Goal: Task Accomplishment & Management: Complete application form

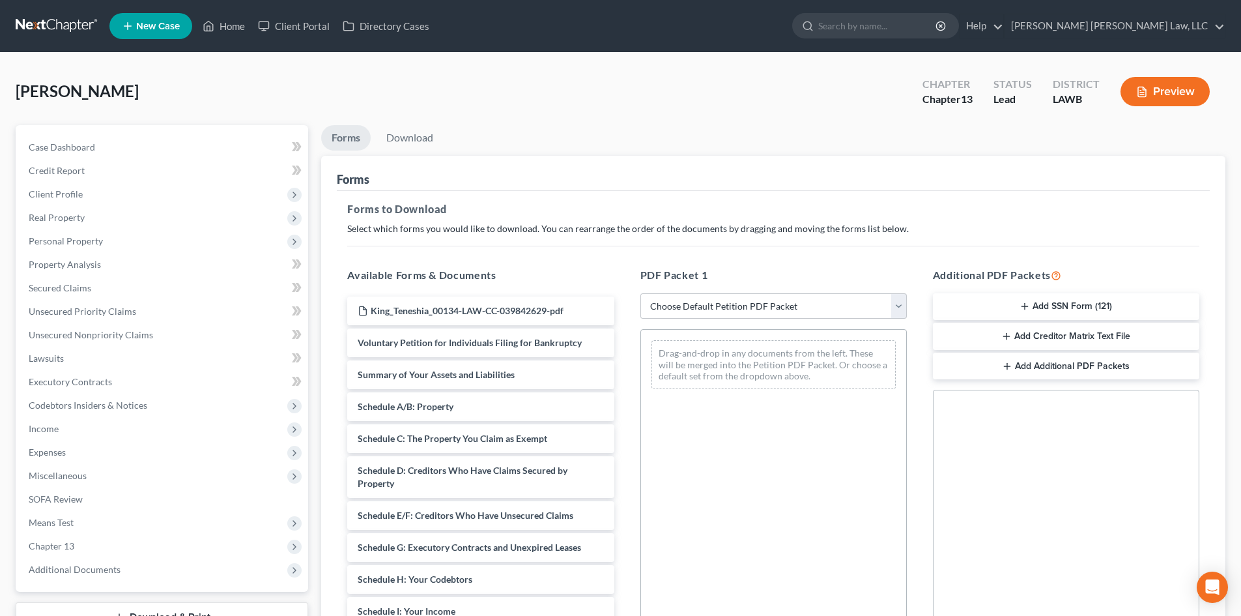
scroll to position [189, 0]
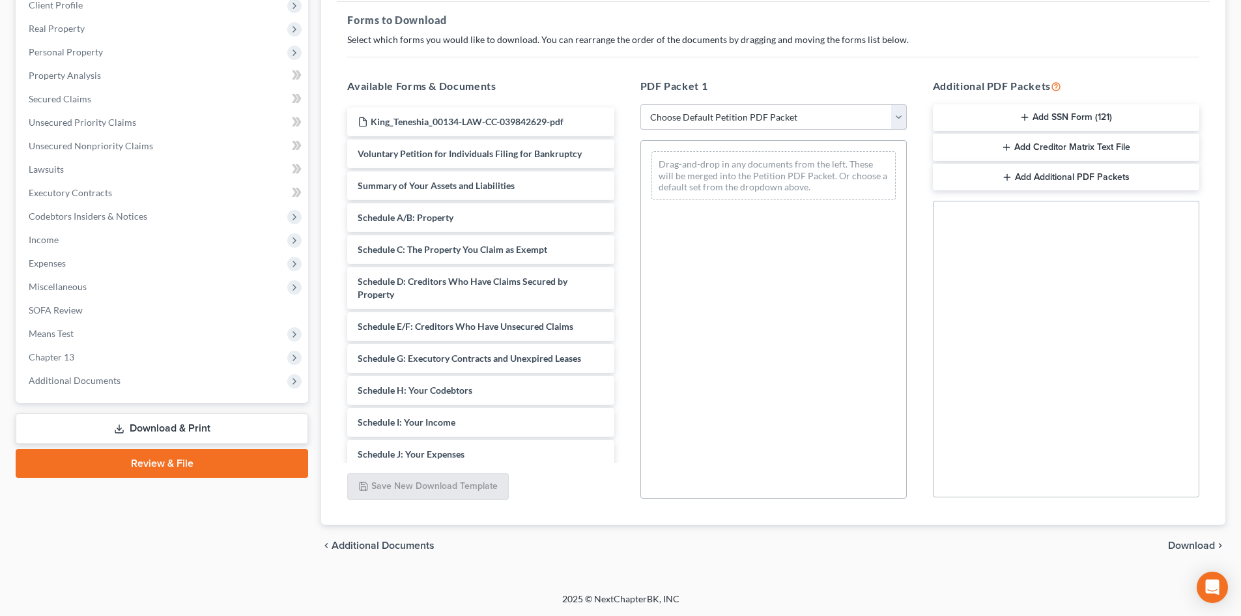
click at [673, 123] on select "Choose Default Petition PDF Packet Complete Bankruptcy Petition (all forms and …" at bounding box center [774, 117] width 267 height 26
select select "0"
click at [641, 104] on select "Choose Default Petition PDF Packet Complete Bankruptcy Petition (all forms and …" at bounding box center [774, 117] width 267 height 26
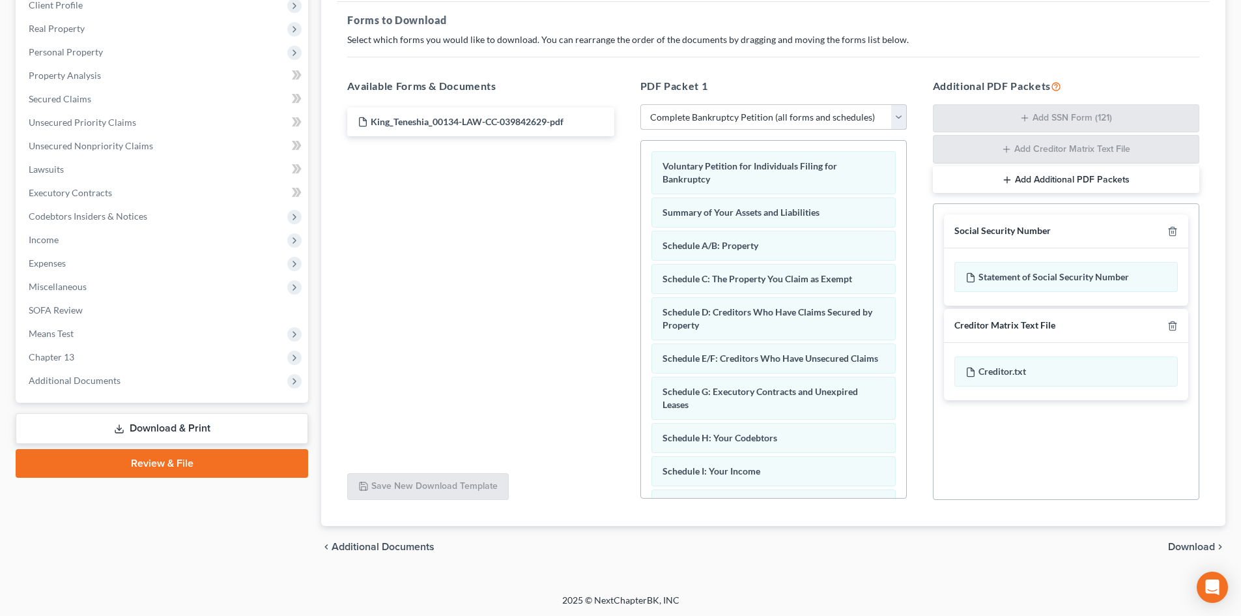
scroll to position [0, 0]
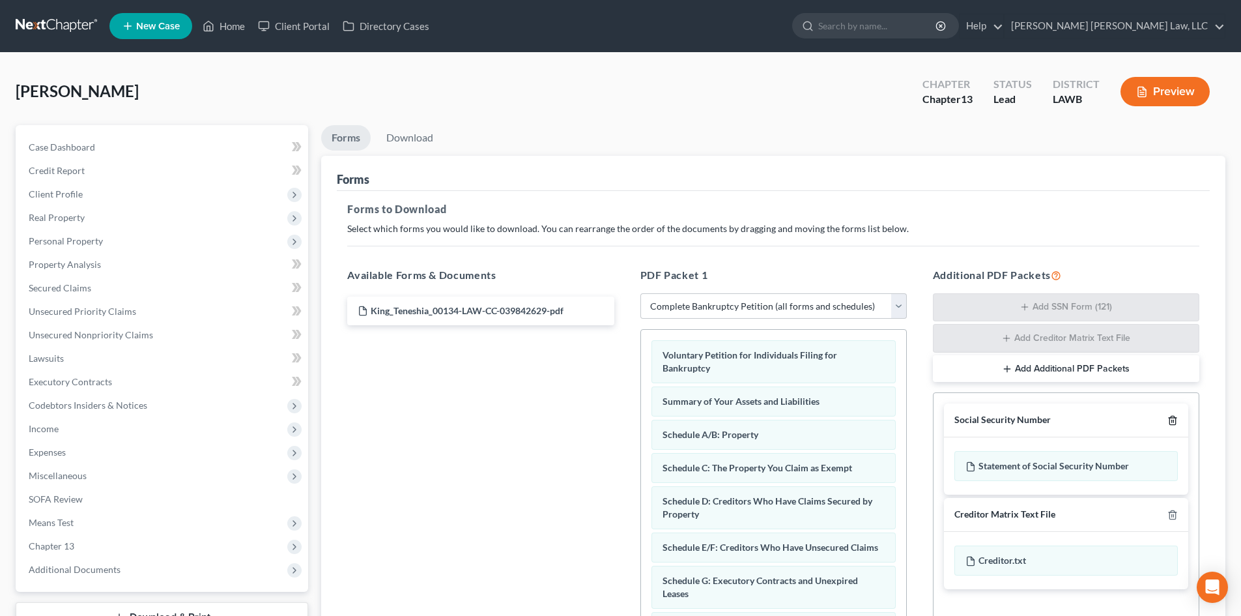
click at [1174, 418] on polyline "button" at bounding box center [1173, 418] width 8 height 0
click at [1174, 510] on icon "button" at bounding box center [1173, 515] width 10 height 10
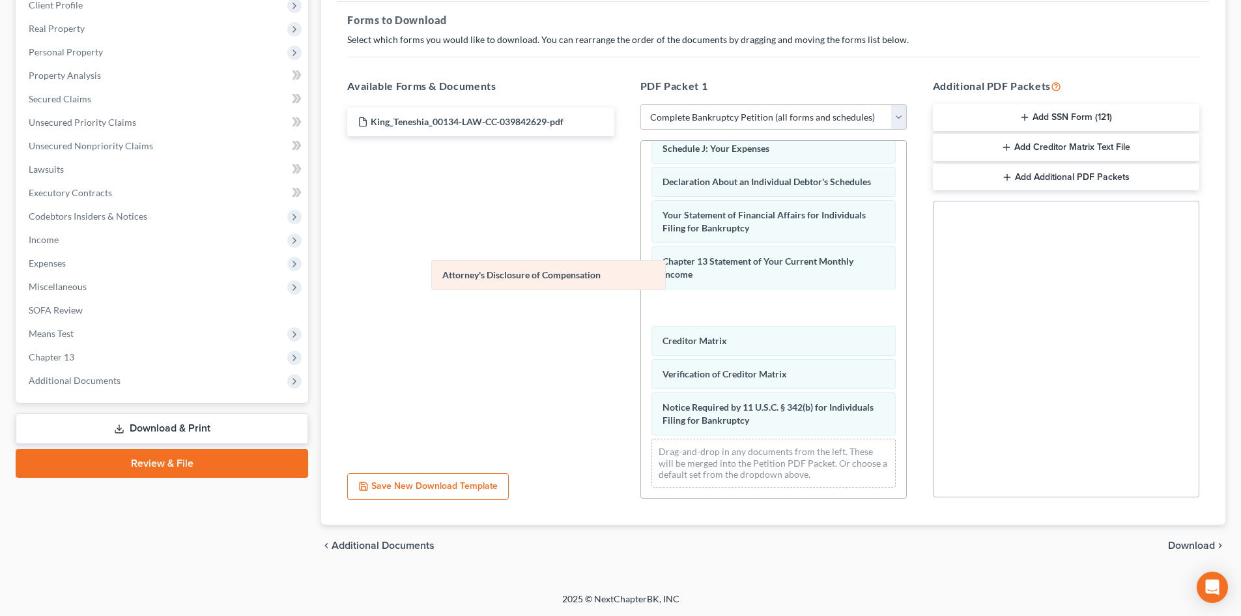
scroll to position [336, 0]
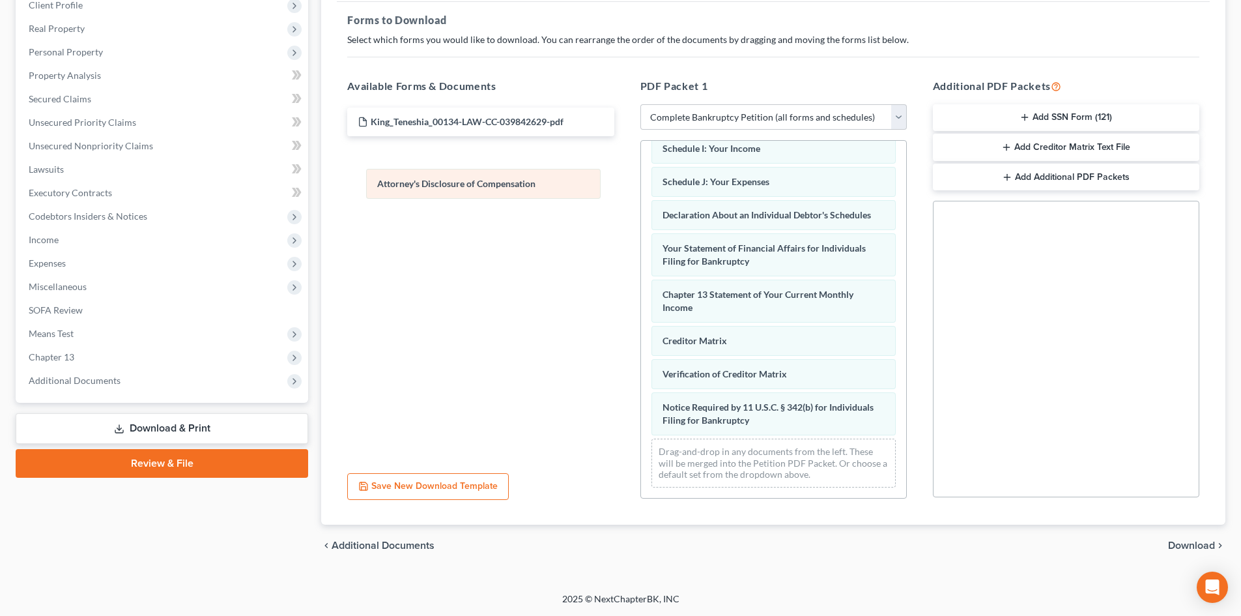
drag, startPoint x: 834, startPoint y: 417, endPoint x: 578, endPoint y: 192, distance: 341.2
click at [641, 176] on div "Attorney's Disclosure of Compensation Voluntary Petition for Individuals Filing…" at bounding box center [773, 158] width 265 height 680
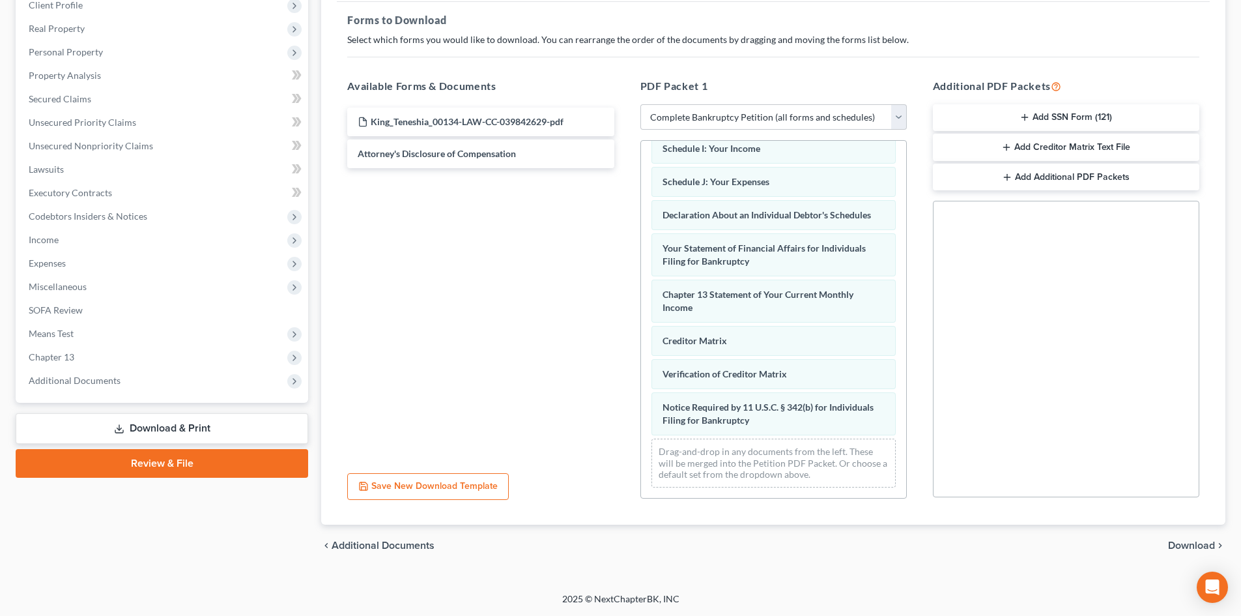
click at [1199, 546] on span "Download" at bounding box center [1191, 545] width 47 height 10
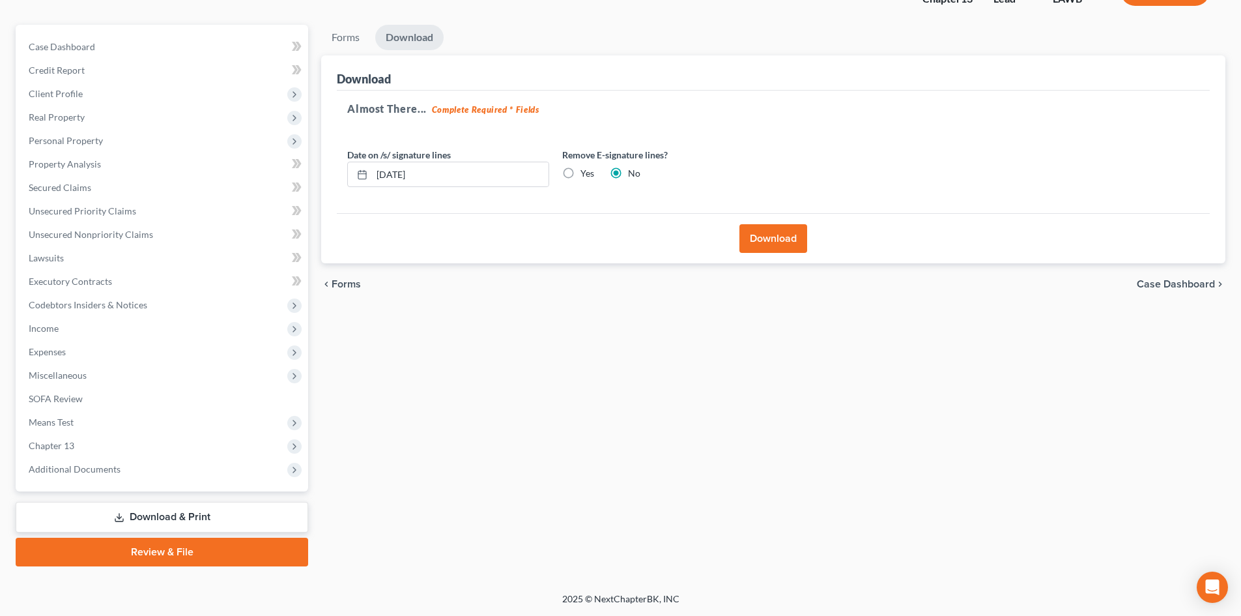
scroll to position [100, 0]
click at [794, 238] on button "Download" at bounding box center [774, 238] width 68 height 29
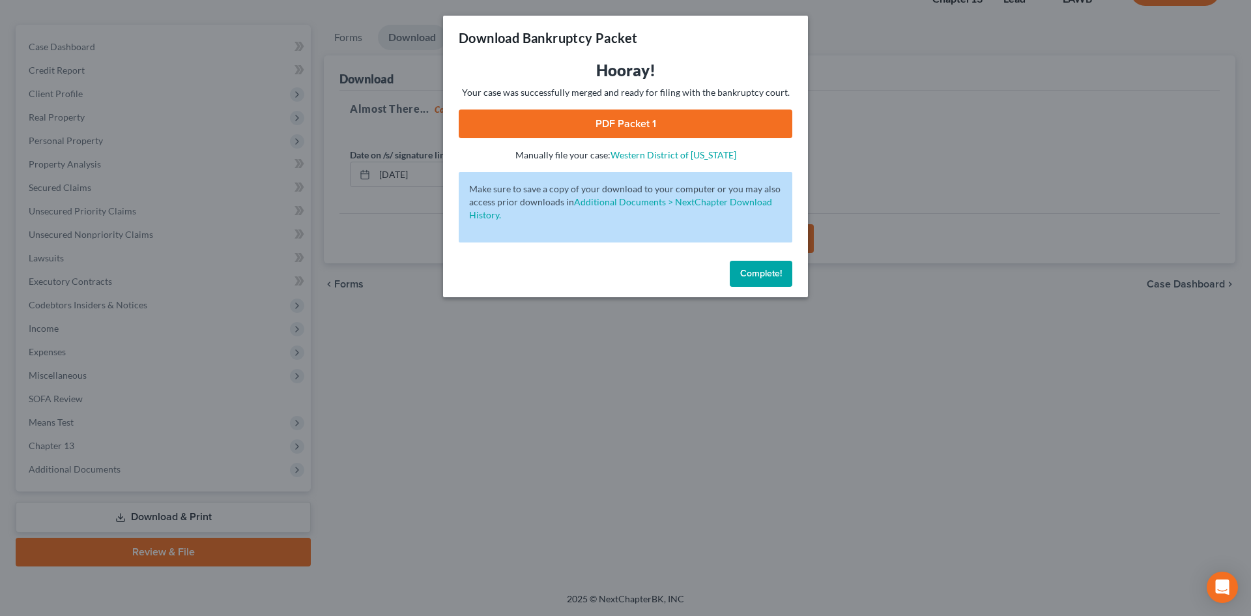
click at [656, 128] on link "PDF Packet 1" at bounding box center [626, 123] width 334 height 29
click at [1016, 130] on div "Download Bankruptcy Packet Hooray! Your case was successfully merged and ready …" at bounding box center [625, 308] width 1251 height 616
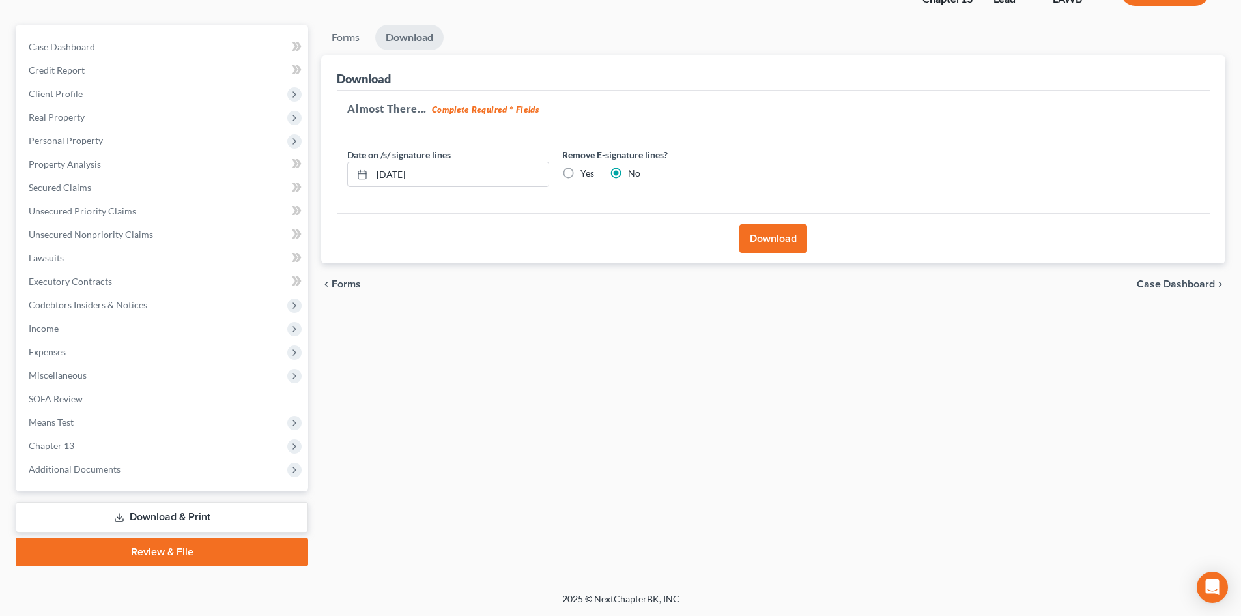
drag, startPoint x: 201, startPoint y: 544, endPoint x: 465, endPoint y: 364, distance: 319.4
click at [201, 544] on link "Review & File" at bounding box center [162, 552] width 293 height 29
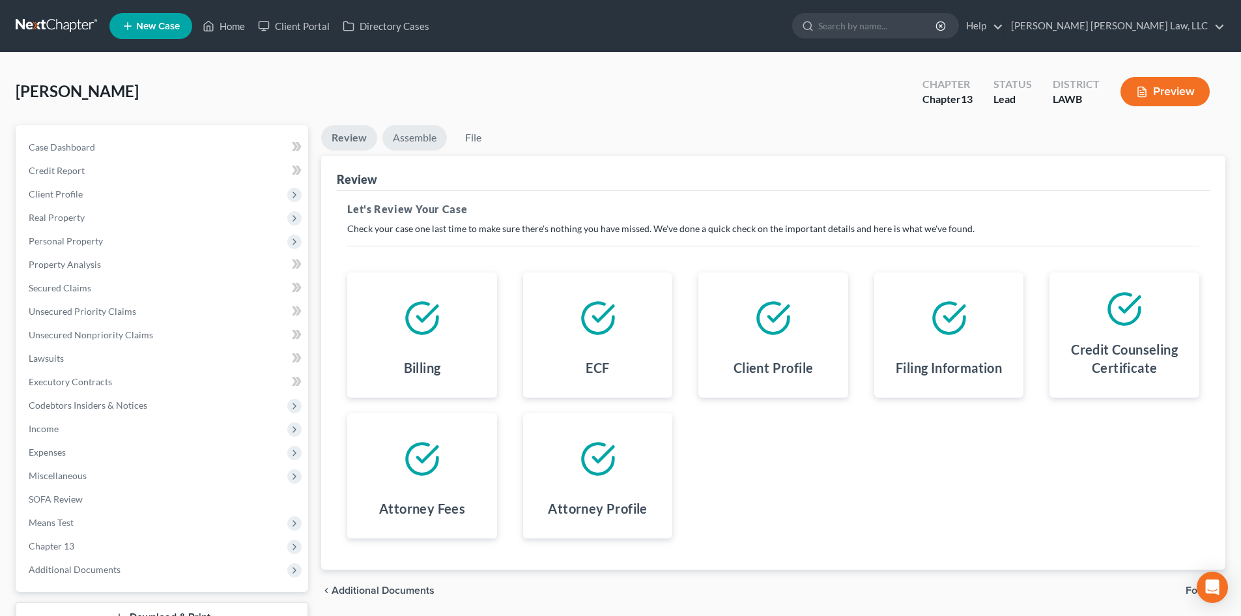
click at [430, 134] on link "Assemble" at bounding box center [415, 137] width 65 height 25
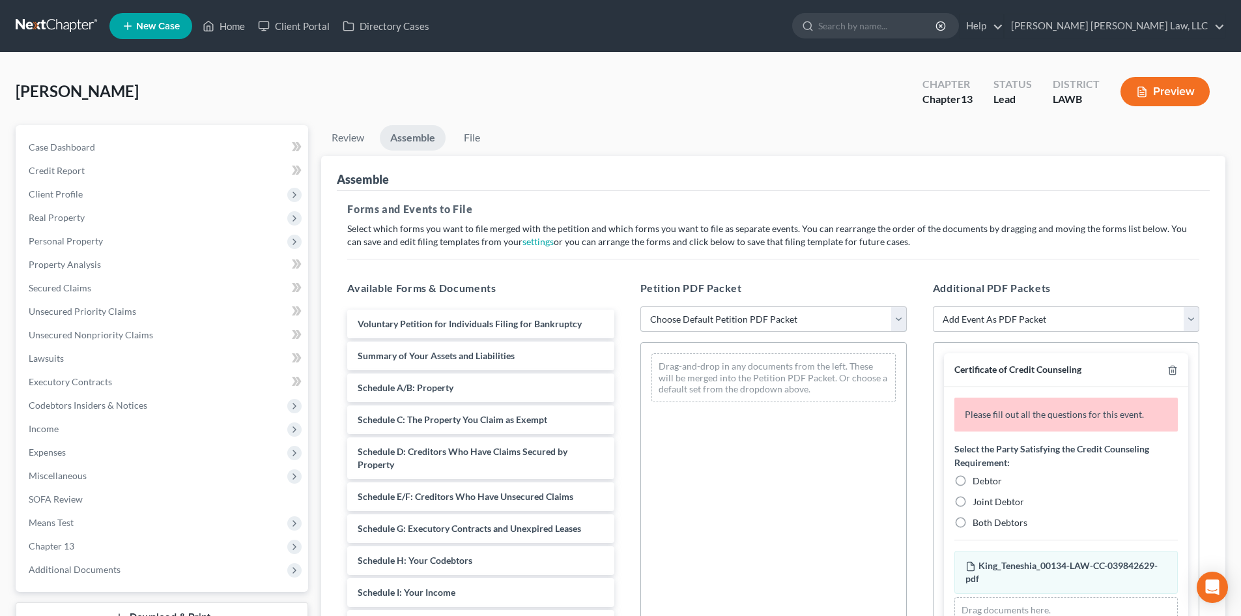
click at [870, 327] on select "Choose Default Petition PDF Packet Complete Bankruptcy Petition (all forms and …" at bounding box center [774, 319] width 267 height 26
select select "0"
click at [641, 306] on select "Choose Default Petition PDF Packet Complete Bankruptcy Petition (all forms and …" at bounding box center [774, 319] width 267 height 26
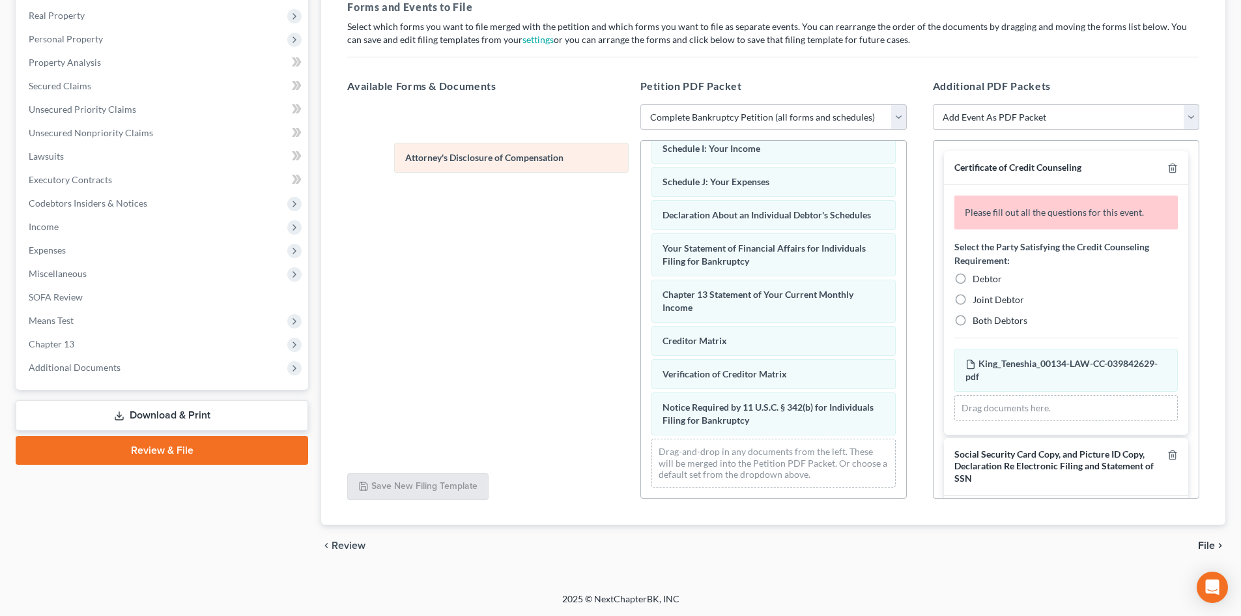
scroll to position [336, 0]
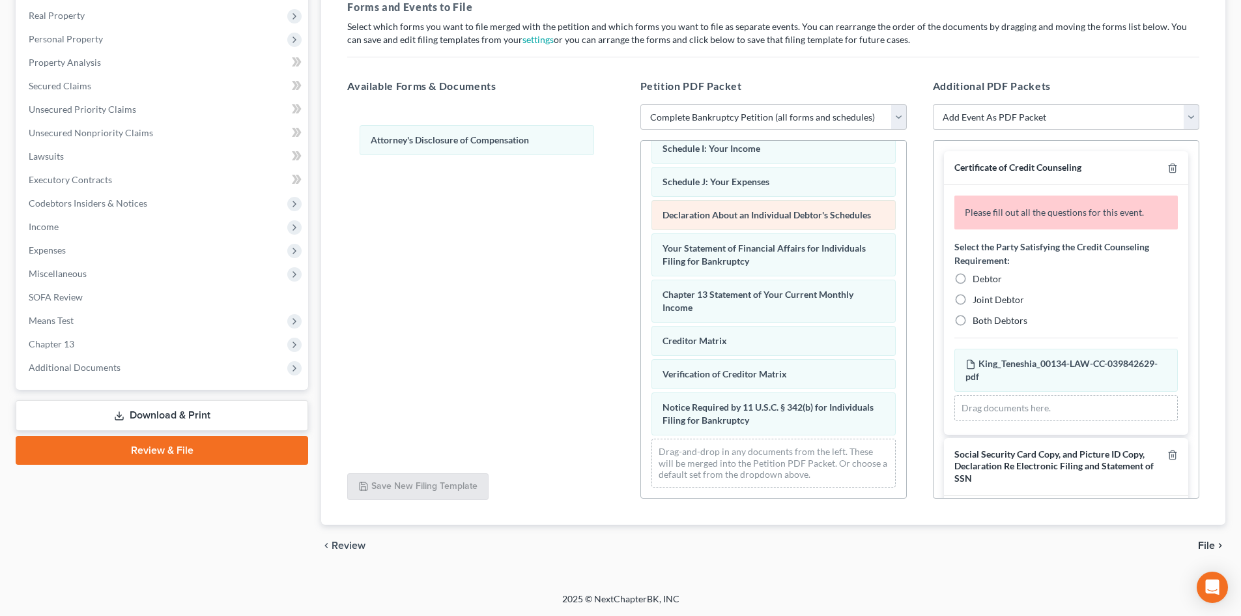
drag, startPoint x: 849, startPoint y: 431, endPoint x: 810, endPoint y: 220, distance: 214.1
click at [641, 151] on div "Attorney's Disclosure of Compensation Voluntary Petition for Individuals Filing…" at bounding box center [773, 158] width 265 height 680
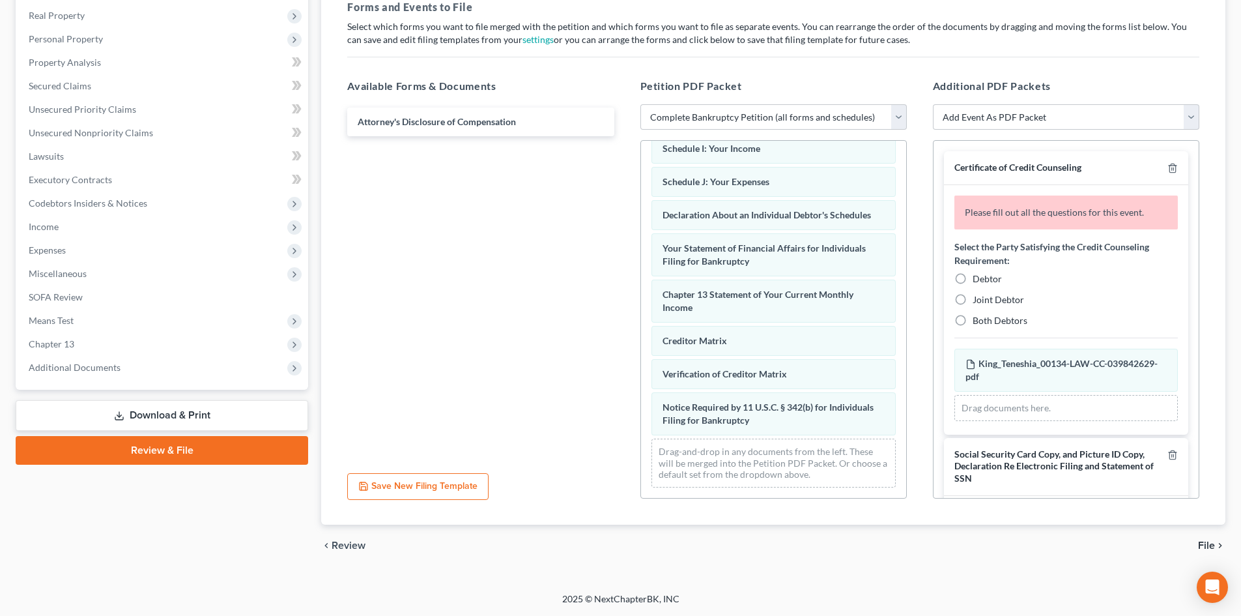
click at [981, 275] on span "Debtor" at bounding box center [987, 278] width 29 height 11
click at [981, 275] on input "Debtor" at bounding box center [982, 276] width 8 height 8
radio input "true"
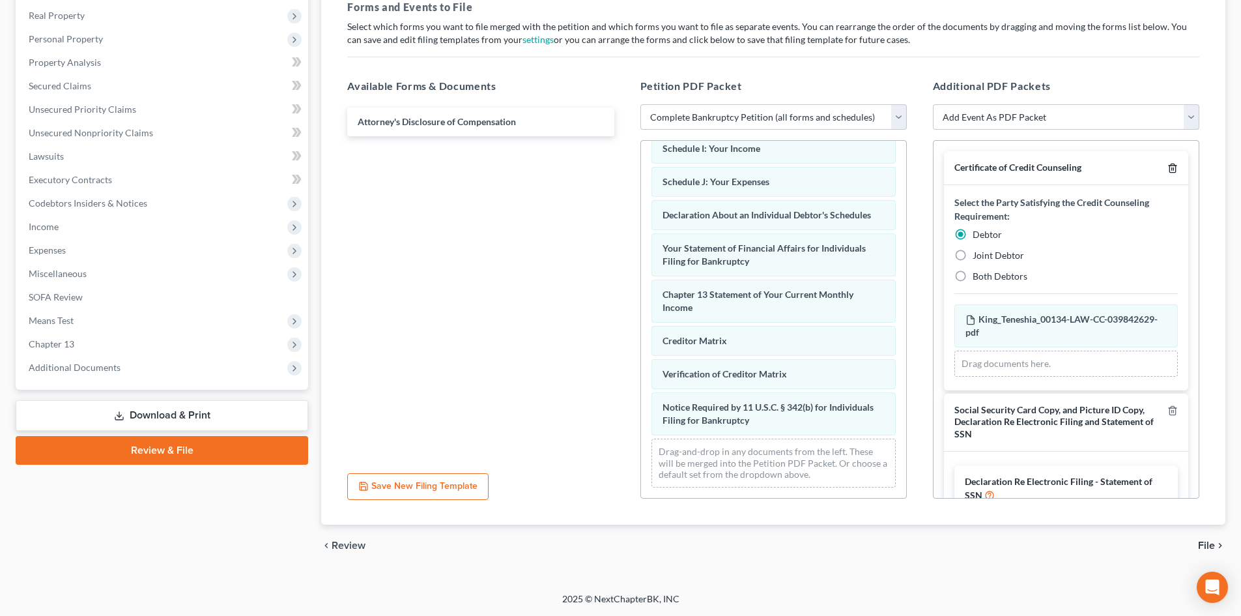
click at [1170, 167] on icon "button" at bounding box center [1173, 168] width 6 height 8
click at [1170, 406] on icon "button" at bounding box center [1173, 410] width 6 height 8
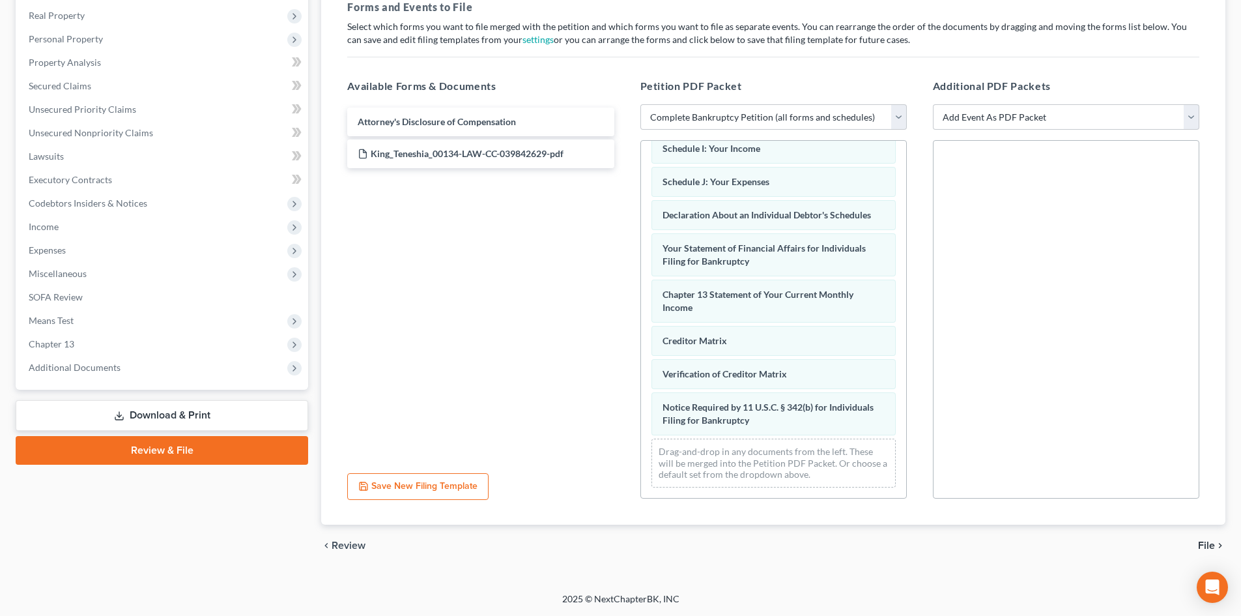
click at [1215, 547] on span "File" at bounding box center [1206, 545] width 17 height 10
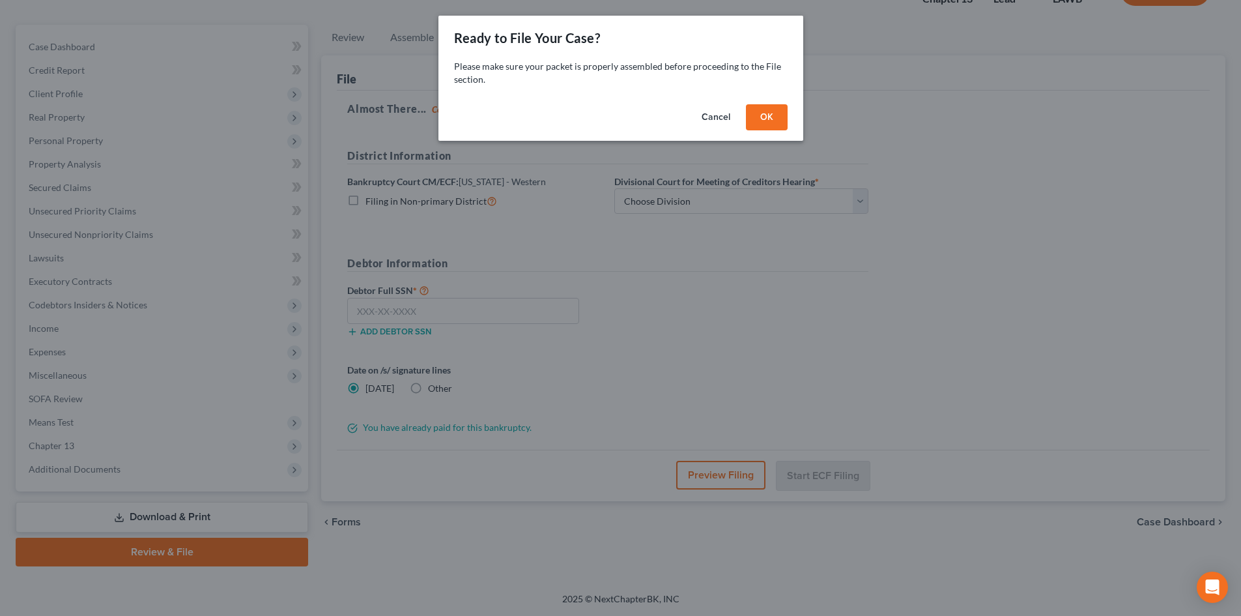
scroll to position [100, 0]
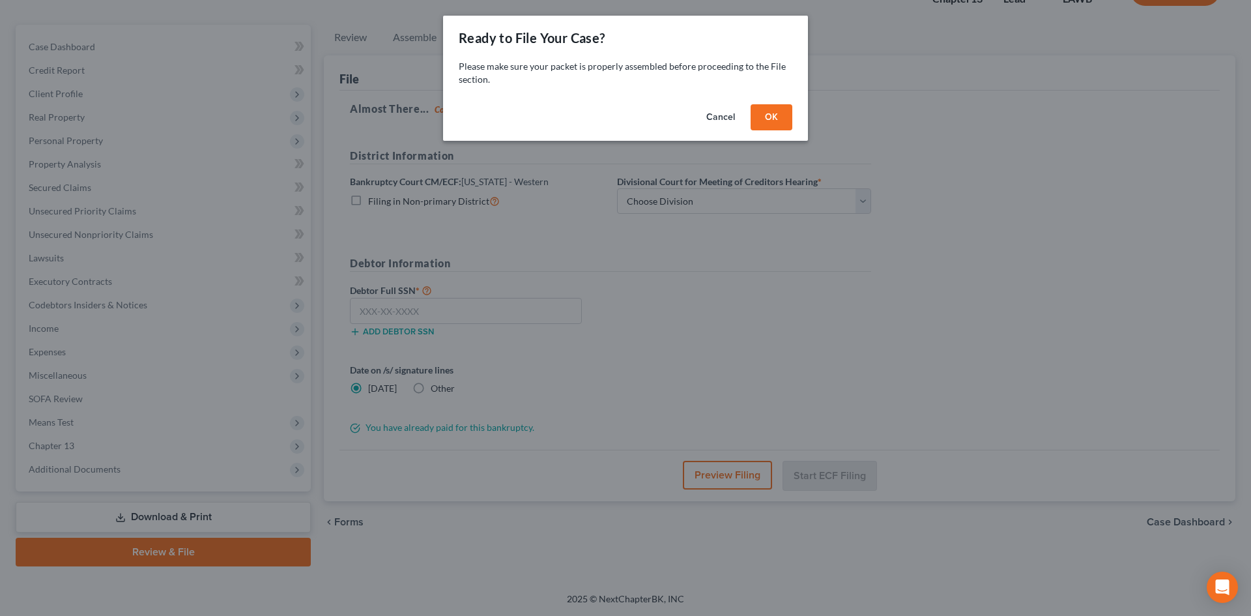
click at [787, 115] on button "OK" at bounding box center [772, 117] width 42 height 26
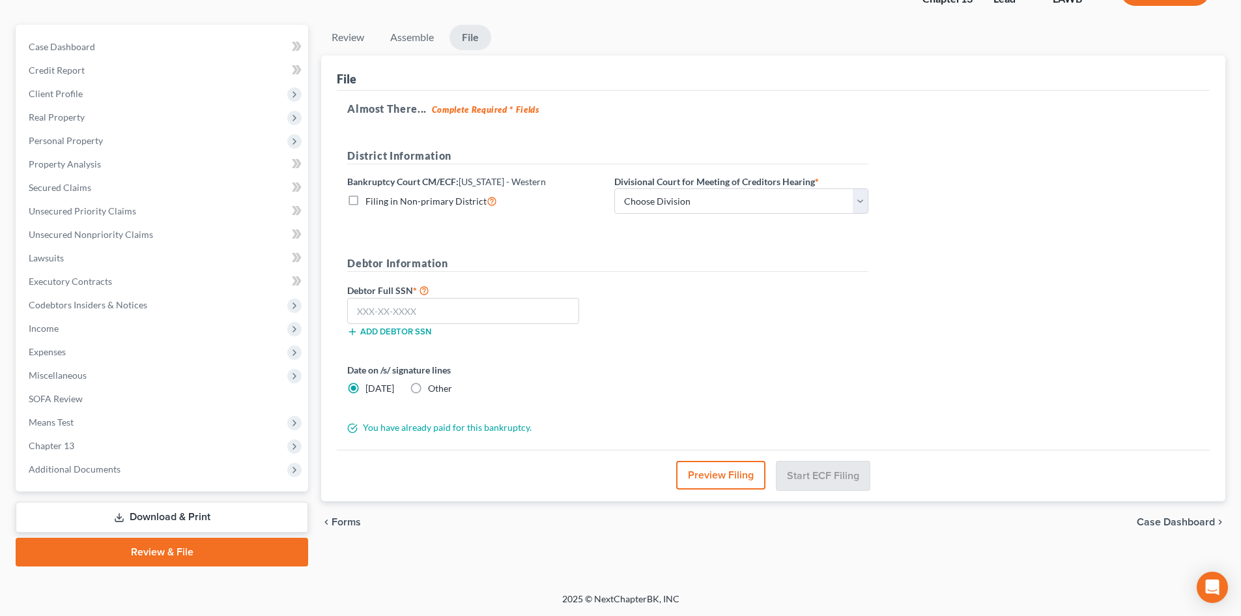
click at [437, 195] on span "Filing in Non-primary District" at bounding box center [426, 200] width 121 height 11
click at [379, 195] on input "Filing in Non-primary District" at bounding box center [375, 198] width 8 height 8
checkbox input "true"
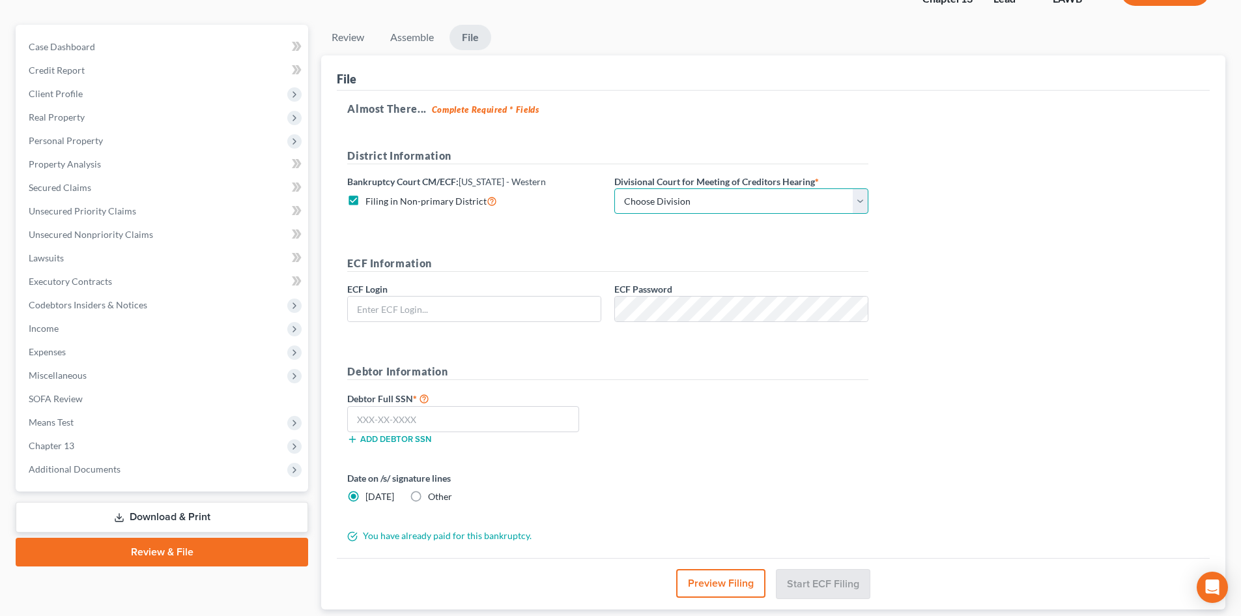
drag, startPoint x: 689, startPoint y: 194, endPoint x: 689, endPoint y: 211, distance: 17.6
click at [689, 194] on select "Choose Division [GEOGRAPHIC_DATA] [GEOGRAPHIC_DATA]-[GEOGRAPHIC_DATA] Lake [PER…" at bounding box center [742, 201] width 254 height 26
type input "[EMAIL_ADDRESS][DOMAIN_NAME]"
select select "3"
click at [615, 188] on select "Choose Division [GEOGRAPHIC_DATA] [GEOGRAPHIC_DATA]-[GEOGRAPHIC_DATA] Lake [PER…" at bounding box center [742, 201] width 254 height 26
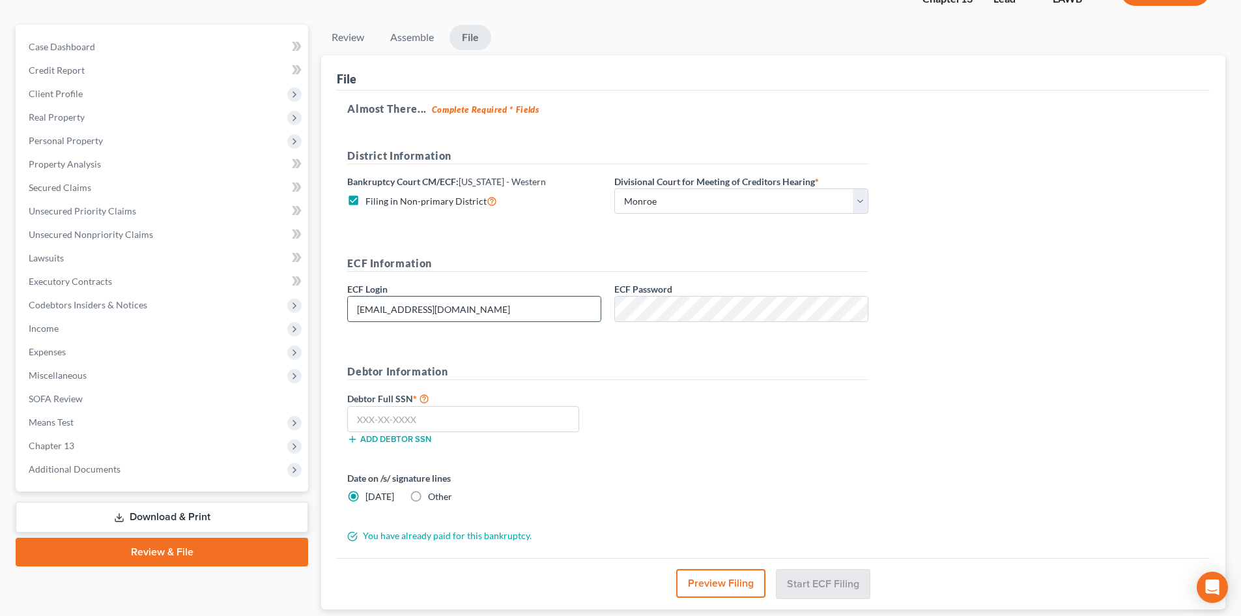
click at [542, 306] on input "[EMAIL_ADDRESS][DOMAIN_NAME]" at bounding box center [474, 309] width 253 height 25
type input "eoyoung3p"
drag, startPoint x: 789, startPoint y: 418, endPoint x: 576, endPoint y: 396, distance: 214.3
click at [793, 418] on div "Debtor Full SSN * Add debtor SSN" at bounding box center [608, 422] width 534 height 65
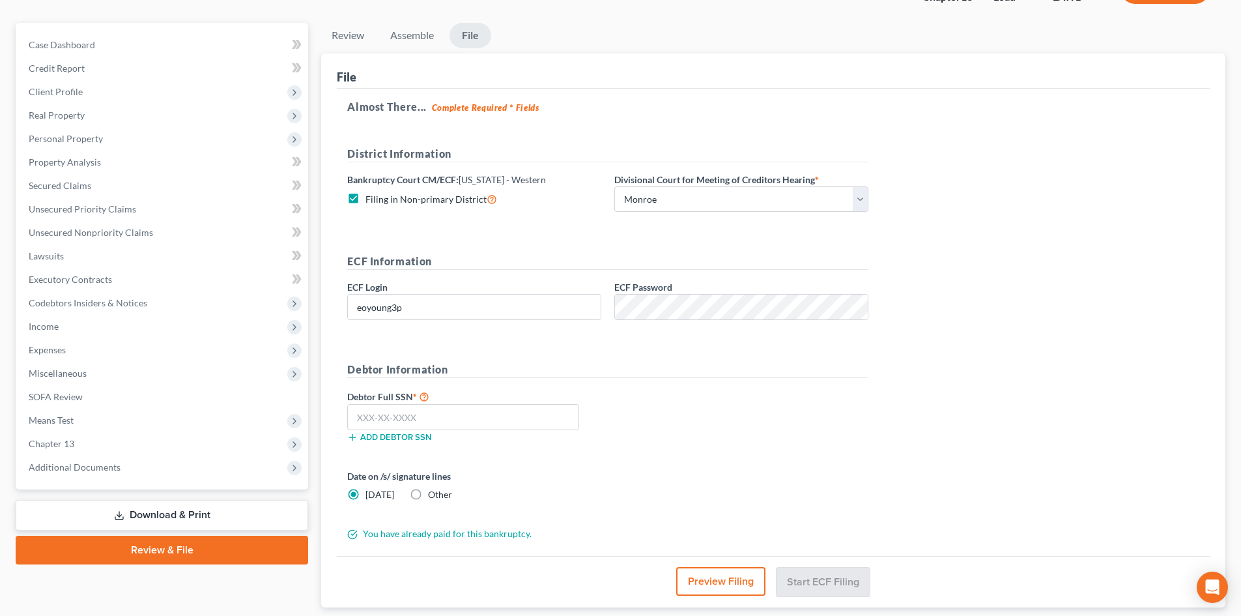
scroll to position [0, 0]
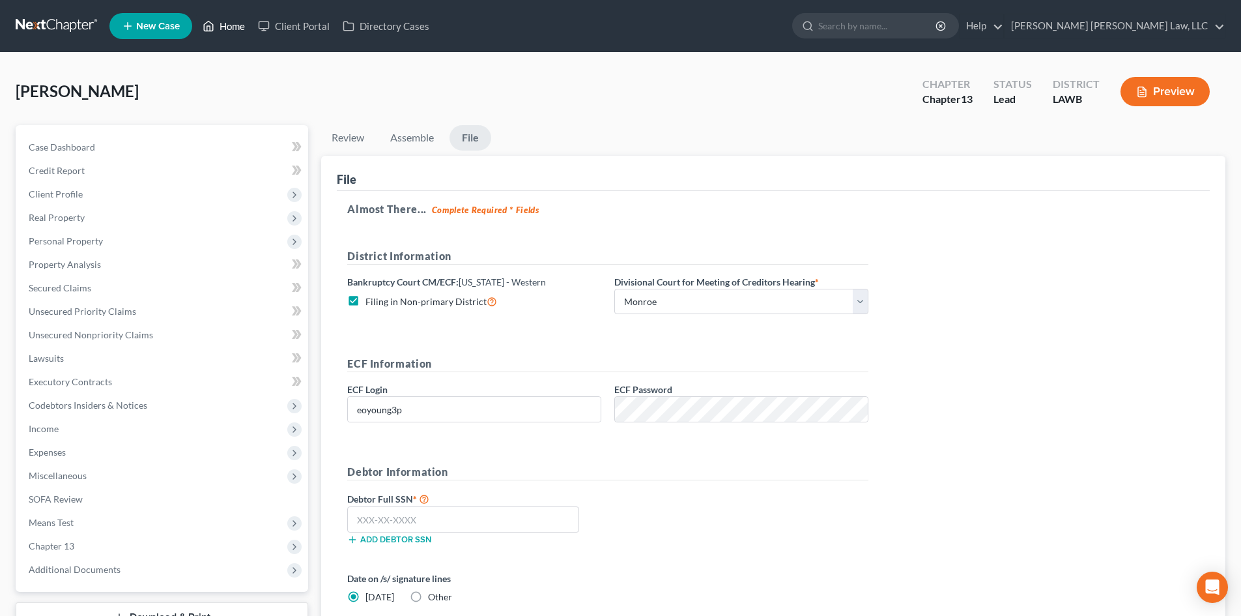
click at [214, 29] on icon at bounding box center [209, 27] width 9 height 10
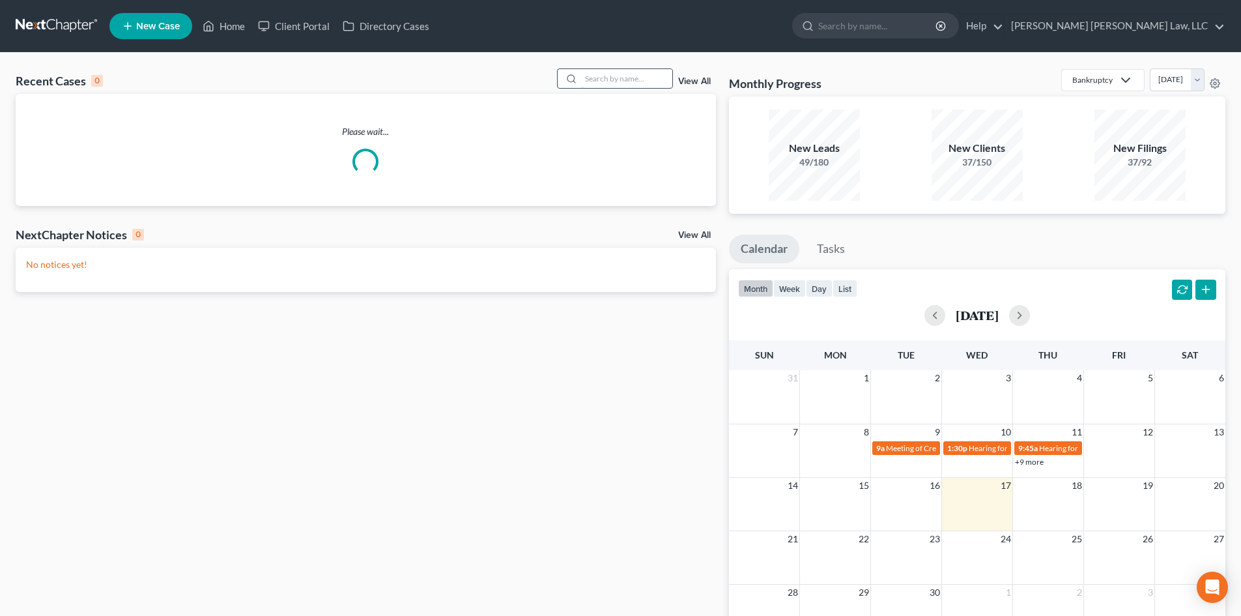
click at [627, 81] on input "search" at bounding box center [626, 78] width 91 height 19
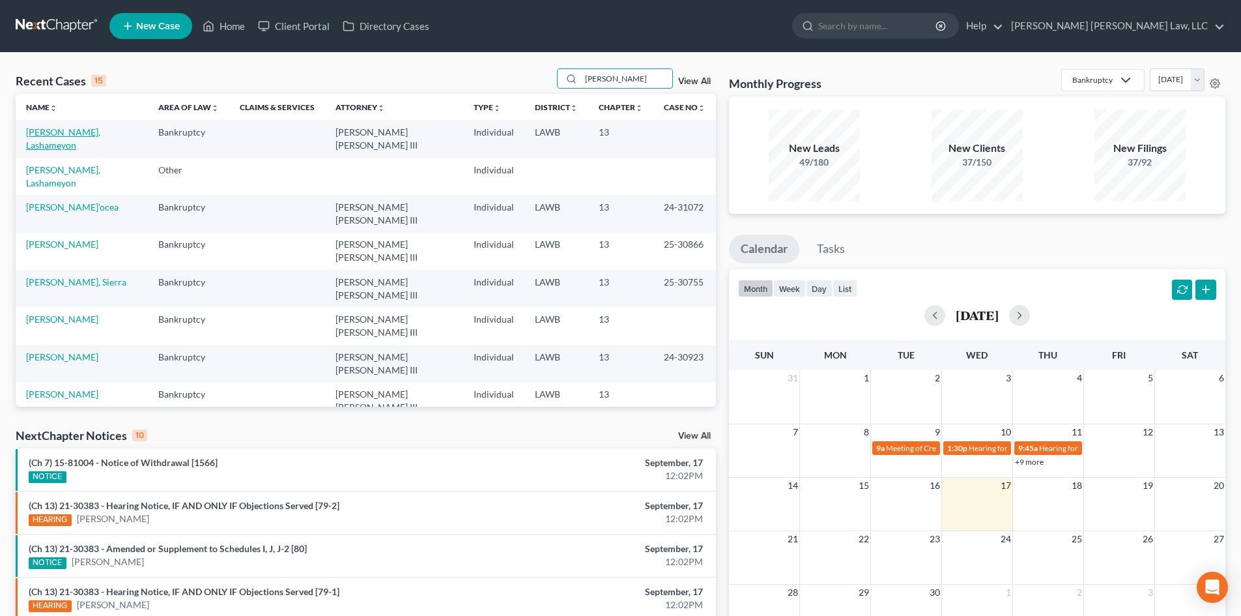
type input "[PERSON_NAME]"
click at [76, 130] on link "[PERSON_NAME], Lashameyon" at bounding box center [63, 138] width 74 height 24
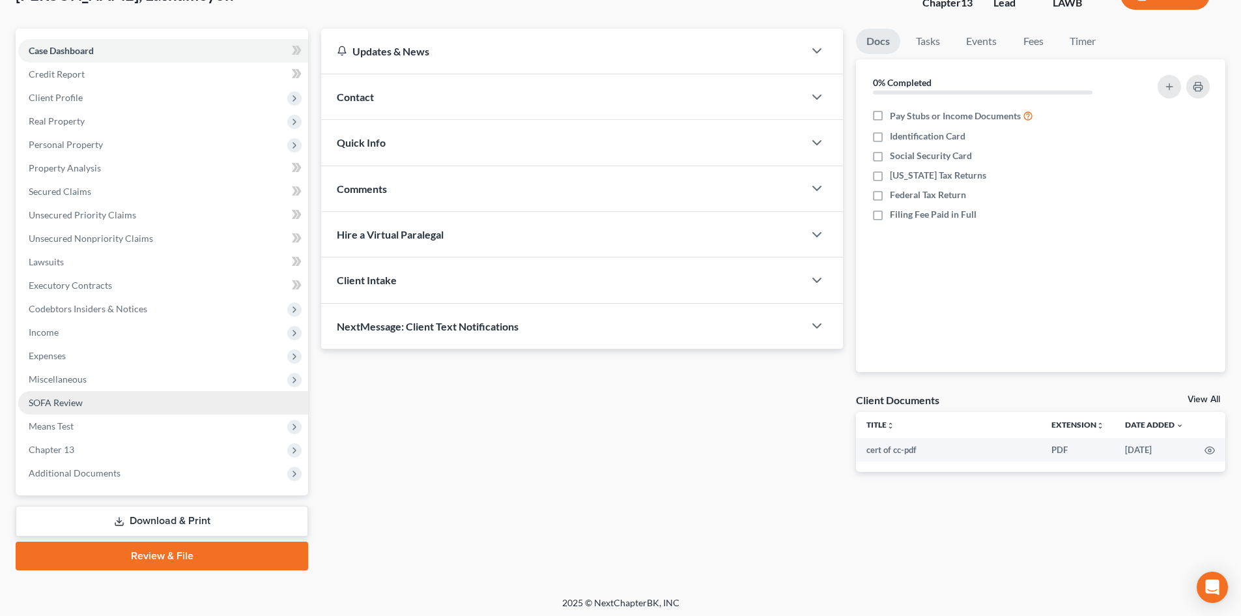
scroll to position [100, 0]
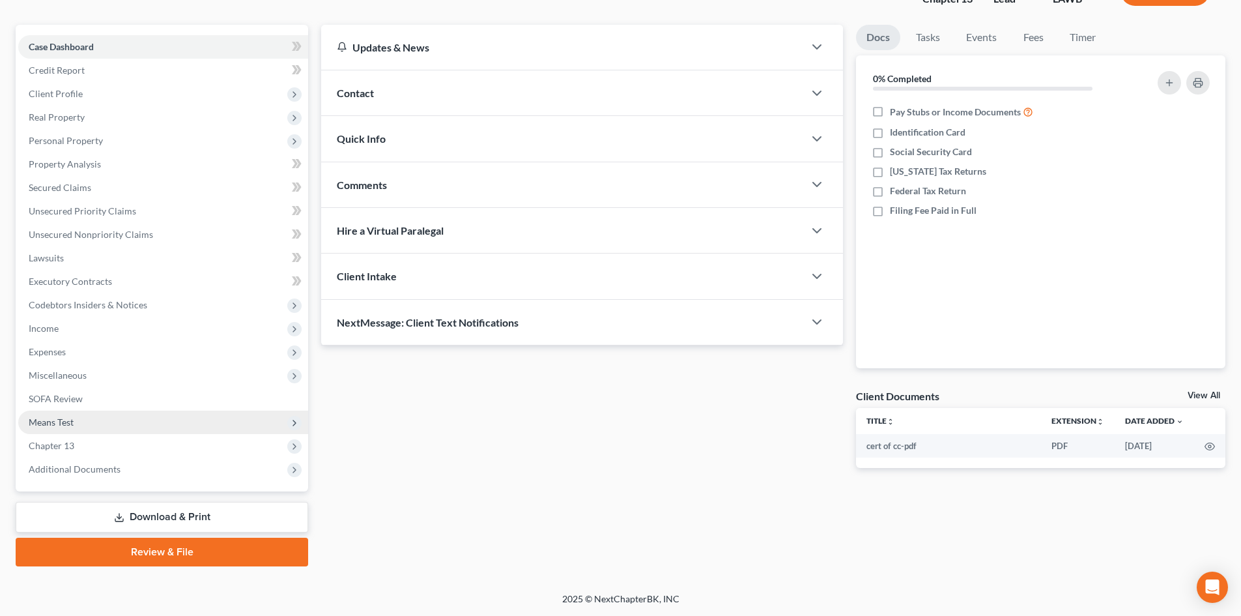
click at [190, 431] on span "Means Test" at bounding box center [163, 422] width 290 height 23
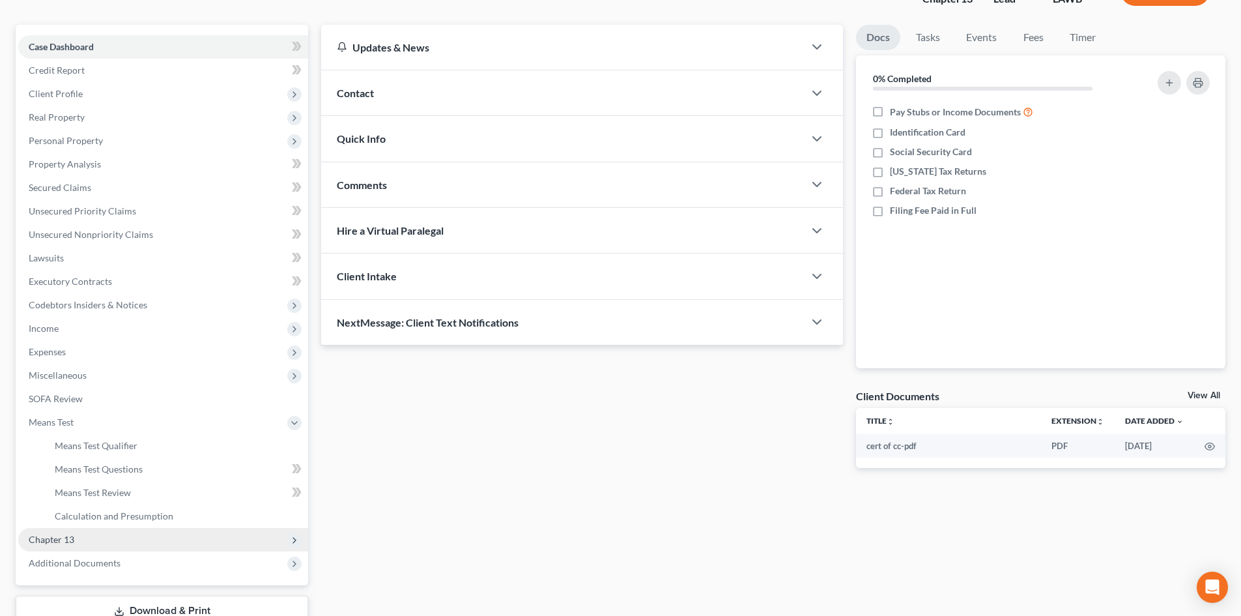
click at [105, 538] on span "Chapter 13" at bounding box center [163, 539] width 290 height 23
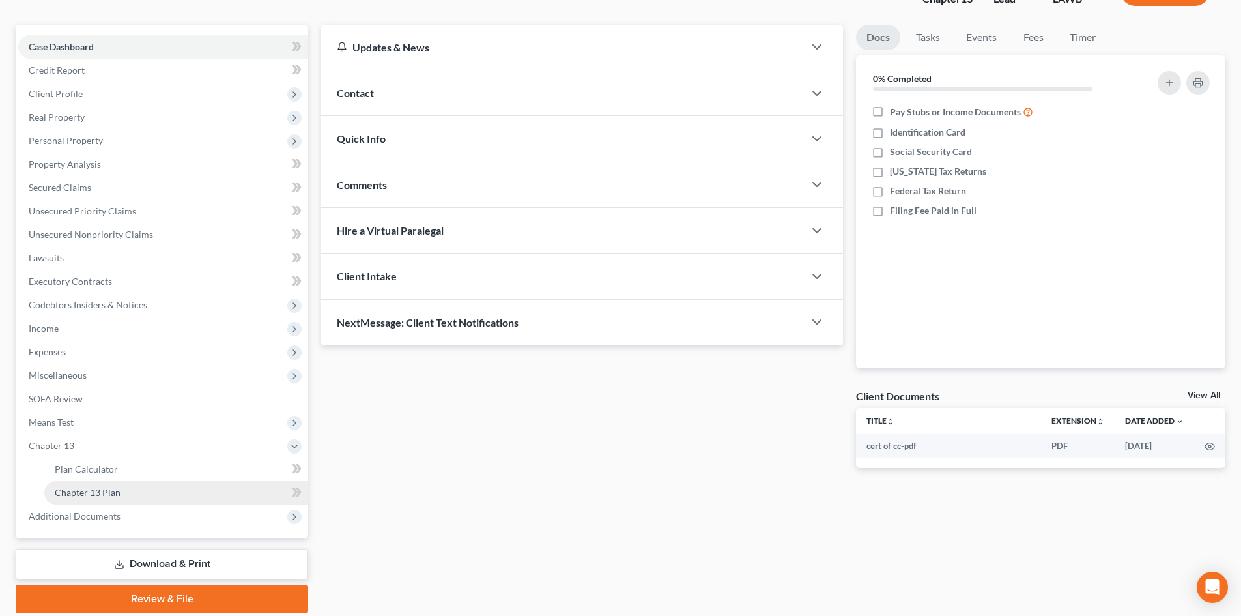
click at [129, 491] on link "Chapter 13 Plan" at bounding box center [176, 492] width 264 height 23
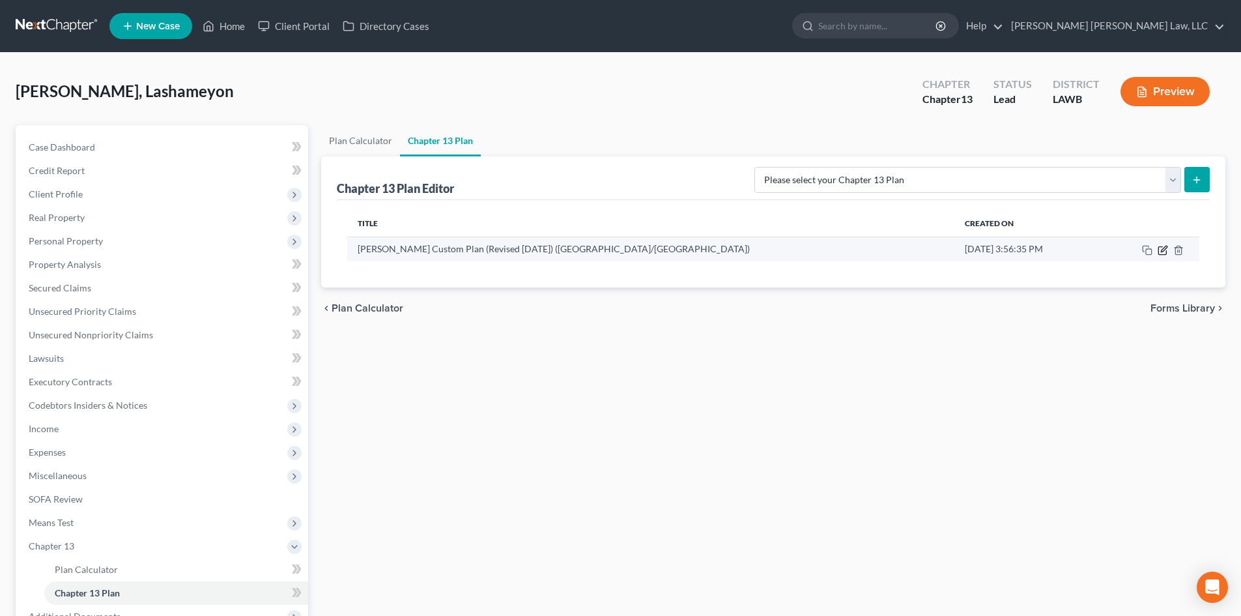
click at [1161, 253] on icon "button" at bounding box center [1163, 250] width 10 height 10
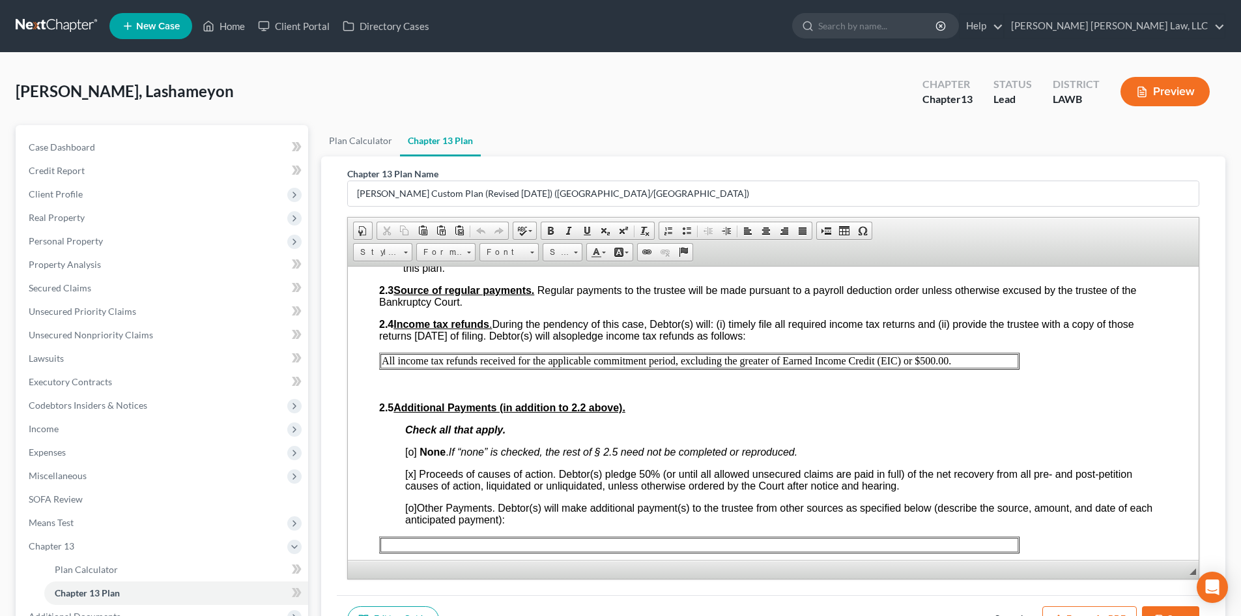
scroll to position [782, 0]
click at [409, 364] on p "All income tax refunds received for the applicable commitment period, excluding…" at bounding box center [699, 360] width 635 height 12
click at [951, 362] on p "All income tax refunds received for the applicable commitment period, excluding…" at bounding box center [699, 360] width 635 height 12
click at [967, 358] on p "All income tax refunds received for the applicable commitment period, excluding…" at bounding box center [699, 360] width 635 height 12
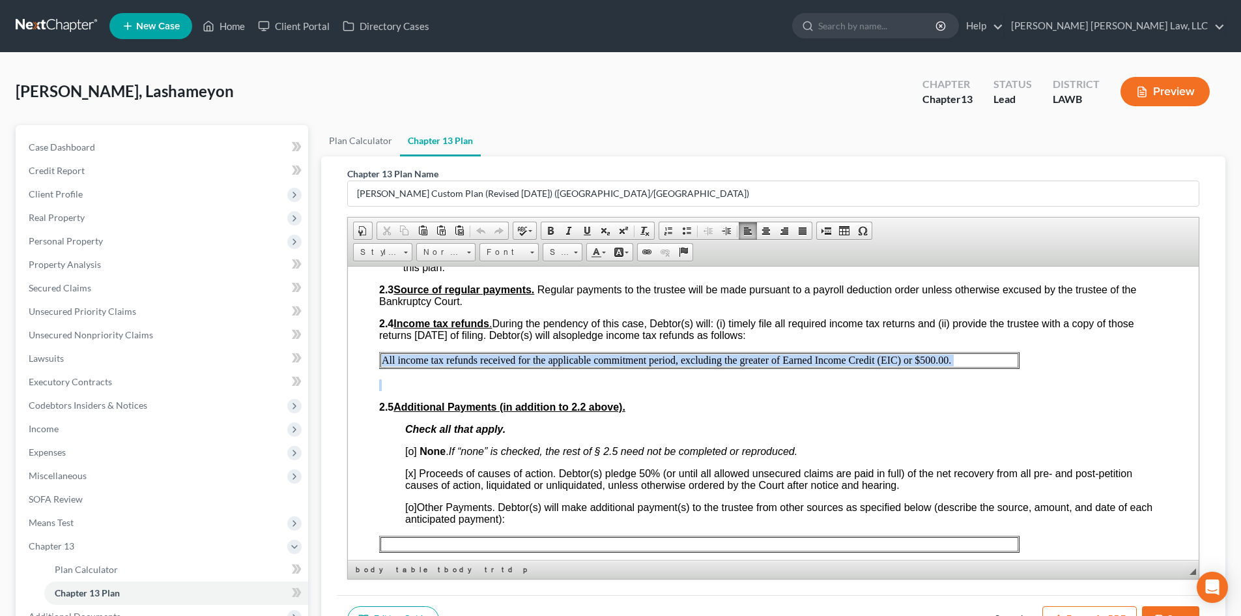
drag, startPoint x: 383, startPoint y: 360, endPoint x: 921, endPoint y: 377, distance: 537.9
copy p "All income tax refunds received for the applicable commitment period, excluding…"
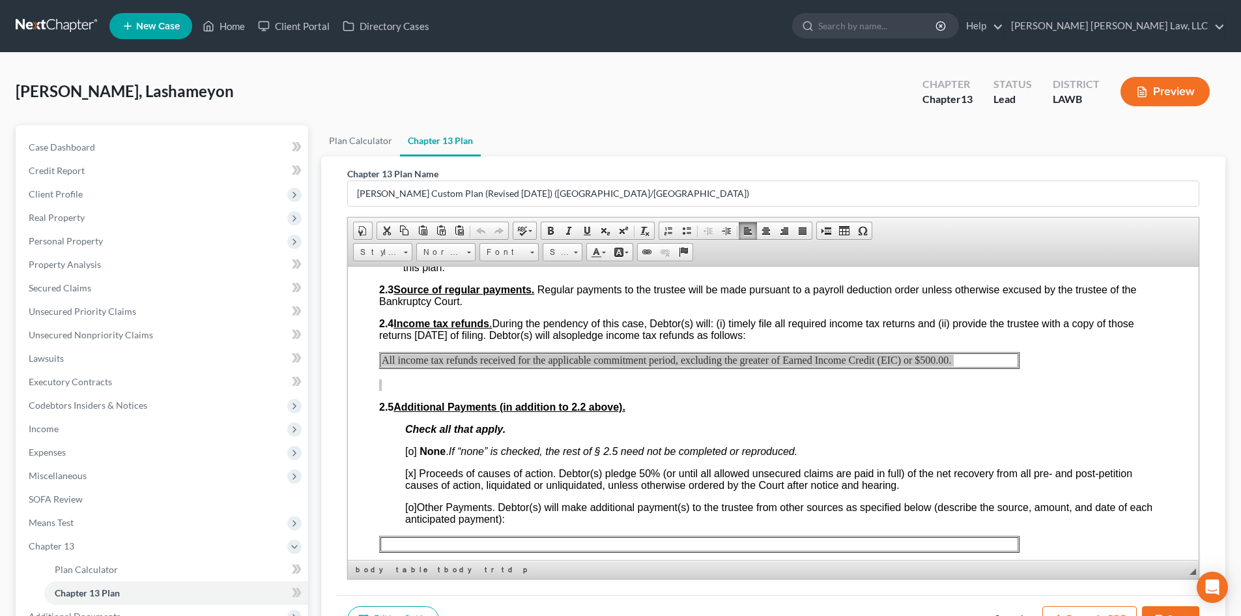
drag, startPoint x: 1159, startPoint y: 609, endPoint x: 214, endPoint y: 102, distance: 1072.1
click at [1159, 609] on button "Save" at bounding box center [1170, 619] width 57 height 27
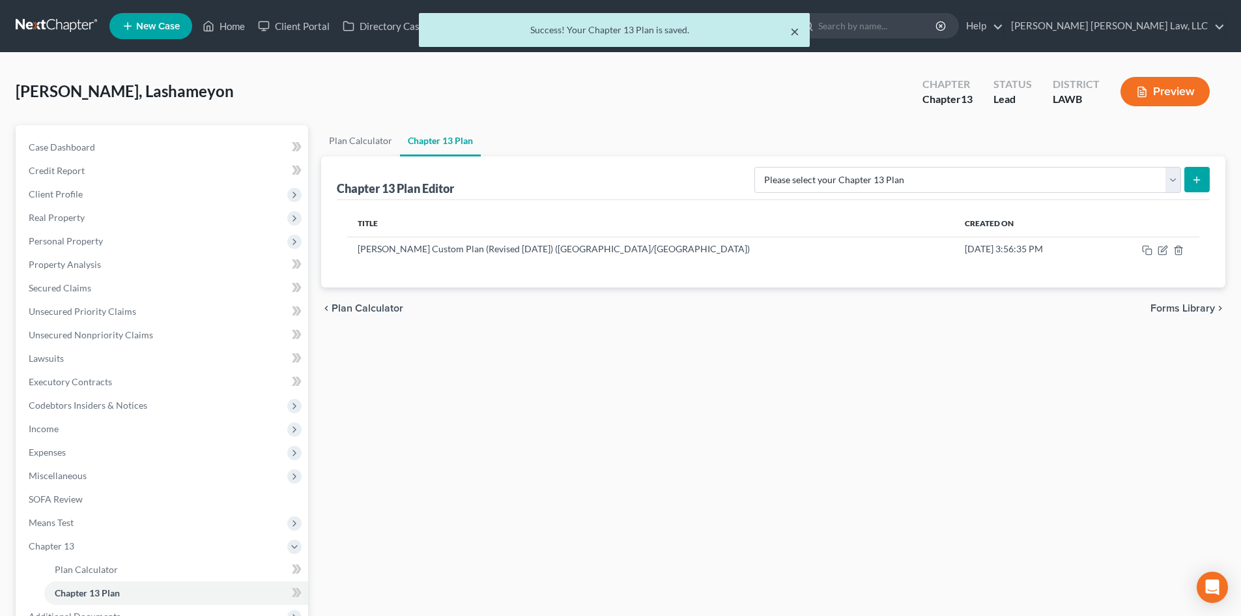
click at [799, 33] on button "×" at bounding box center [794, 31] width 9 height 16
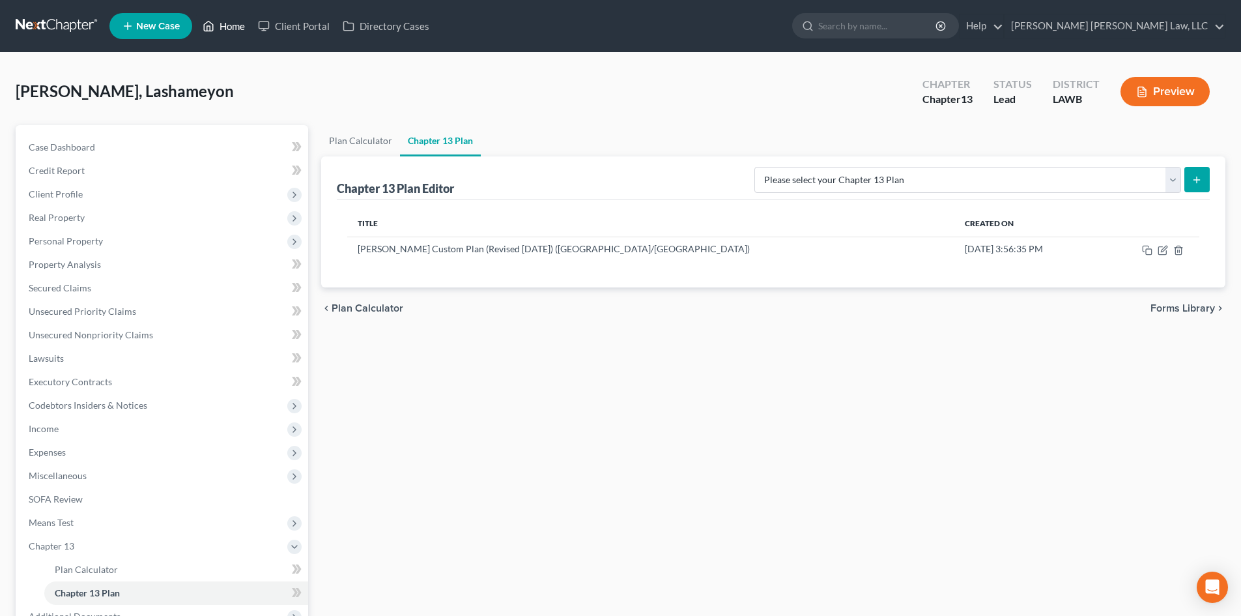
click at [225, 22] on link "Home" at bounding box center [223, 25] width 55 height 23
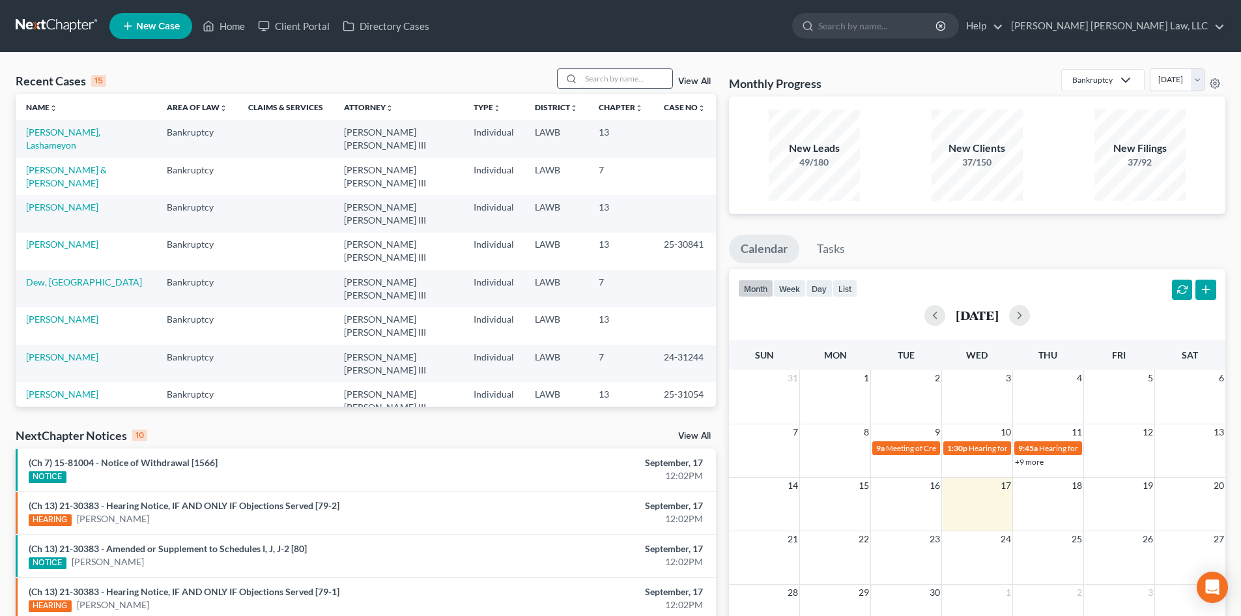
click at [635, 84] on input "search" at bounding box center [626, 78] width 91 height 19
type input "[PERSON_NAME]"
click at [67, 132] on link "[PERSON_NAME], Ikea" at bounding box center [72, 131] width 93 height 11
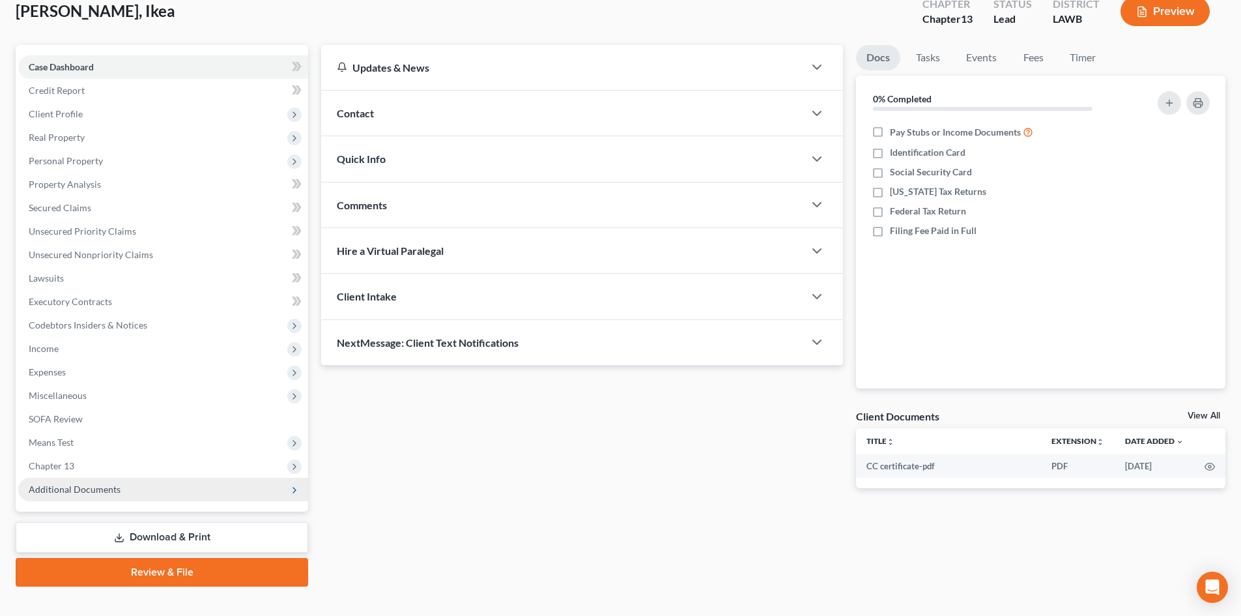
scroll to position [100, 0]
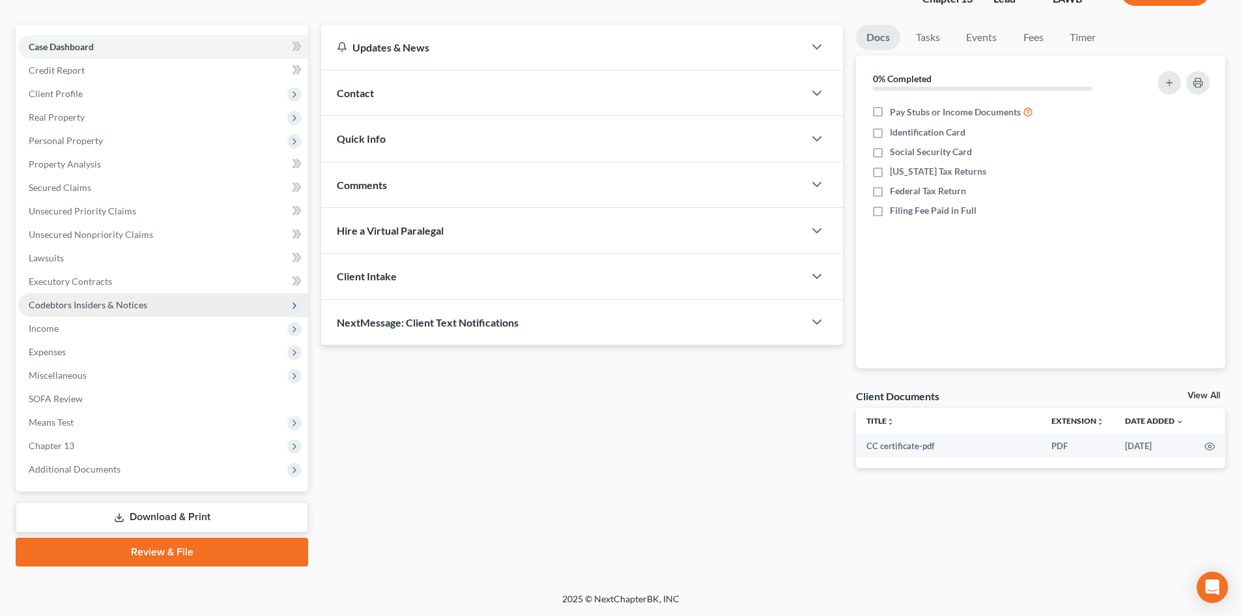
drag, startPoint x: 202, startPoint y: 516, endPoint x: 278, endPoint y: 306, distance: 223.6
click at [202, 516] on link "Download & Print" at bounding box center [162, 517] width 293 height 31
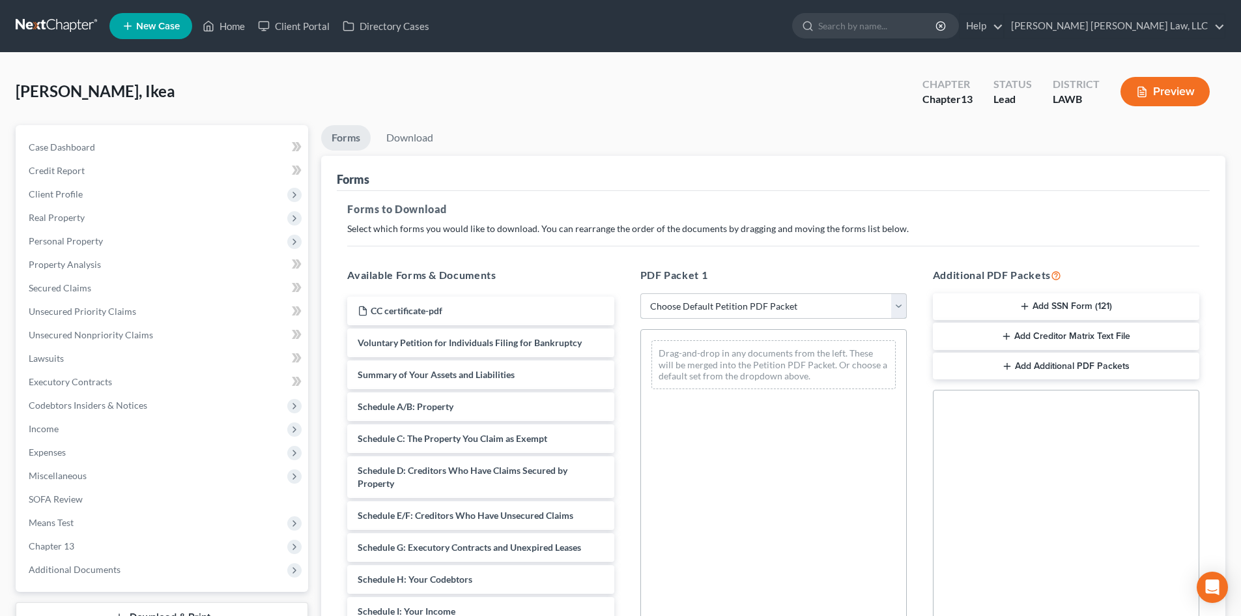
click at [750, 318] on select "Choose Default Petition PDF Packet Complete Bankruptcy Petition (all forms and …" at bounding box center [774, 306] width 267 height 26
click at [641, 293] on select "Choose Default Petition PDF Packet Complete Bankruptcy Petition (all forms and …" at bounding box center [774, 306] width 267 height 26
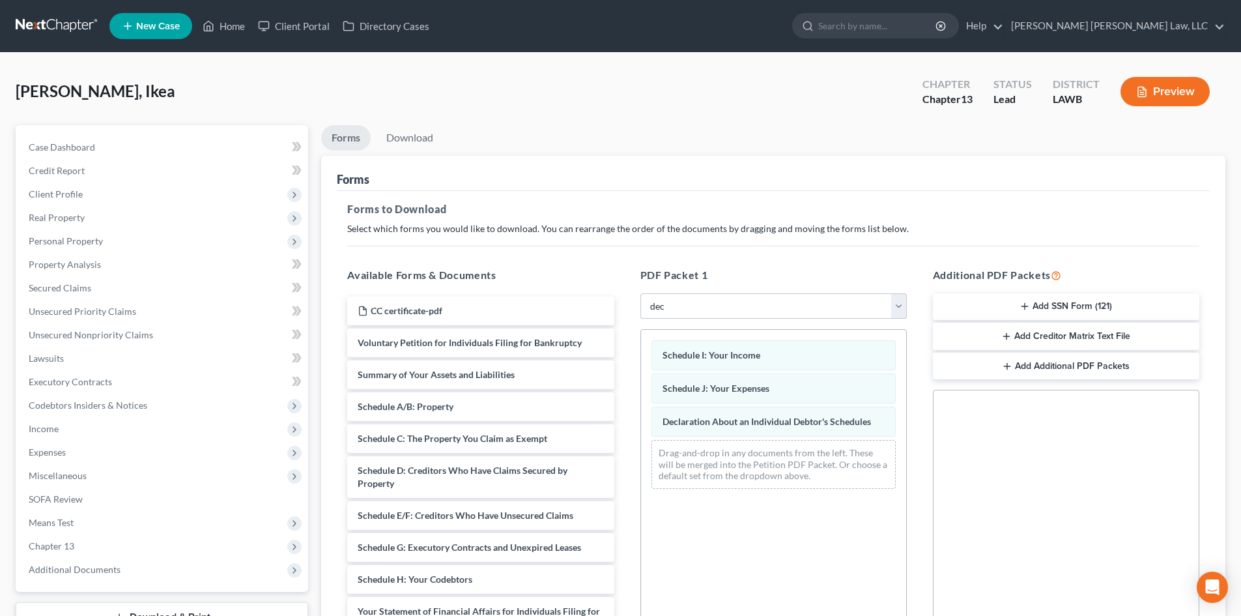
click at [714, 307] on select "Choose Default Petition PDF Packet Complete Bankruptcy Petition (all forms and …" at bounding box center [774, 306] width 267 height 26
select select "15"
click at [641, 293] on select "Choose Default Petition PDF Packet Complete Bankruptcy Petition (all forms and …" at bounding box center [774, 306] width 267 height 26
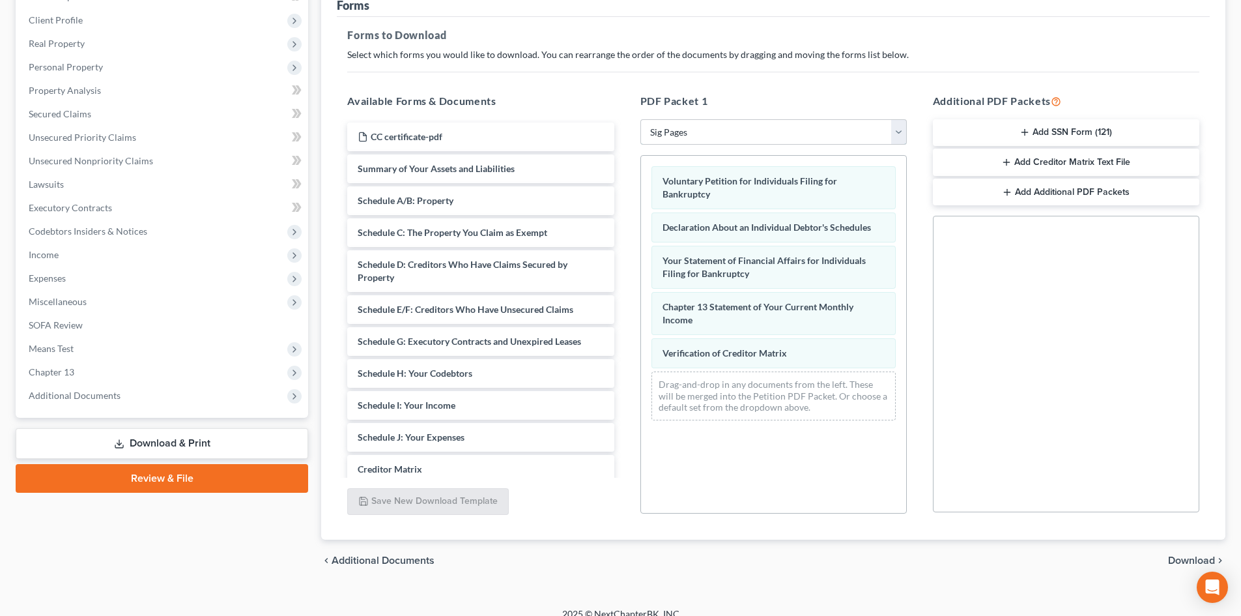
scroll to position [189, 0]
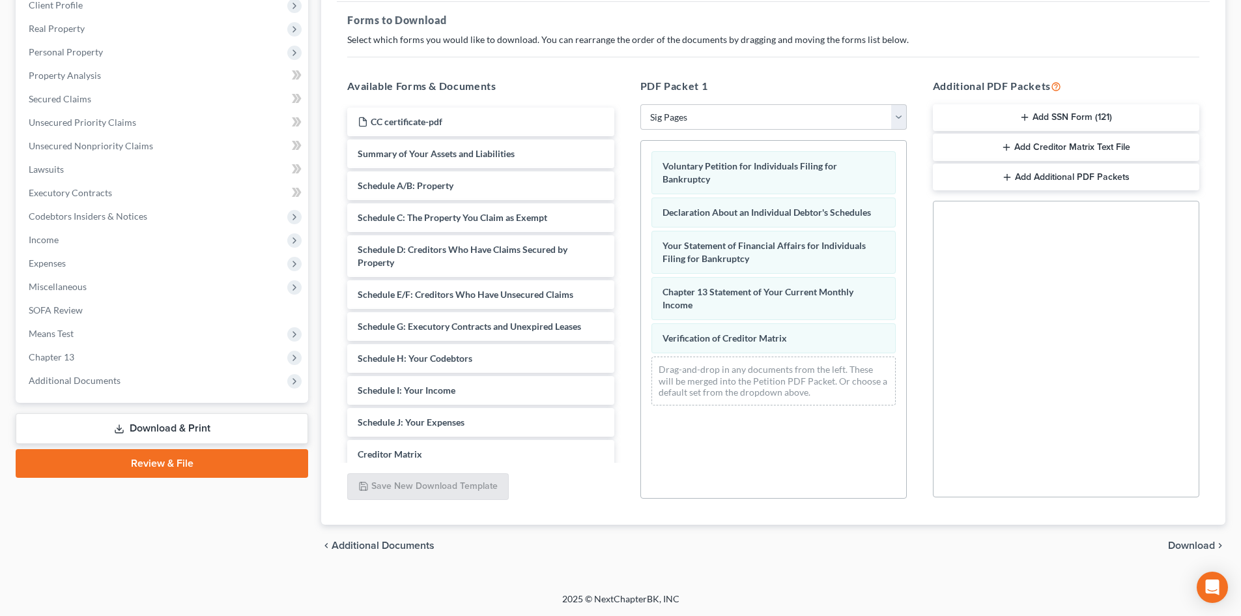
click at [1181, 543] on span "Download" at bounding box center [1191, 545] width 47 height 10
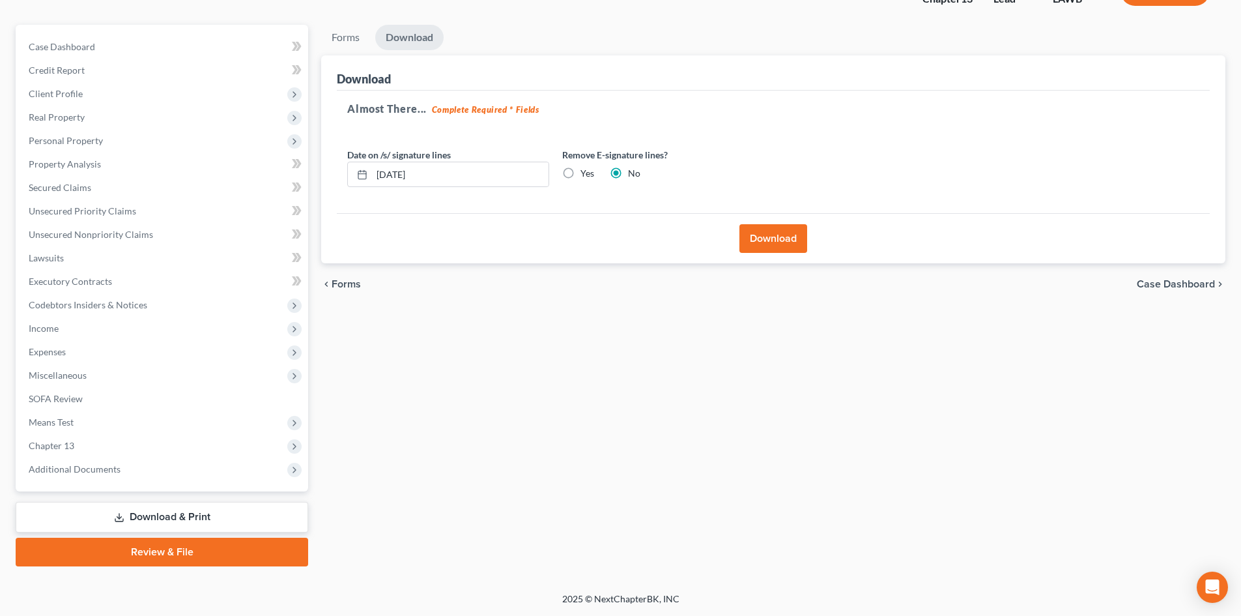
scroll to position [100, 0]
click at [777, 234] on button "Download" at bounding box center [774, 238] width 68 height 29
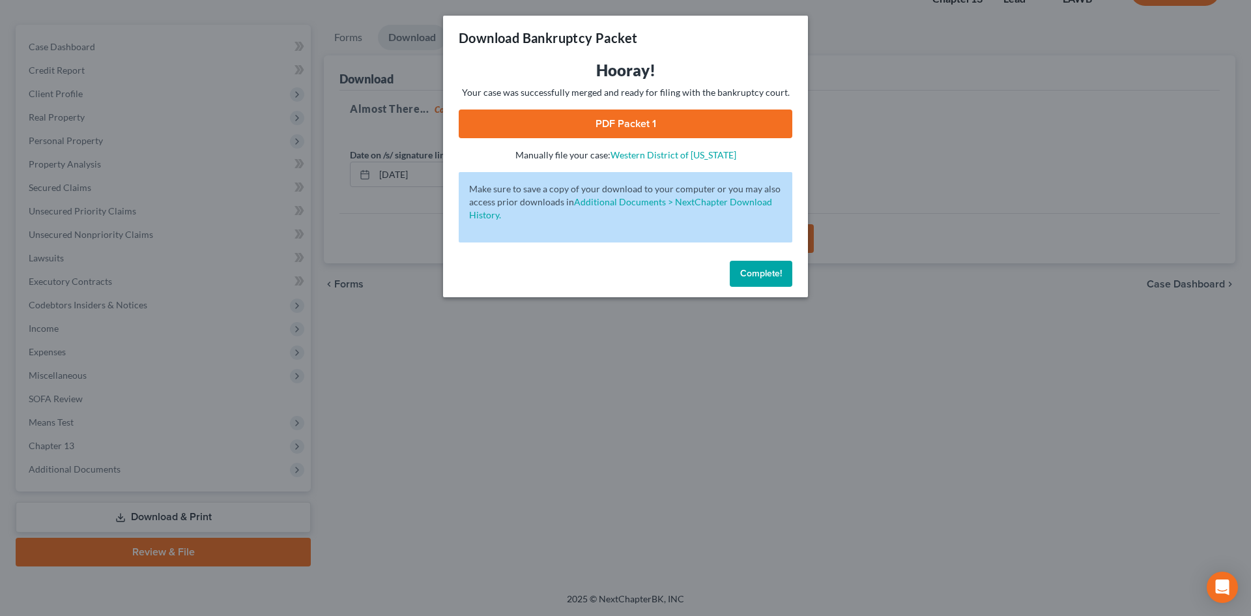
drag, startPoint x: 650, startPoint y: 124, endPoint x: 815, endPoint y: 128, distance: 164.9
click at [650, 124] on link "PDF Packet 1" at bounding box center [626, 123] width 334 height 29
click at [767, 280] on button "Complete!" at bounding box center [761, 274] width 63 height 26
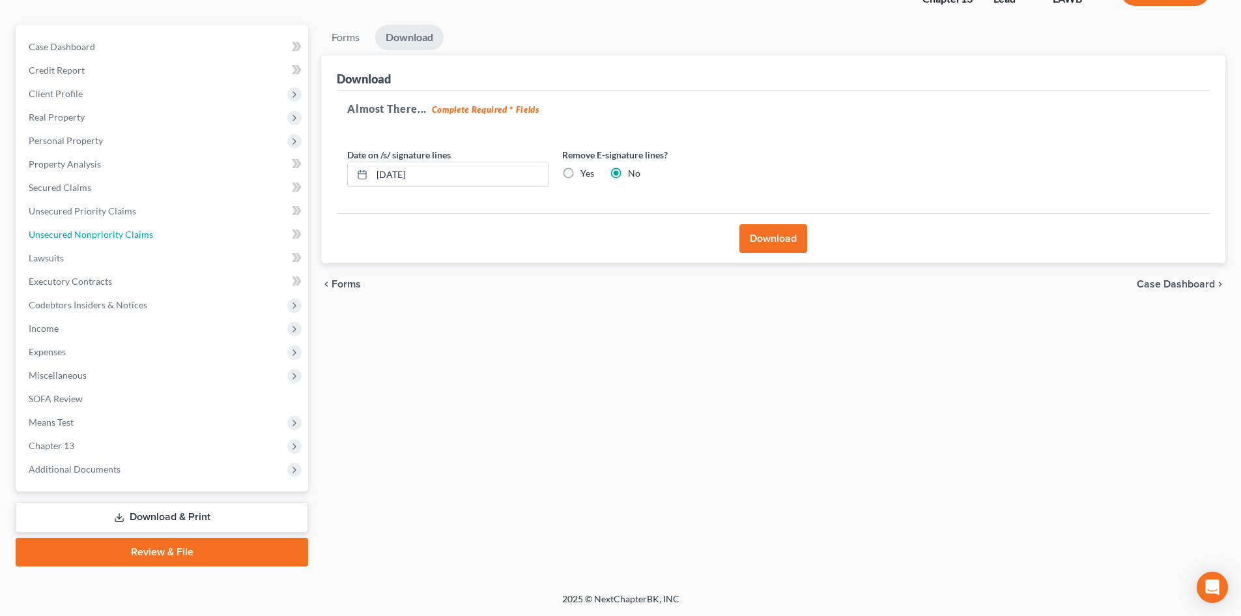
drag, startPoint x: 139, startPoint y: 232, endPoint x: 480, endPoint y: 231, distance: 340.8
click at [139, 232] on span "Unsecured Nonpriority Claims" at bounding box center [91, 234] width 124 height 11
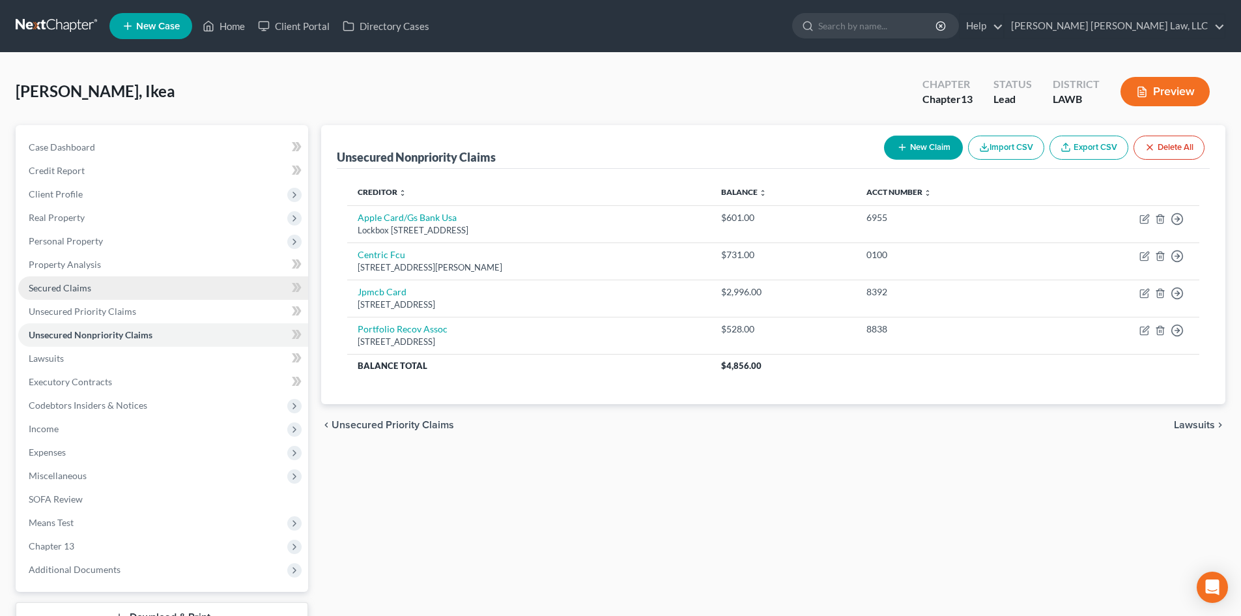
click at [186, 292] on link "Secured Claims" at bounding box center [163, 287] width 290 height 23
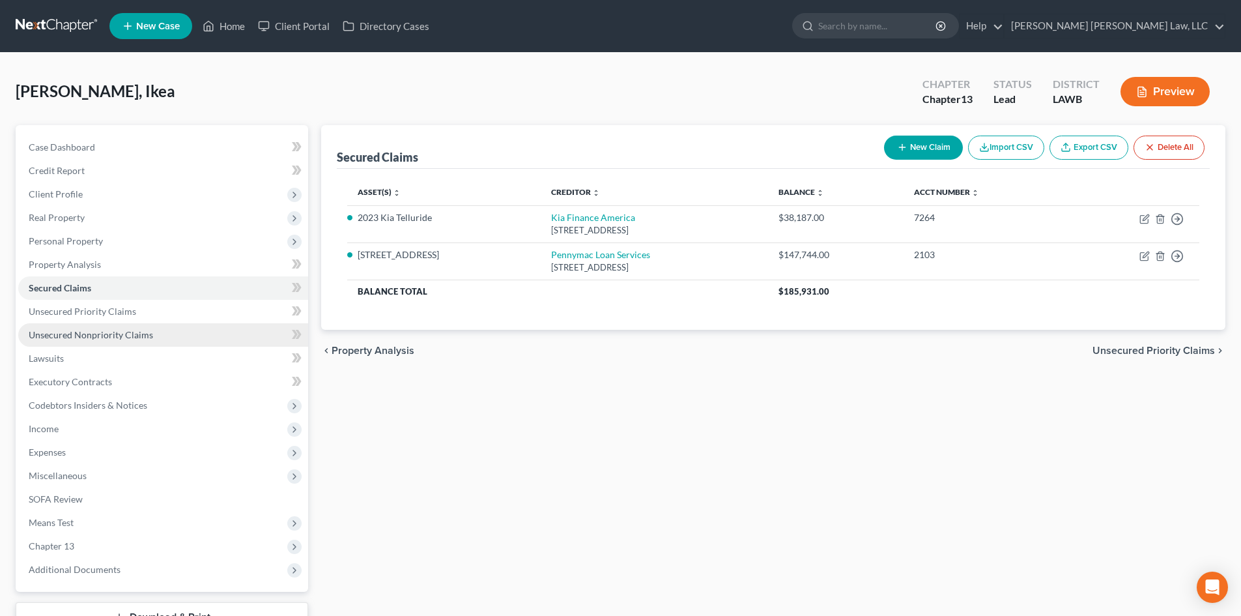
click at [197, 330] on link "Unsecured Nonpriority Claims" at bounding box center [163, 334] width 290 height 23
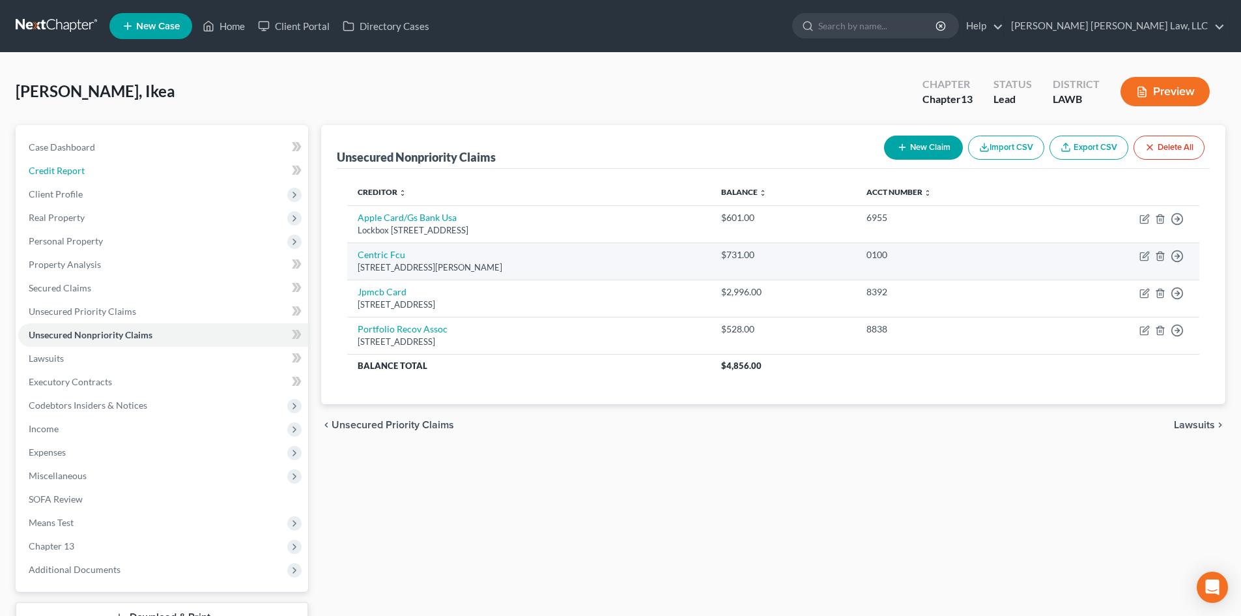
click at [107, 170] on link "Credit Report" at bounding box center [163, 170] width 290 height 23
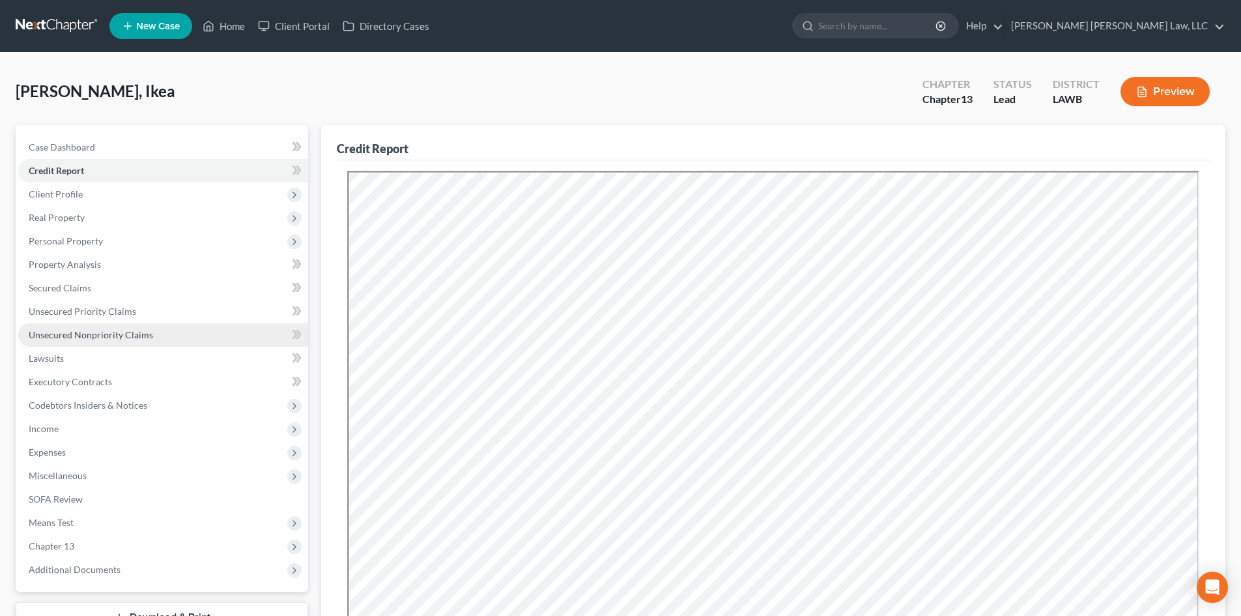
click at [199, 340] on link "Unsecured Nonpriority Claims" at bounding box center [163, 334] width 290 height 23
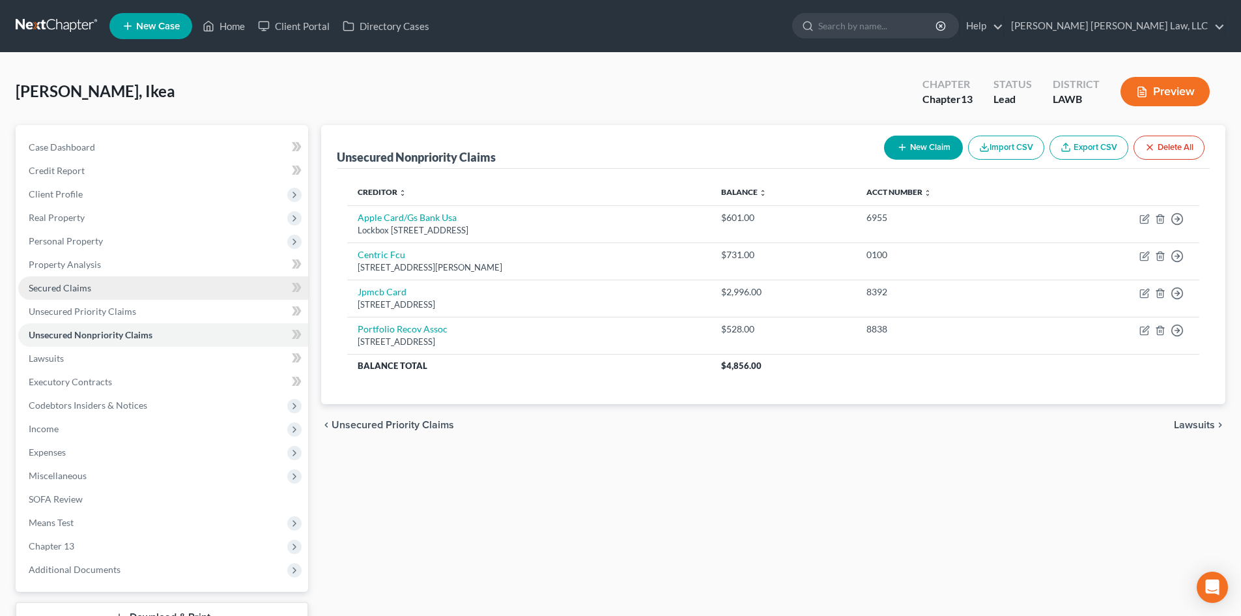
click at [138, 288] on link "Secured Claims" at bounding box center [163, 287] width 290 height 23
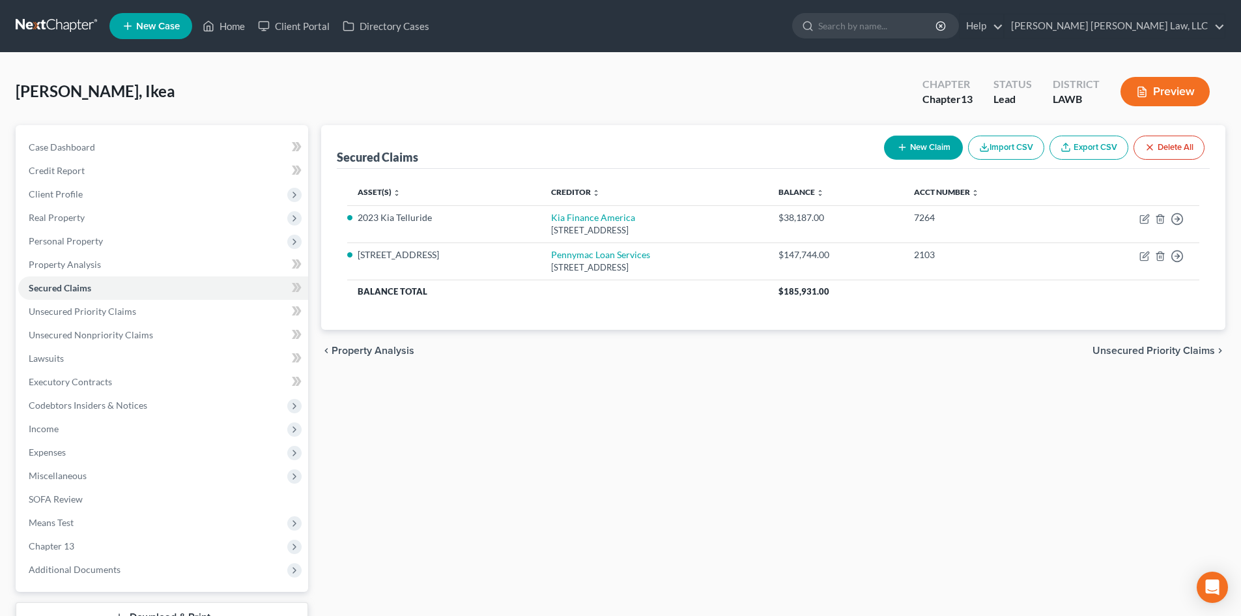
drag, startPoint x: 575, startPoint y: 358, endPoint x: 301, endPoint y: 384, distance: 275.6
click at [577, 357] on div "chevron_left Property Analysis Unsecured Priority Claims chevron_right" at bounding box center [773, 351] width 905 height 42
click at [175, 332] on link "Unsecured Nonpriority Claims" at bounding box center [163, 334] width 290 height 23
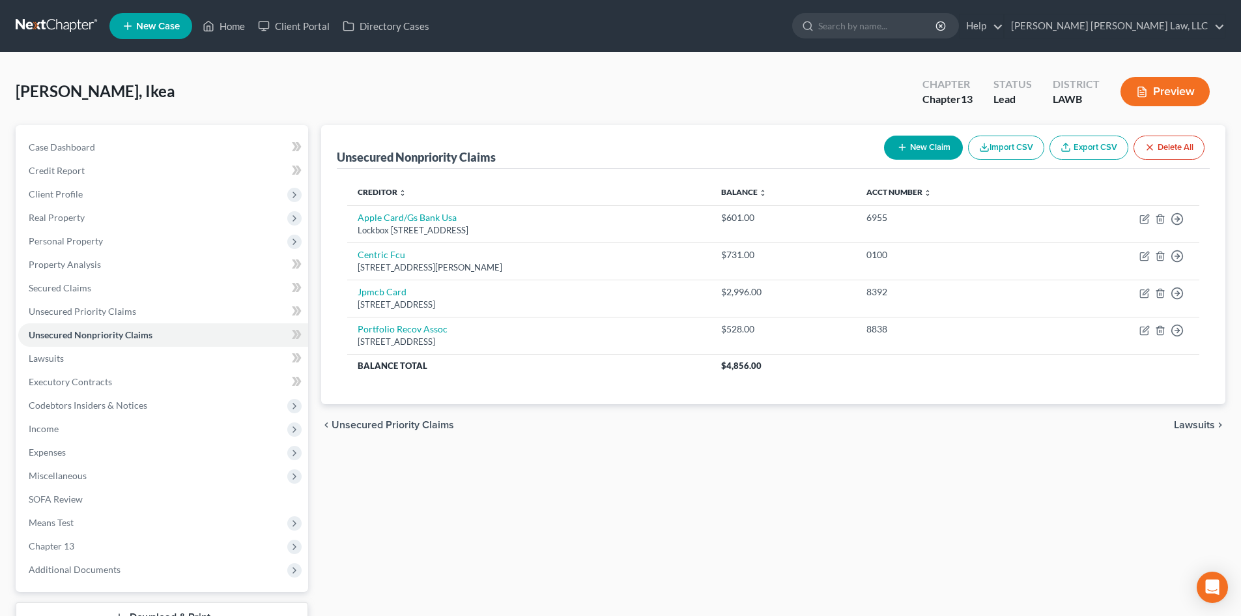
drag, startPoint x: 843, startPoint y: 98, endPoint x: 974, endPoint y: 82, distance: 131.9
click at [843, 98] on div "[PERSON_NAME], Ikea Upgraded Chapter Chapter 13 Status Lead District LAWB Previ…" at bounding box center [621, 96] width 1210 height 57
click at [832, 89] on div "[PERSON_NAME], Ikea Upgraded Chapter Chapter 13 Status Lead District LAWB Previ…" at bounding box center [621, 96] width 1210 height 57
click at [164, 290] on link "Secured Claims" at bounding box center [163, 287] width 290 height 23
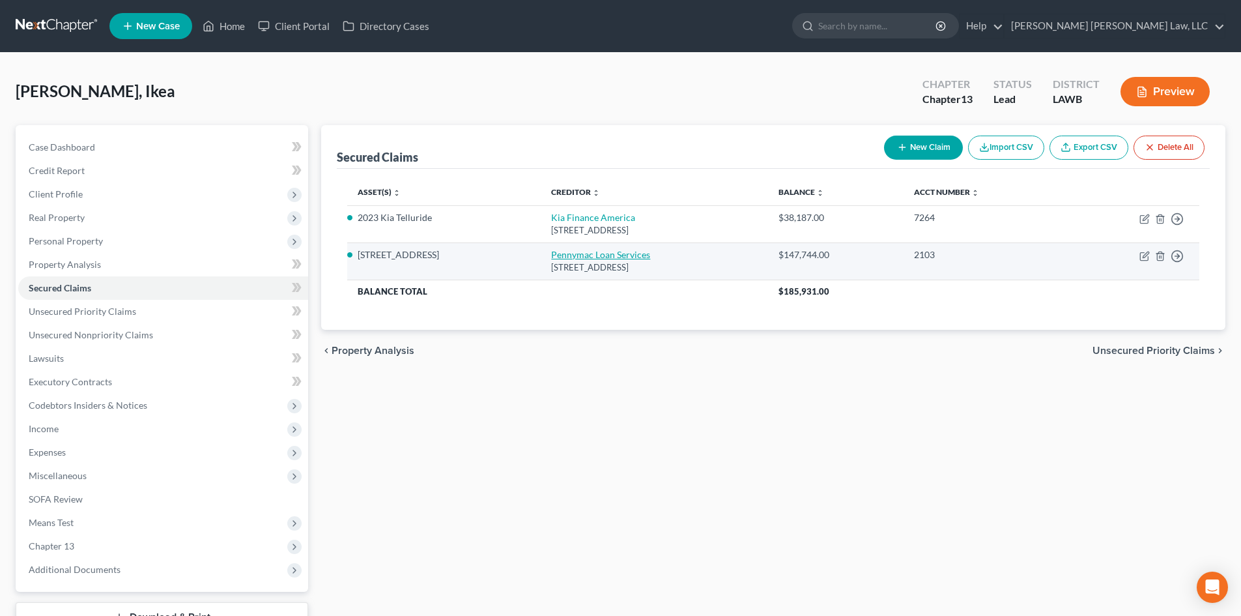
click at [559, 254] on link "Pennymac Loan Services" at bounding box center [600, 254] width 99 height 11
select select "4"
select select "2"
select select "0"
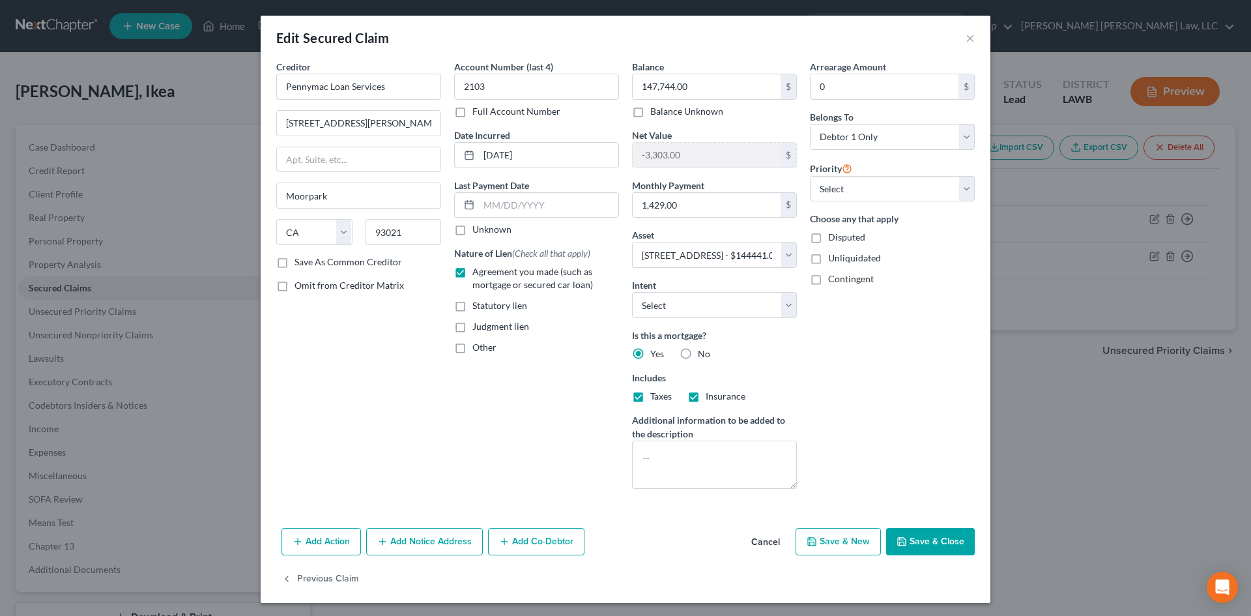
click at [938, 529] on button "Save & Close" at bounding box center [930, 541] width 89 height 27
select select
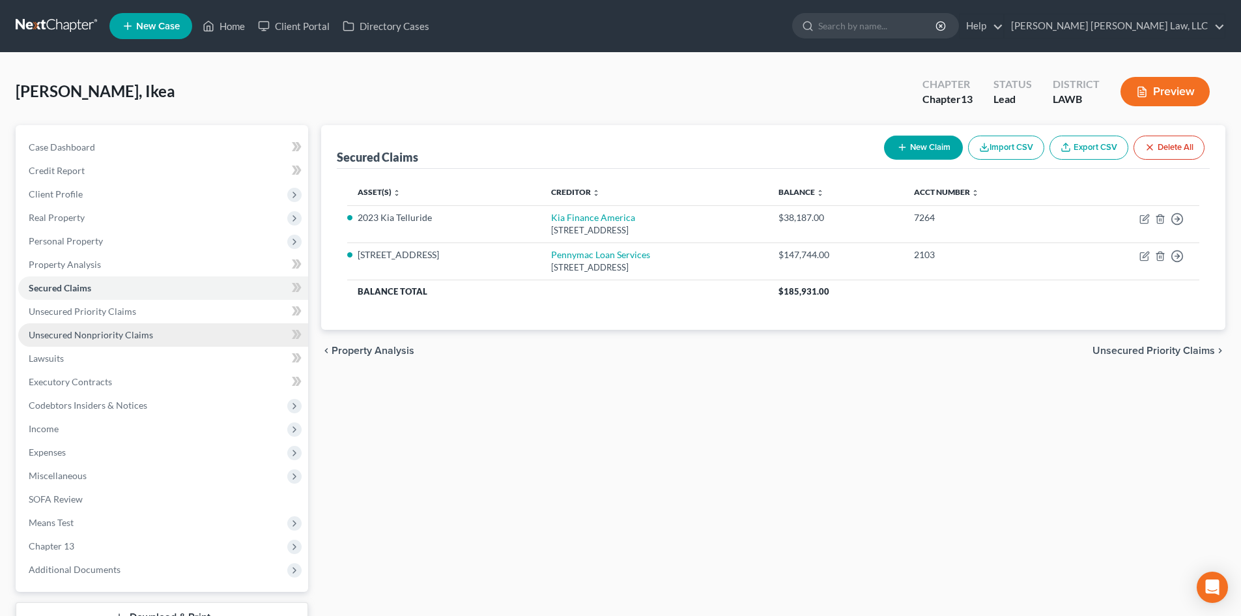
click at [147, 330] on span "Unsecured Nonpriority Claims" at bounding box center [91, 334] width 124 height 11
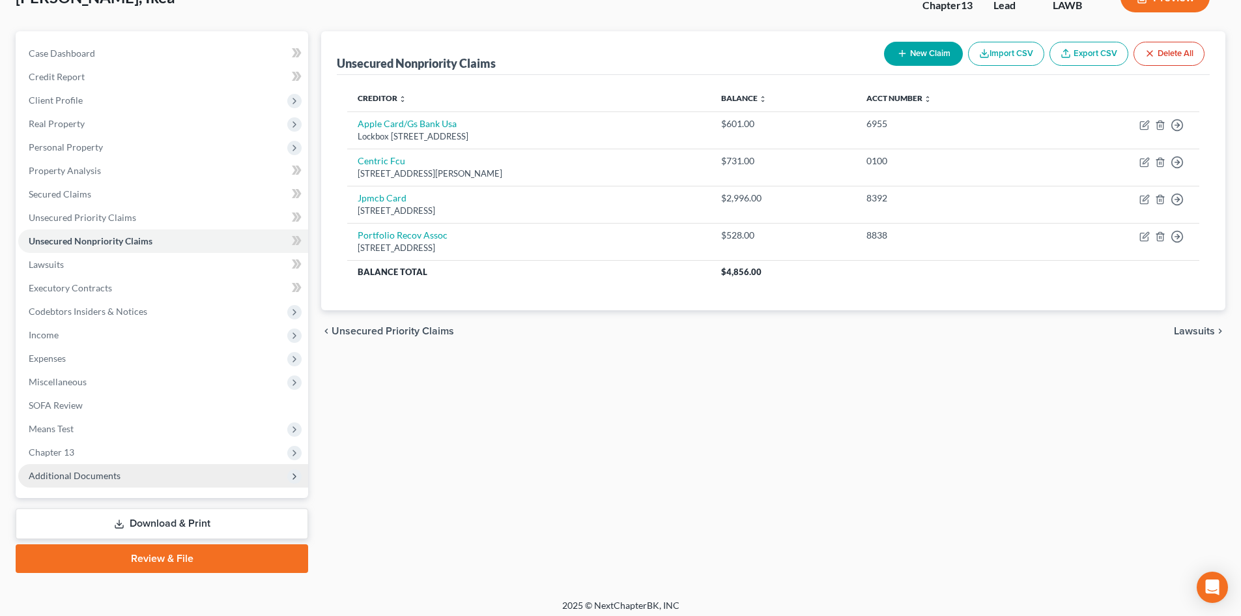
scroll to position [100, 0]
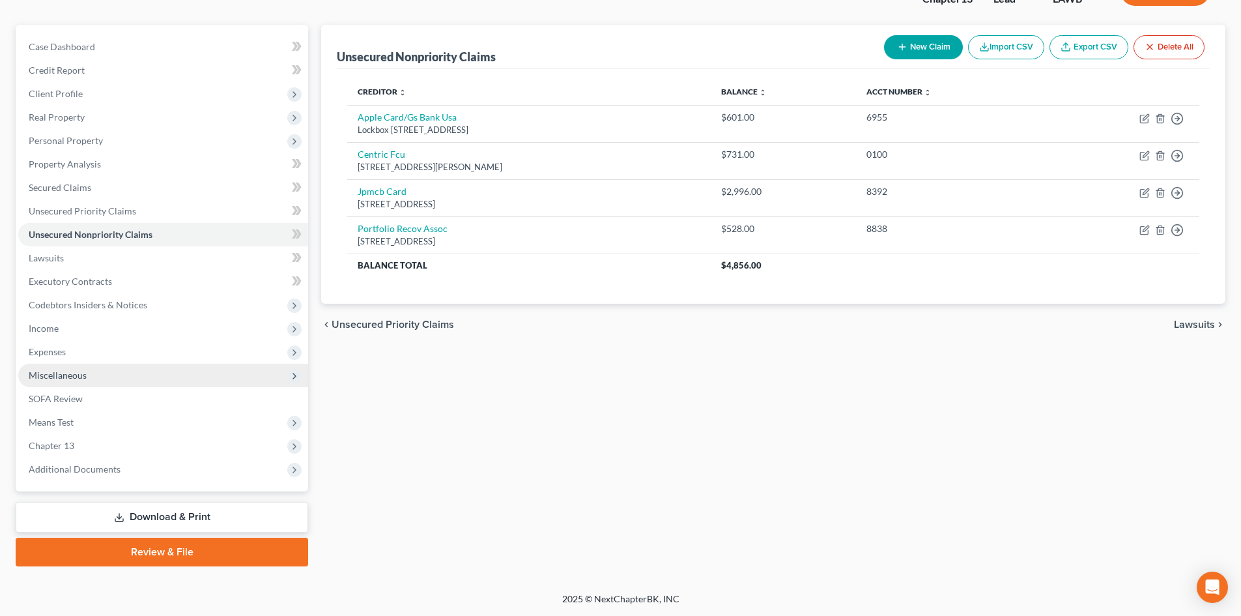
drag, startPoint x: 106, startPoint y: 374, endPoint x: 124, endPoint y: 385, distance: 20.8
click at [106, 374] on span "Miscellaneous" at bounding box center [163, 375] width 290 height 23
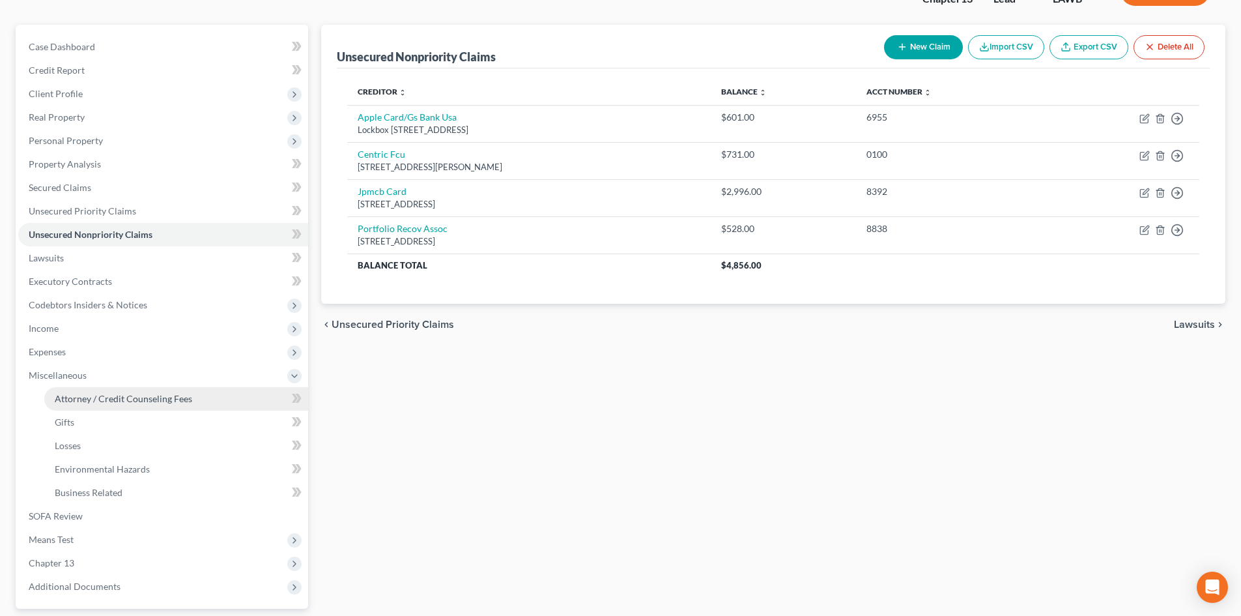
click at [115, 399] on span "Attorney / Credit Counseling Fees" at bounding box center [124, 398] width 138 height 11
select select "1"
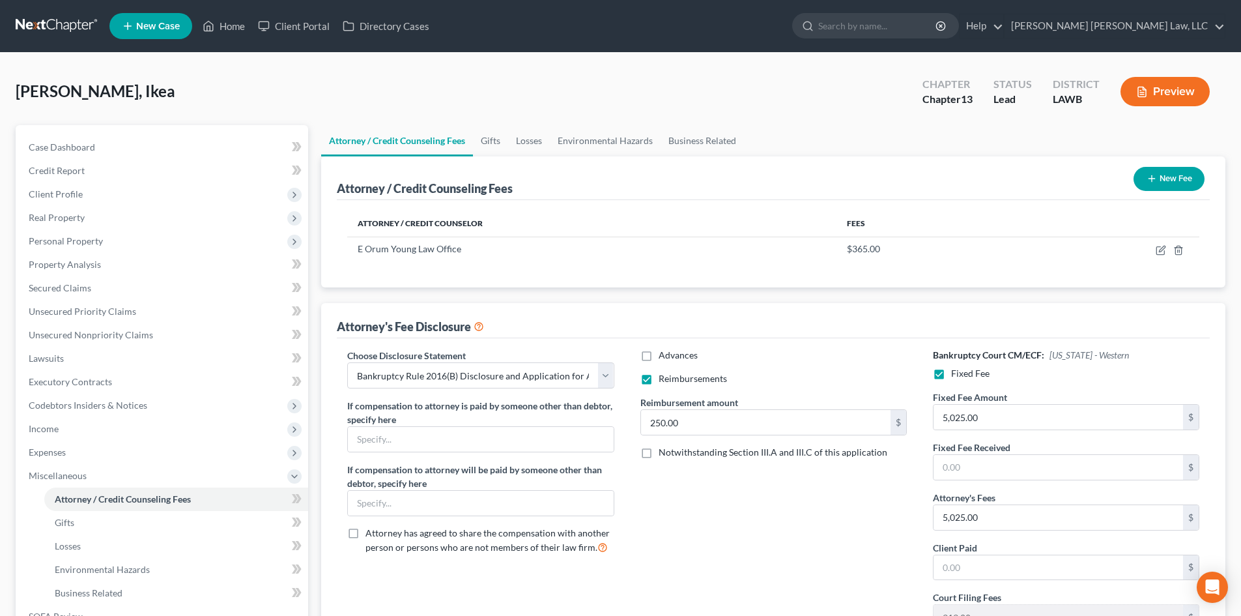
click at [803, 496] on div "Advances Reimbursements Reimbursement amount 250.00 $ Notwithstanding Section I…" at bounding box center [774, 495] width 293 height 292
drag, startPoint x: 735, startPoint y: 479, endPoint x: 759, endPoint y: 433, distance: 51.3
click at [735, 479] on div "Advances Reimbursements Reimbursement amount 250.00 $ Notwithstanding Section I…" at bounding box center [774, 495] width 293 height 292
click at [796, 396] on div "Reimbursement amount 250.00 $" at bounding box center [774, 416] width 280 height 40
click at [226, 21] on link "Home" at bounding box center [223, 25] width 55 height 23
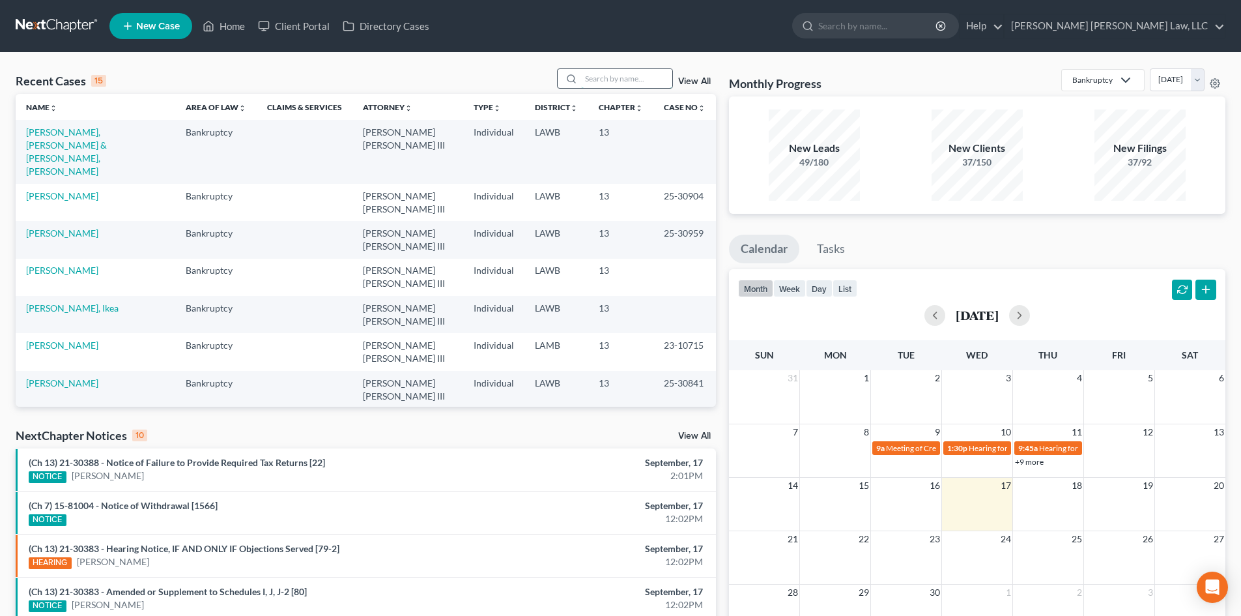
click at [633, 86] on input "search" at bounding box center [626, 78] width 91 height 19
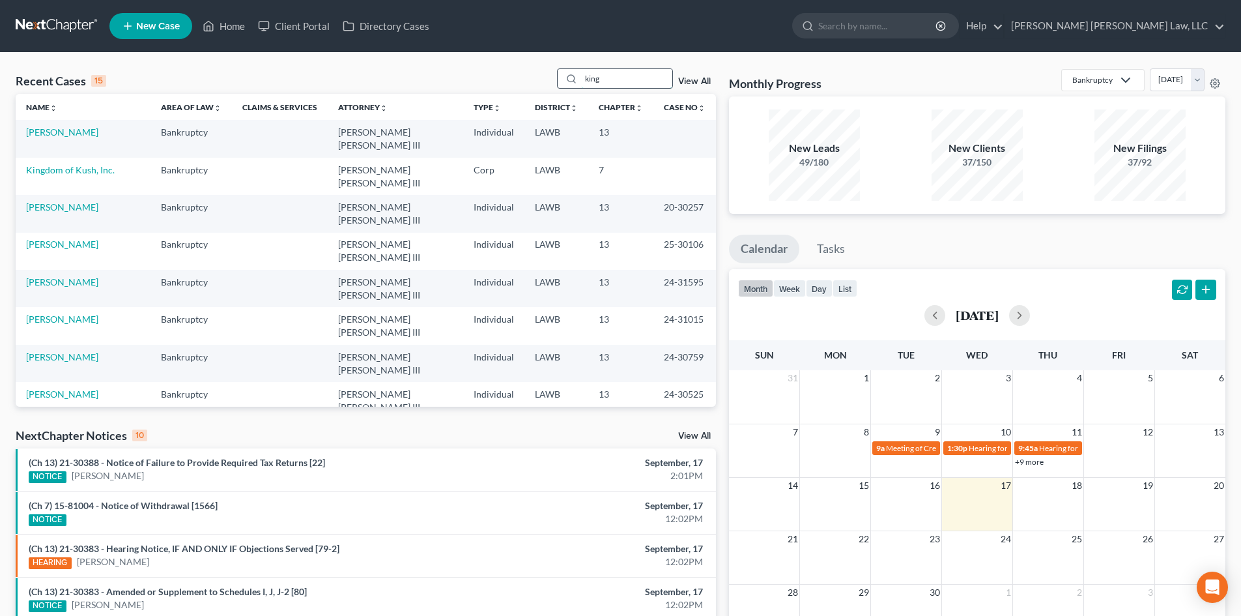
click at [639, 85] on input "king" at bounding box center [626, 78] width 91 height 19
type input "m"
type input "[PERSON_NAME]"
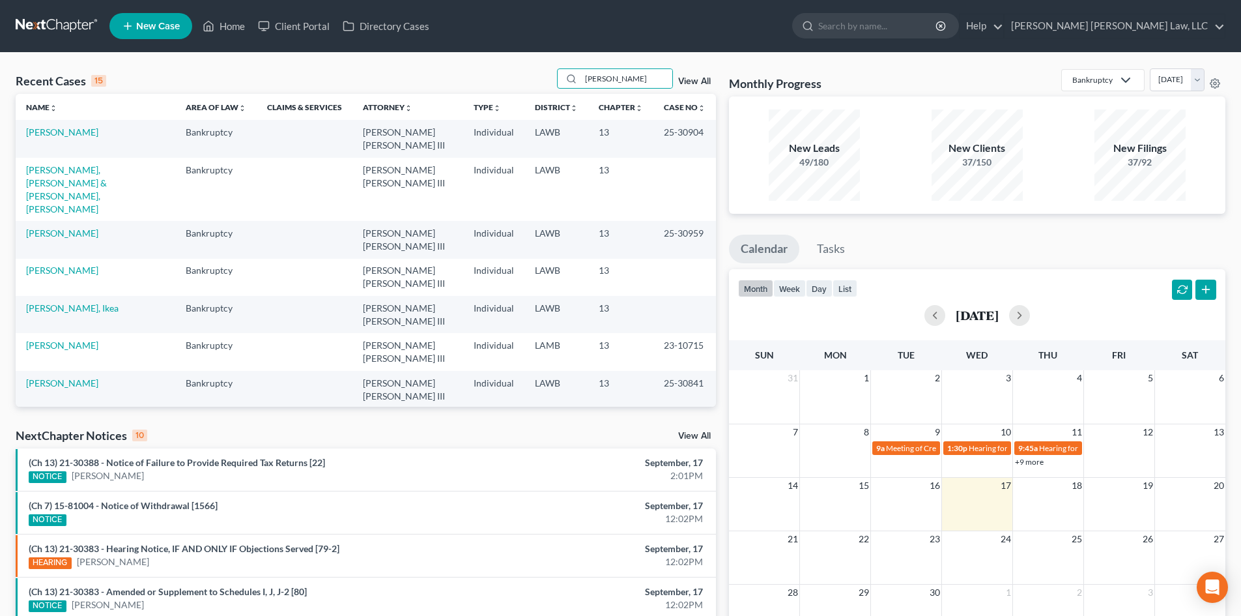
click at [53, 414] on link "[PERSON_NAME], Lashameyon" at bounding box center [89, 419] width 126 height 11
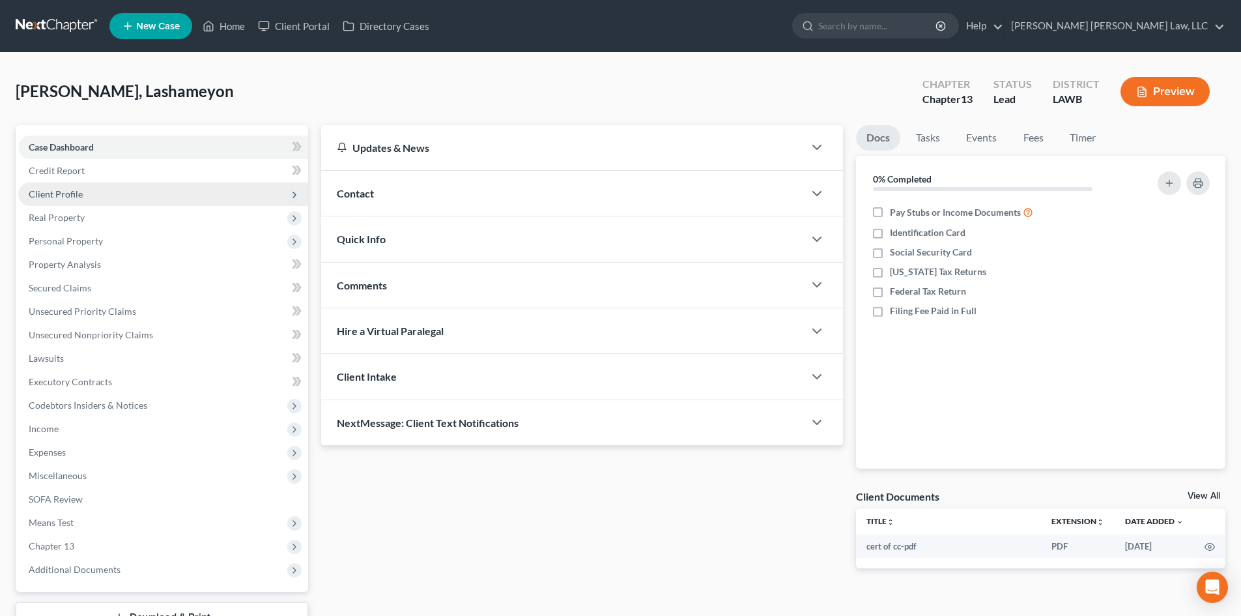
click at [68, 190] on span "Client Profile" at bounding box center [56, 193] width 54 height 11
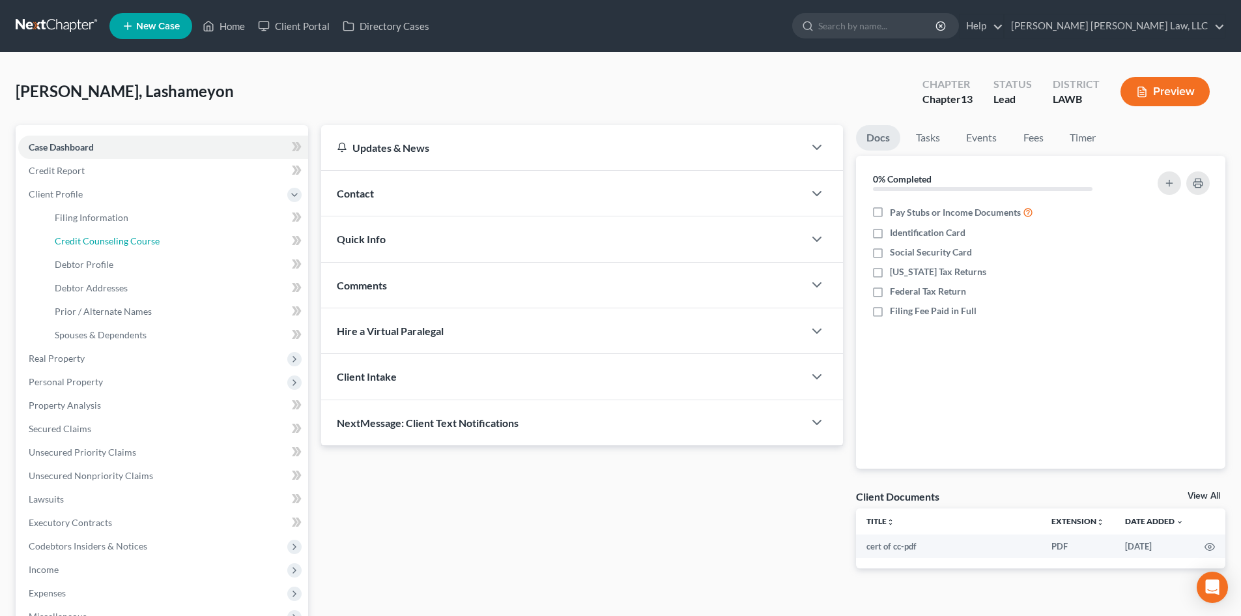
click at [110, 237] on span "Credit Counseling Course" at bounding box center [107, 240] width 105 height 11
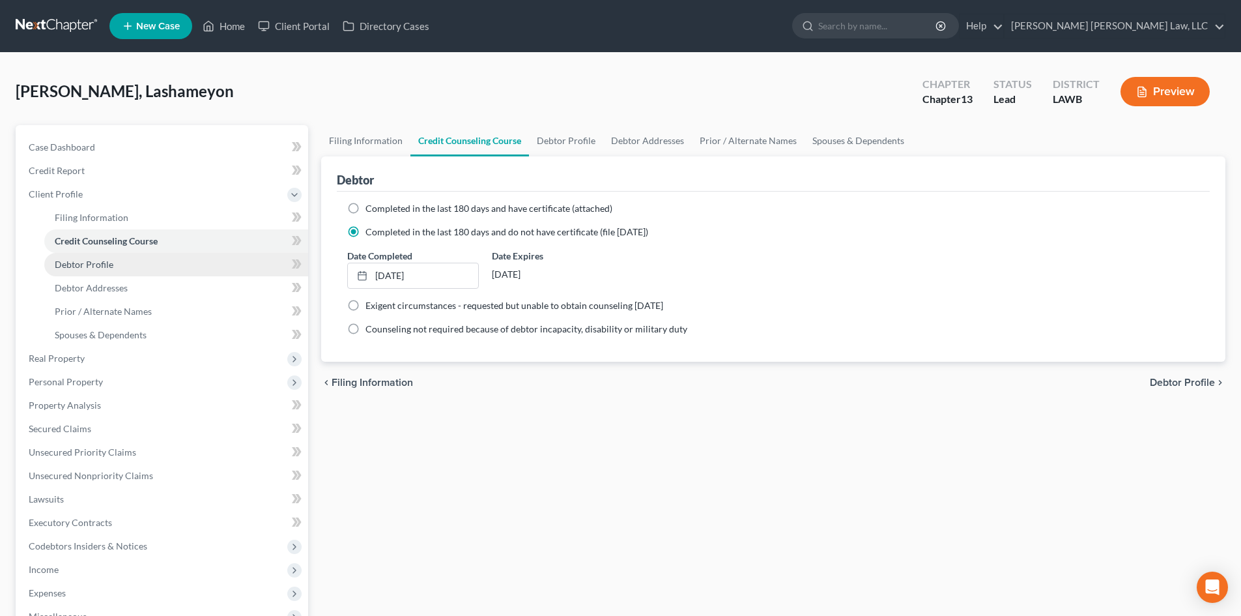
click at [128, 261] on link "Debtor Profile" at bounding box center [176, 264] width 264 height 23
select select "2"
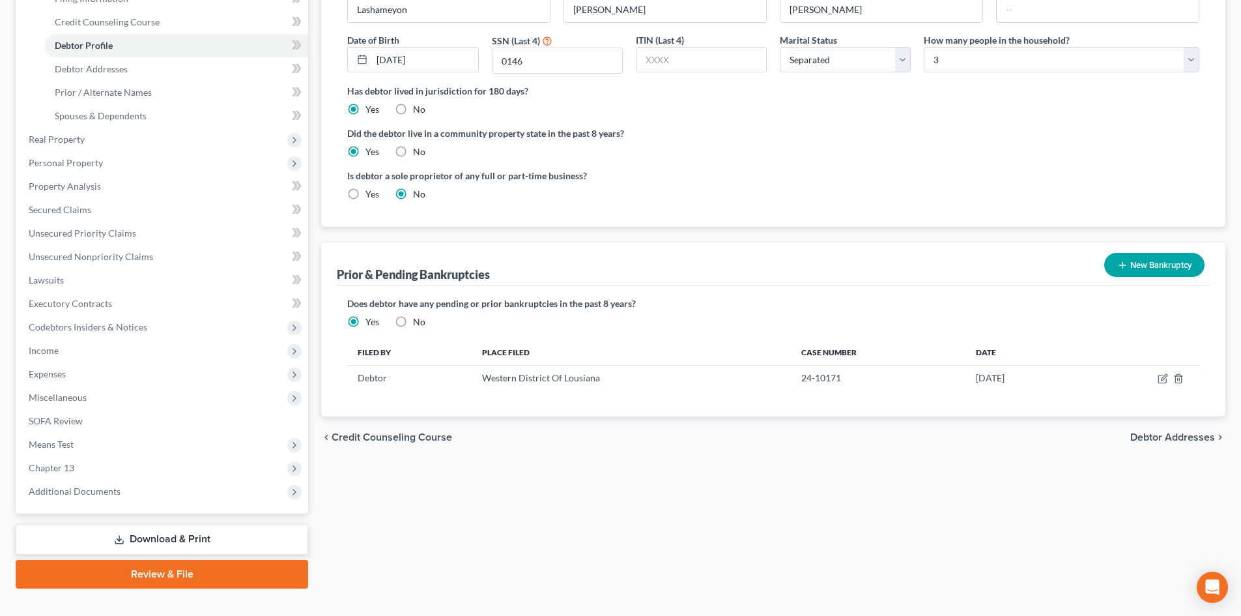
scroll to position [241, 0]
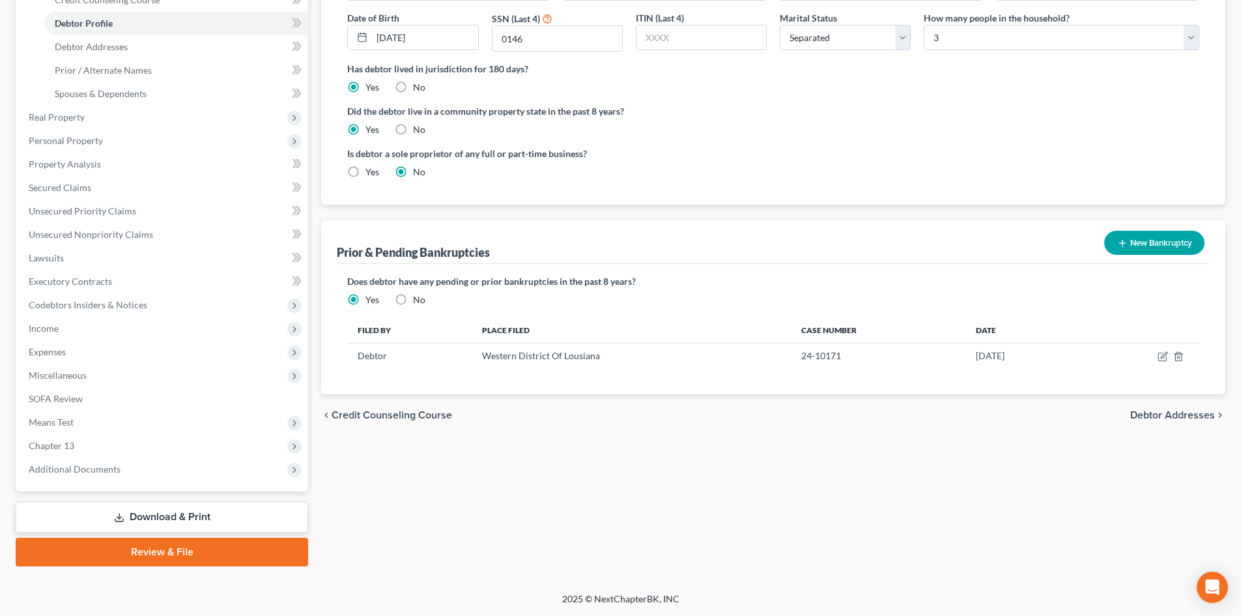
click at [858, 516] on div "Filing Information Credit Counseling Course Debtor Profile Debtor Addresses Pri…" at bounding box center [774, 225] width 918 height 682
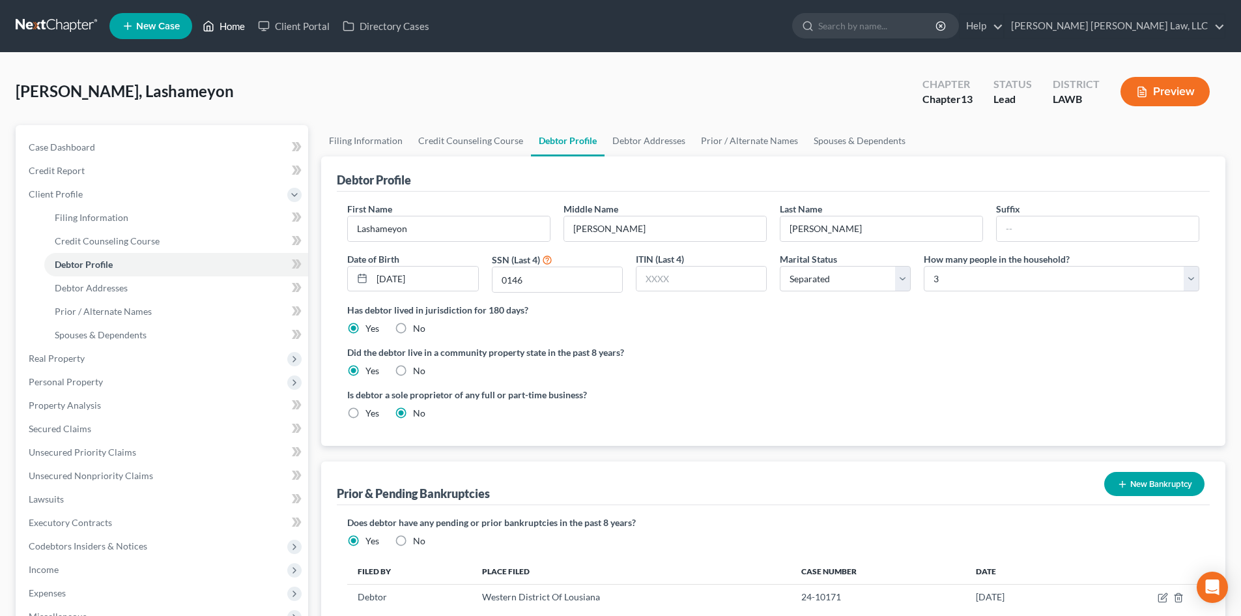
click at [235, 22] on link "Home" at bounding box center [223, 25] width 55 height 23
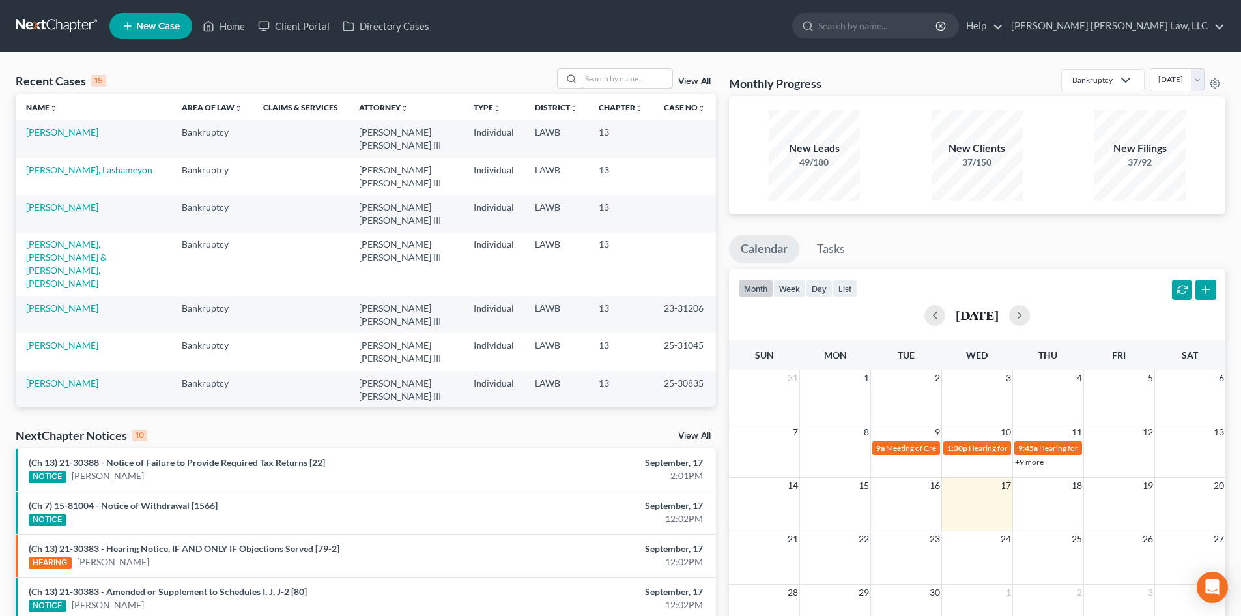
drag, startPoint x: 601, startPoint y: 85, endPoint x: 609, endPoint y: 90, distance: 8.5
click at [601, 85] on input "search" at bounding box center [626, 78] width 91 height 19
drag, startPoint x: 618, startPoint y: 72, endPoint x: 626, endPoint y: 87, distance: 16.3
click at [618, 72] on input "search" at bounding box center [626, 78] width 91 height 19
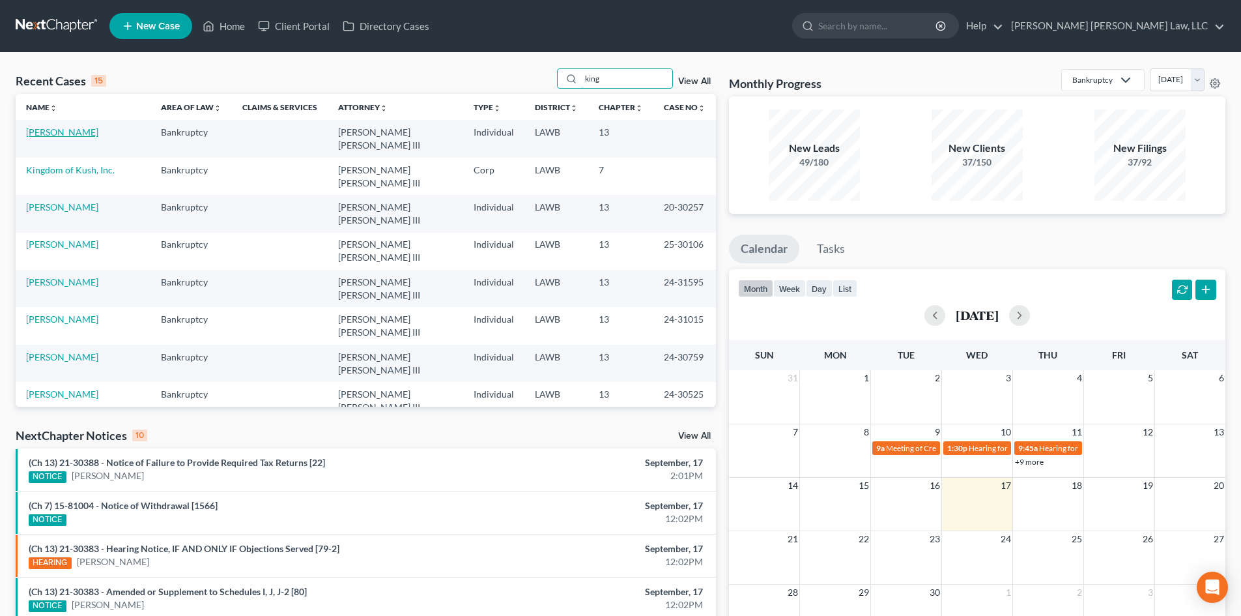
type input "king"
click at [64, 132] on link "[PERSON_NAME]" at bounding box center [62, 131] width 72 height 11
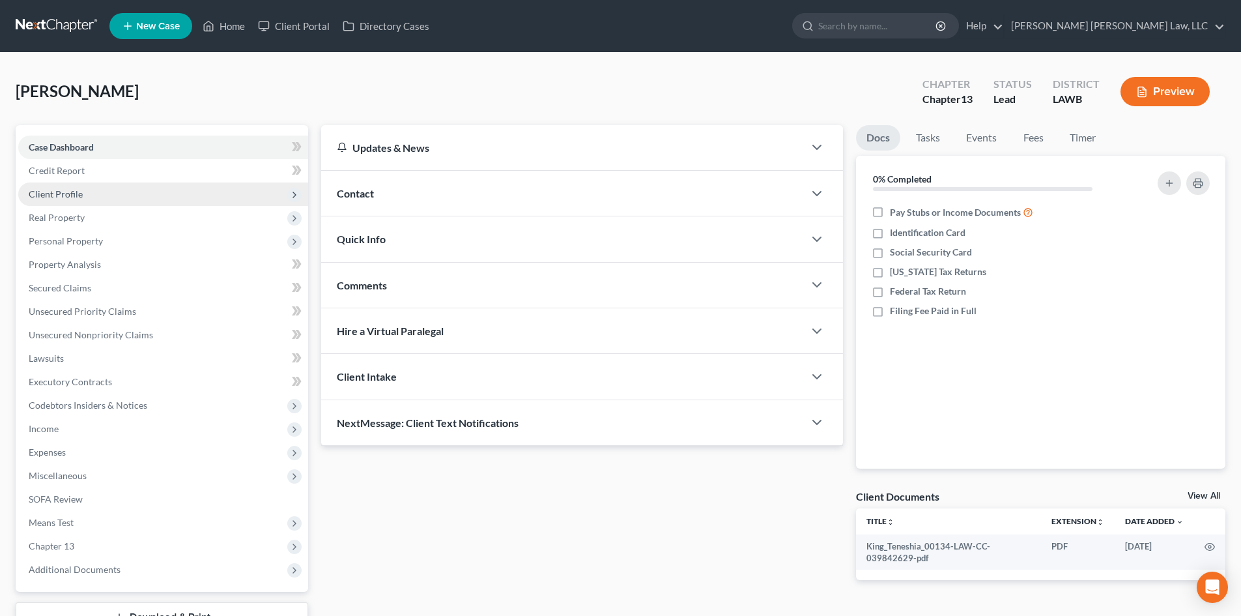
click at [133, 186] on span "Client Profile" at bounding box center [163, 193] width 290 height 23
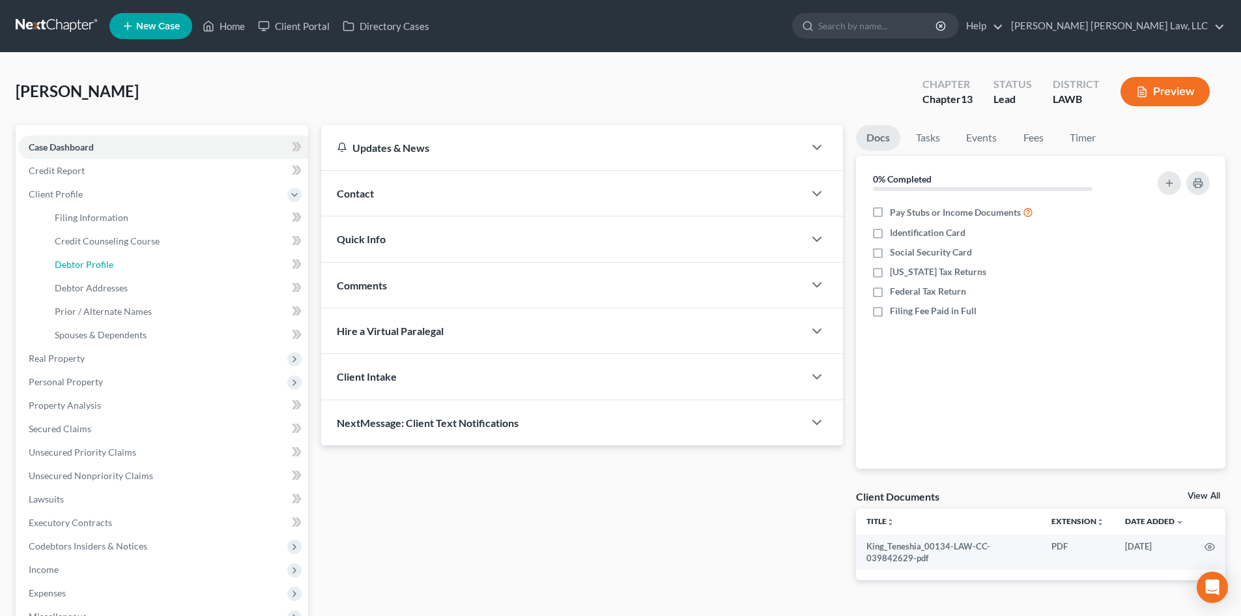
click at [140, 258] on link "Debtor Profile" at bounding box center [176, 264] width 264 height 23
select select "0"
select select "3"
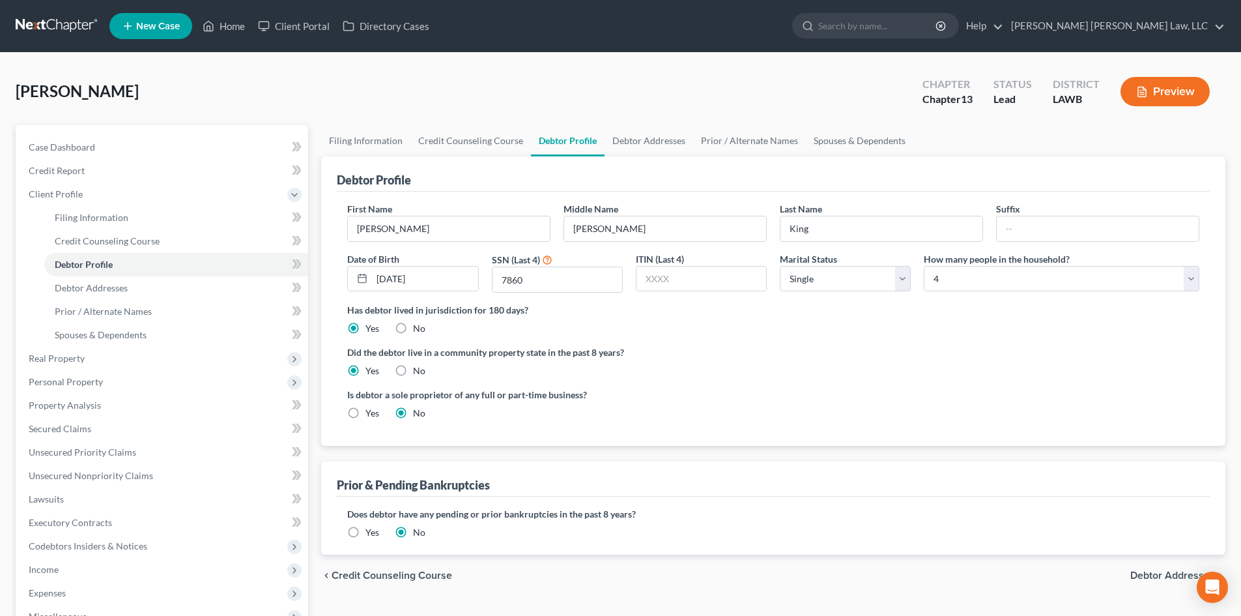
click at [751, 333] on div "Has debtor lived in jurisdiction for 180 days? Yes No Debtor must reside in jur…" at bounding box center [773, 319] width 852 height 32
click at [779, 401] on div "Is debtor a sole proprietor of any full or part-time business? Yes No" at bounding box center [773, 409] width 865 height 42
drag, startPoint x: 676, startPoint y: 141, endPoint x: 898, endPoint y: 175, distance: 224.2
click at [676, 140] on link "Debtor Addresses" at bounding box center [649, 140] width 89 height 31
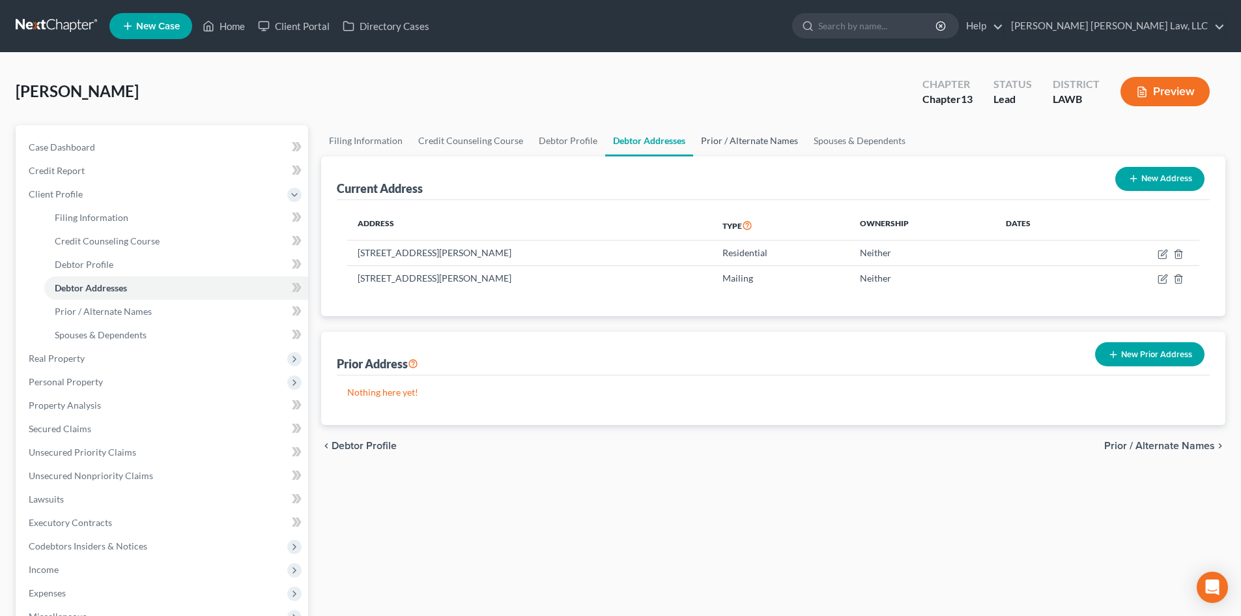
drag, startPoint x: 749, startPoint y: 140, endPoint x: 742, endPoint y: 139, distance: 7.3
click at [749, 140] on link "Prior / Alternate Names" at bounding box center [749, 140] width 113 height 31
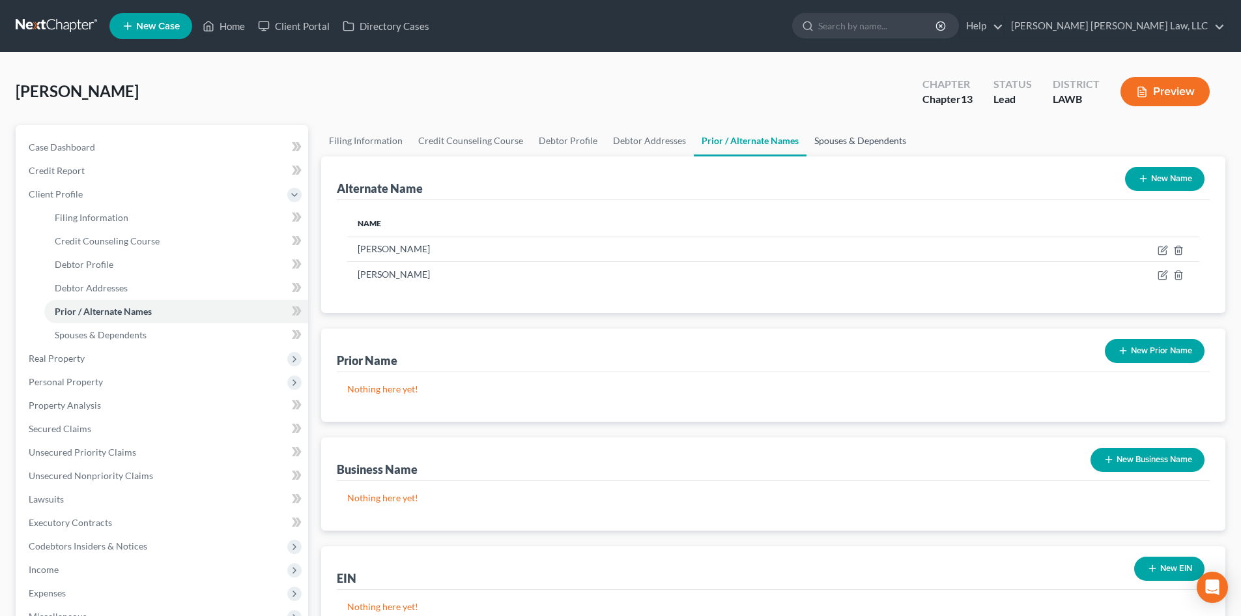
click at [839, 138] on link "Spouses & Dependents" at bounding box center [861, 140] width 108 height 31
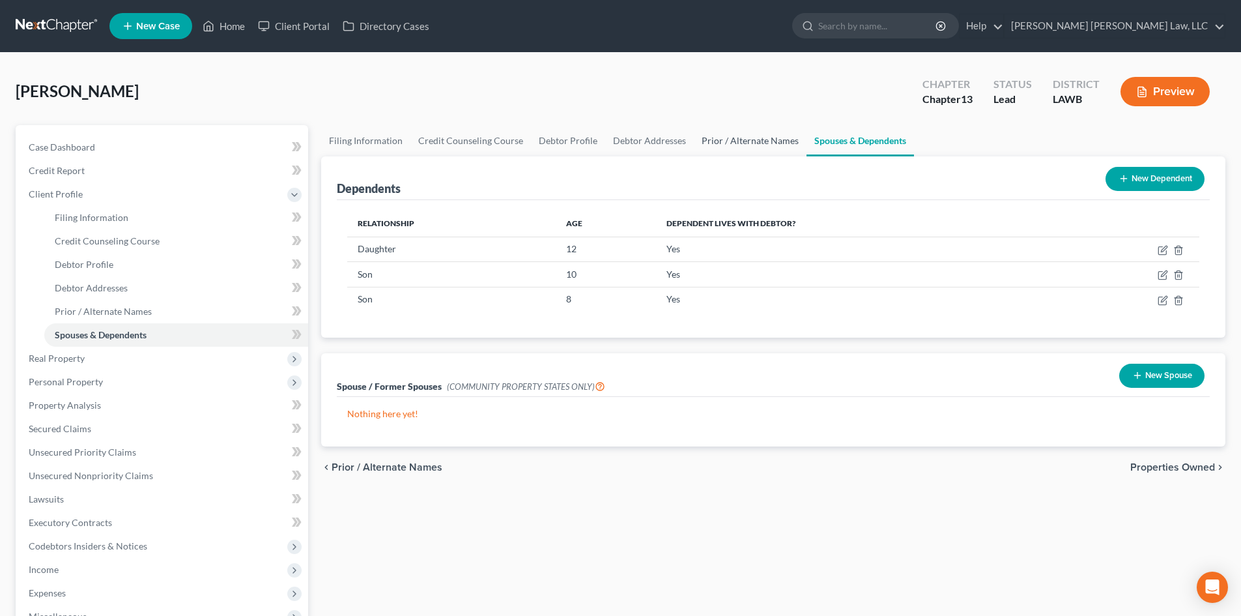
click at [779, 138] on link "Prior / Alternate Names" at bounding box center [750, 140] width 113 height 31
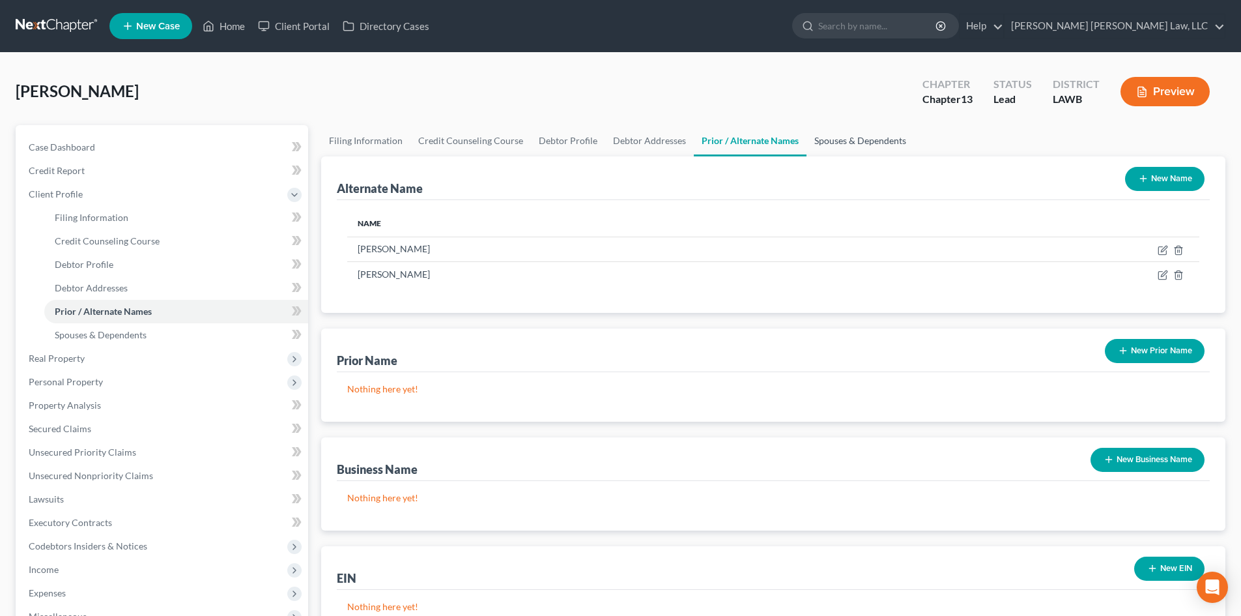
click at [866, 147] on link "Spouses & Dependents" at bounding box center [861, 140] width 108 height 31
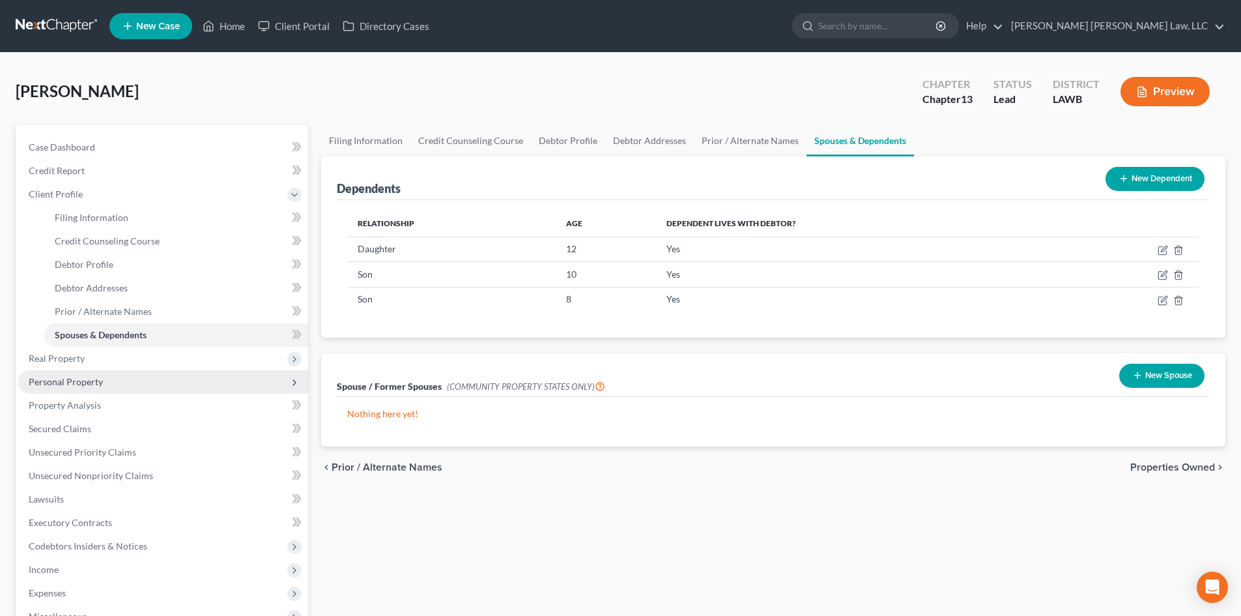
click at [145, 370] on span "Personal Property" at bounding box center [163, 381] width 290 height 23
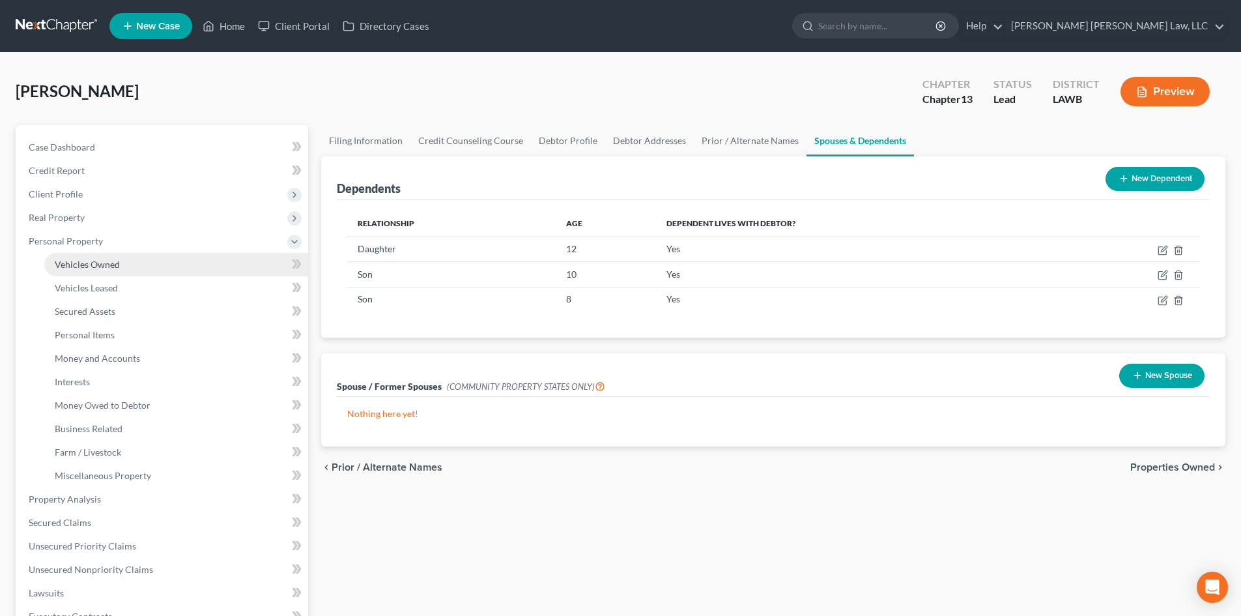
click at [162, 261] on link "Vehicles Owned" at bounding box center [176, 264] width 264 height 23
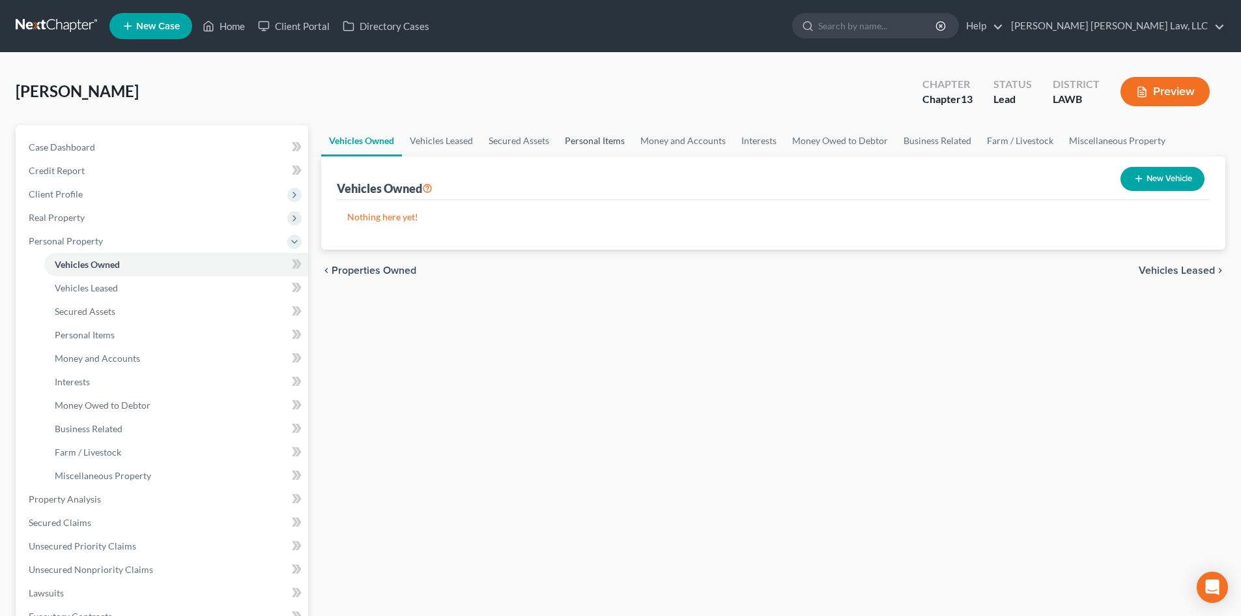
click at [589, 139] on link "Personal Items" at bounding box center [595, 140] width 76 height 31
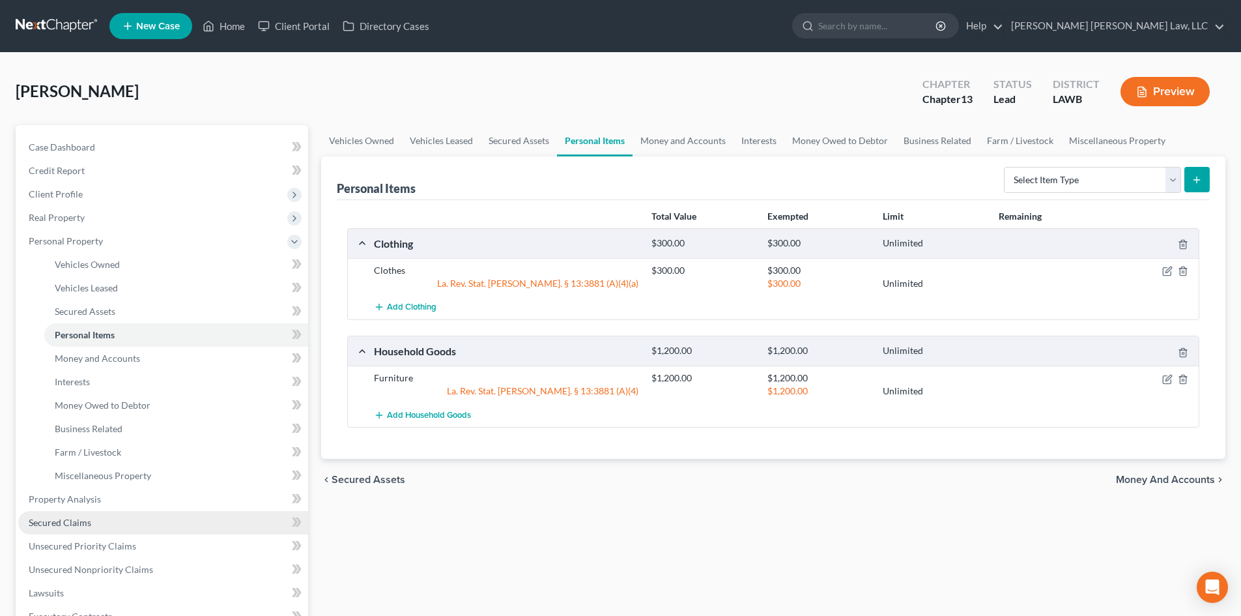
click at [125, 517] on link "Secured Claims" at bounding box center [163, 522] width 290 height 23
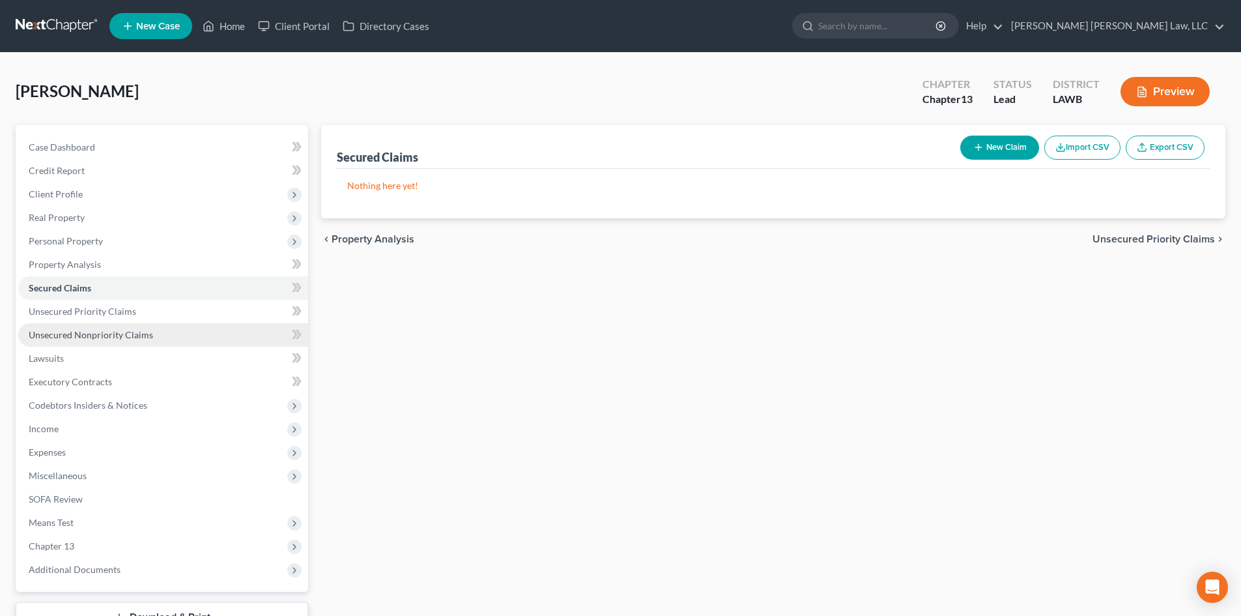
click at [216, 328] on link "Unsecured Nonpriority Claims" at bounding box center [163, 334] width 290 height 23
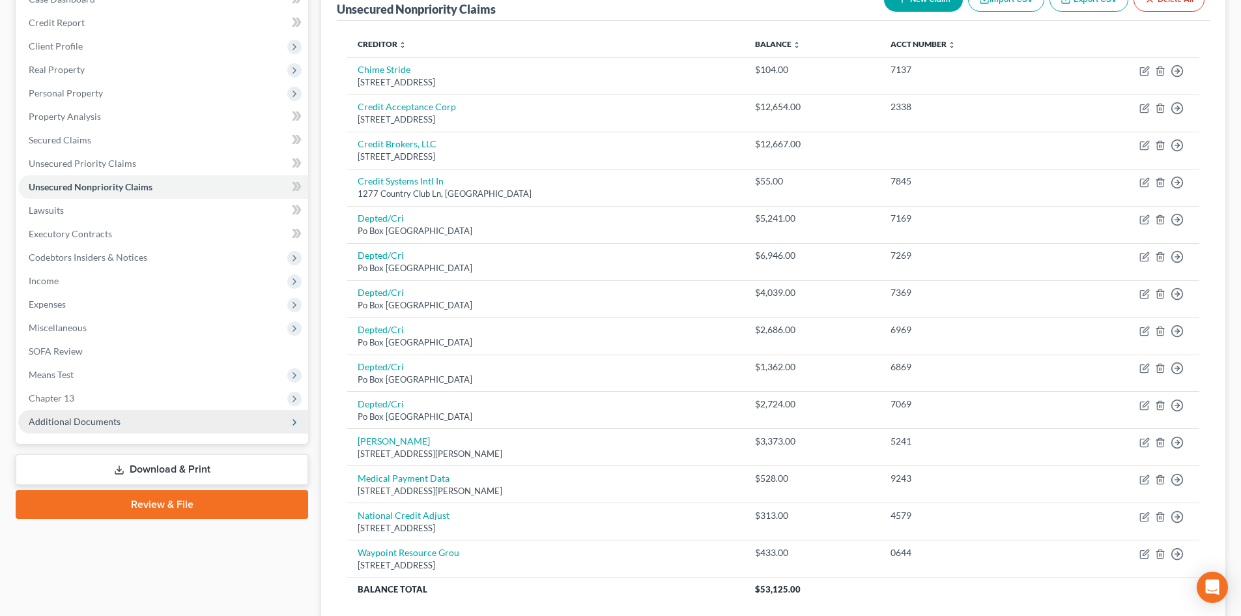
scroll to position [250, 0]
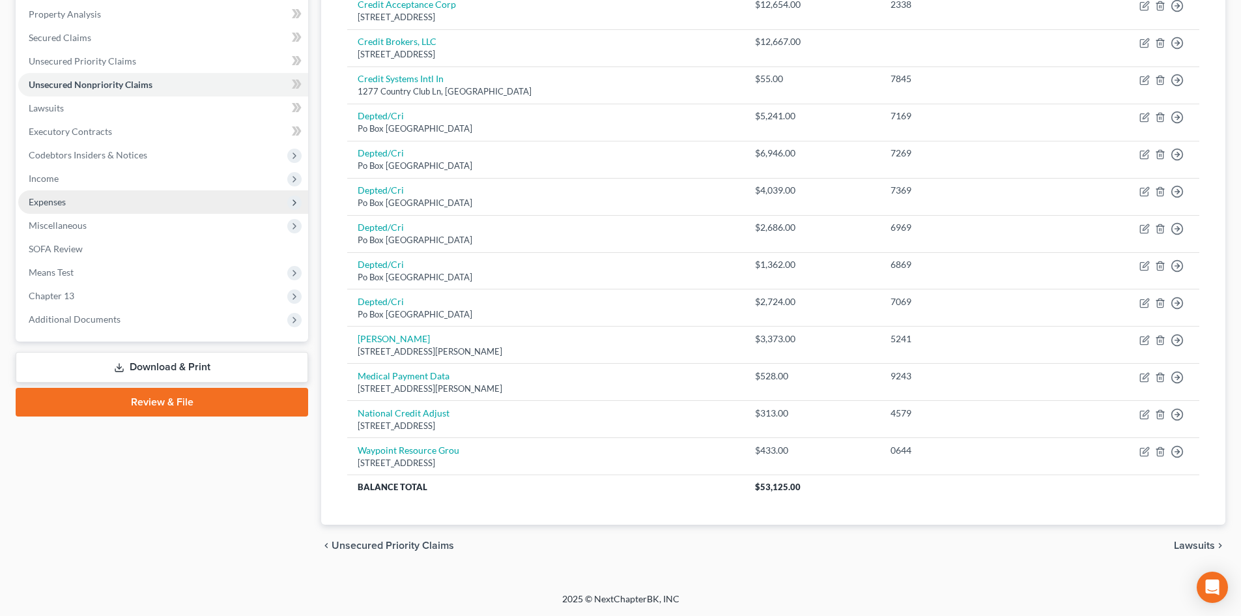
click at [164, 197] on span "Expenses" at bounding box center [163, 201] width 290 height 23
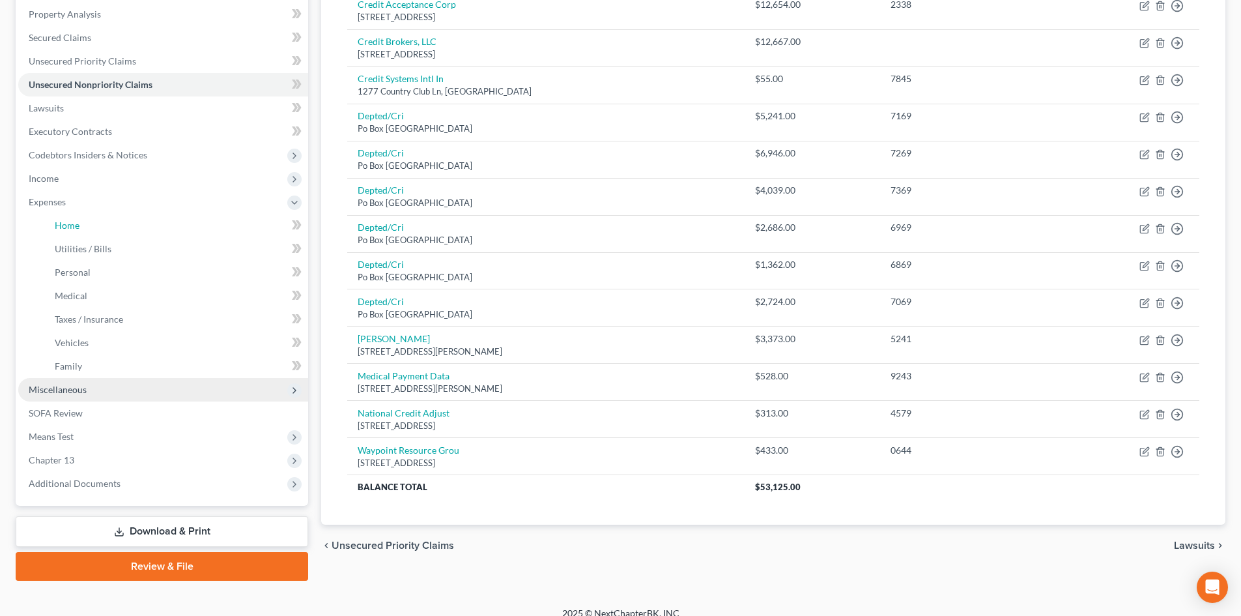
click at [169, 233] on link "Home" at bounding box center [176, 225] width 264 height 23
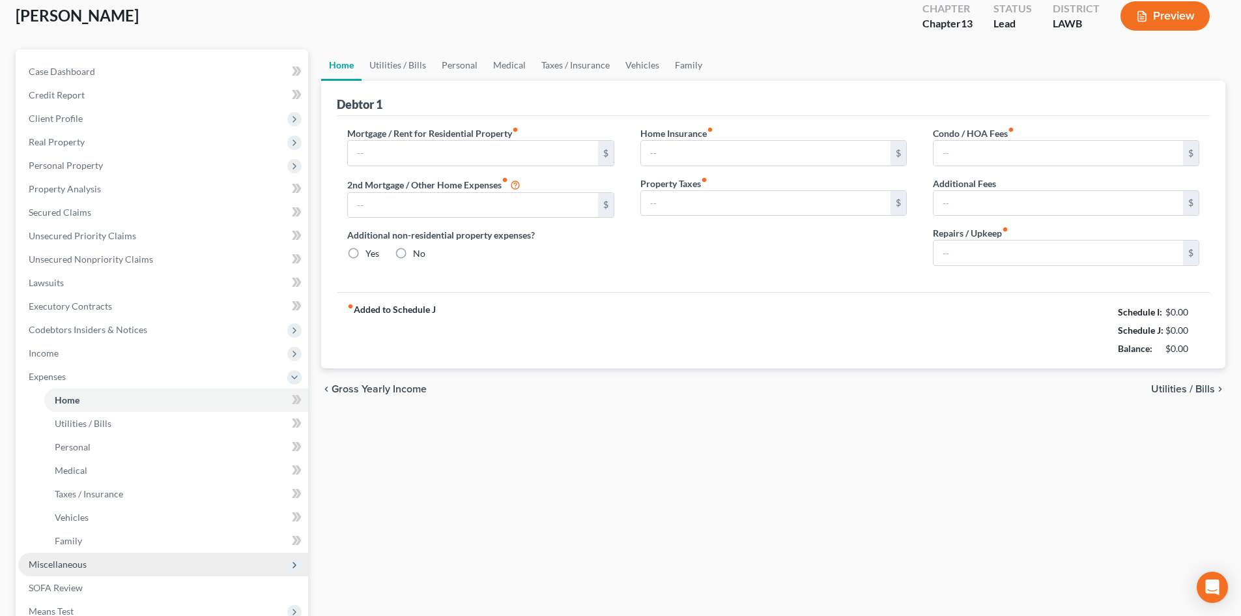
type input "0.00"
radio input "true"
type input "0.00"
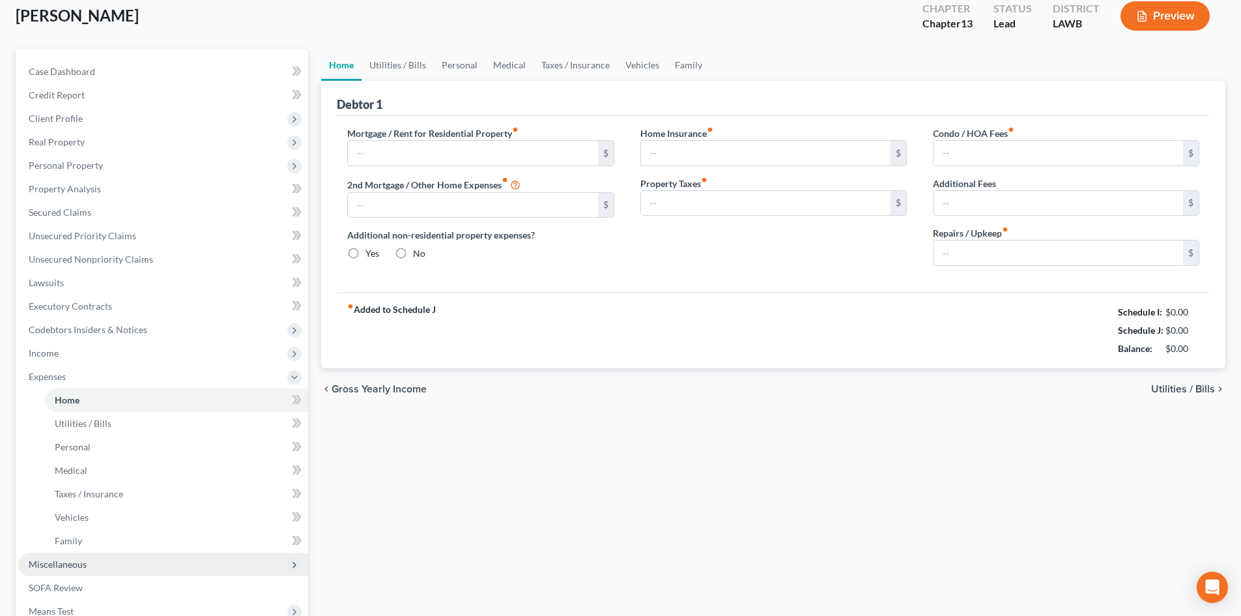
type input "0.00"
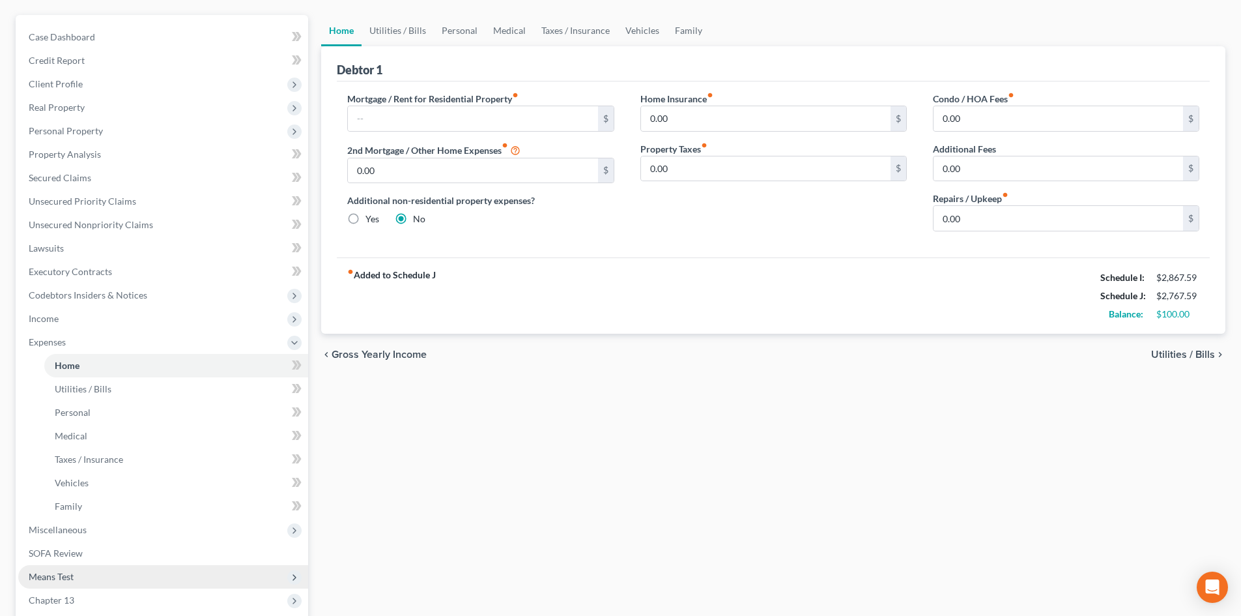
scroll to position [265, 0]
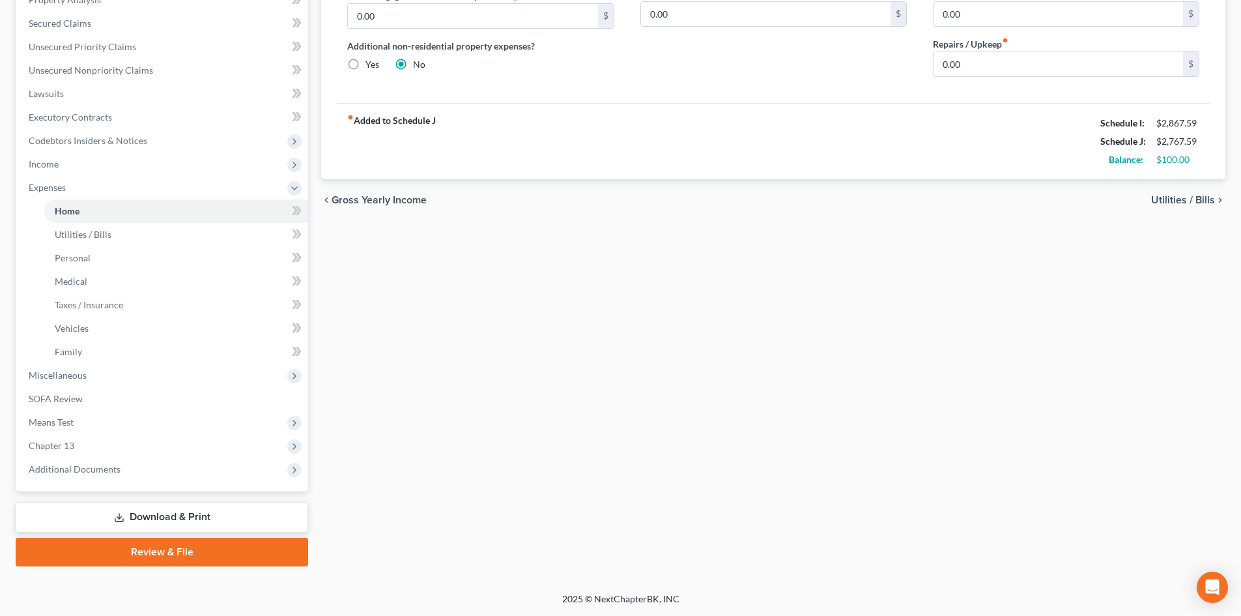
click at [209, 549] on link "Review & File" at bounding box center [162, 552] width 293 height 29
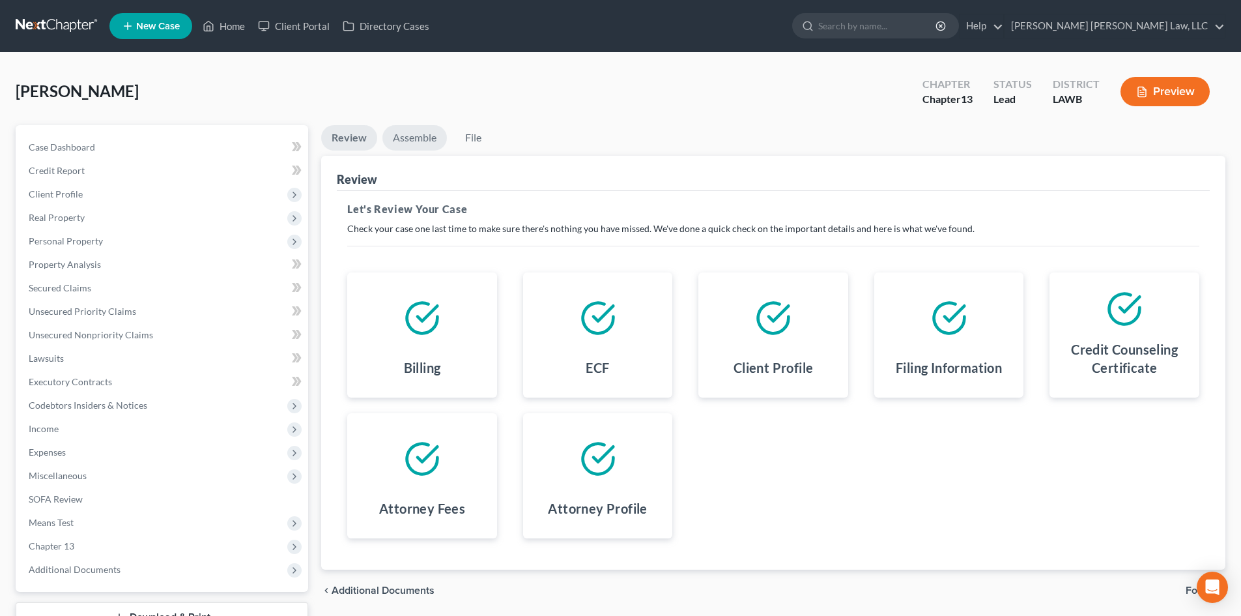
click at [424, 126] on link "Assemble" at bounding box center [415, 137] width 65 height 25
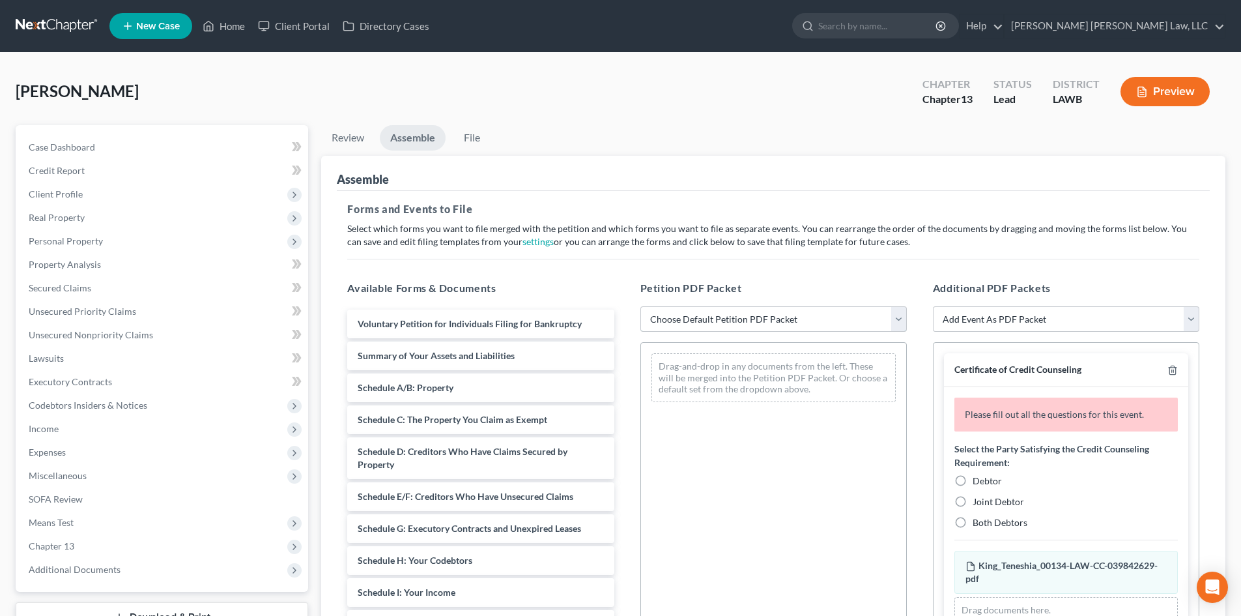
click at [752, 309] on select "Choose Default Petition PDF Packet Complete Bankruptcy Petition (all forms and …" at bounding box center [774, 319] width 267 height 26
select select "0"
click at [641, 306] on select "Choose Default Petition PDF Packet Complete Bankruptcy Petition (all forms and …" at bounding box center [774, 319] width 267 height 26
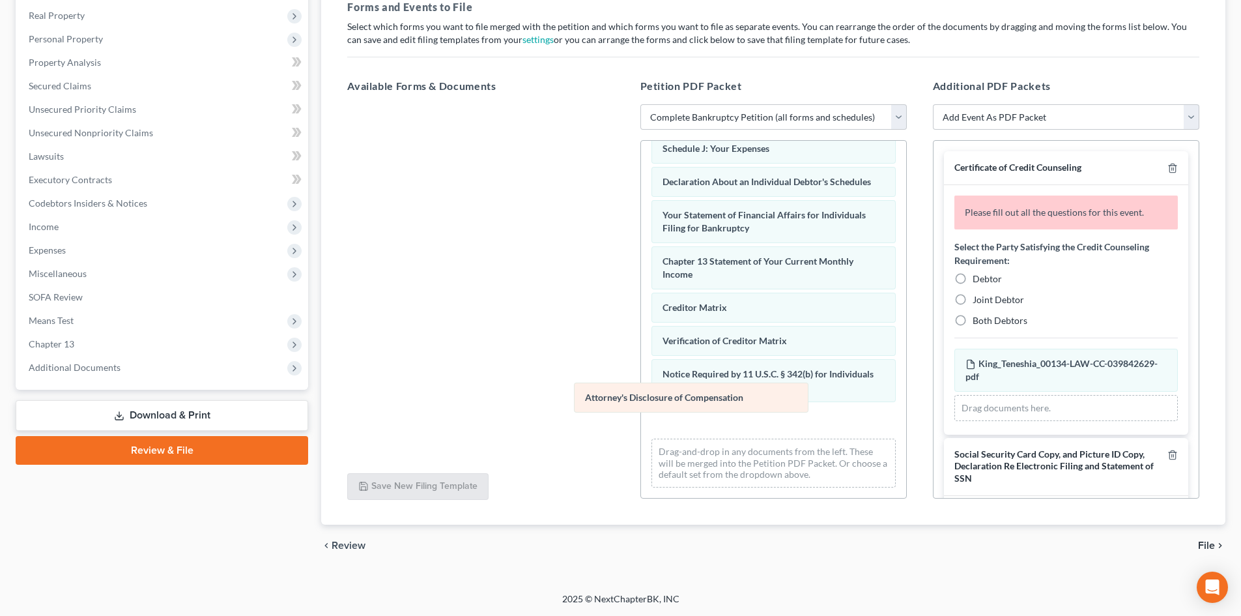
scroll to position [336, 0]
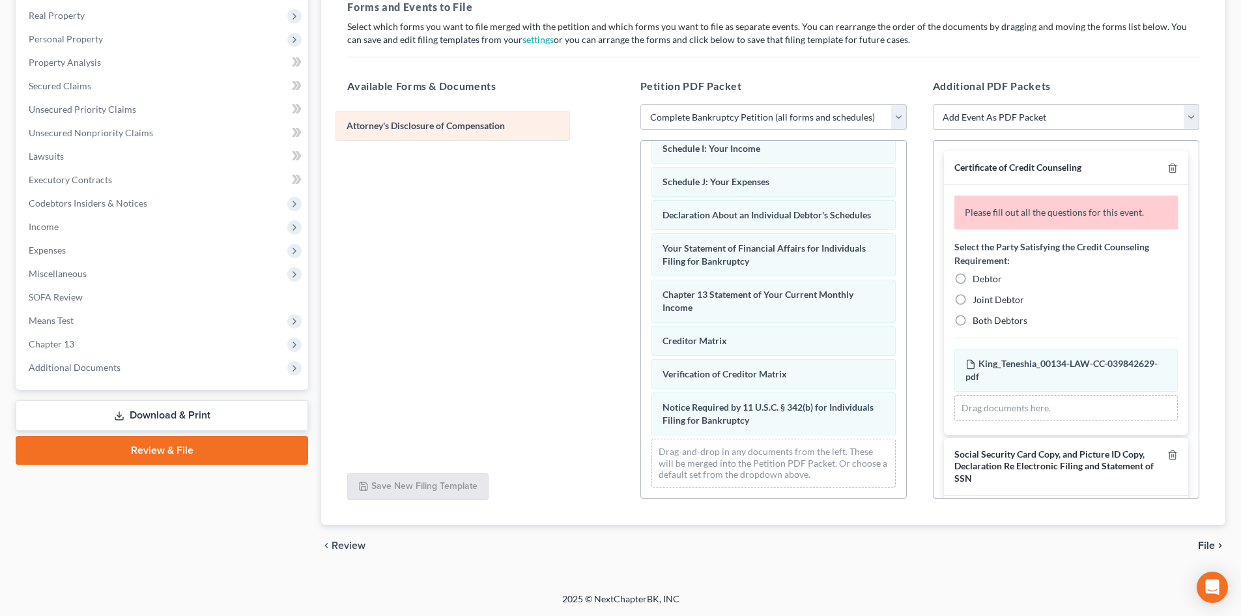
drag, startPoint x: 812, startPoint y: 424, endPoint x: 499, endPoint y: 132, distance: 428.3
click at [641, 132] on div "Attorney's Disclosure of Compensation Voluntary Petition for Individuals Filing…" at bounding box center [773, 158] width 265 height 680
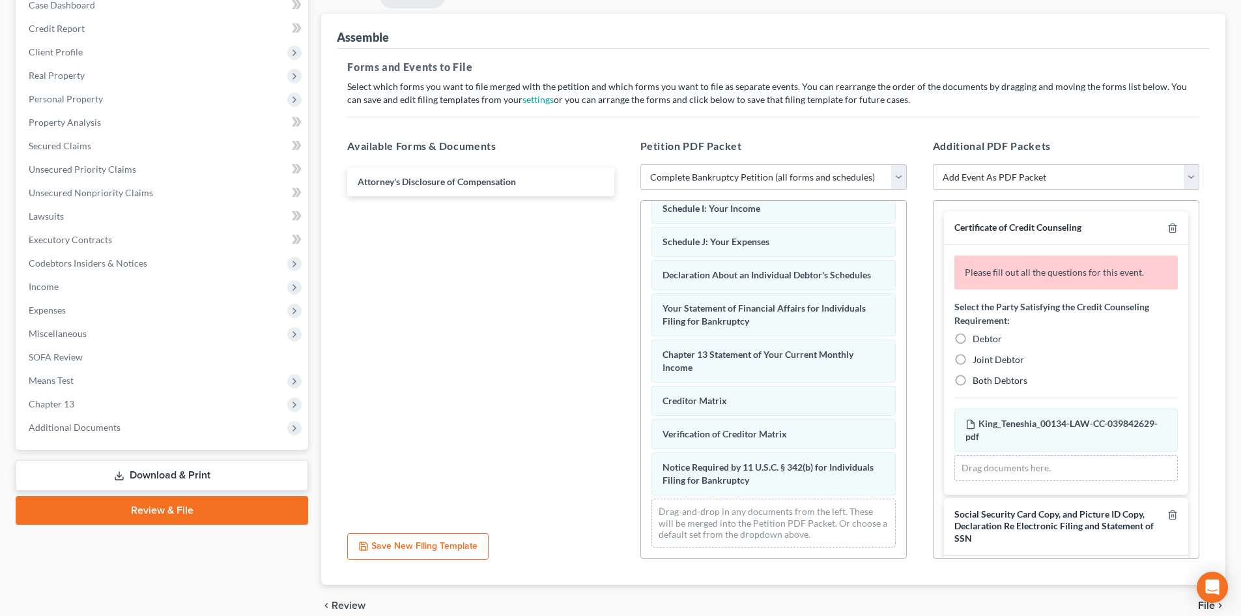
scroll to position [0, 0]
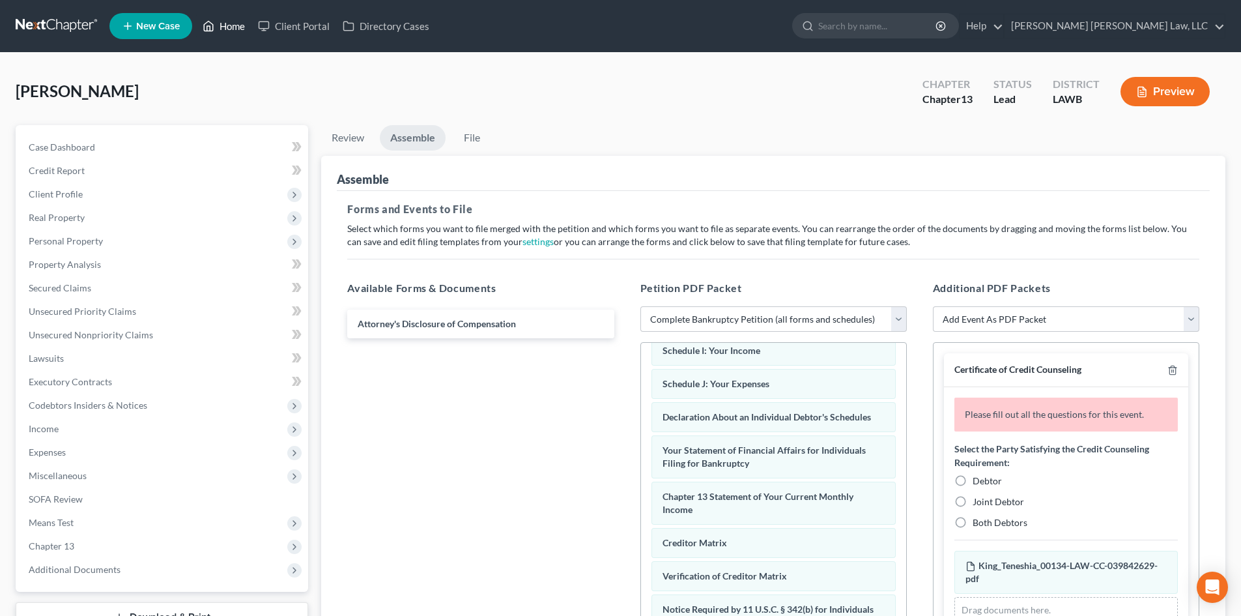
click at [236, 17] on link "Home" at bounding box center [223, 25] width 55 height 23
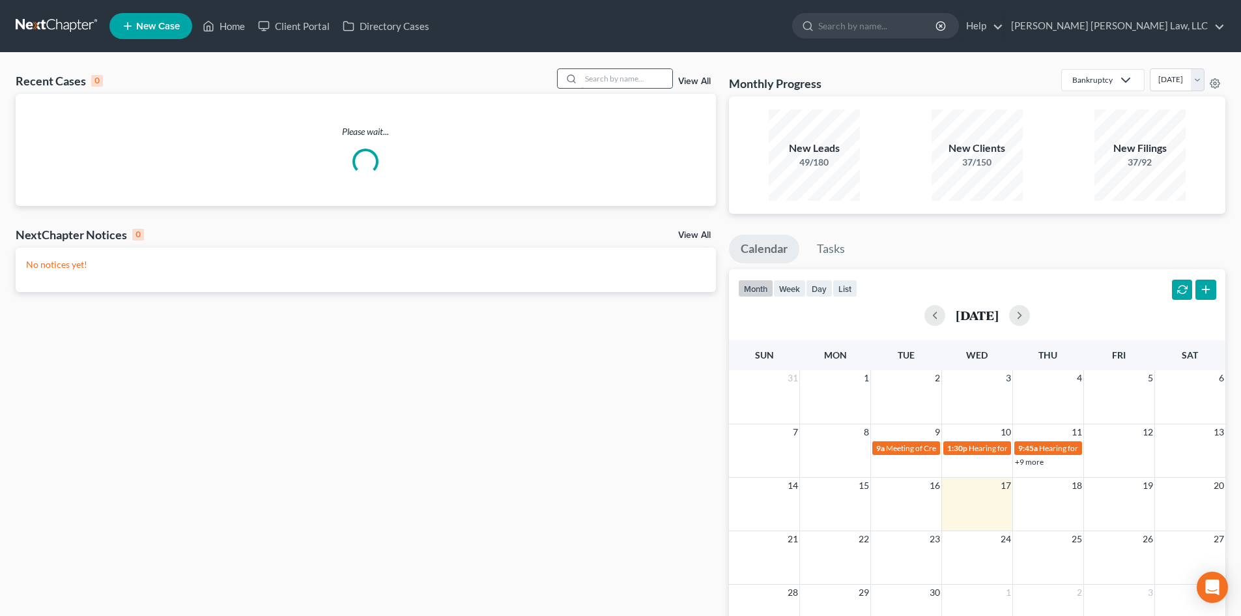
click at [643, 83] on input "search" at bounding box center [626, 78] width 91 height 19
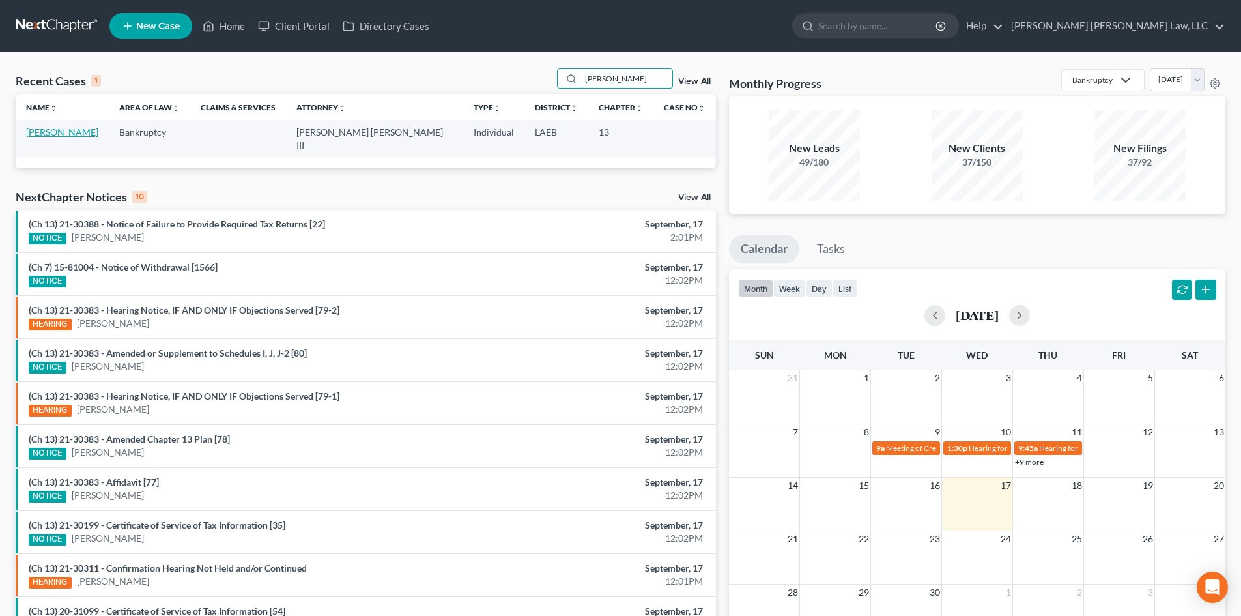
type input "[PERSON_NAME]"
click at [76, 134] on link "[PERSON_NAME]" at bounding box center [62, 131] width 72 height 11
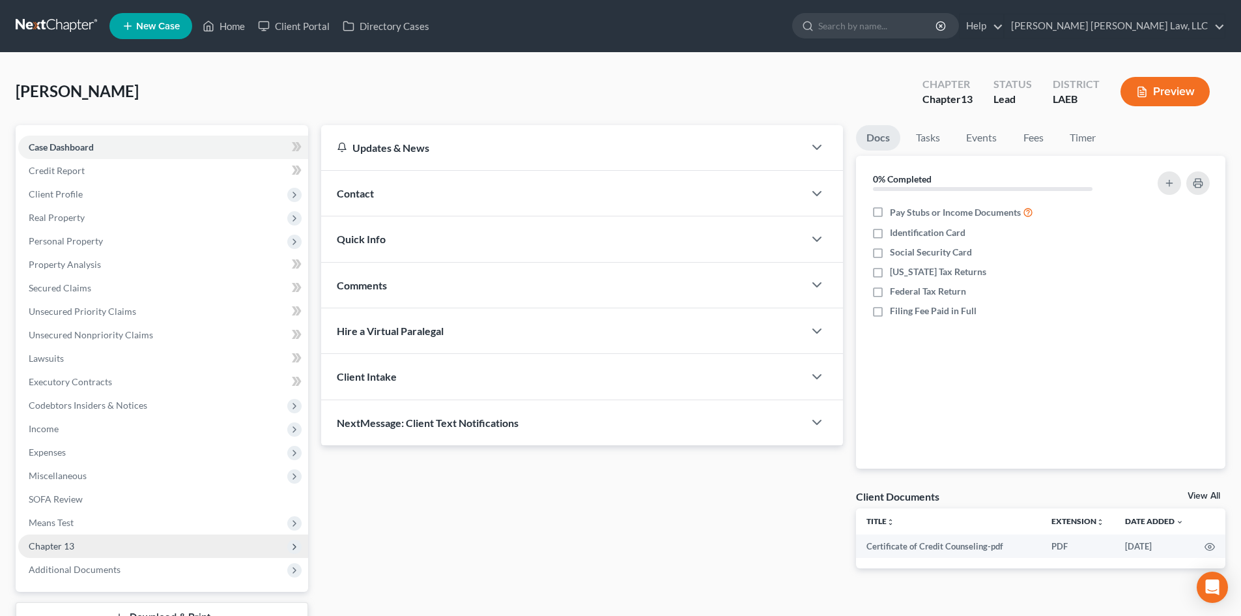
click at [77, 550] on span "Chapter 13" at bounding box center [163, 545] width 290 height 23
click at [124, 588] on link "Chapter 13 Plan" at bounding box center [176, 592] width 264 height 23
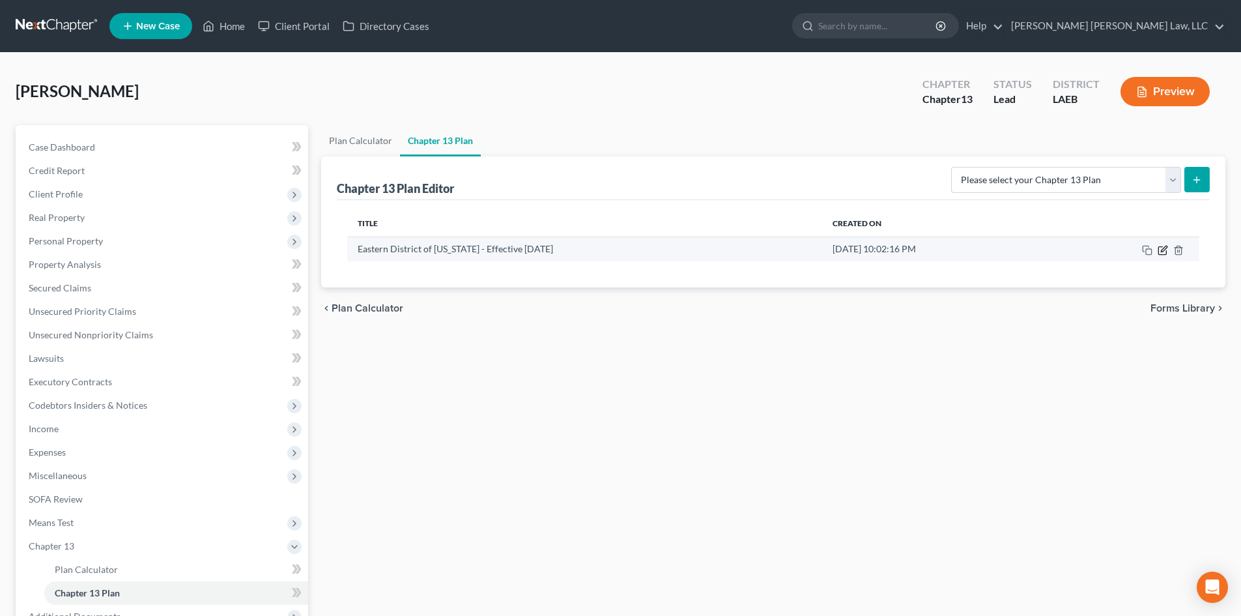
click at [1161, 253] on icon "button" at bounding box center [1163, 250] width 10 height 10
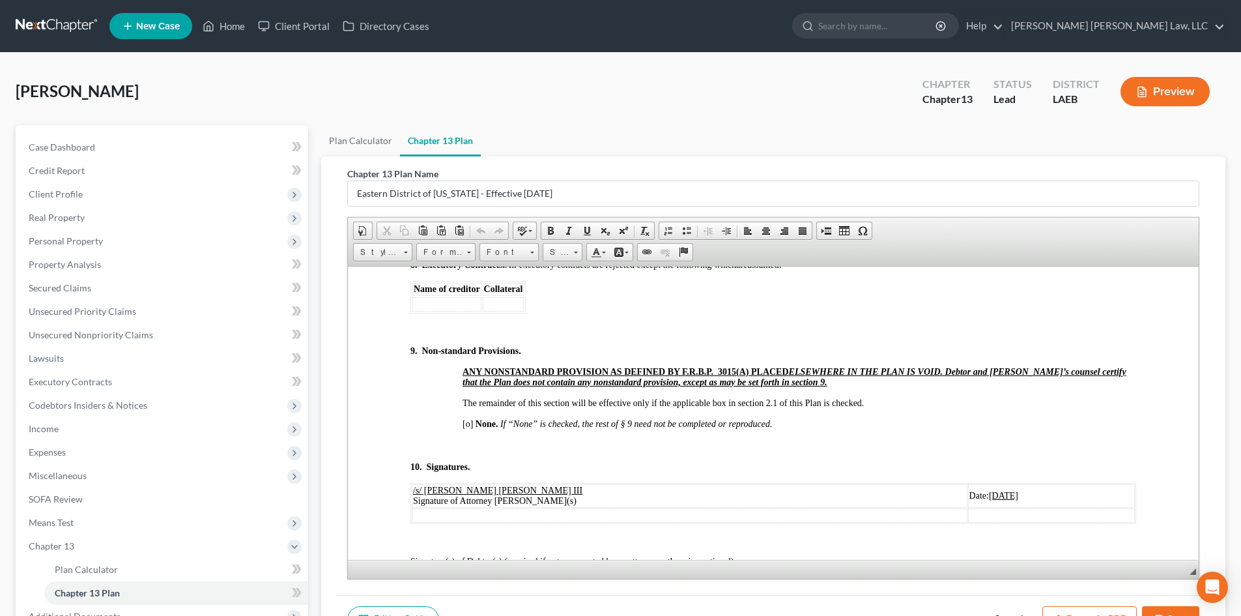
scroll to position [4431, 0]
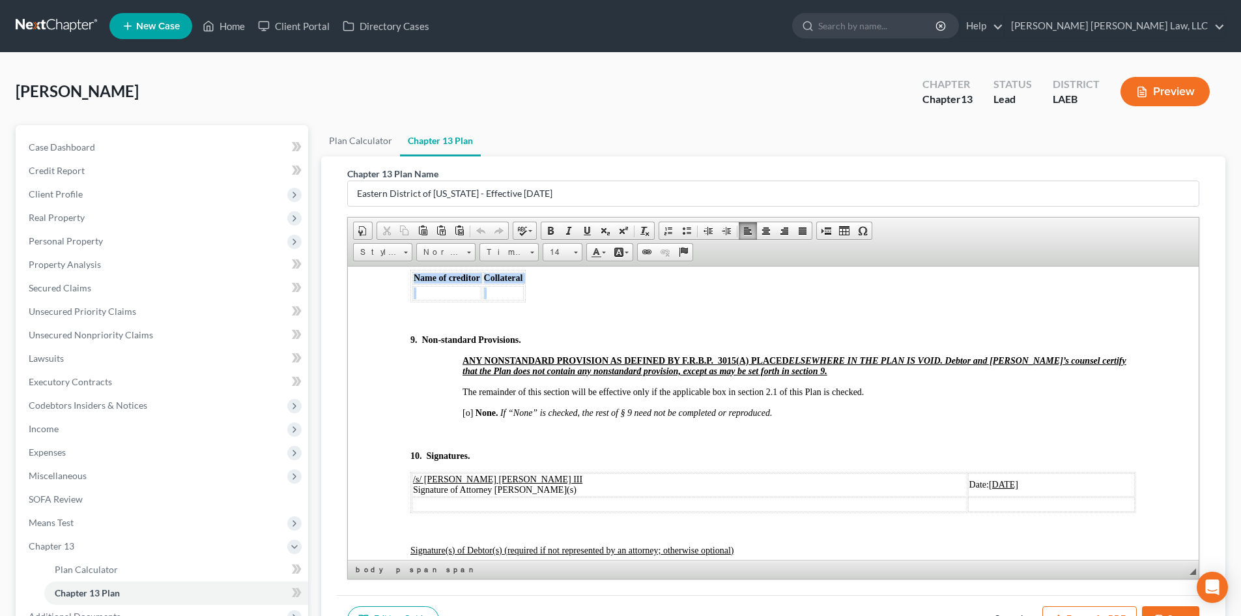
drag, startPoint x: 392, startPoint y: 289, endPoint x: 512, endPoint y: 313, distance: 122.3
click at [854, 440] on p at bounding box center [774, 434] width 726 height 12
click at [1156, 609] on button "Save" at bounding box center [1170, 619] width 57 height 27
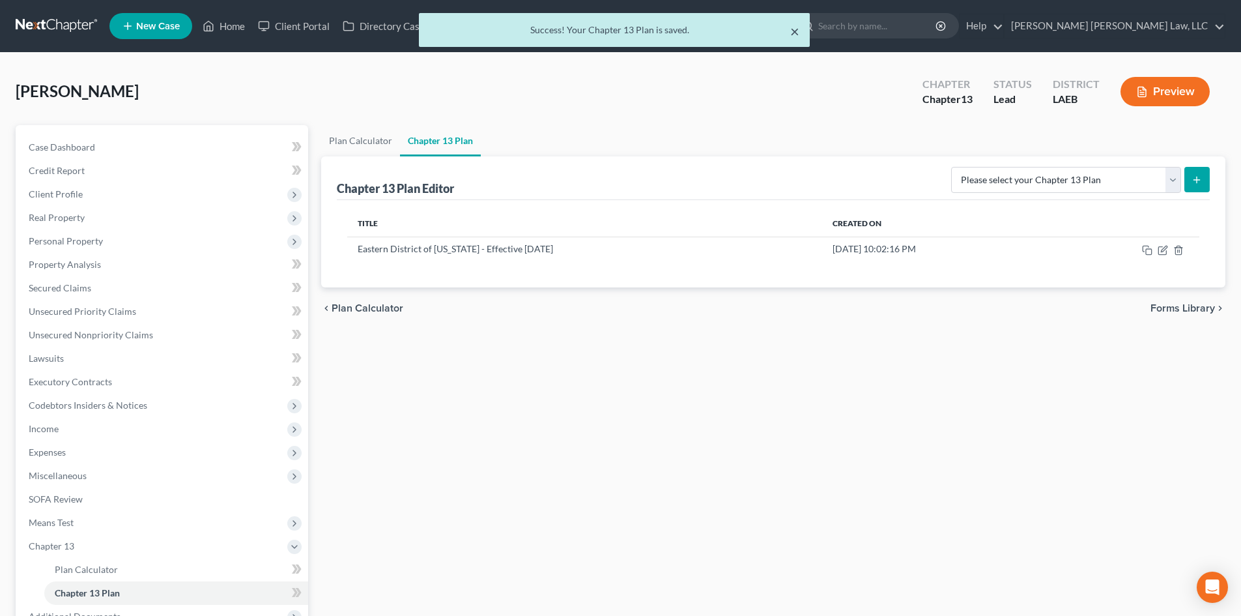
click at [800, 35] on div "× Success! Your Chapter 13 Plan is saved." at bounding box center [614, 30] width 391 height 34
click at [795, 35] on button "×" at bounding box center [794, 31] width 9 height 16
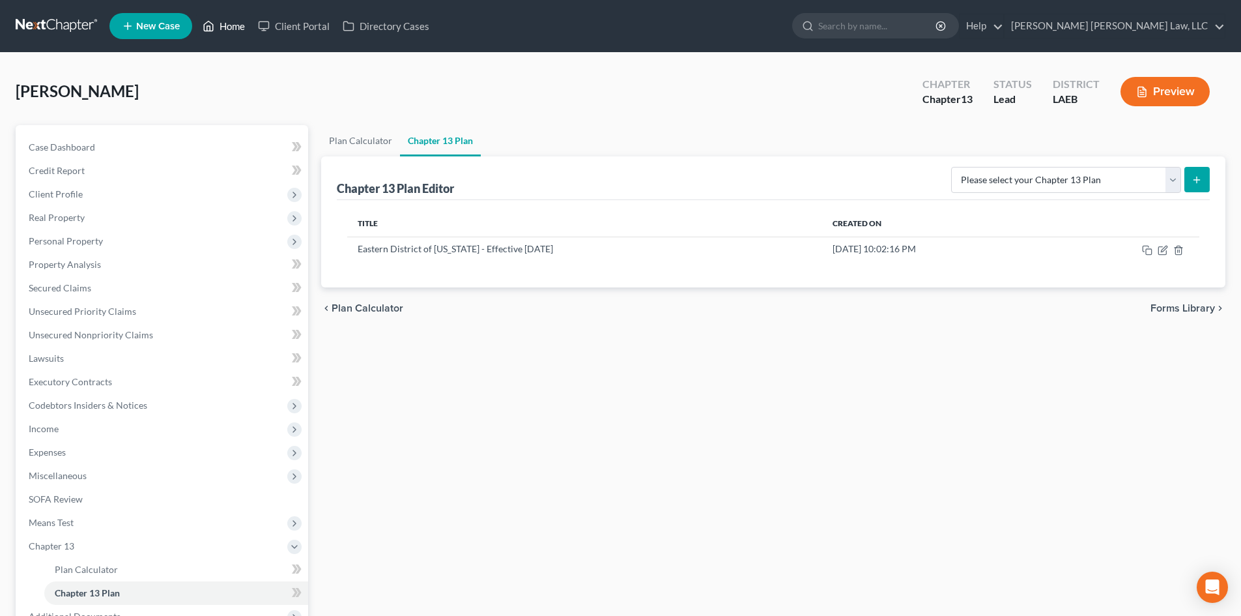
click at [239, 31] on link "Home" at bounding box center [223, 25] width 55 height 23
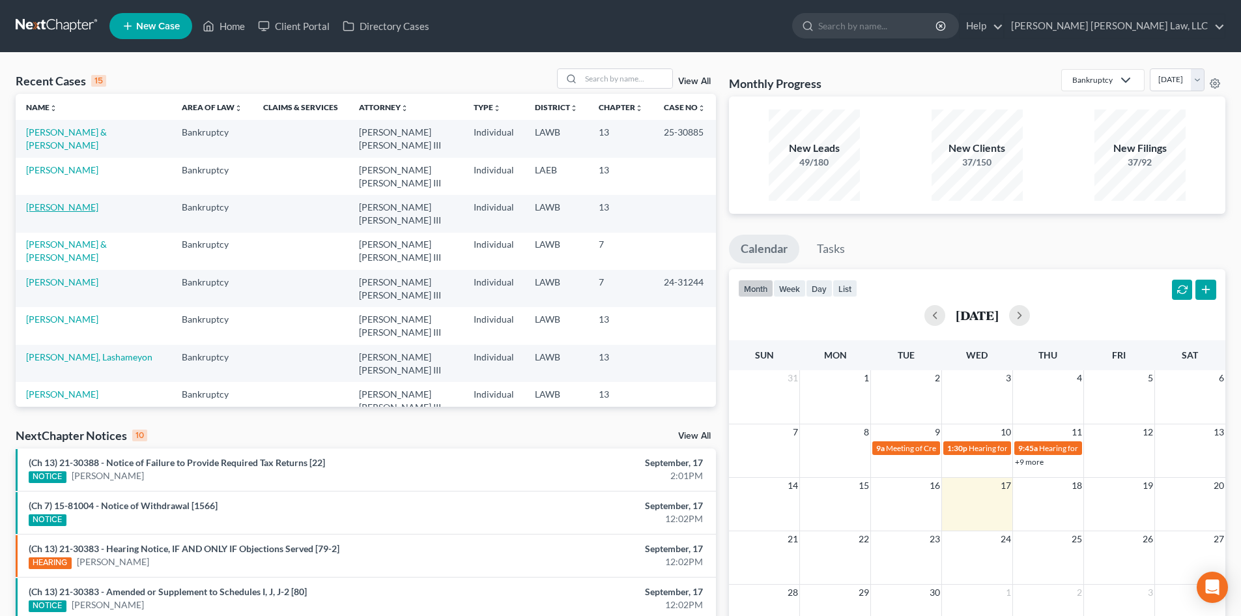
click at [52, 211] on link "[PERSON_NAME]" at bounding box center [62, 206] width 72 height 11
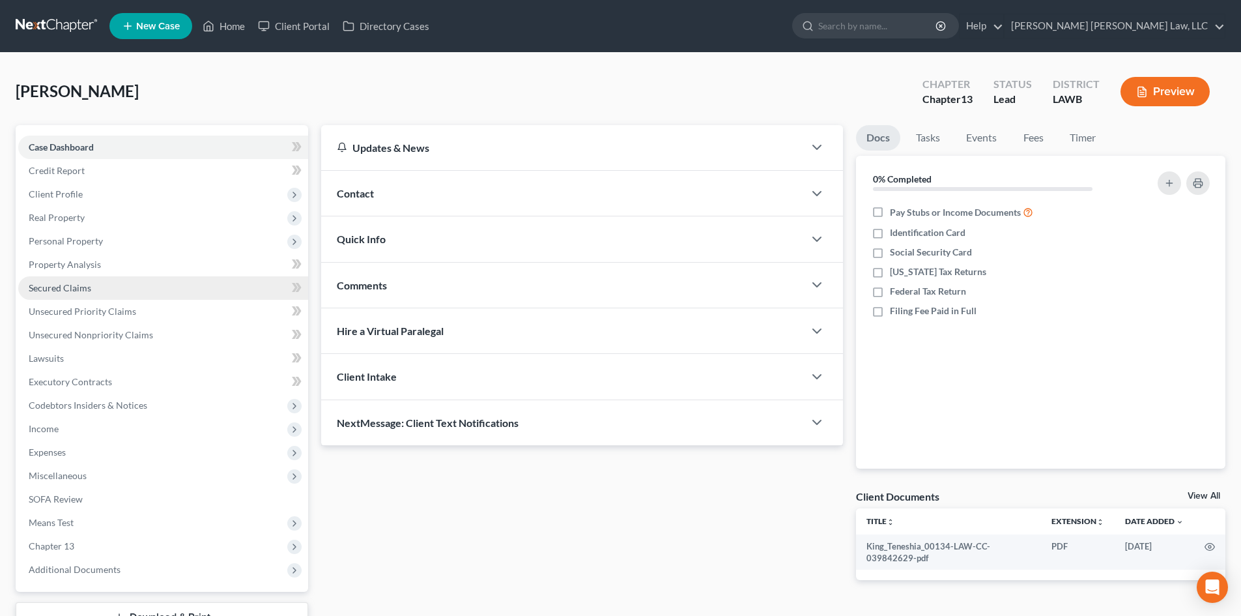
click at [166, 197] on span "Client Profile" at bounding box center [163, 193] width 290 height 23
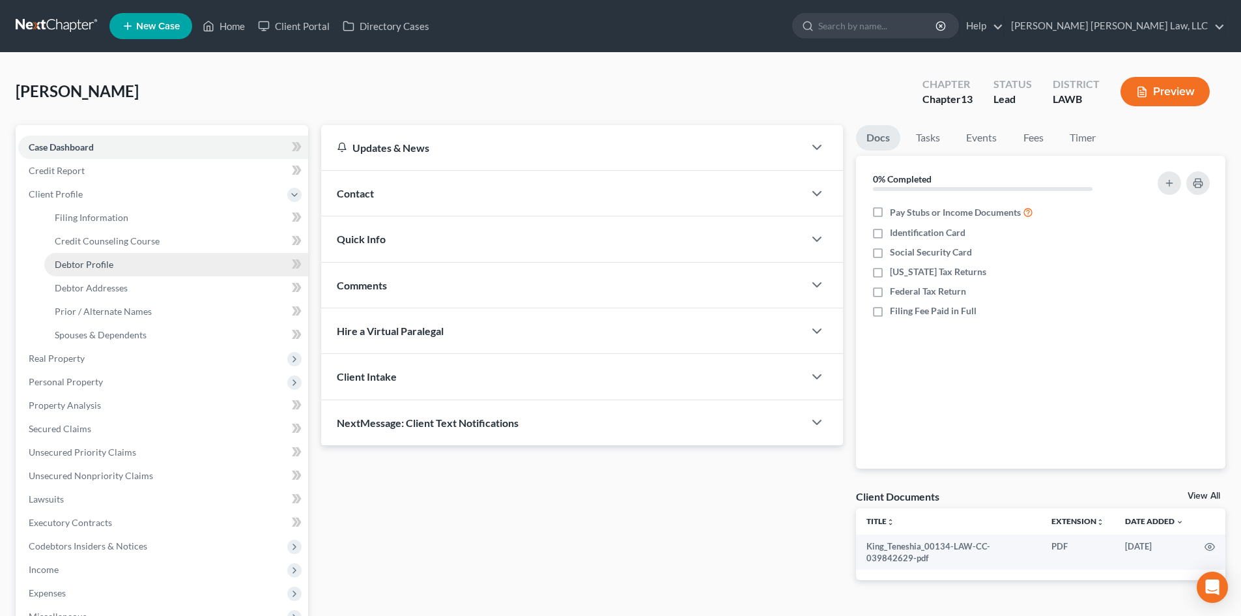
click at [141, 267] on link "Debtor Profile" at bounding box center [176, 264] width 264 height 23
select select "0"
select select "3"
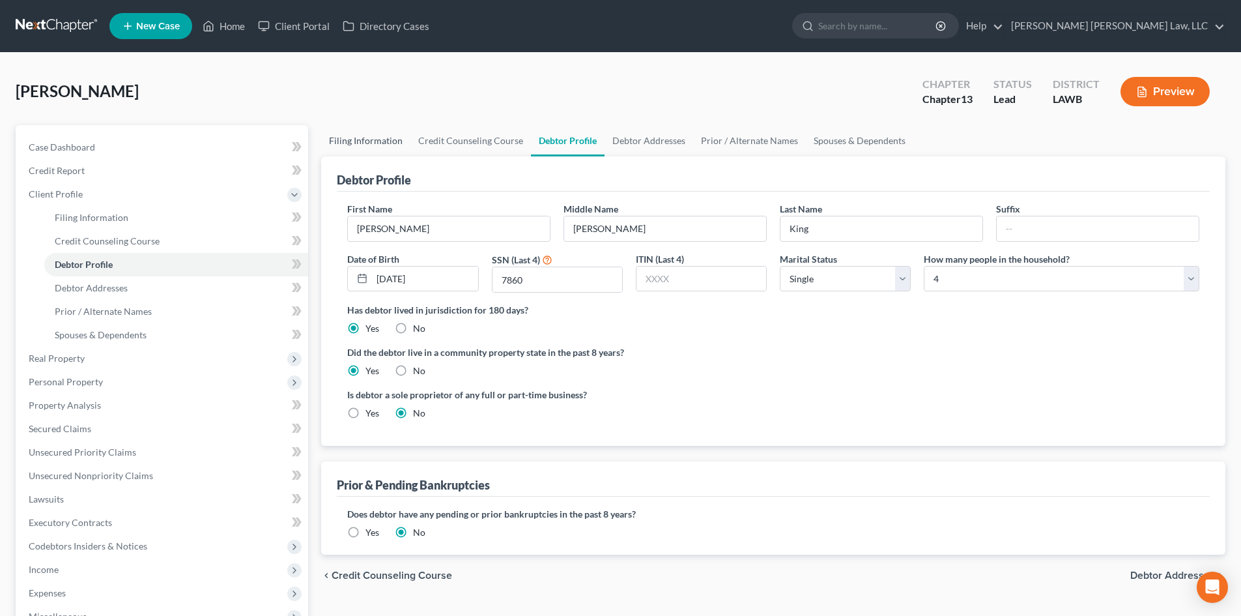
click at [364, 143] on link "Filing Information" at bounding box center [365, 140] width 89 height 31
select select "1"
select select "0"
select select "3"
select select "36"
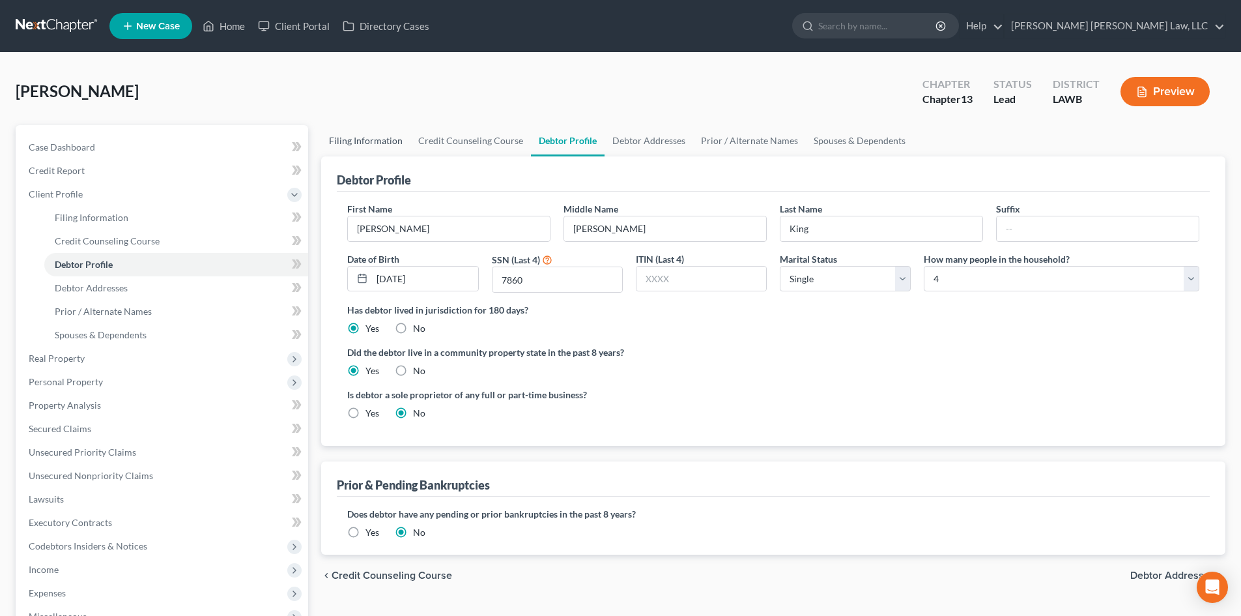
select select "0"
select select "19"
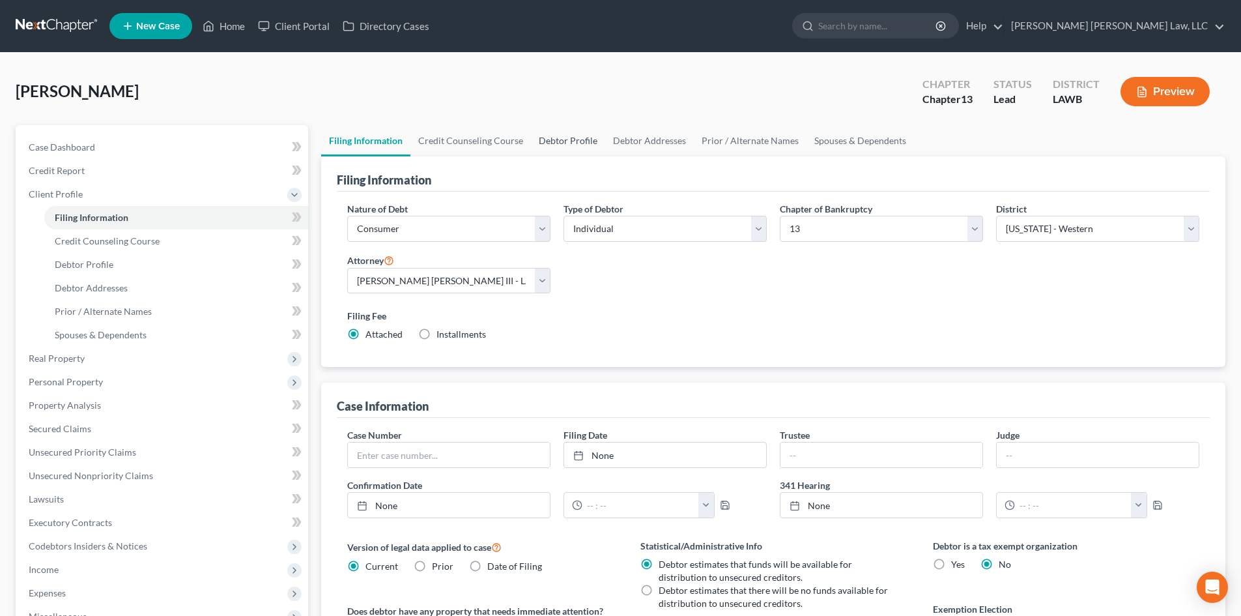
click at [572, 145] on link "Debtor Profile" at bounding box center [568, 140] width 74 height 31
select select "0"
select select "3"
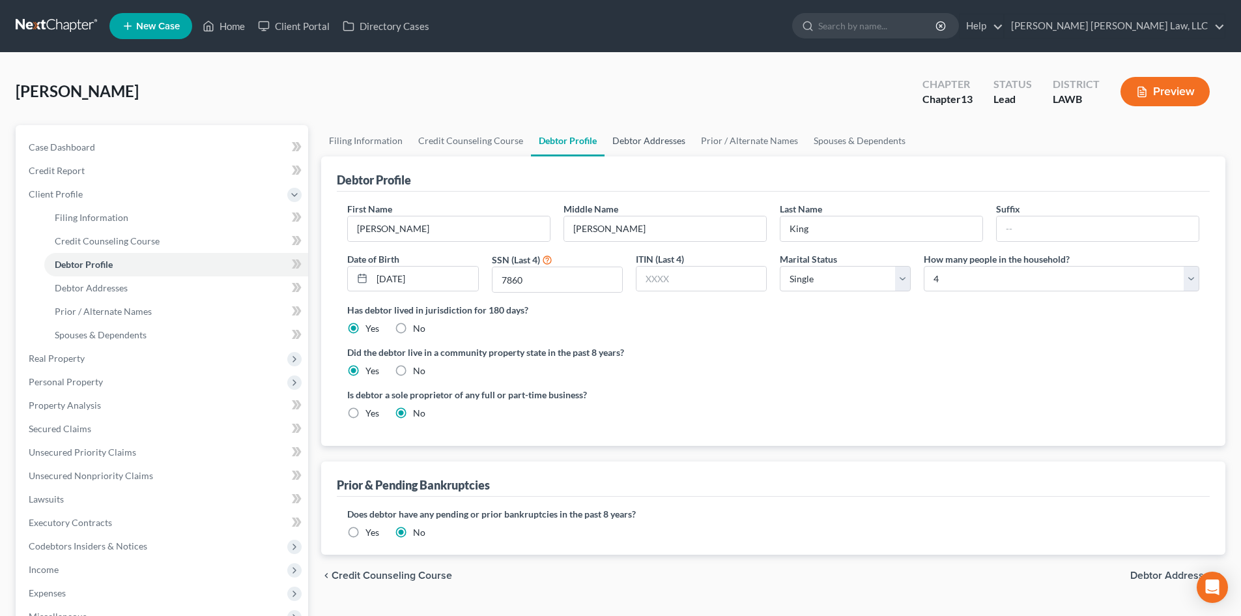
click at [668, 142] on link "Debtor Addresses" at bounding box center [649, 140] width 89 height 31
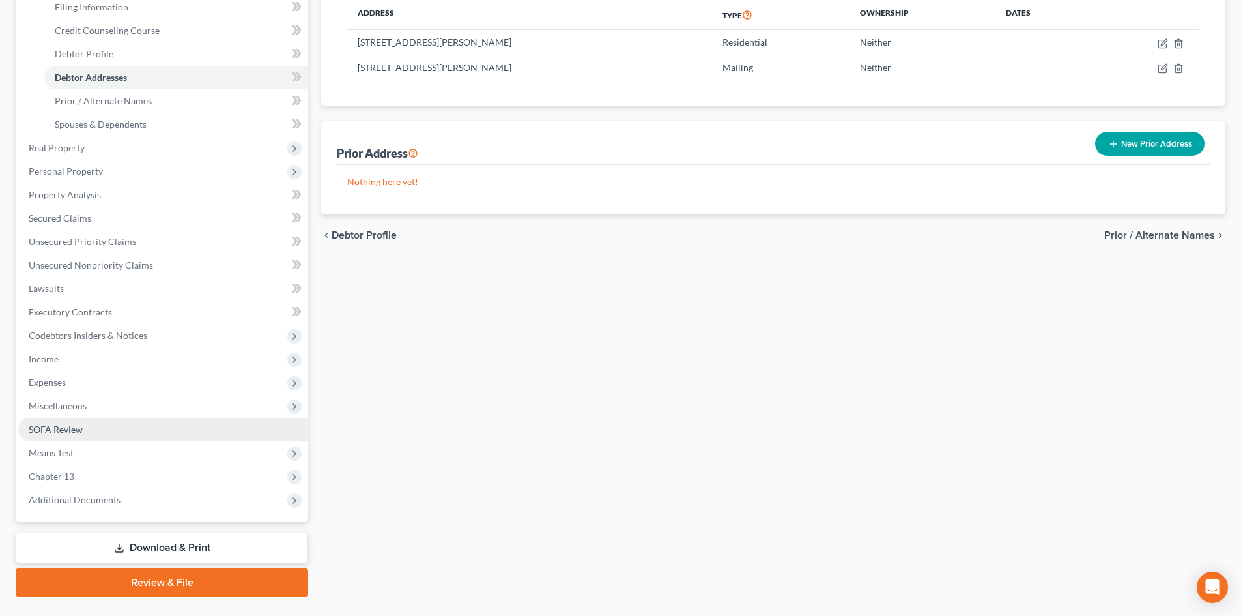
scroll to position [241, 0]
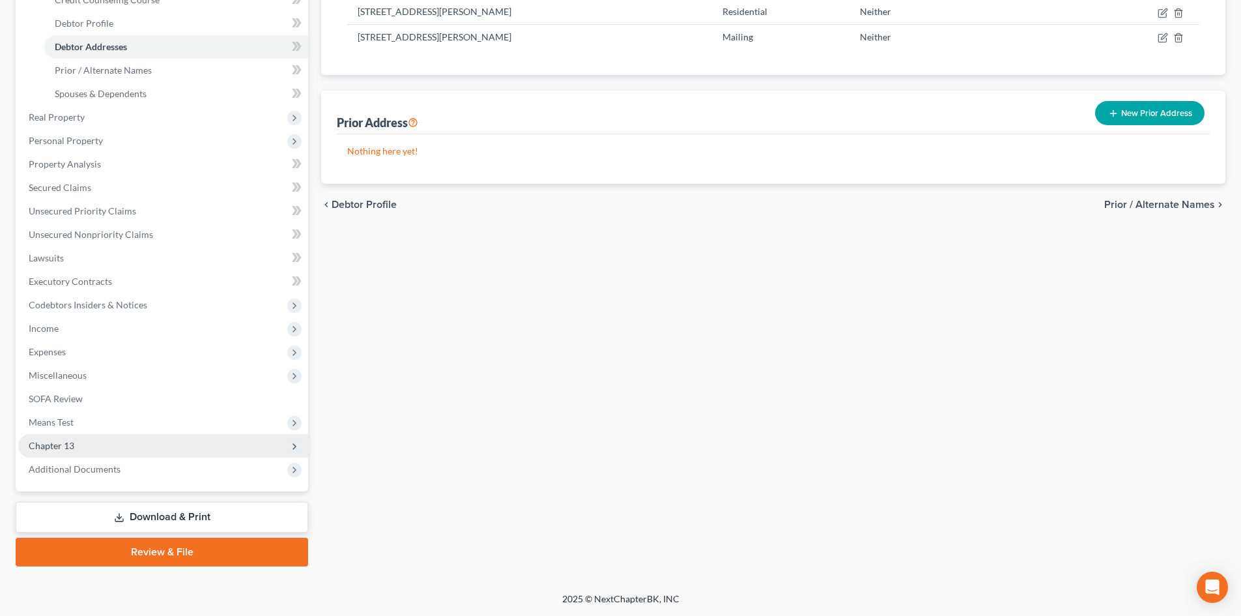
click at [152, 446] on span "Chapter 13" at bounding box center [163, 445] width 290 height 23
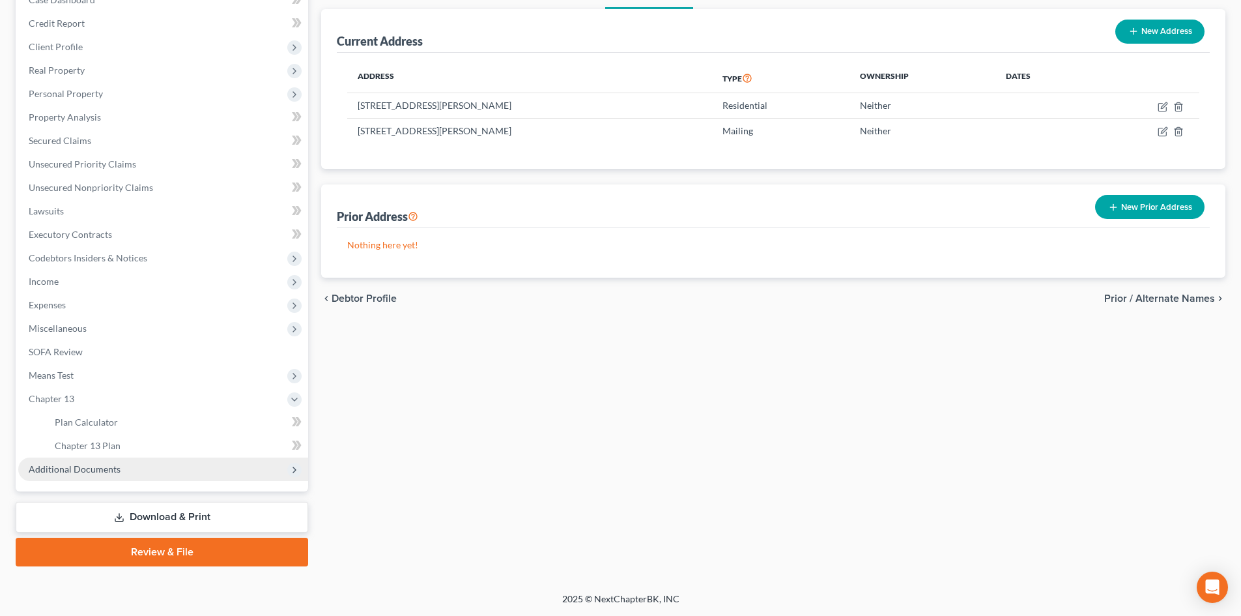
scroll to position [147, 0]
click at [138, 445] on link "Chapter 13 Plan" at bounding box center [176, 445] width 264 height 23
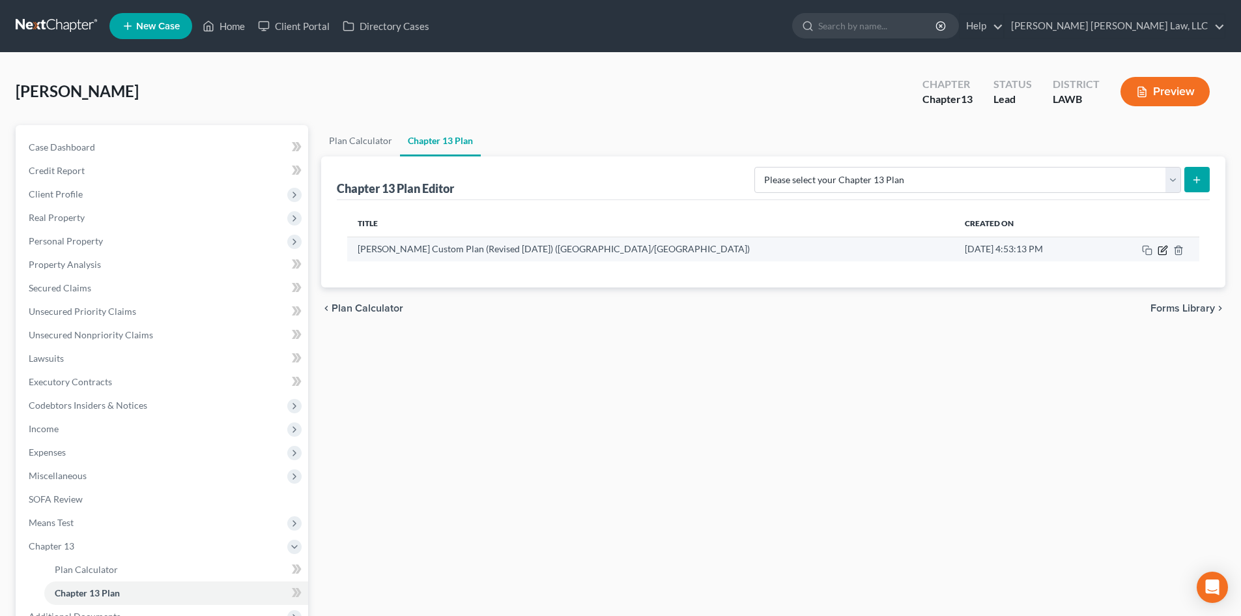
click at [1163, 250] on icon "button" at bounding box center [1163, 250] width 10 height 10
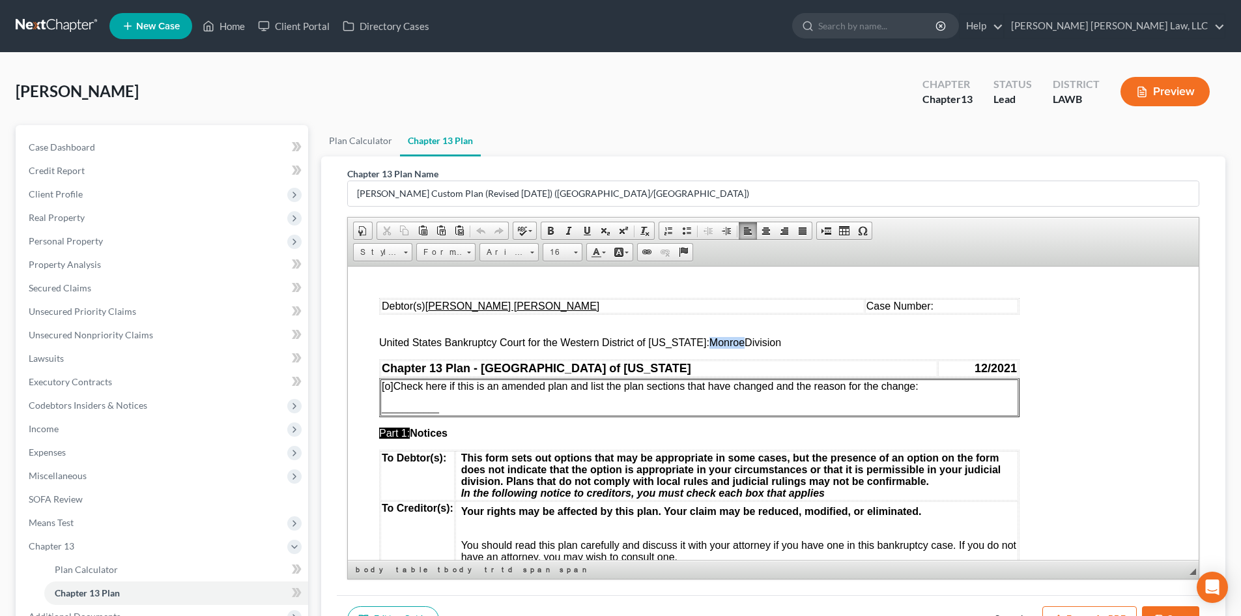
drag, startPoint x: 697, startPoint y: 345, endPoint x: 731, endPoint y: 342, distance: 34.0
click at [731, 342] on span "United States Bankruptcy Court for the Western District of [US_STATE]: Monroe D…" at bounding box center [580, 341] width 402 height 11
click at [1103, 611] on button "Export as PDF" at bounding box center [1090, 619] width 94 height 27
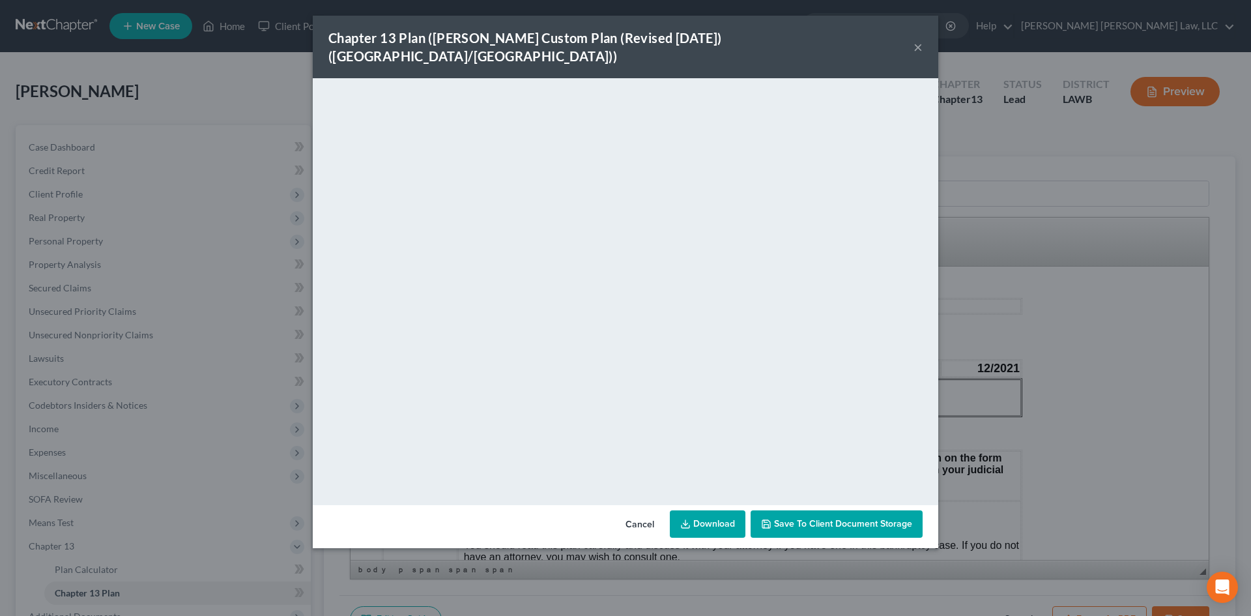
click at [721, 510] on link "Download" at bounding box center [708, 523] width 76 height 27
drag, startPoint x: 994, startPoint y: 205, endPoint x: 1193, endPoint y: 572, distance: 417.3
click at [995, 205] on div "Chapter 13 Plan ([PERSON_NAME] Custom Plan (Revised [DATE]) ([GEOGRAPHIC_DATA]/…" at bounding box center [625, 308] width 1251 height 616
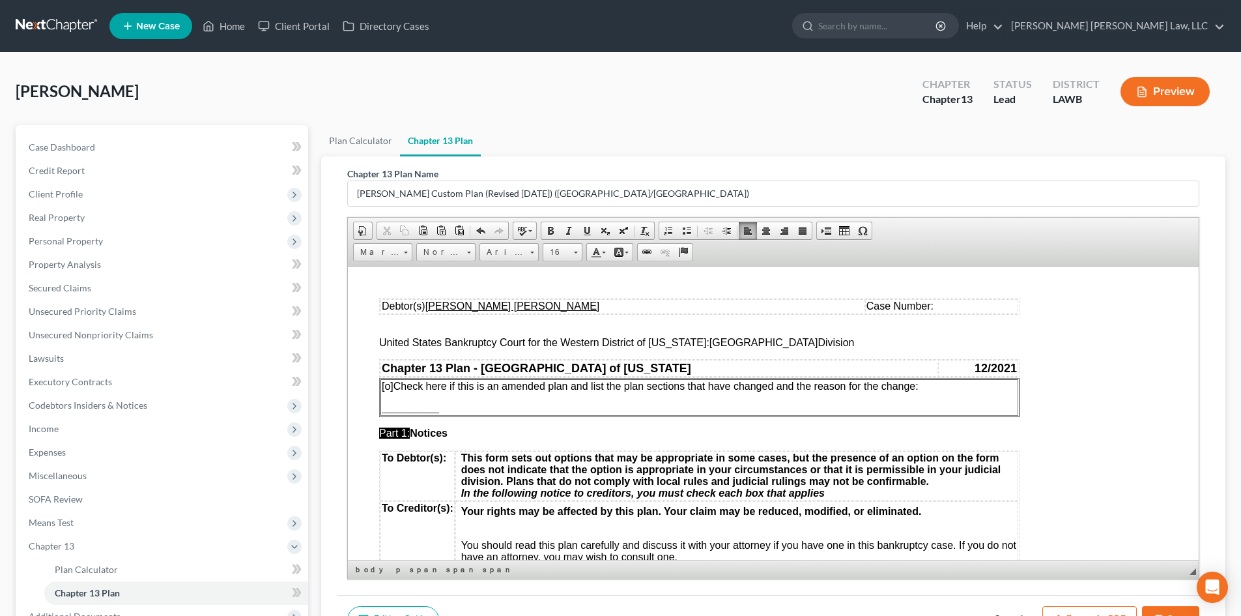
click at [1177, 613] on button "Save" at bounding box center [1170, 619] width 57 height 27
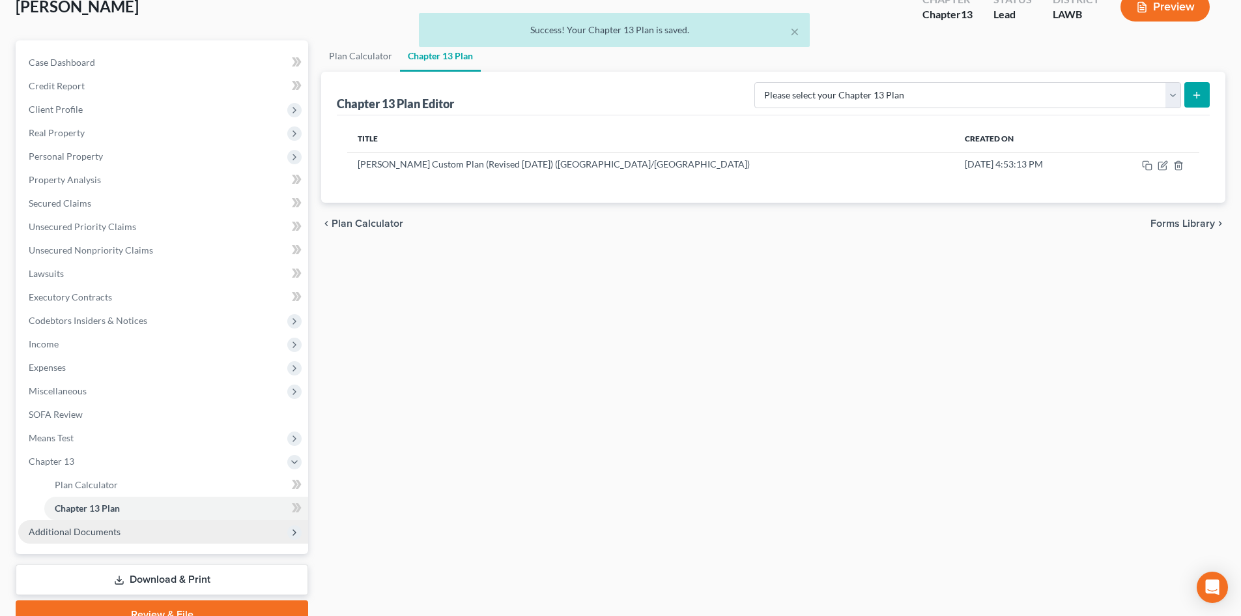
scroll to position [147, 0]
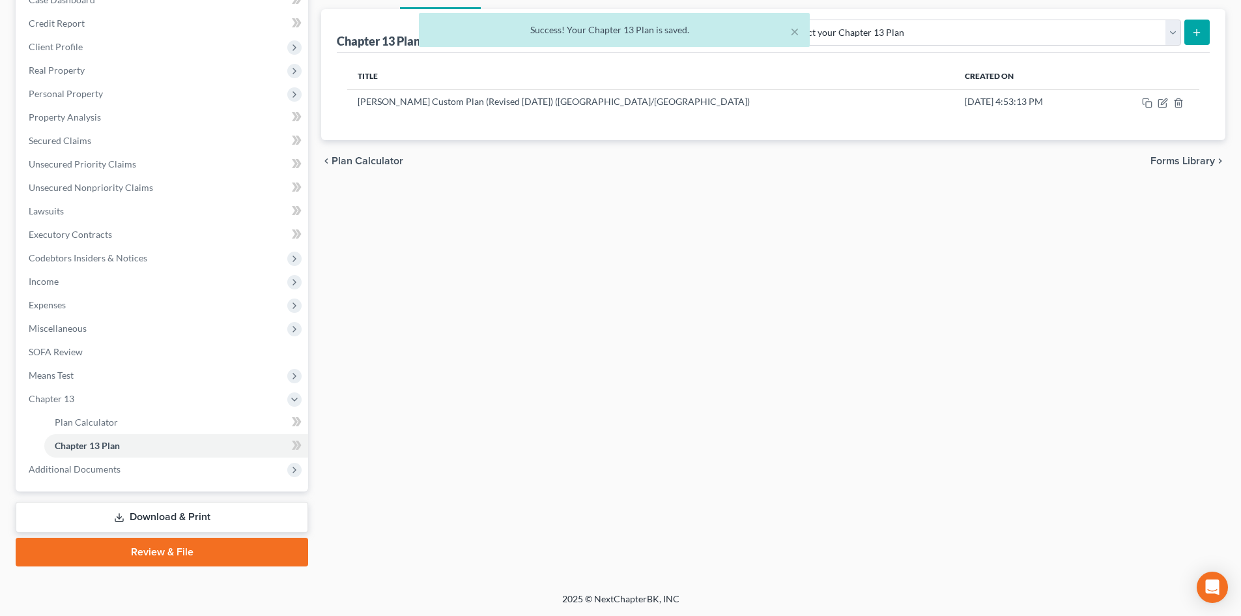
click at [217, 554] on link "Review & File" at bounding box center [162, 552] width 293 height 29
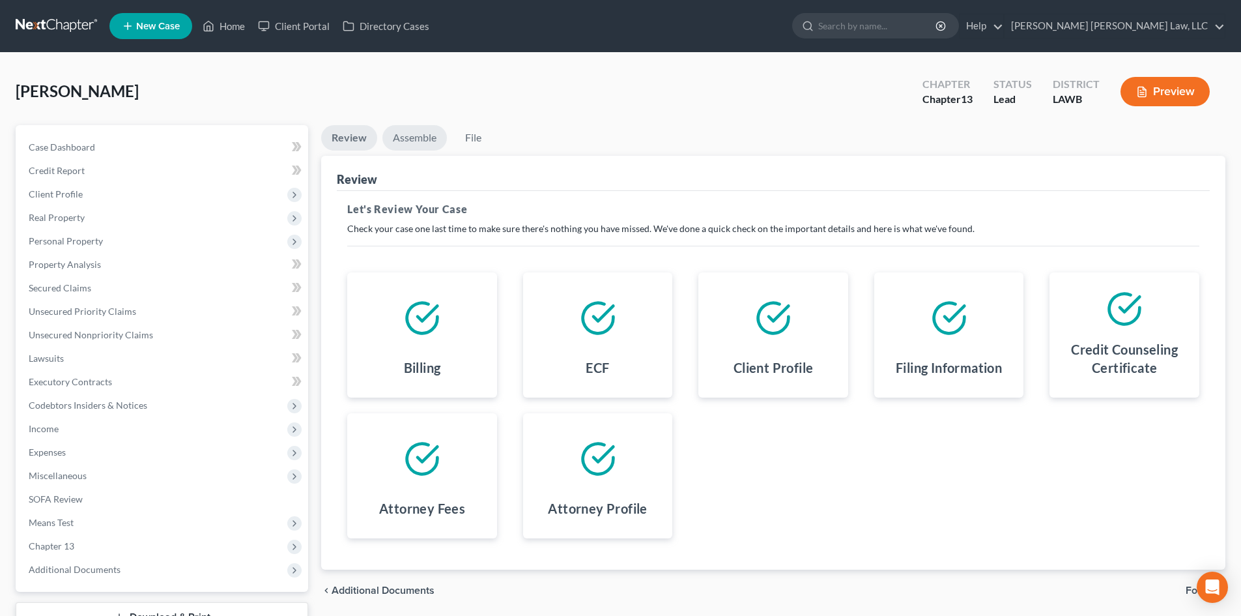
click at [410, 141] on link "Assemble" at bounding box center [415, 137] width 65 height 25
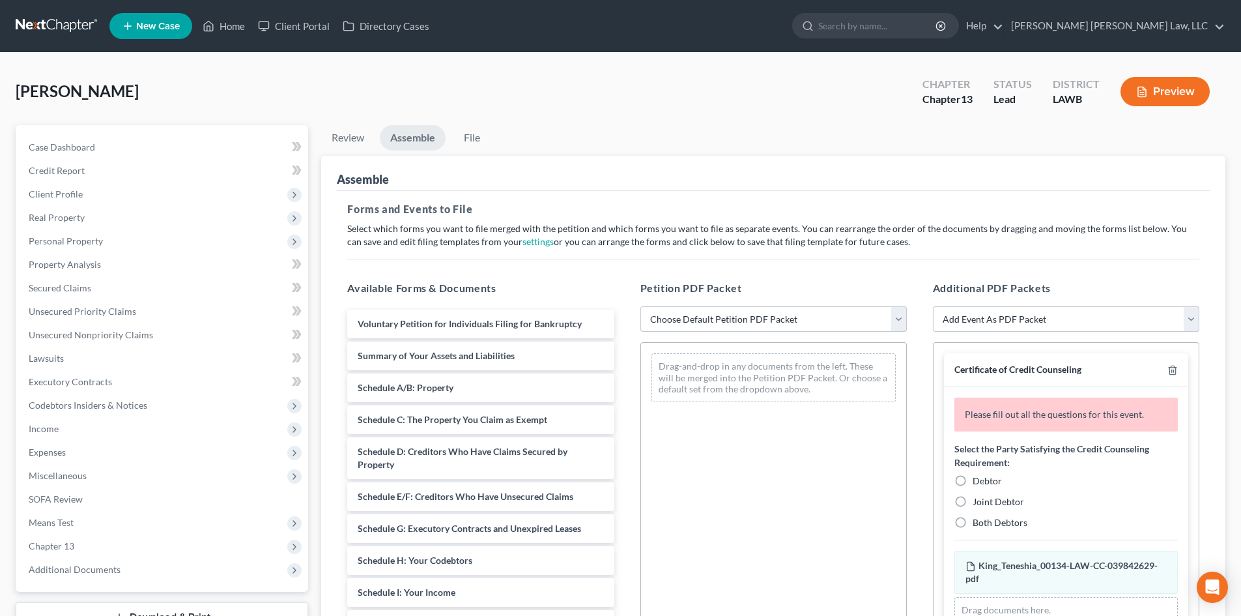
click at [777, 317] on select "Choose Default Petition PDF Packet Complete Bankruptcy Petition (all forms and …" at bounding box center [774, 319] width 267 height 26
select select "0"
click at [641, 306] on select "Choose Default Petition PDF Packet Complete Bankruptcy Petition (all forms and …" at bounding box center [774, 319] width 267 height 26
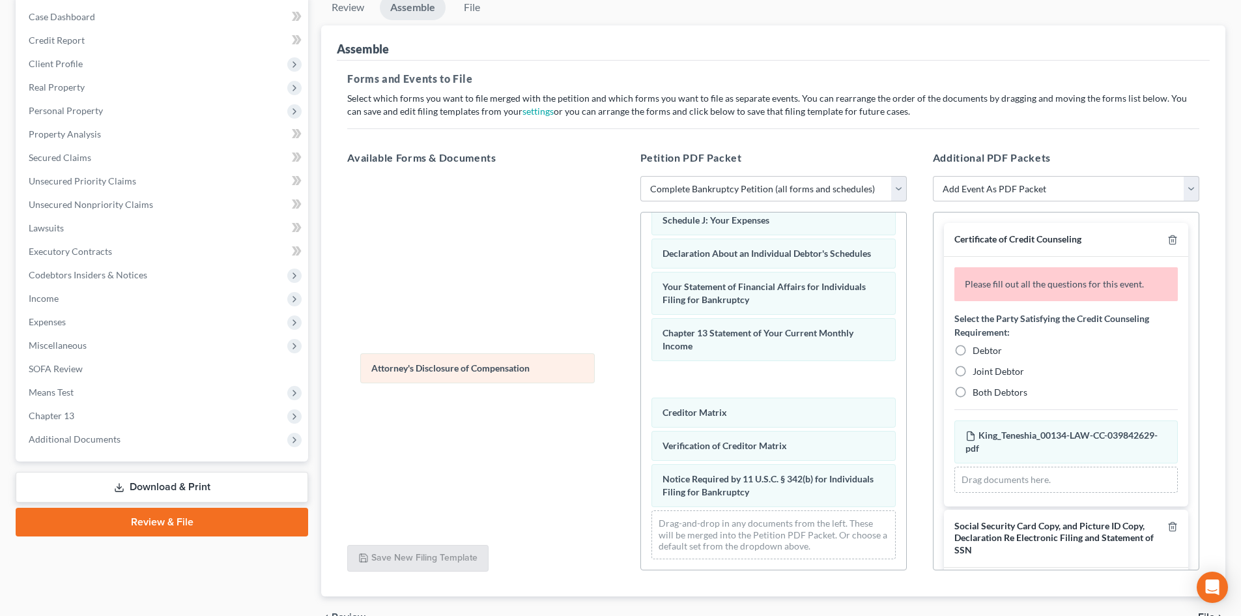
scroll to position [336, 0]
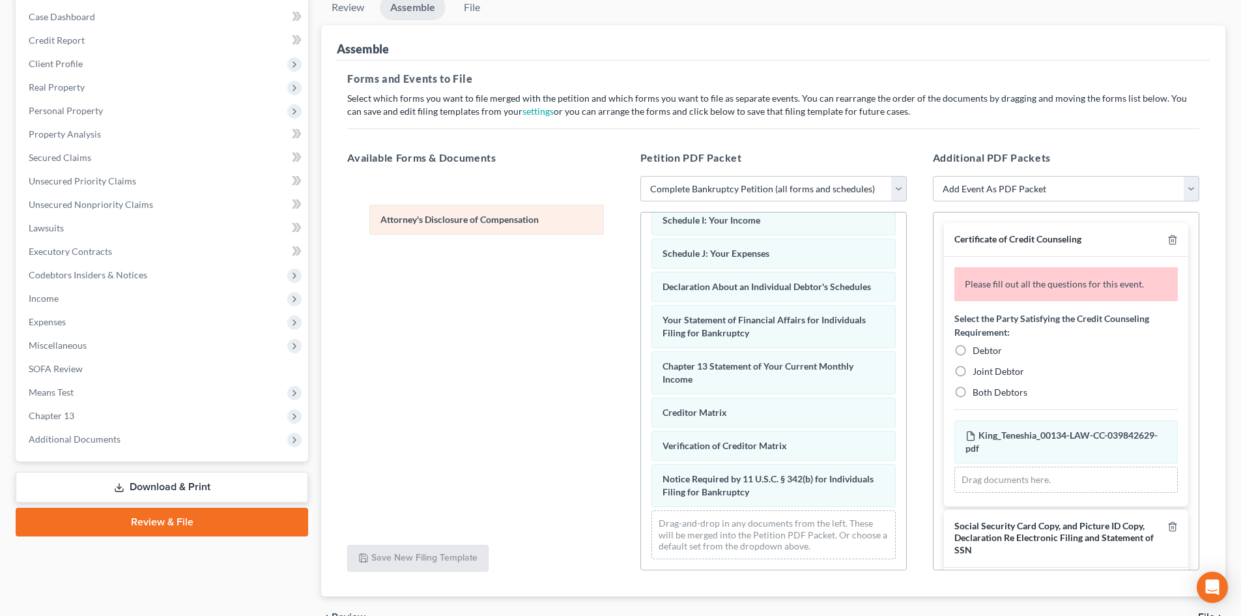
drag, startPoint x: 858, startPoint y: 493, endPoint x: 581, endPoint y: 219, distance: 389.8
click at [641, 220] on div "Attorney's Disclosure of Compensation Voluntary Petition for Individuals Filing…" at bounding box center [773, 230] width 265 height 680
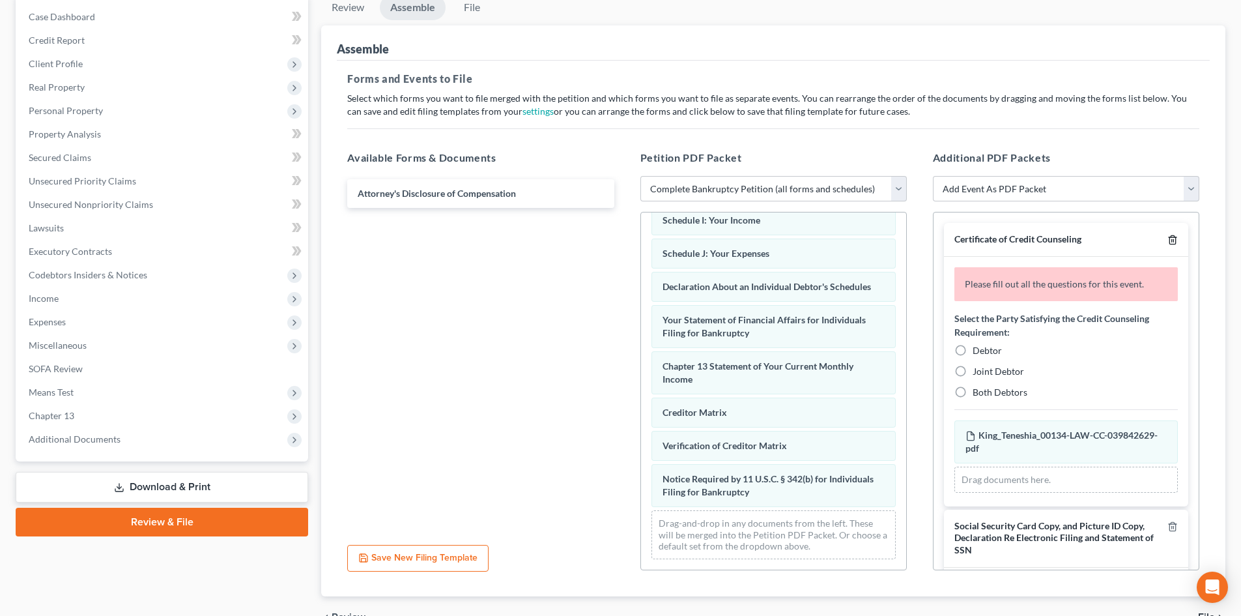
click at [1168, 240] on icon "button" at bounding box center [1173, 240] width 10 height 10
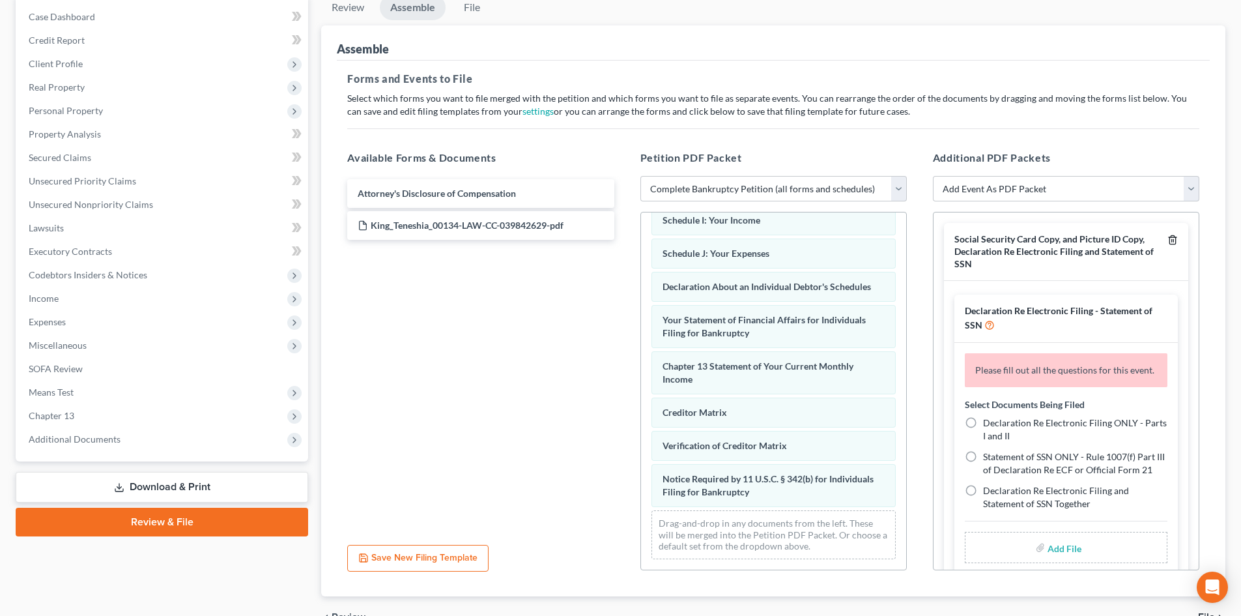
click at [1168, 240] on icon "button" at bounding box center [1173, 240] width 10 height 10
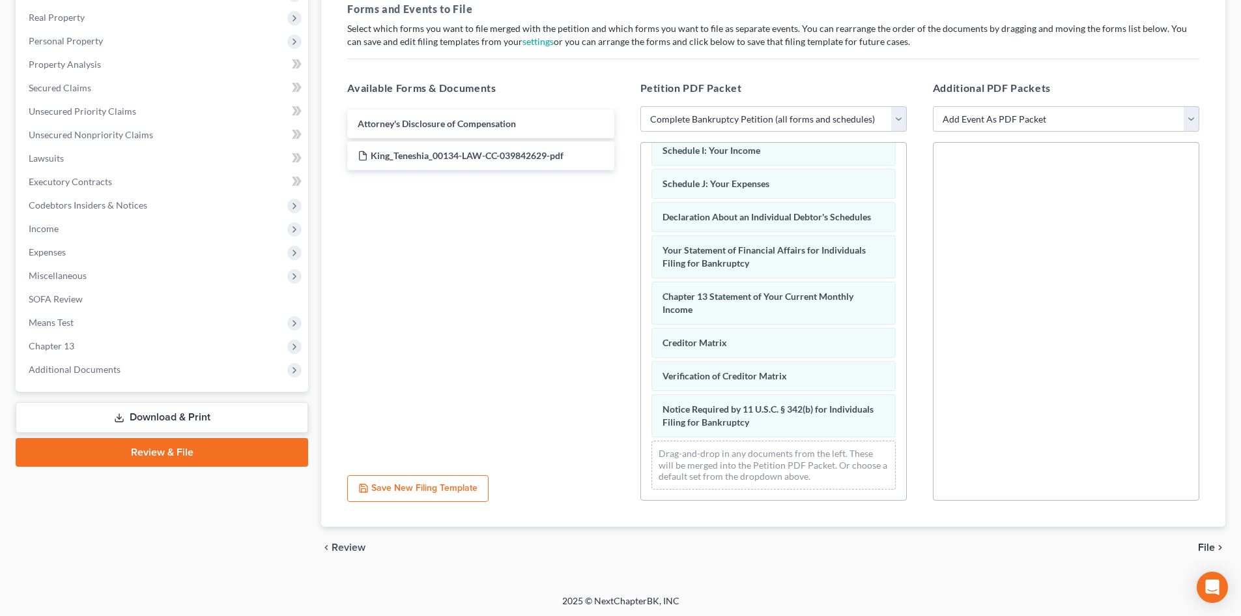
scroll to position [202, 0]
click at [1217, 545] on icon "chevron_right" at bounding box center [1220, 545] width 10 height 10
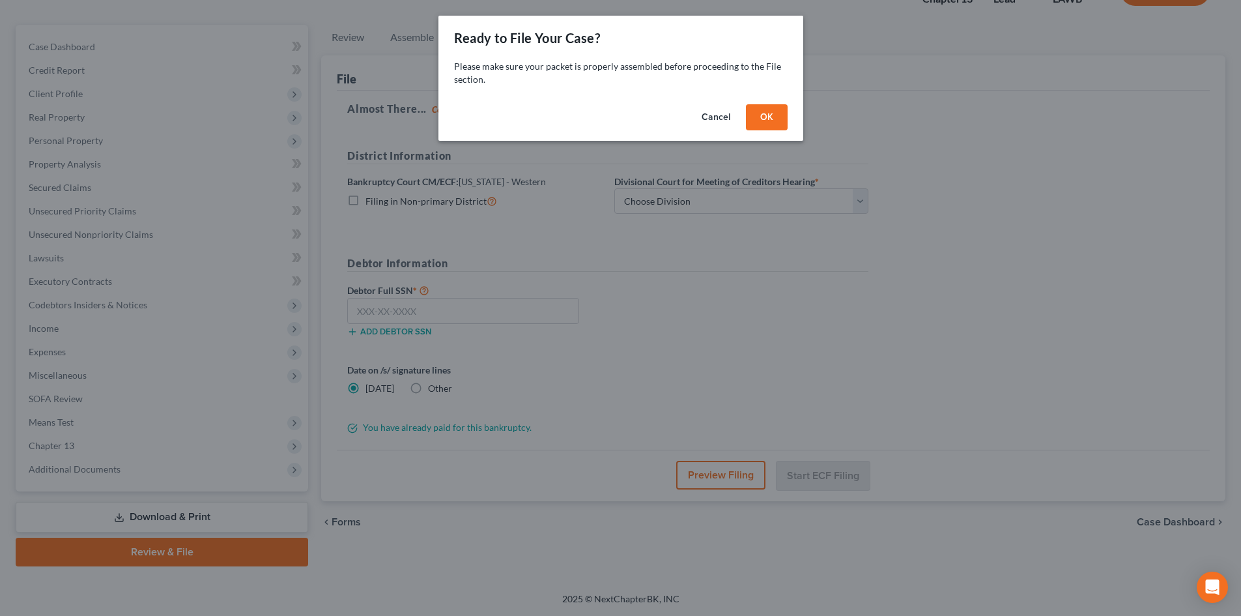
scroll to position [100, 0]
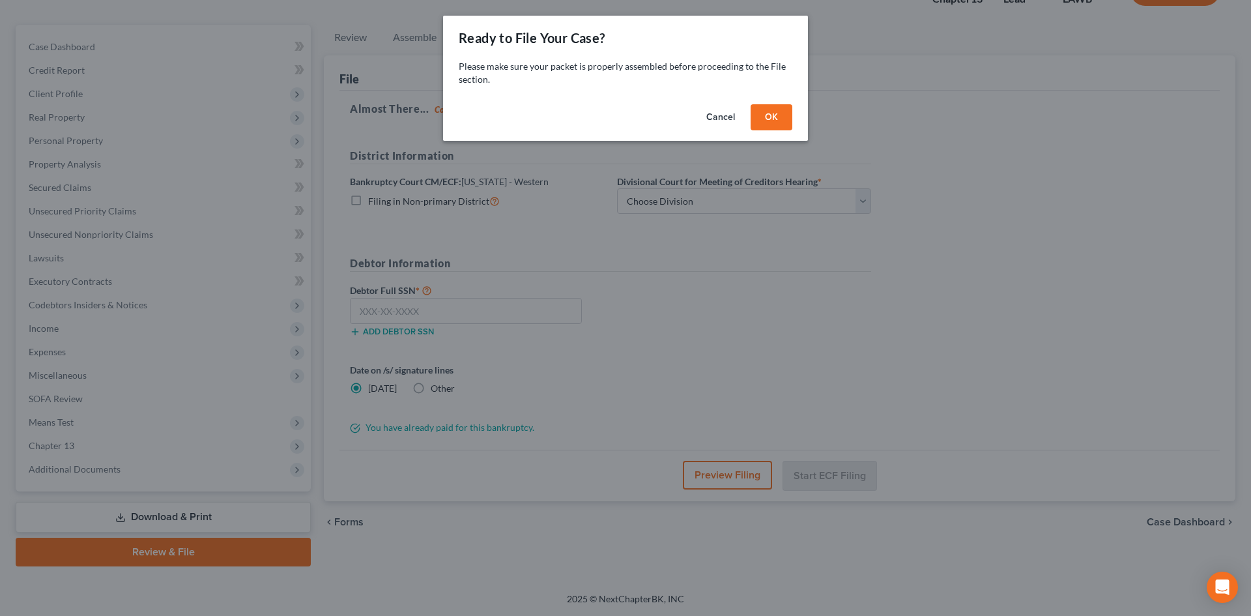
click at [765, 119] on button "OK" at bounding box center [772, 117] width 42 height 26
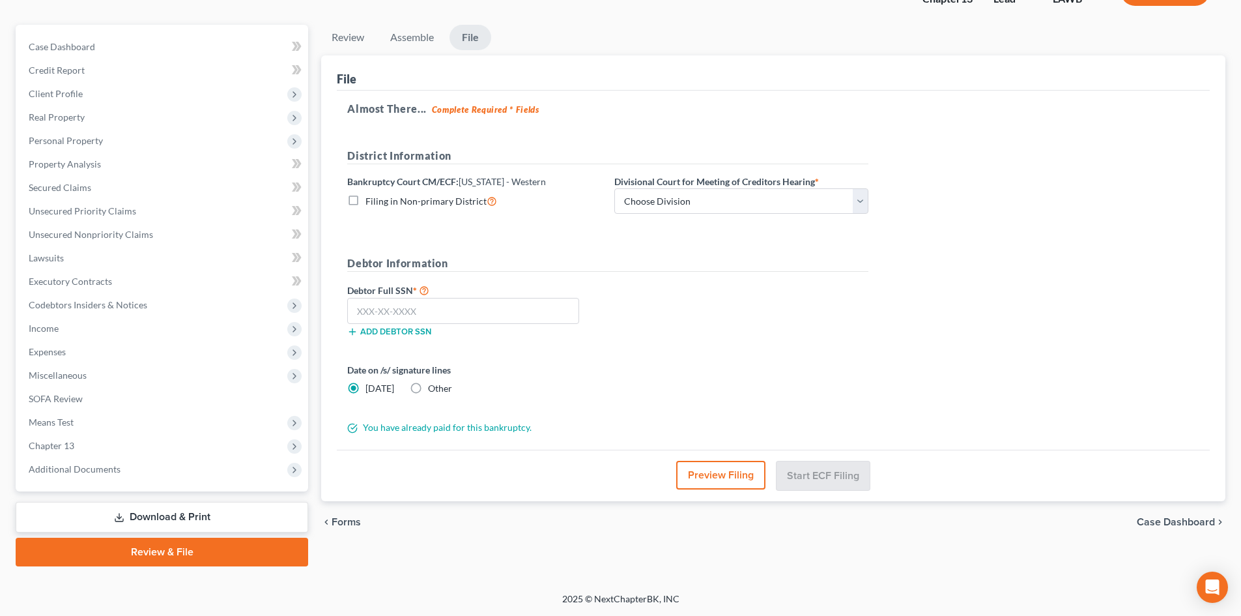
click at [448, 203] on span "Filing in Non-primary District" at bounding box center [426, 200] width 121 height 11
click at [379, 202] on input "Filing in Non-primary District" at bounding box center [375, 198] width 8 height 8
checkbox input "true"
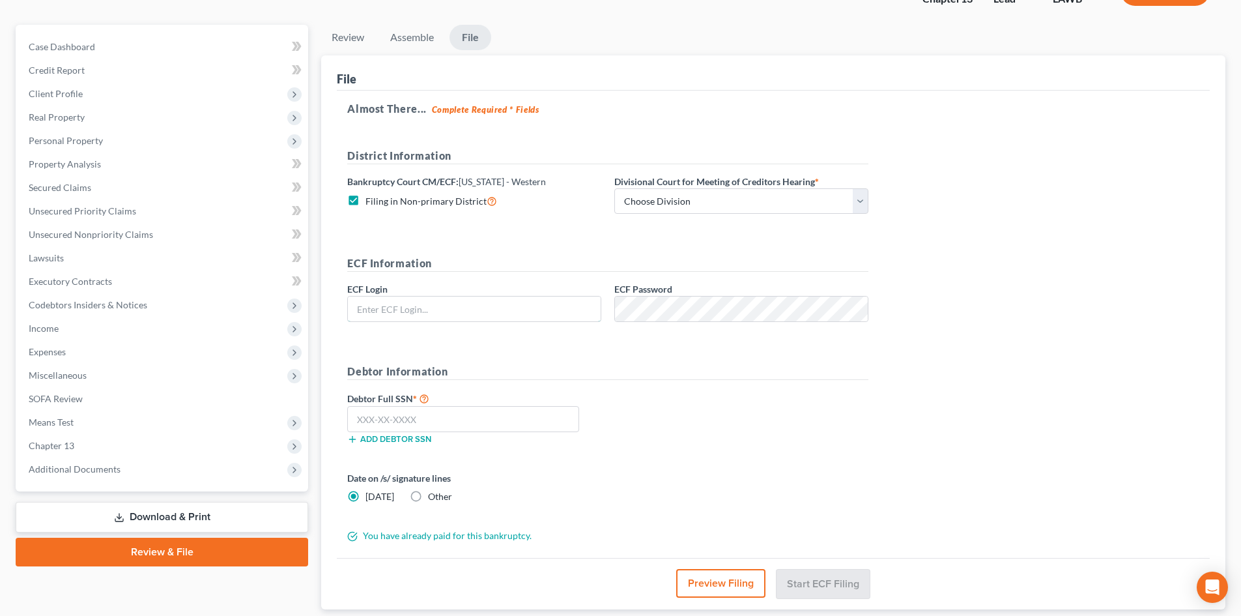
type input "eoyoung3p"
click at [519, 417] on input "text" at bounding box center [463, 419] width 232 height 26
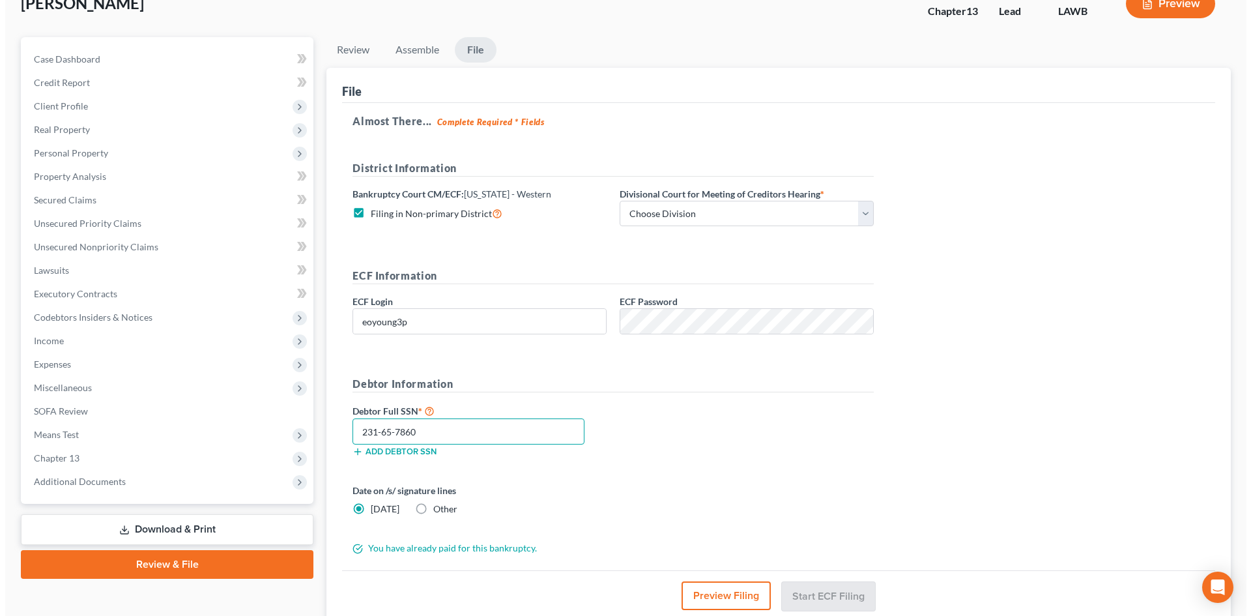
scroll to position [85, 0]
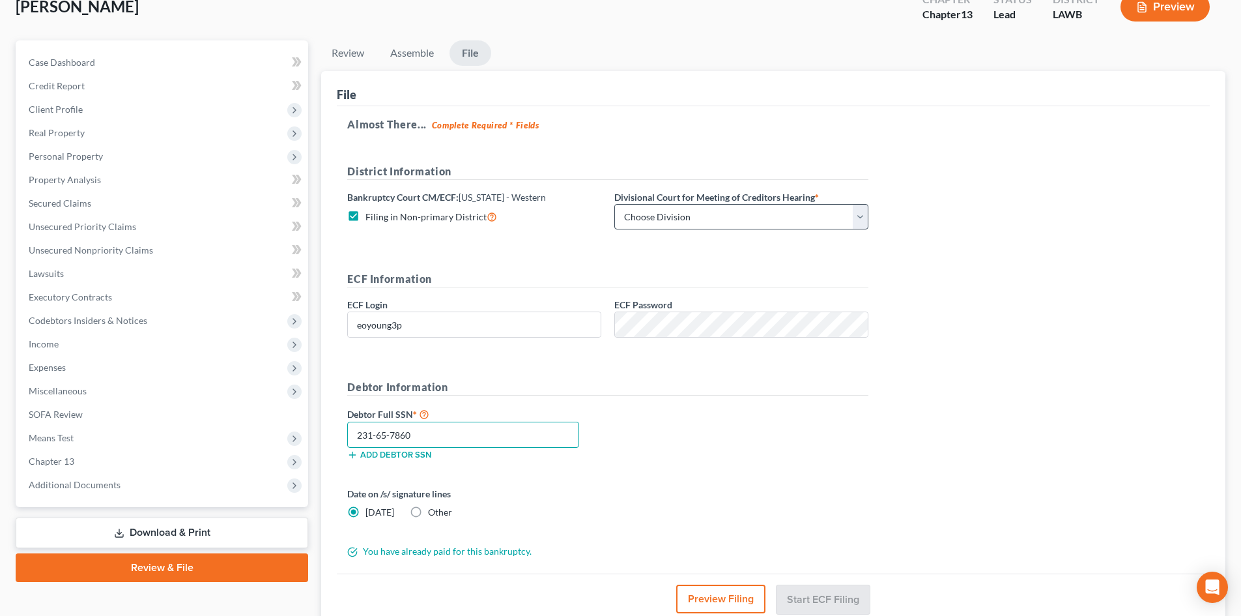
type input "231-65-7860"
drag, startPoint x: 824, startPoint y: 218, endPoint x: 809, endPoint y: 226, distance: 16.9
click at [824, 218] on select "Choose Division [GEOGRAPHIC_DATA] [GEOGRAPHIC_DATA]-[GEOGRAPHIC_DATA] Lake [PER…" at bounding box center [742, 217] width 254 height 26
select select "0"
click at [615, 204] on select "Choose Division [GEOGRAPHIC_DATA] [GEOGRAPHIC_DATA]-[GEOGRAPHIC_DATA] Lake [PER…" at bounding box center [742, 217] width 254 height 26
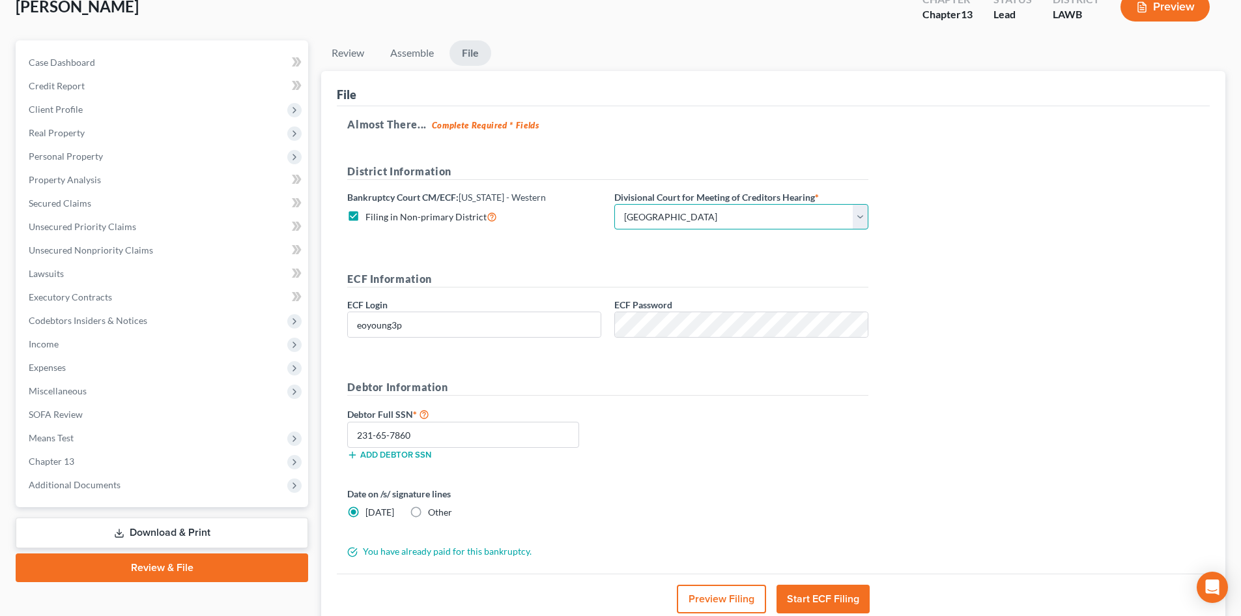
click at [696, 219] on select "Choose Division [GEOGRAPHIC_DATA] [GEOGRAPHIC_DATA]-[GEOGRAPHIC_DATA] Lake [PER…" at bounding box center [742, 217] width 254 height 26
click at [615, 204] on select "Choose Division [GEOGRAPHIC_DATA] [GEOGRAPHIC_DATA]-[GEOGRAPHIC_DATA] Lake [PER…" at bounding box center [742, 217] width 254 height 26
click at [733, 591] on button "Preview Filing" at bounding box center [721, 599] width 89 height 29
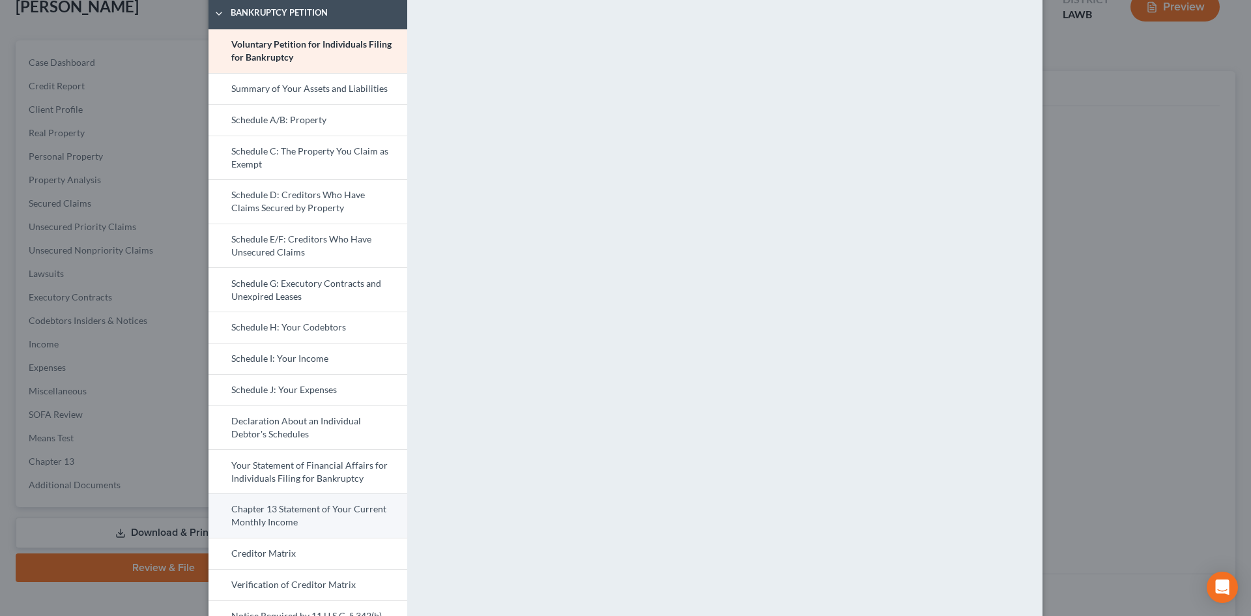
scroll to position [134, 0]
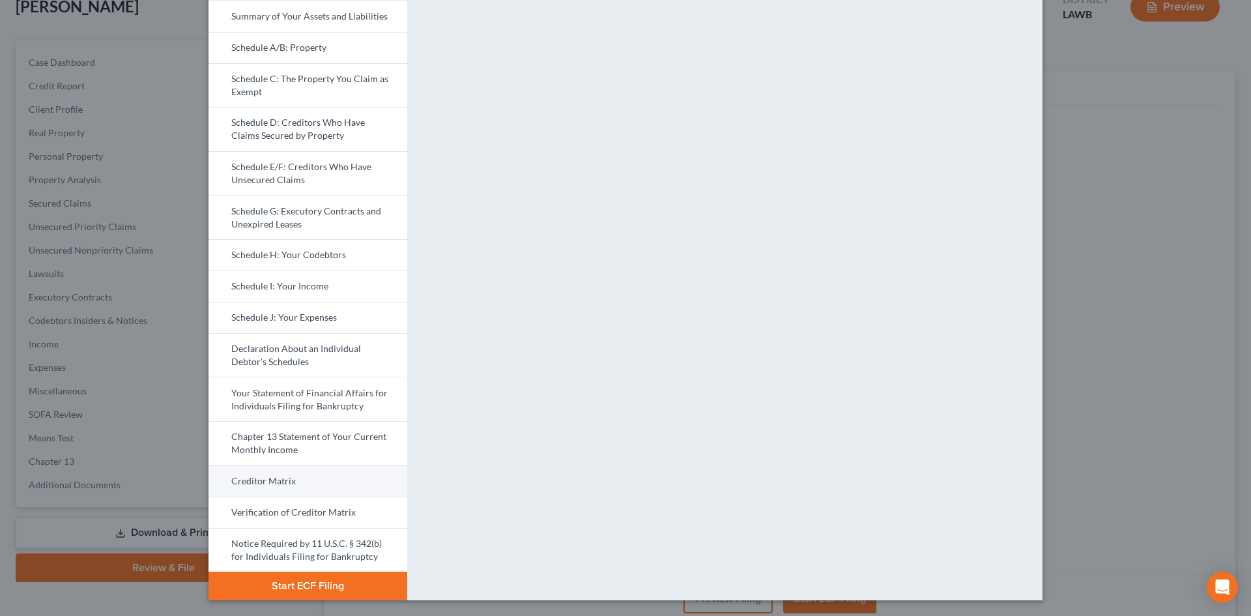
click at [338, 471] on link "Creditor Matrix" at bounding box center [308, 480] width 199 height 31
click at [311, 313] on link "Schedule J: Your Expenses" at bounding box center [308, 317] width 199 height 31
click at [325, 471] on link "Creditor Matrix" at bounding box center [308, 480] width 199 height 31
click at [295, 308] on link "Schedule J: Your Expenses" at bounding box center [308, 317] width 199 height 31
click at [345, 487] on link "Creditor Matrix" at bounding box center [308, 480] width 199 height 31
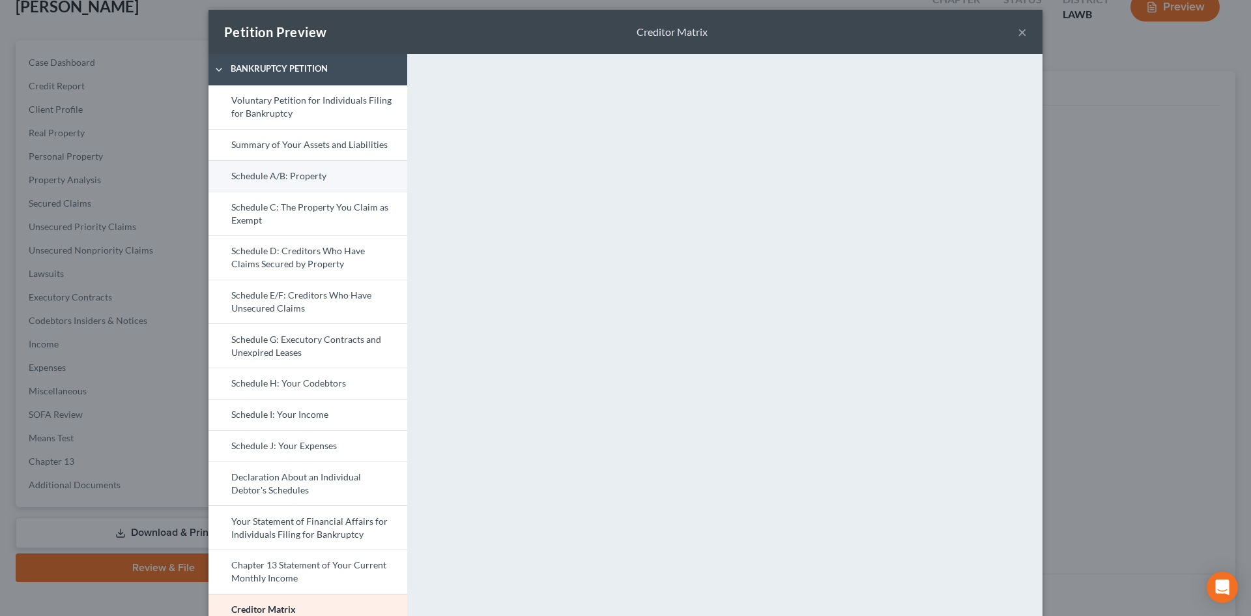
scroll to position [0, 0]
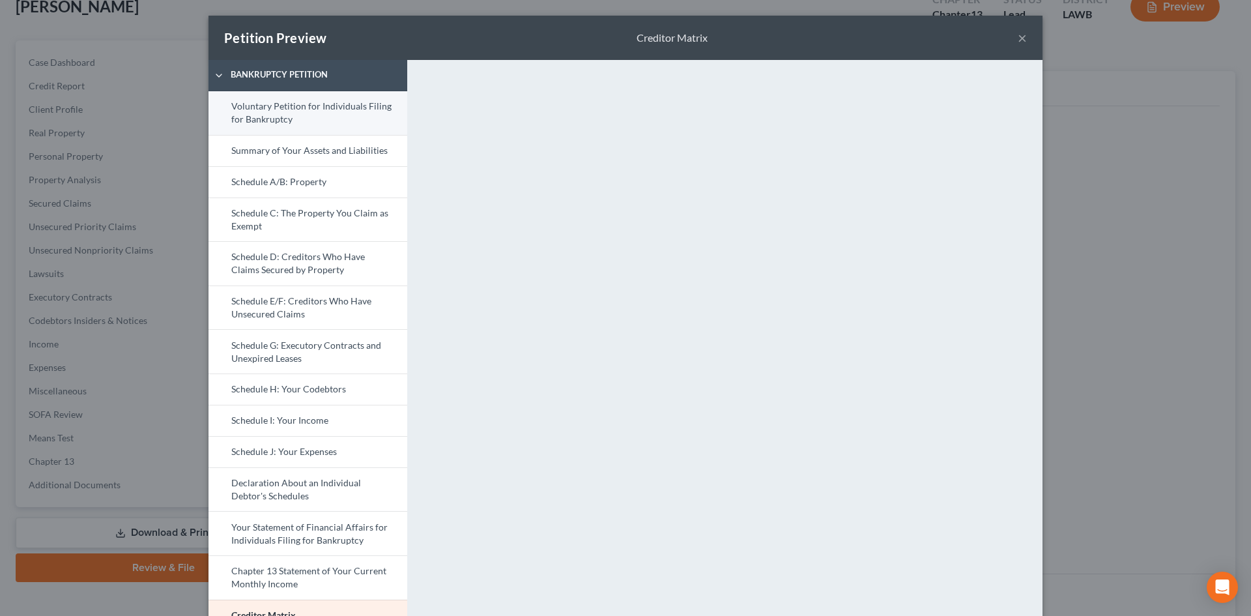
click at [350, 122] on link "Voluntary Petition for Individuals Filing for Bankruptcy" at bounding box center [308, 113] width 199 height 44
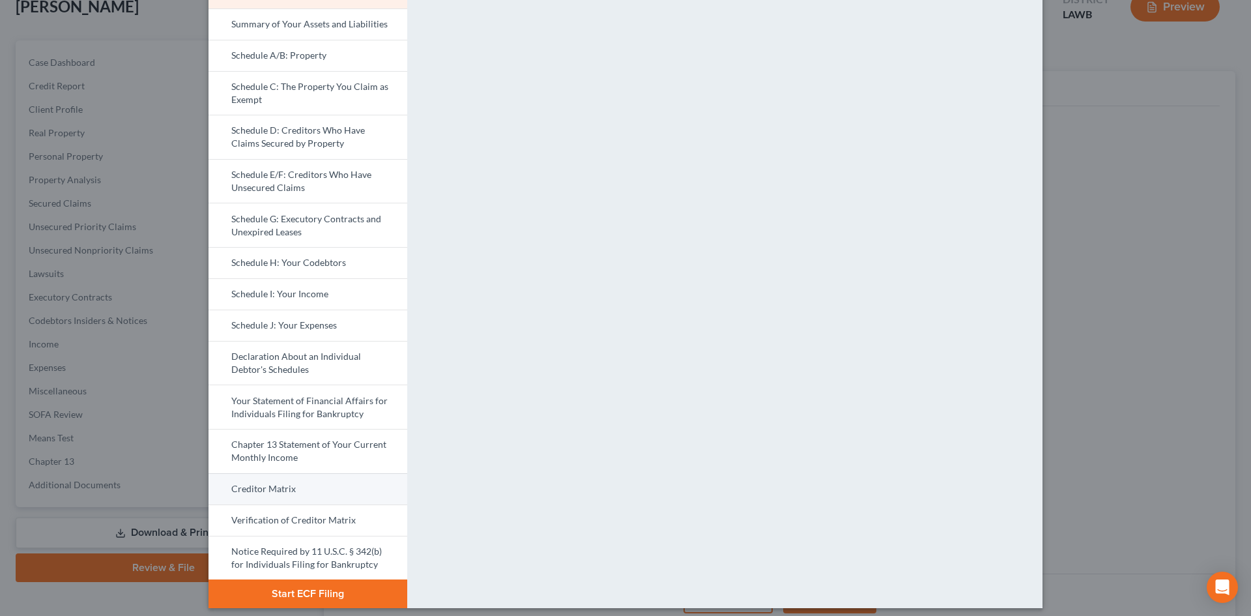
scroll to position [134, 0]
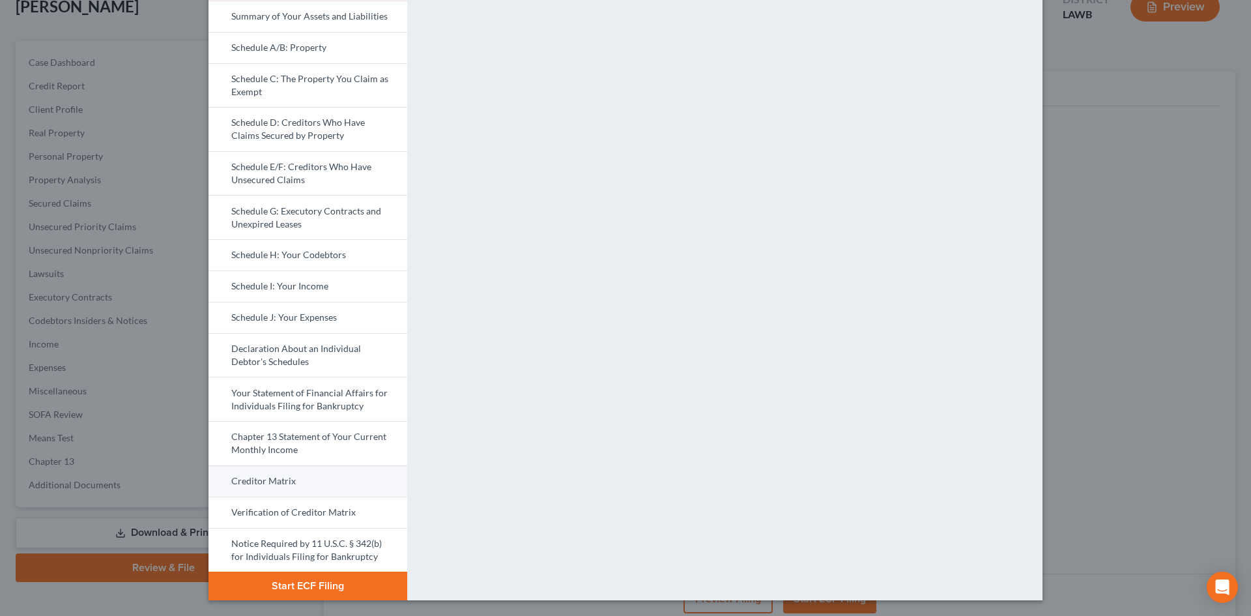
click at [309, 470] on link "Creditor Matrix" at bounding box center [308, 480] width 199 height 31
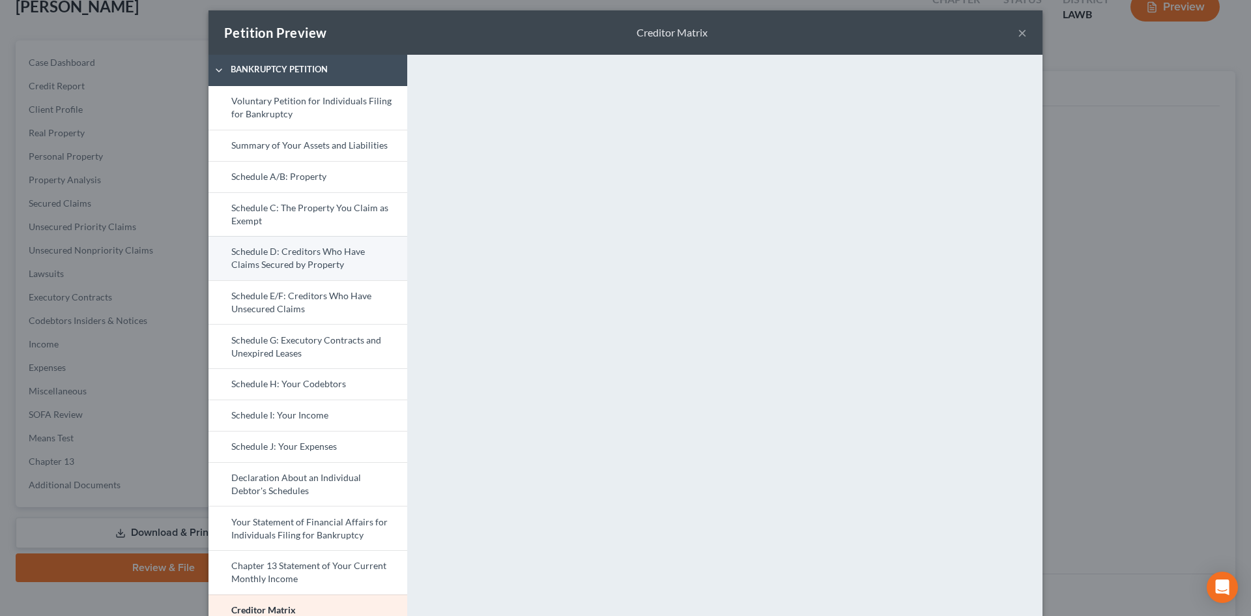
scroll to position [0, 0]
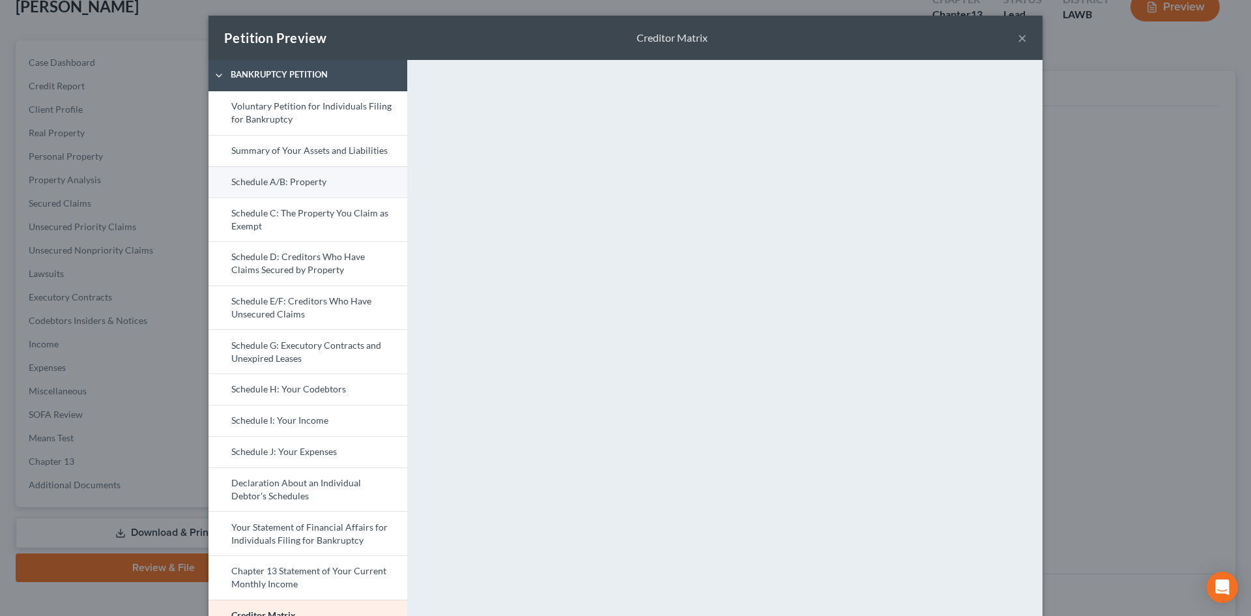
click at [347, 182] on link "Schedule A/B: Property" at bounding box center [308, 181] width 199 height 31
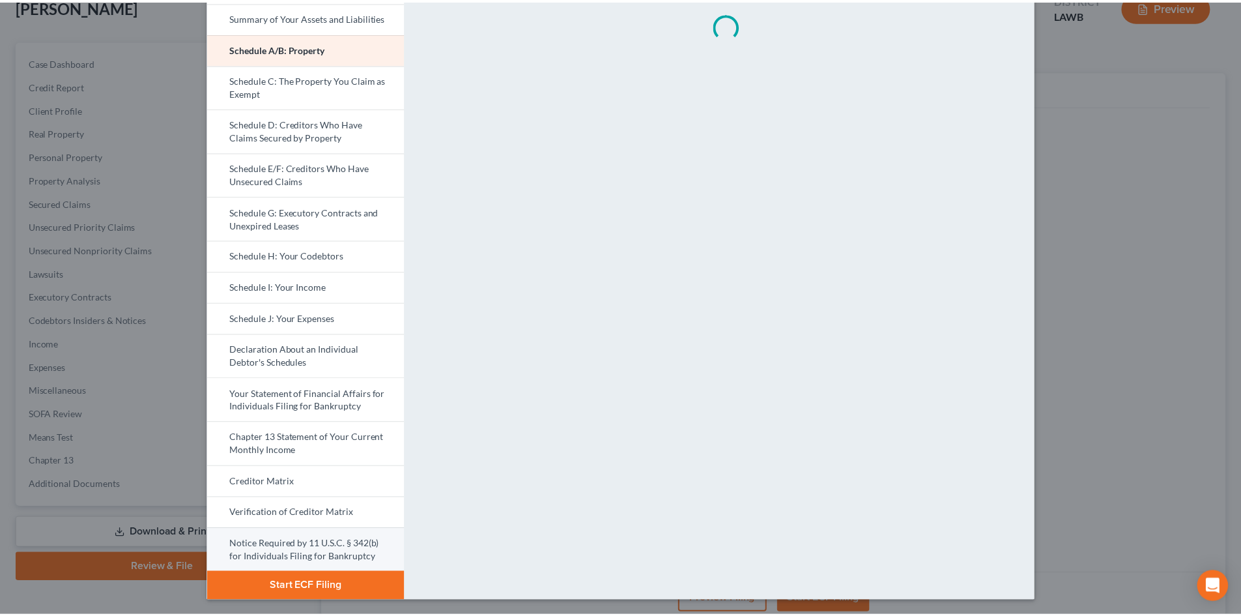
scroll to position [134, 0]
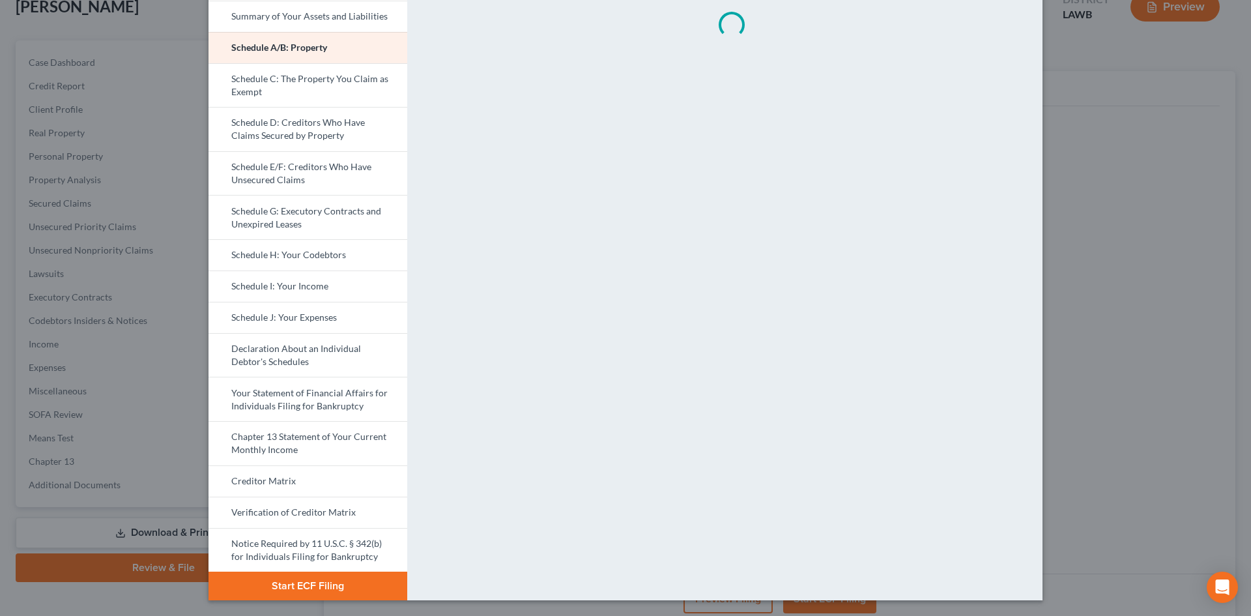
click at [331, 579] on button "Start ECF Filing" at bounding box center [308, 586] width 199 height 29
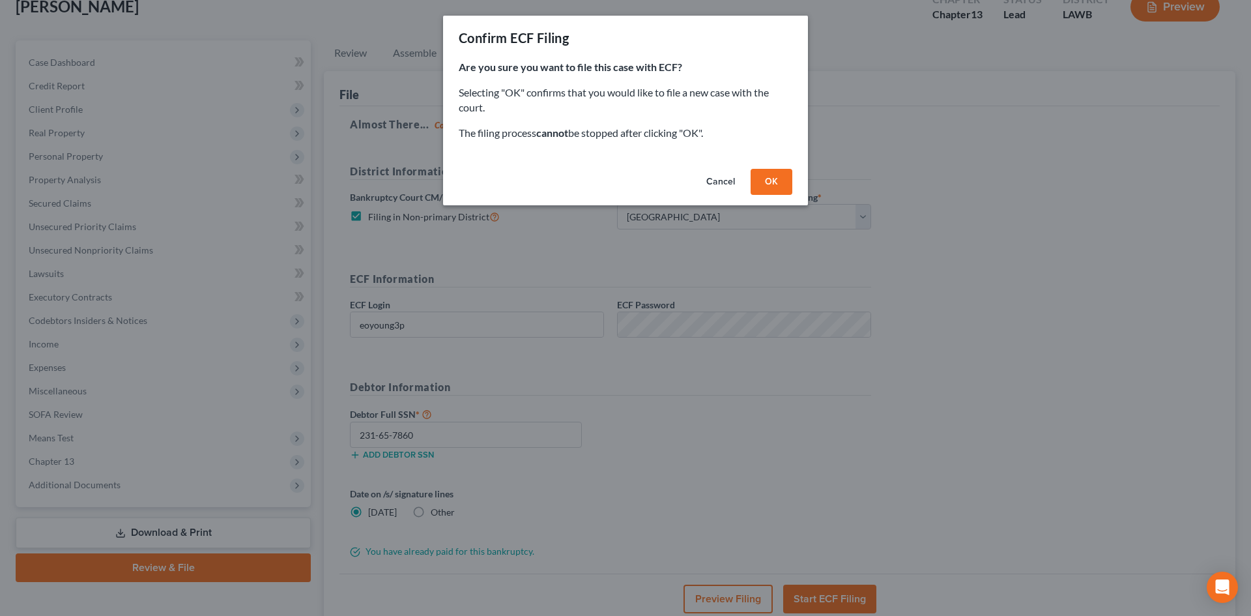
click at [777, 184] on button "OK" at bounding box center [772, 182] width 42 height 26
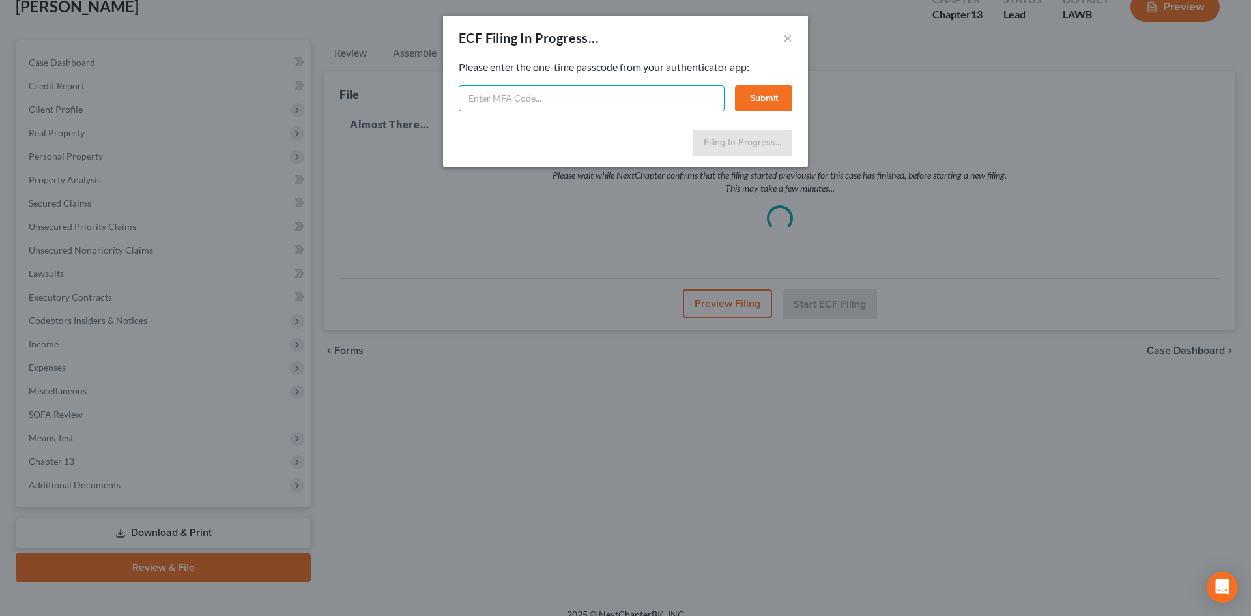
click at [560, 102] on input "text" at bounding box center [592, 98] width 266 height 26
type input "380000"
click at [770, 90] on button "Submit" at bounding box center [763, 98] width 57 height 26
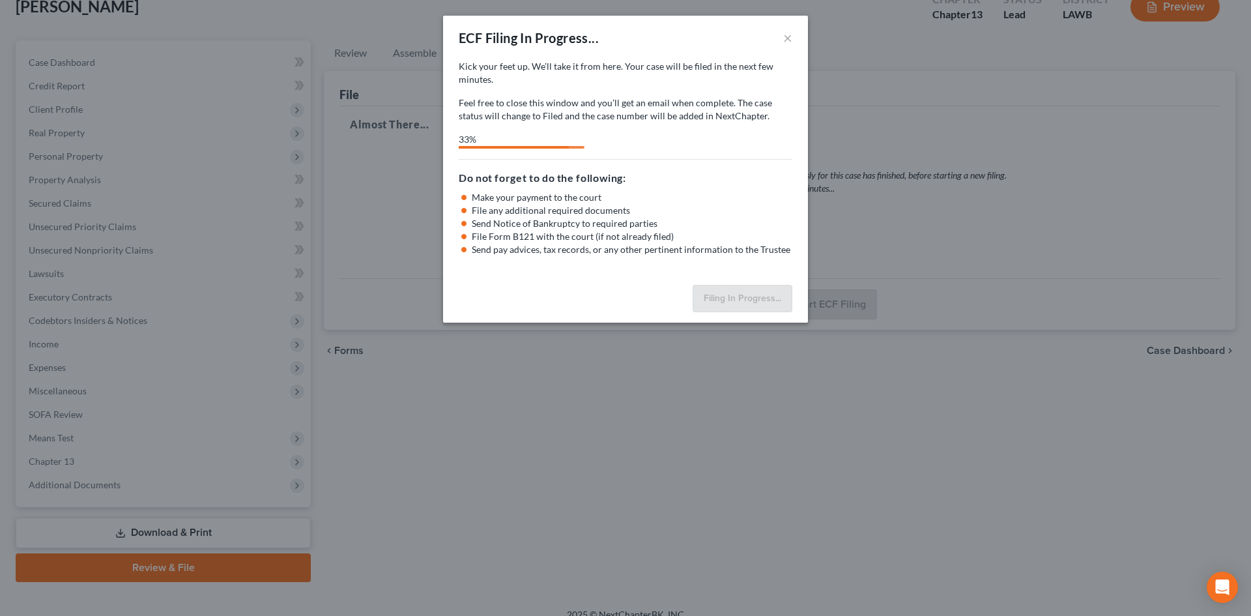
select select "0"
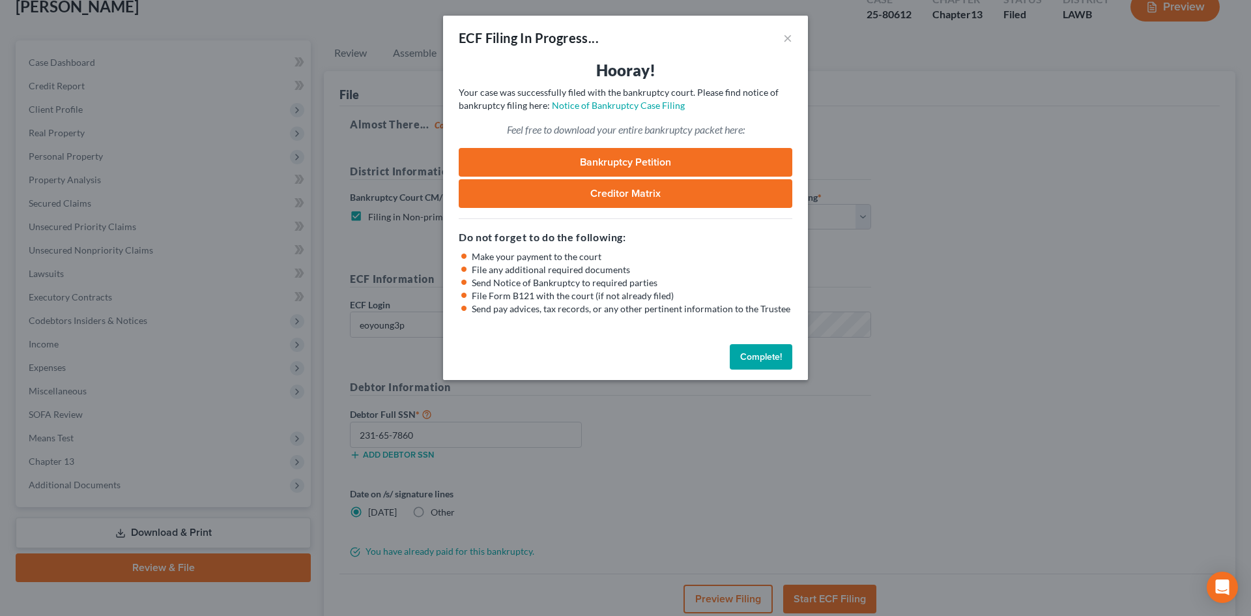
drag, startPoint x: 770, startPoint y: 358, endPoint x: 845, endPoint y: 5, distance: 360.4
click at [770, 358] on button "Complete!" at bounding box center [761, 357] width 63 height 26
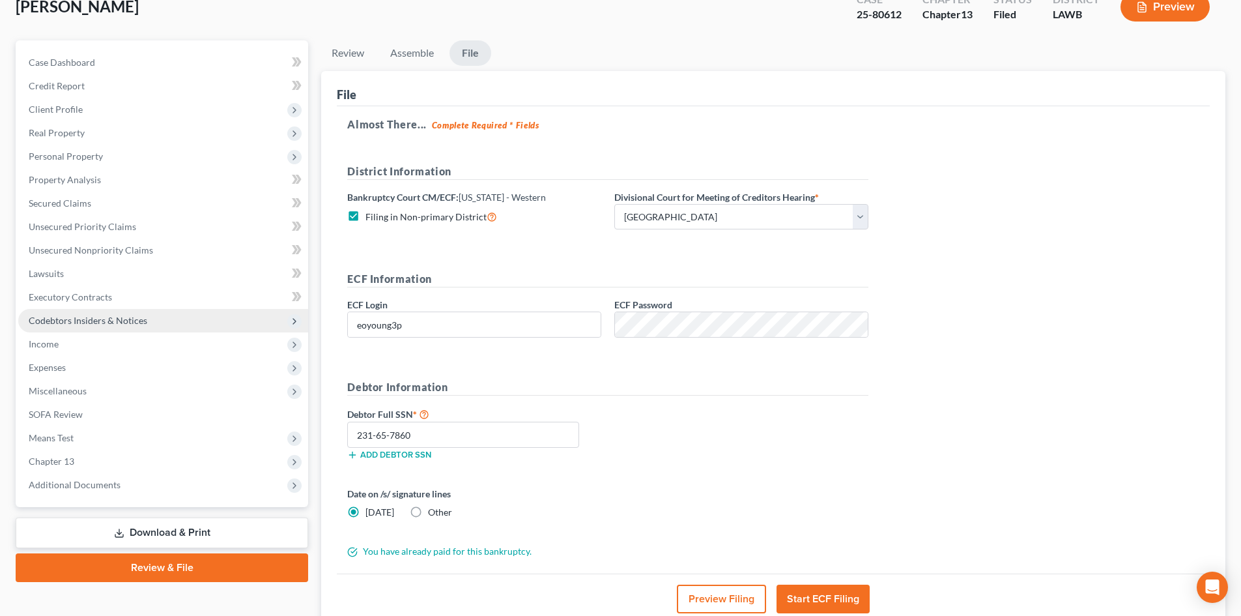
click at [79, 388] on span "Miscellaneous" at bounding box center [58, 390] width 58 height 11
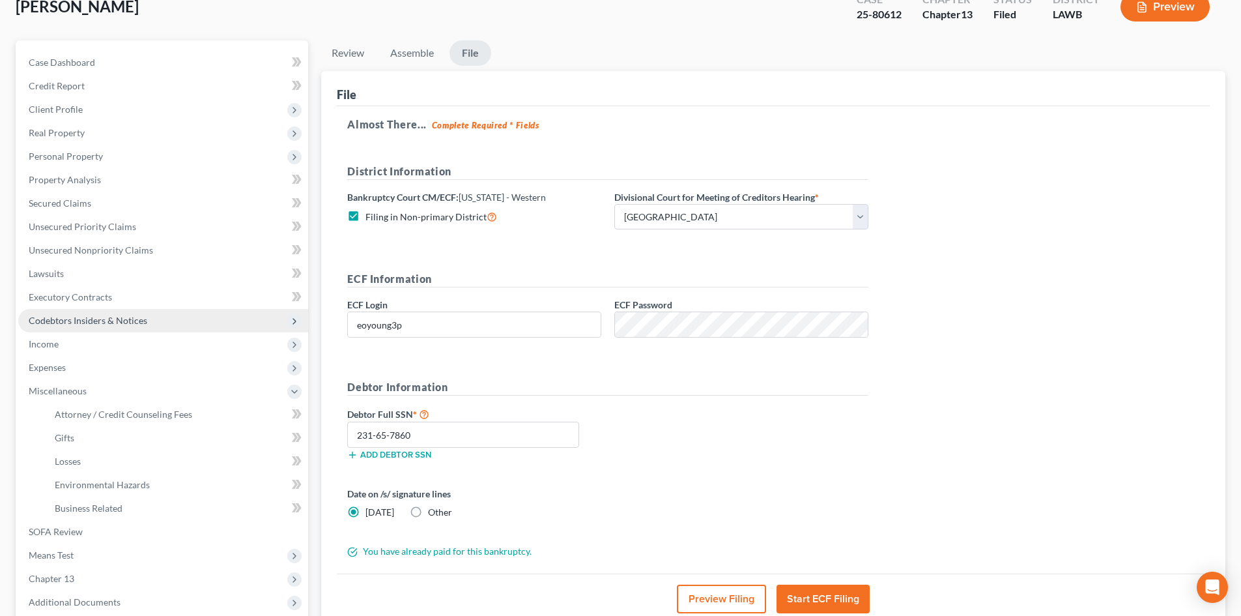
click at [108, 315] on span "Codebtors Insiders & Notices" at bounding box center [88, 320] width 119 height 11
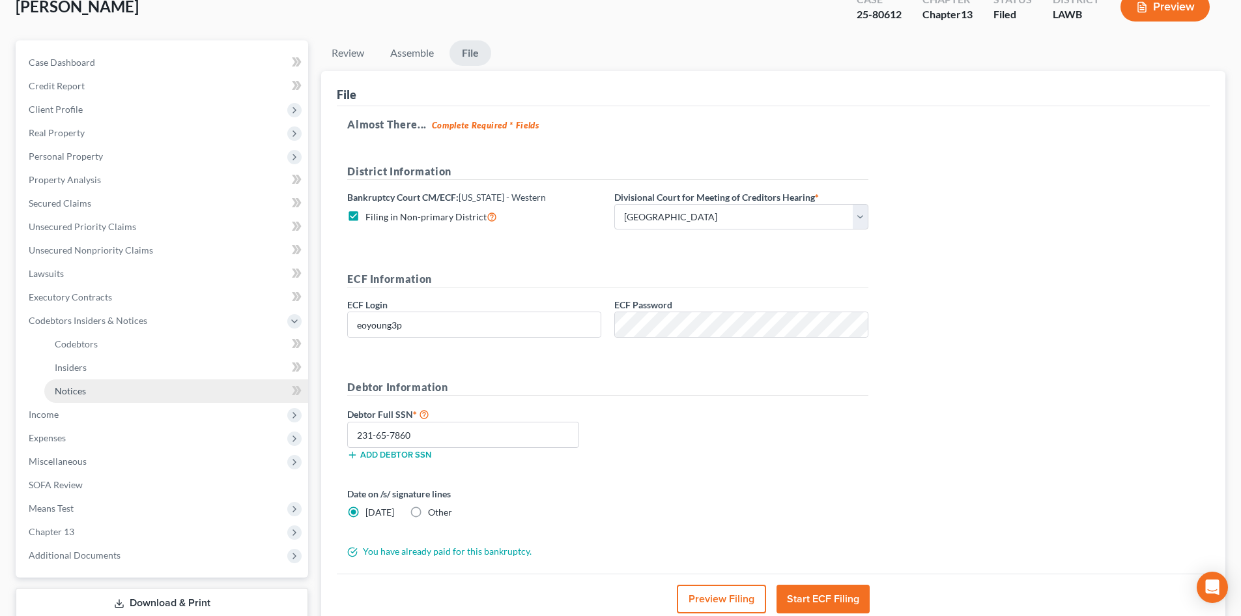
click at [89, 385] on link "Notices" at bounding box center [176, 390] width 264 height 23
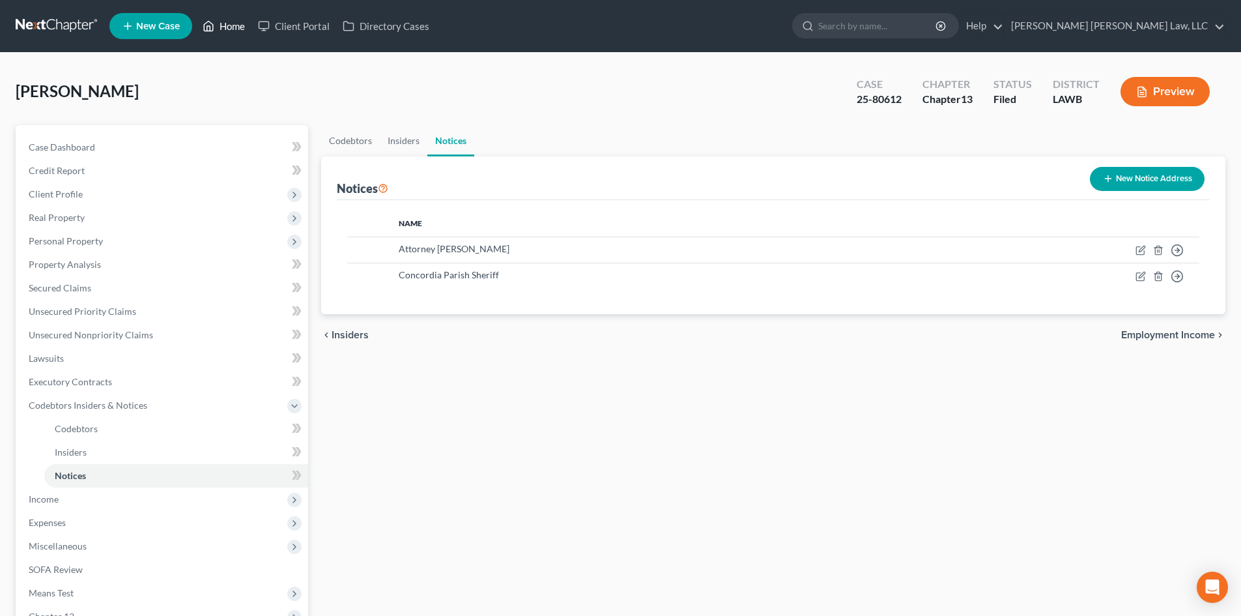
drag, startPoint x: 213, startPoint y: 23, endPoint x: 492, endPoint y: 194, distance: 327.0
click at [213, 23] on icon at bounding box center [209, 27] width 9 height 10
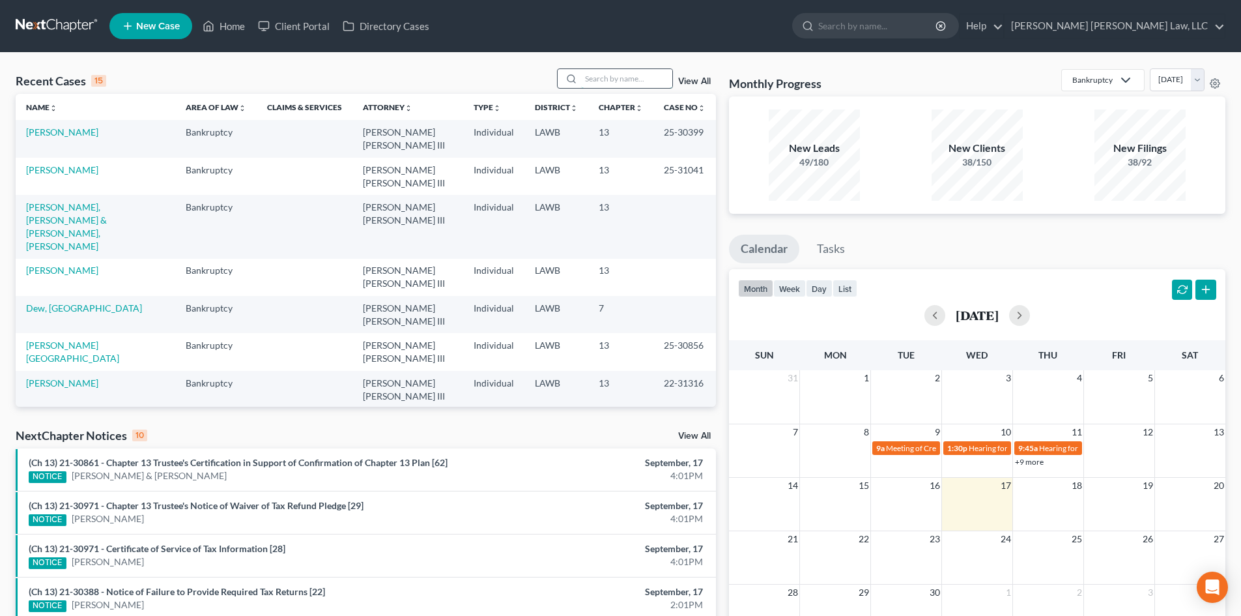
click at [615, 80] on input "search" at bounding box center [626, 78] width 91 height 19
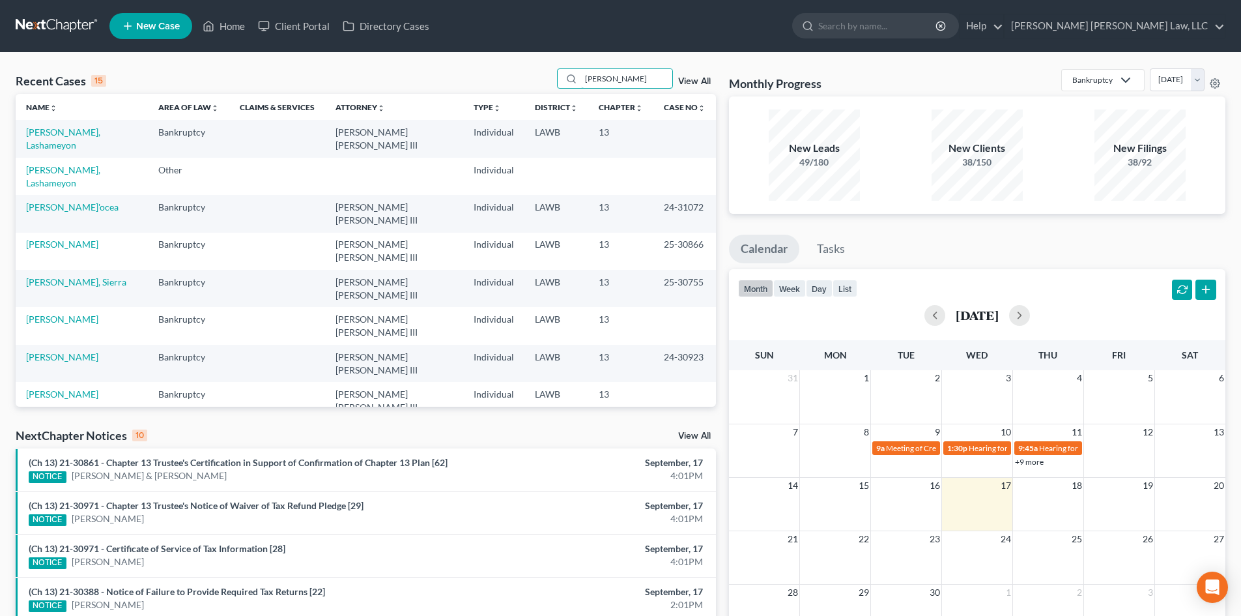
drag, startPoint x: 624, startPoint y: 76, endPoint x: 539, endPoint y: 89, distance: 86.4
click at [539, 89] on div "Recent Cases 15 [PERSON_NAME] View All" at bounding box center [366, 80] width 701 height 25
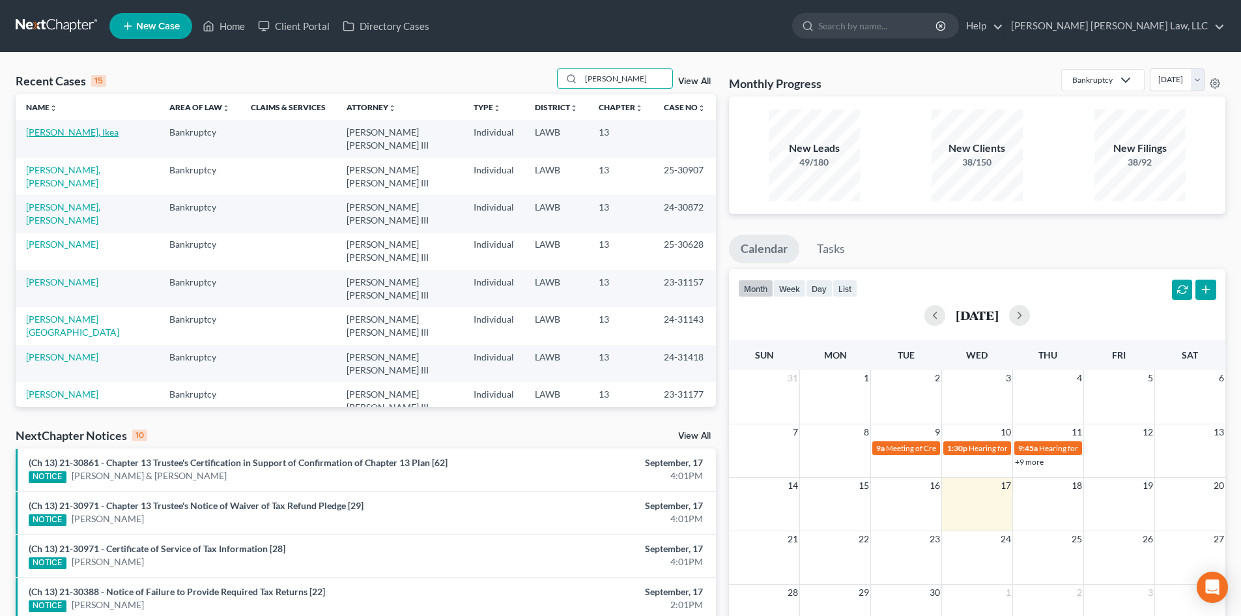
type input "[PERSON_NAME]"
click at [76, 135] on link "[PERSON_NAME], Ikea" at bounding box center [72, 131] width 93 height 11
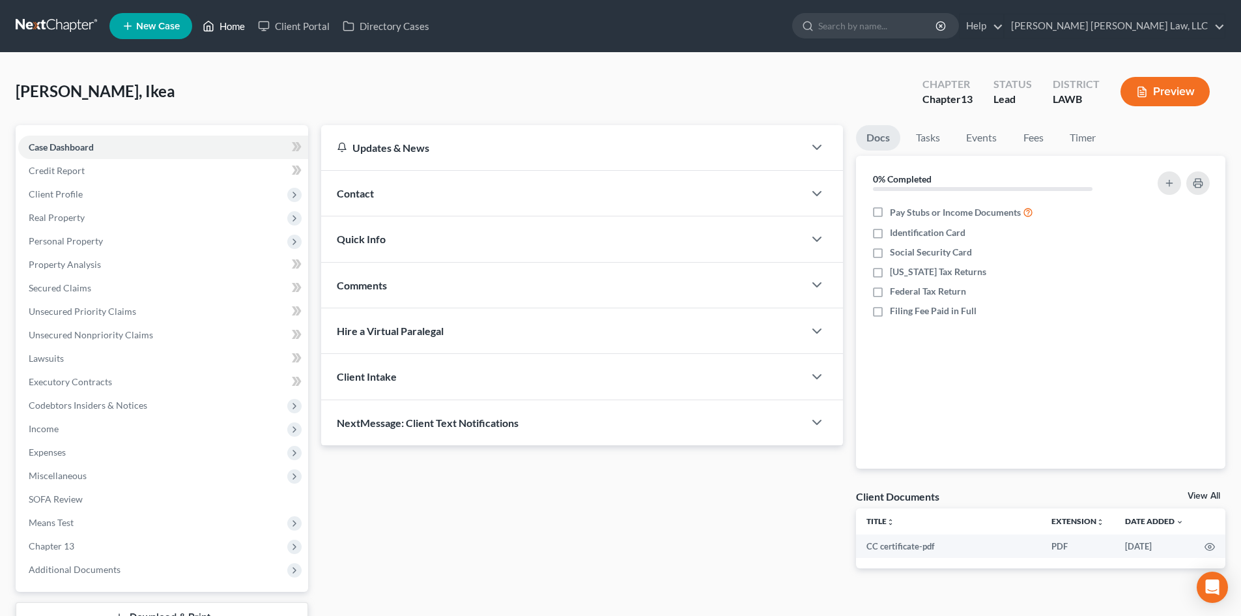
click at [220, 28] on link "Home" at bounding box center [223, 25] width 55 height 23
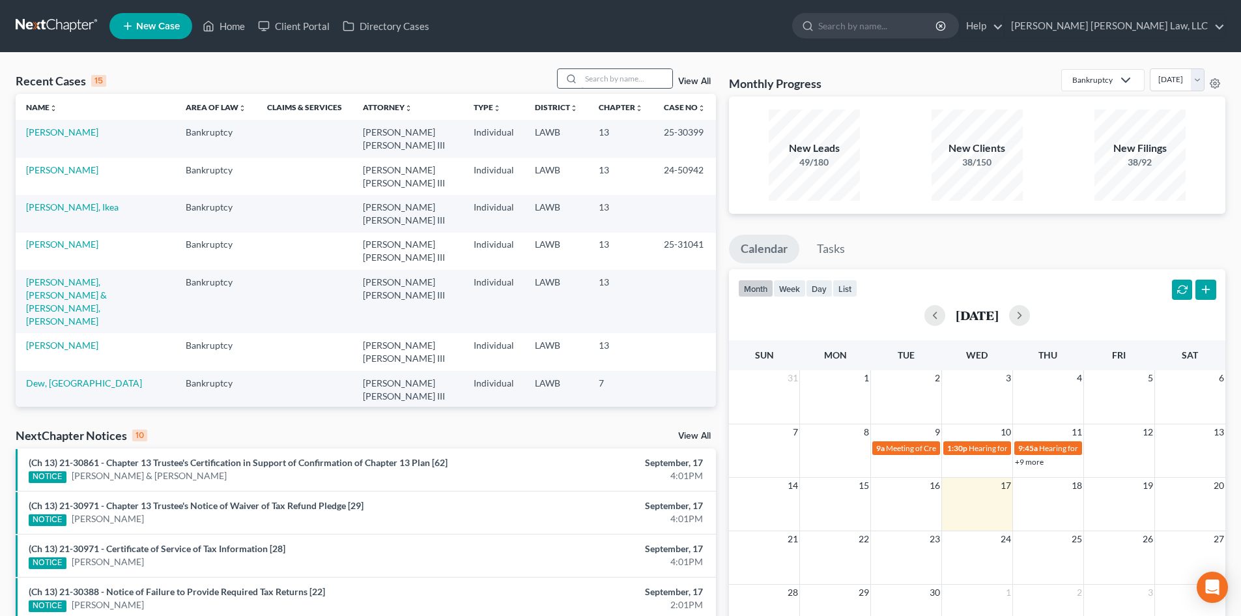
click at [620, 77] on input "search" at bounding box center [626, 78] width 91 height 19
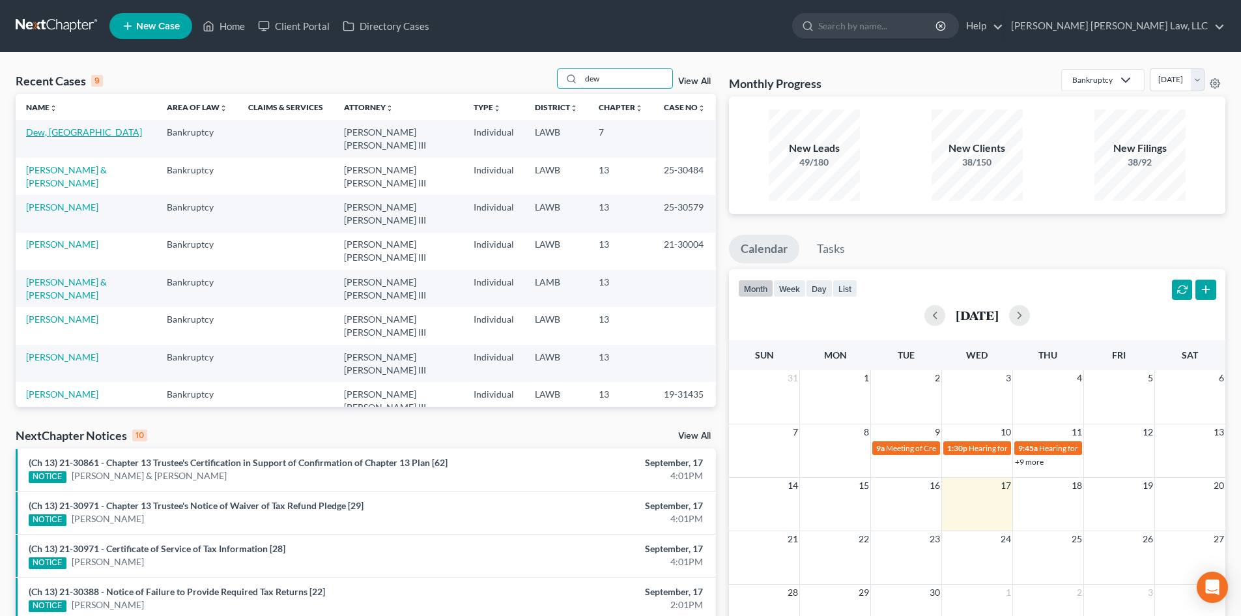
type input "dew"
click at [42, 130] on link "Dew, [GEOGRAPHIC_DATA]" at bounding box center [84, 131] width 116 height 11
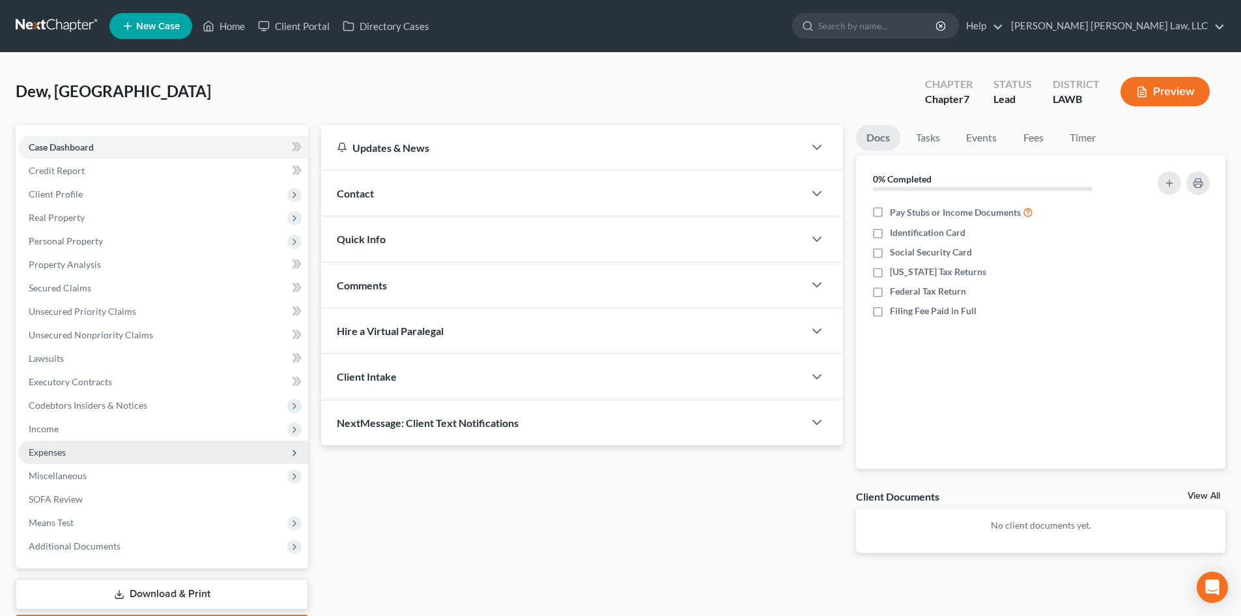
click at [112, 444] on span "Expenses" at bounding box center [163, 452] width 290 height 23
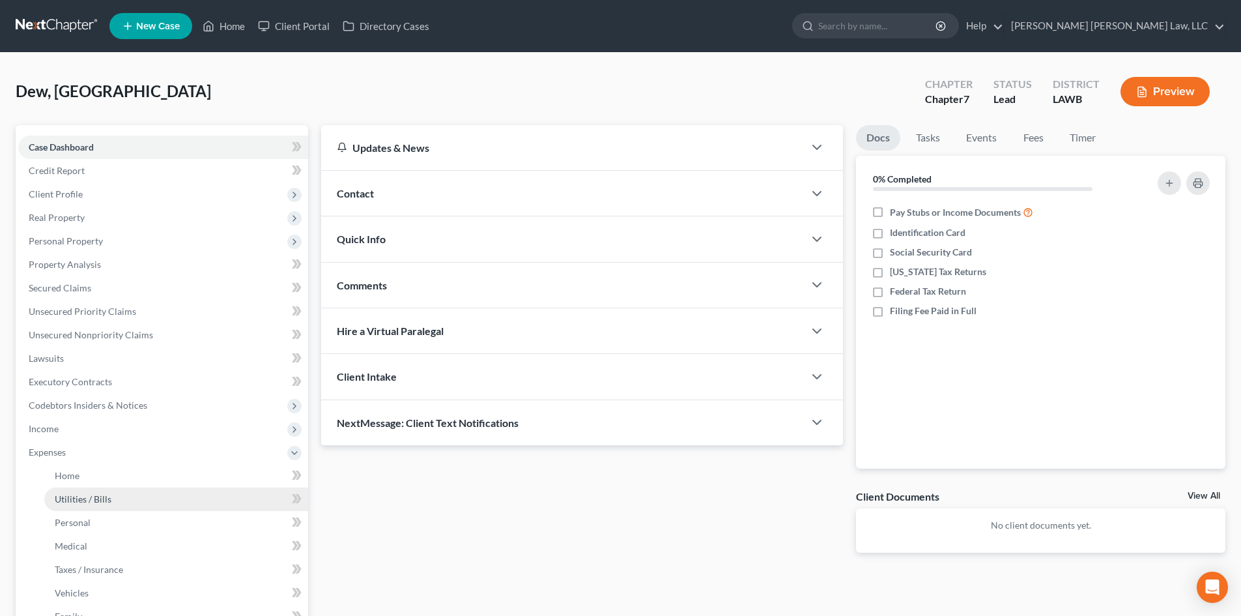
click at [141, 489] on link "Utilities / Bills" at bounding box center [176, 498] width 264 height 23
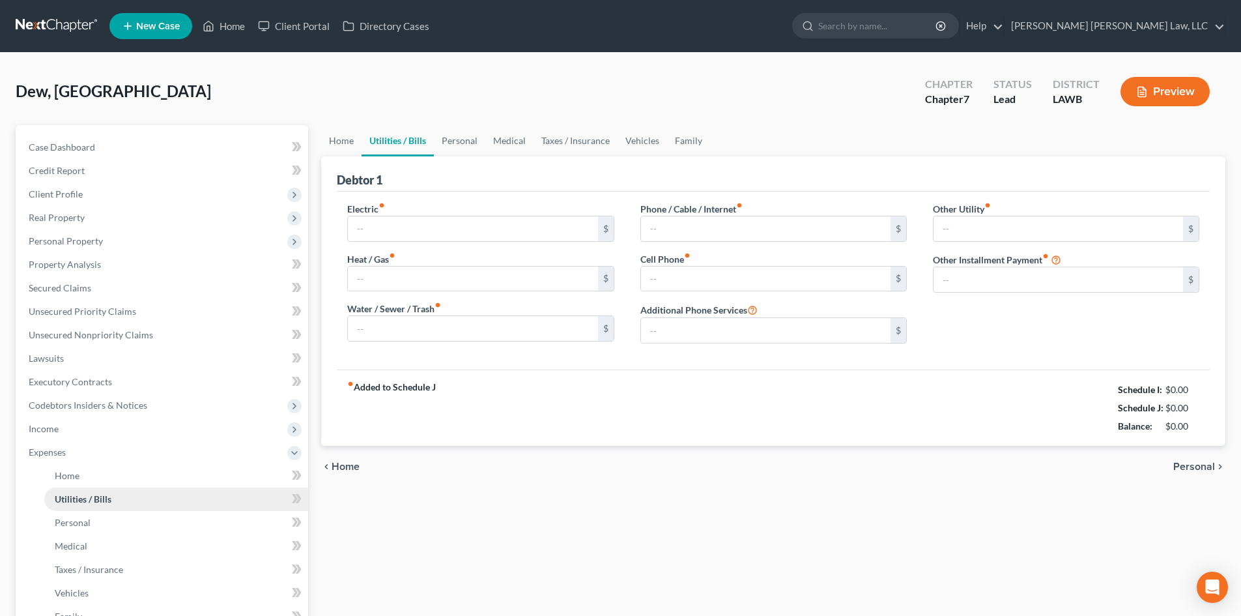
click at [134, 499] on link "Utilities / Bills" at bounding box center [176, 498] width 264 height 23
type input "250.00"
type input "0.00"
type input "50.00"
type input "80.00"
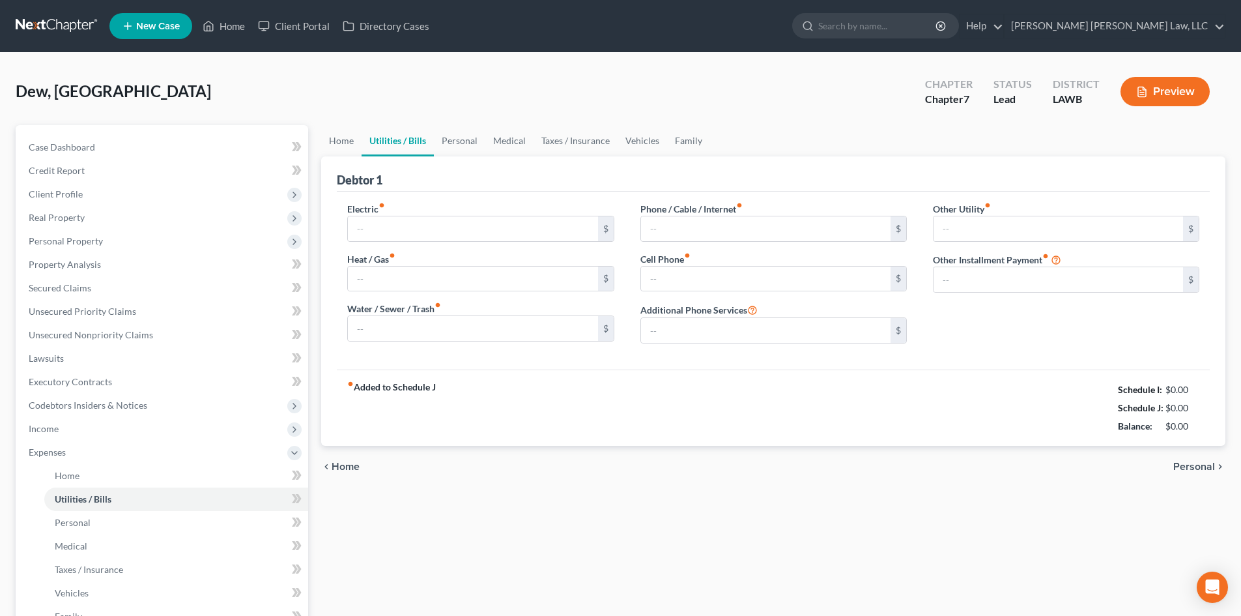
type input "265.00"
type input "0.00"
click at [465, 138] on link "Personal" at bounding box center [459, 140] width 51 height 31
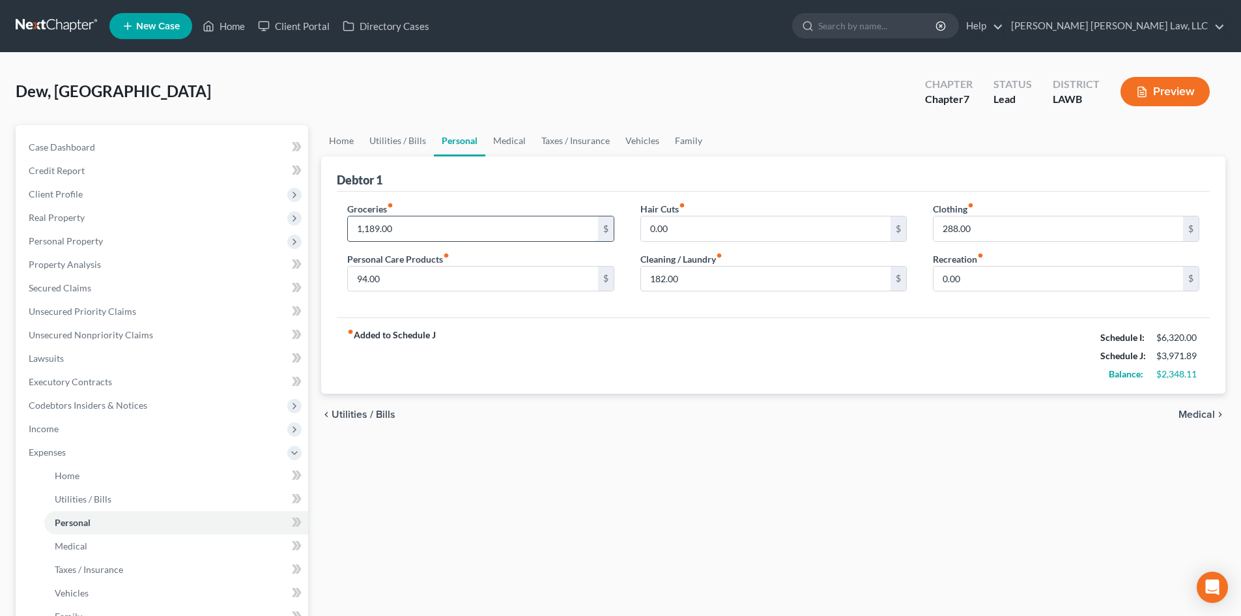
click at [523, 221] on input "1,189.00" at bounding box center [473, 228] width 250 height 25
type input "1,068.00"
click at [516, 274] on input "94.00" at bounding box center [473, 279] width 250 height 25
type input "321.00"
click at [880, 270] on input "182.00" at bounding box center [766, 279] width 250 height 25
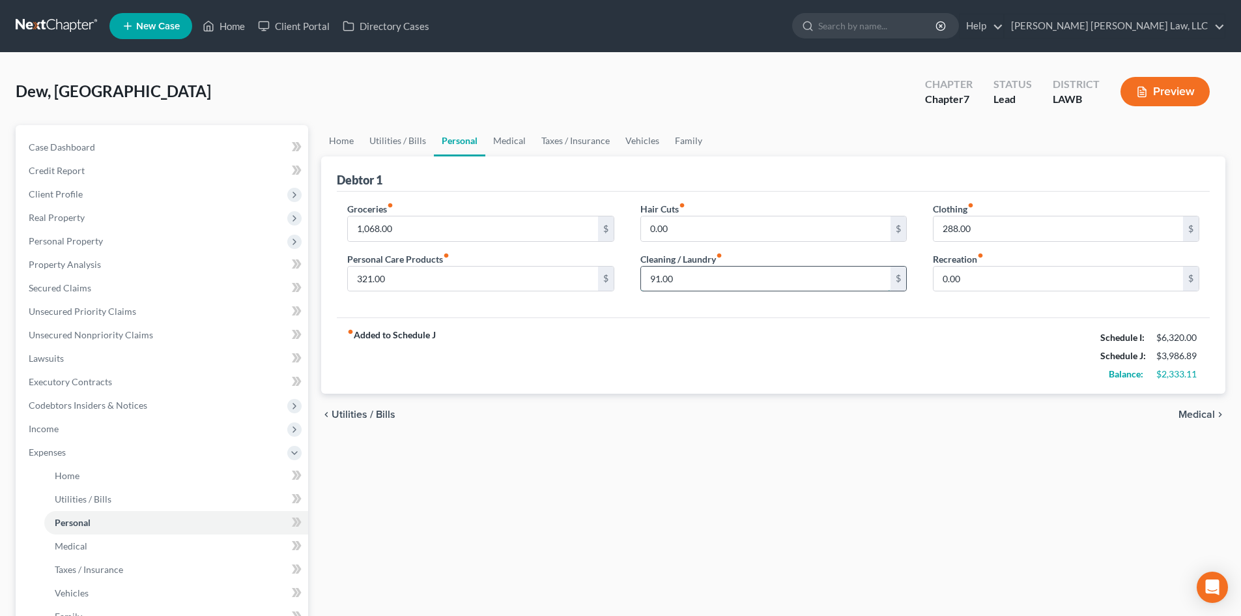
click at [729, 284] on input "91.00" at bounding box center [766, 279] width 250 height 25
type input "82.00"
click at [748, 227] on input "0.00" at bounding box center [766, 228] width 250 height 25
type input "94.00"
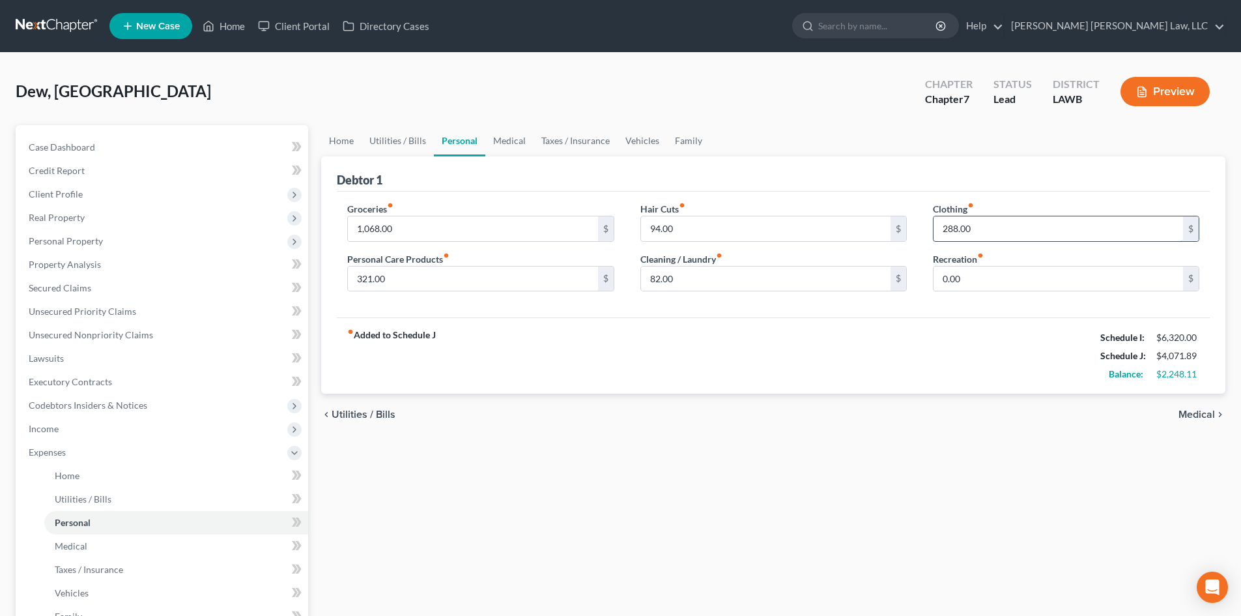
click at [996, 229] on input "288.00" at bounding box center [1059, 228] width 250 height 25
type input "188.00"
click at [511, 137] on link "Medical" at bounding box center [509, 140] width 48 height 31
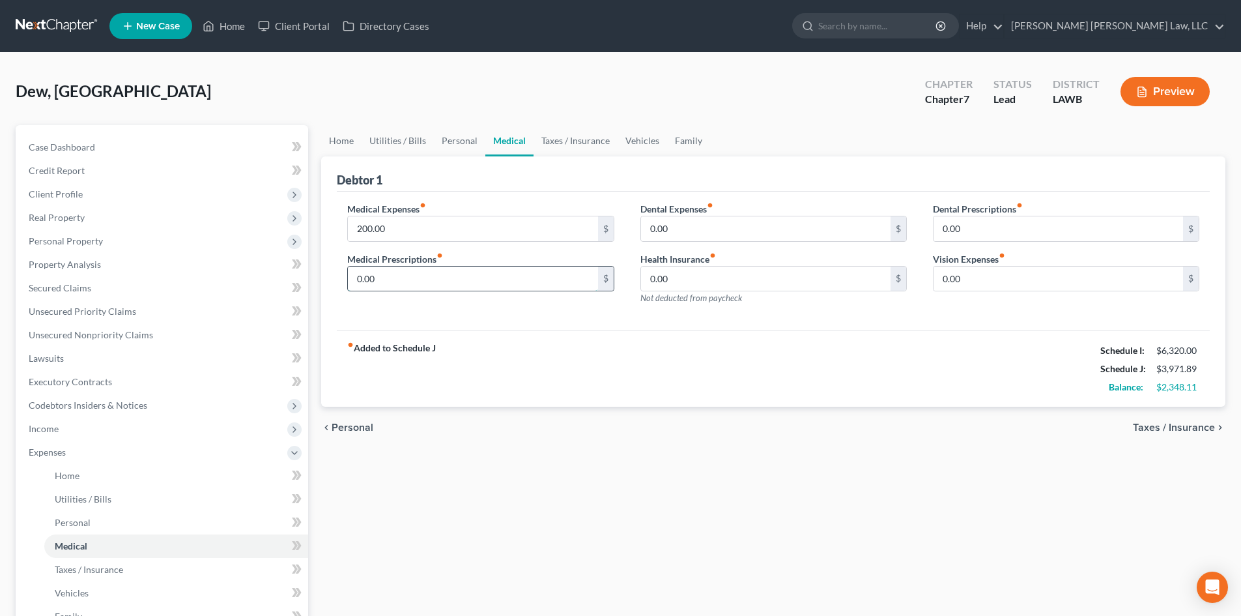
drag, startPoint x: 438, startPoint y: 275, endPoint x: 447, endPoint y: 274, distance: 9.2
click at [439, 275] on input "0.00" at bounding box center [473, 279] width 250 height 25
type input "100.00"
click at [647, 132] on link "Vehicles" at bounding box center [643, 140] width 50 height 31
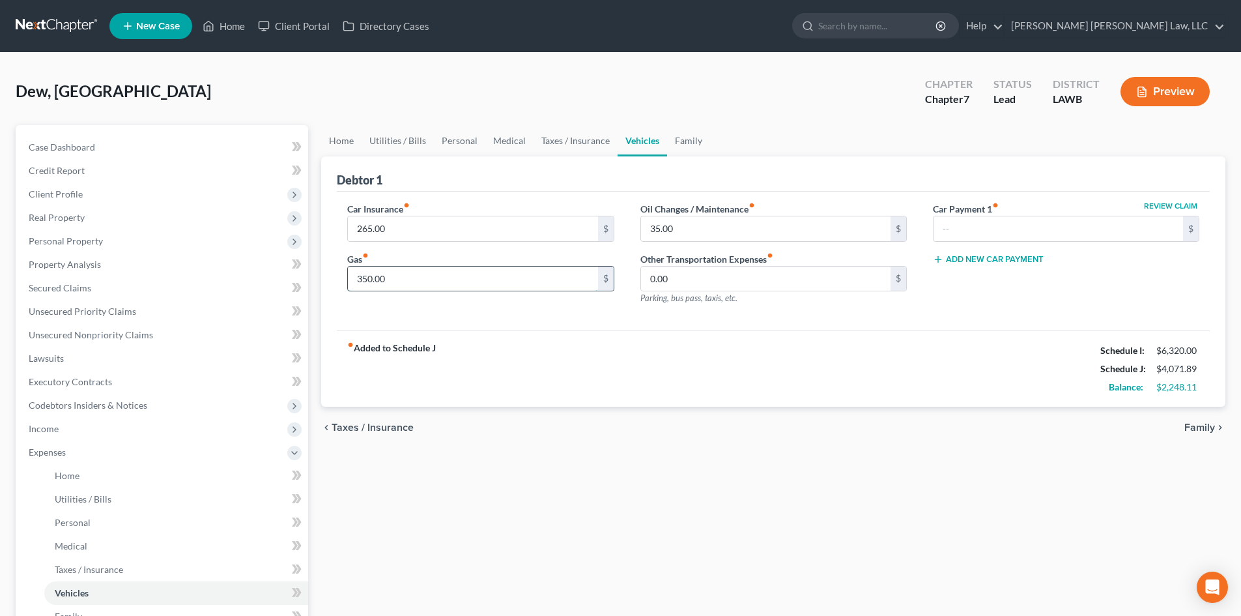
click at [440, 282] on input "350.00" at bounding box center [473, 279] width 250 height 25
type input "400.00"
click at [710, 225] on input "35.00" at bounding box center [766, 228] width 250 height 25
drag, startPoint x: 706, startPoint y: 400, endPoint x: 682, endPoint y: 155, distance: 246.2
click at [706, 400] on div "fiber_manual_record Added to Schedule J Schedule I: $6,320.00 Schedule J: $4,12…" at bounding box center [773, 368] width 873 height 76
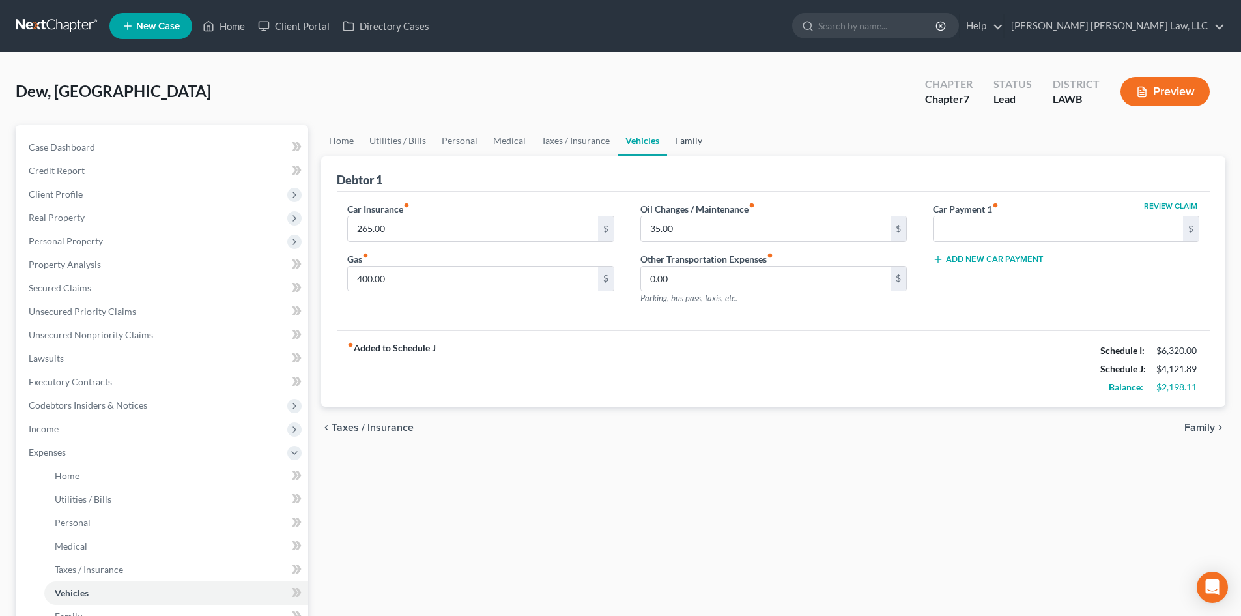
drag, startPoint x: 682, startPoint y: 155, endPoint x: 747, endPoint y: 311, distance: 168.6
click at [682, 155] on link "Family" at bounding box center [688, 140] width 43 height 31
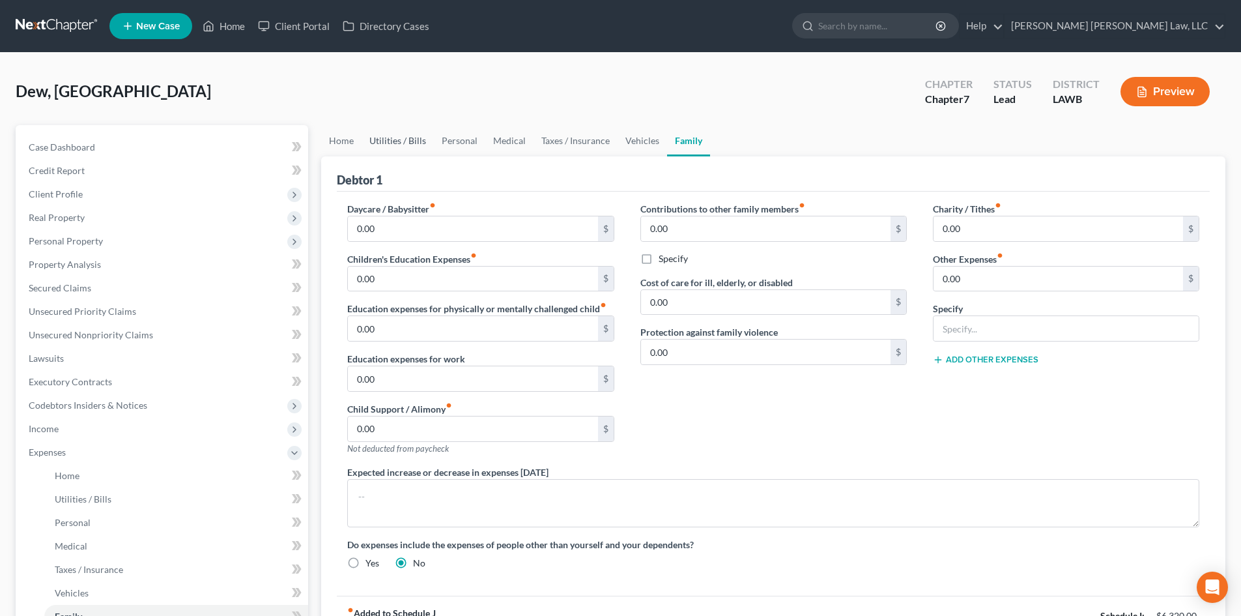
click at [377, 127] on link "Utilities / Bills" at bounding box center [398, 140] width 72 height 31
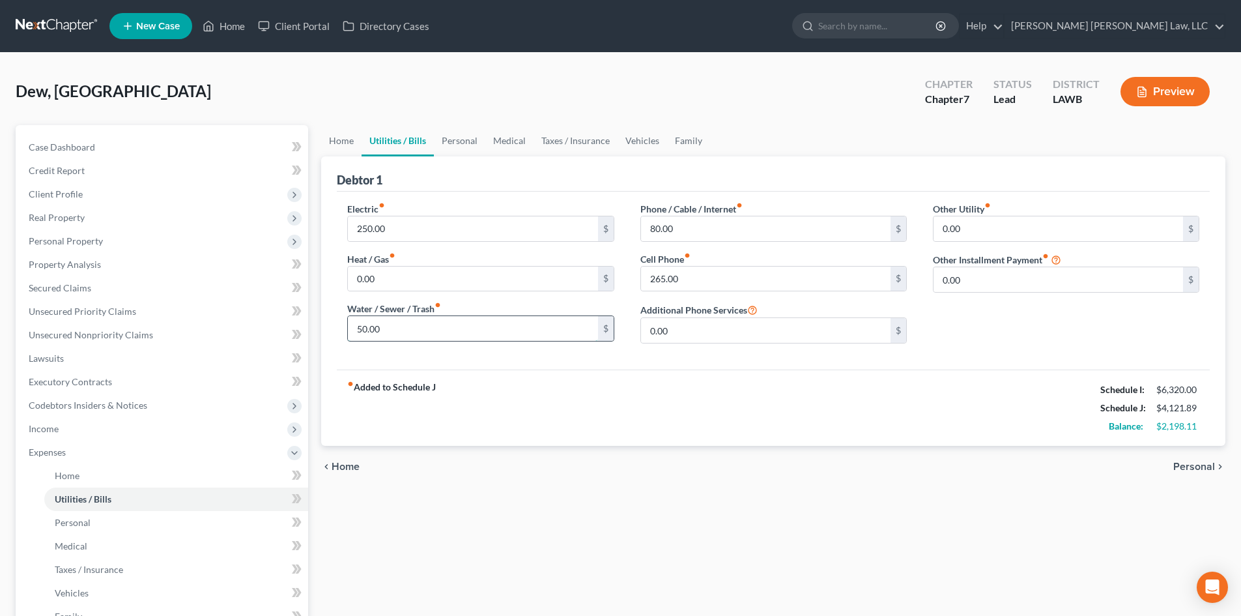
click at [521, 330] on input "50.00" at bounding box center [473, 328] width 250 height 25
type input "120.00"
click at [826, 224] on input "80.00" at bounding box center [766, 228] width 250 height 25
type input "150.00"
drag, startPoint x: 353, startPoint y: 145, endPoint x: 484, endPoint y: 287, distance: 193.7
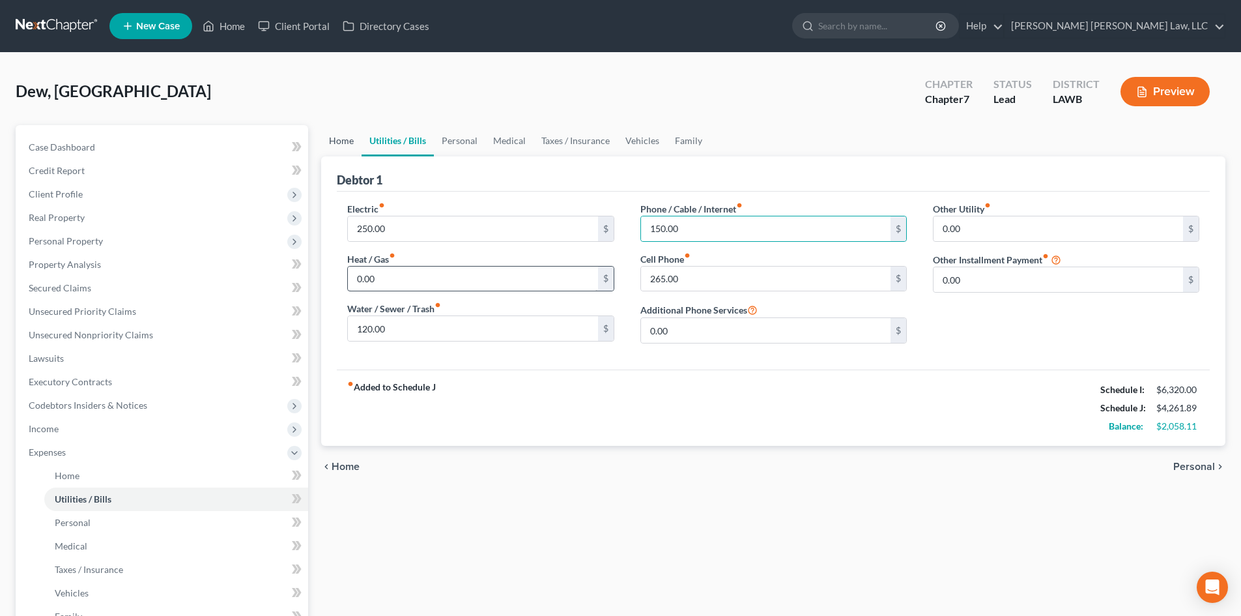
click at [353, 145] on link "Home" at bounding box center [341, 140] width 40 height 31
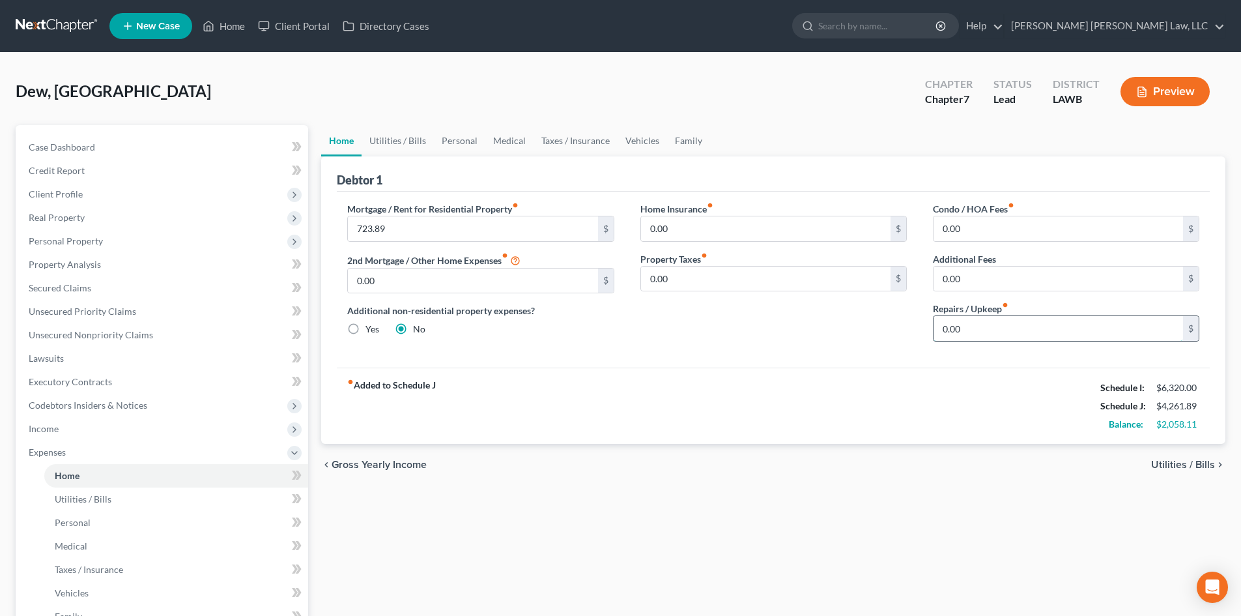
click at [1032, 340] on input "0.00" at bounding box center [1059, 328] width 250 height 25
click at [648, 144] on link "Vehicles" at bounding box center [643, 140] width 50 height 31
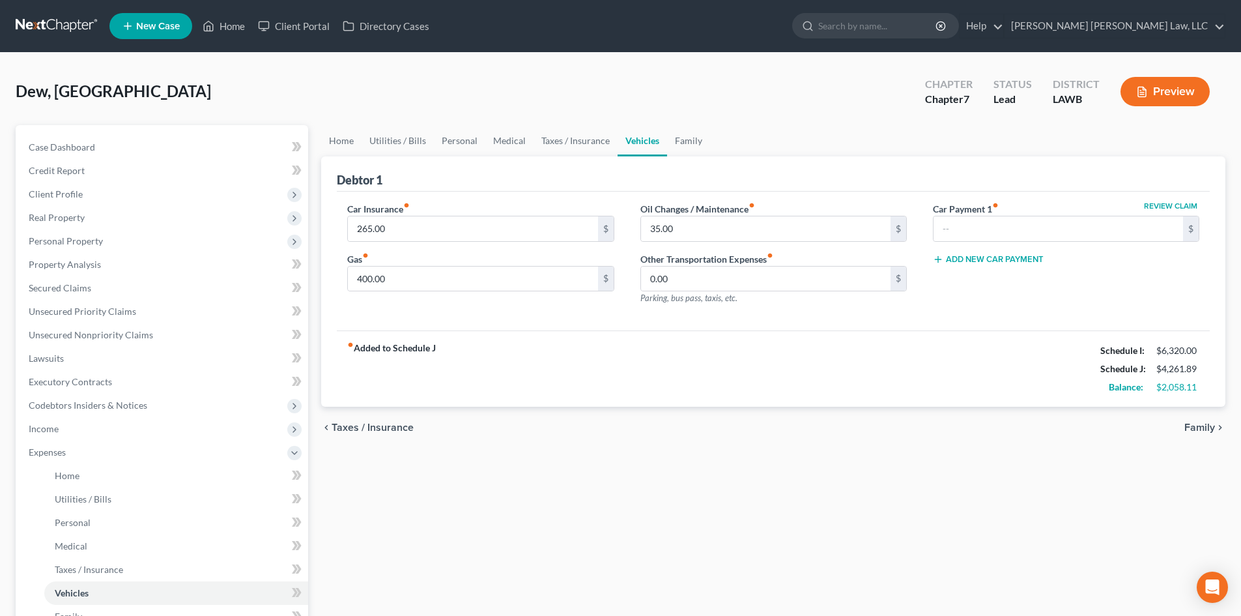
click at [542, 354] on div "fiber_manual_record Added to Schedule J Schedule I: $6,320.00 Schedule J: $4,26…" at bounding box center [773, 368] width 873 height 76
click at [140, 343] on link "Unsecured Nonpriority Claims" at bounding box center [163, 334] width 290 height 23
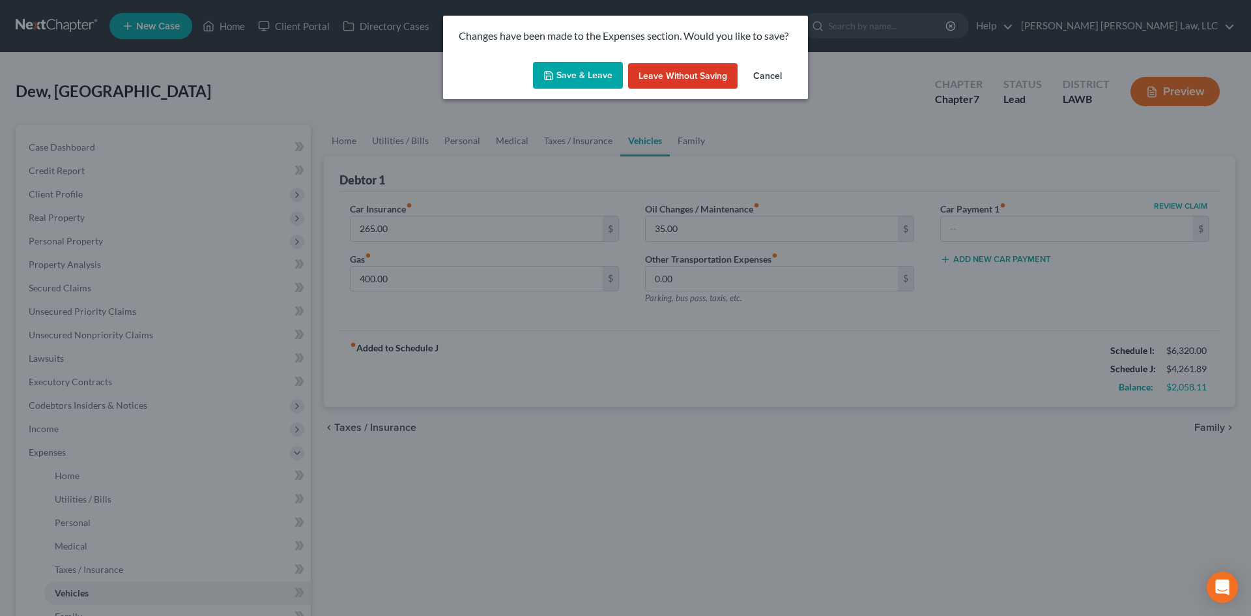
click at [559, 66] on button "Save & Leave" at bounding box center [578, 75] width 90 height 27
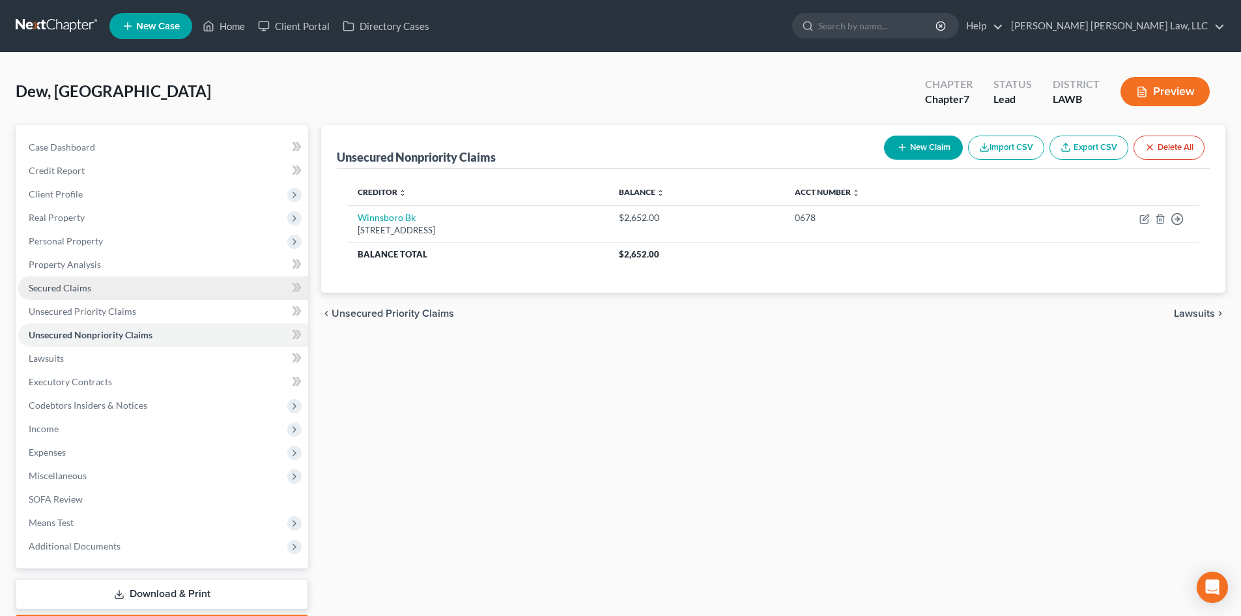
click at [147, 287] on link "Secured Claims" at bounding box center [163, 287] width 290 height 23
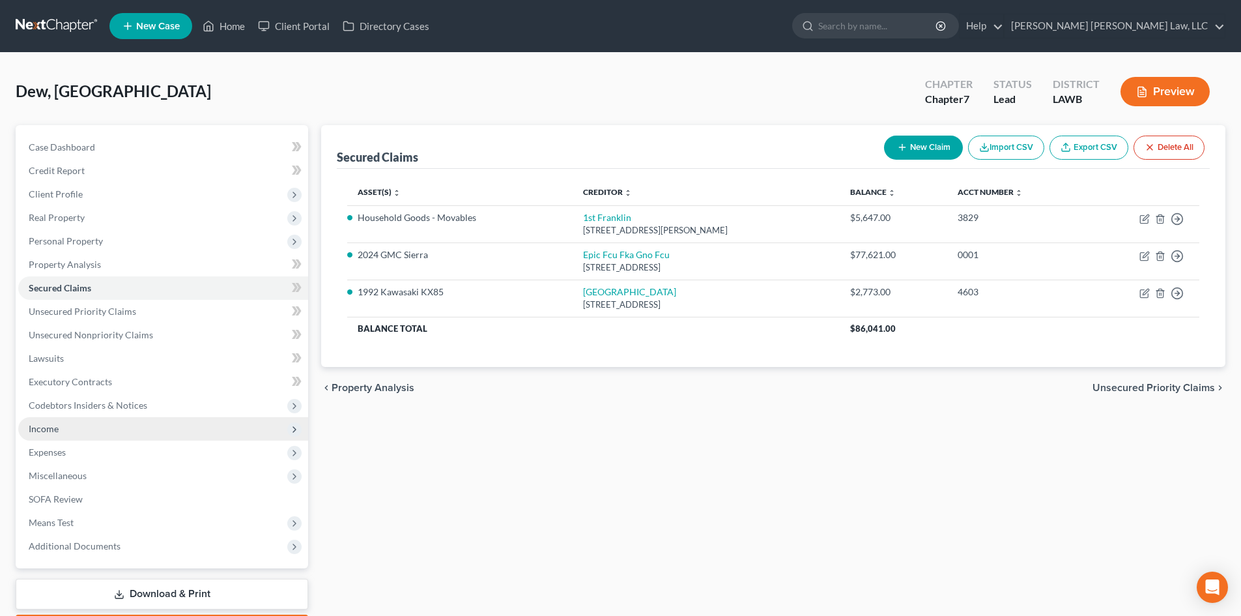
click at [119, 427] on span "Income" at bounding box center [163, 428] width 290 height 23
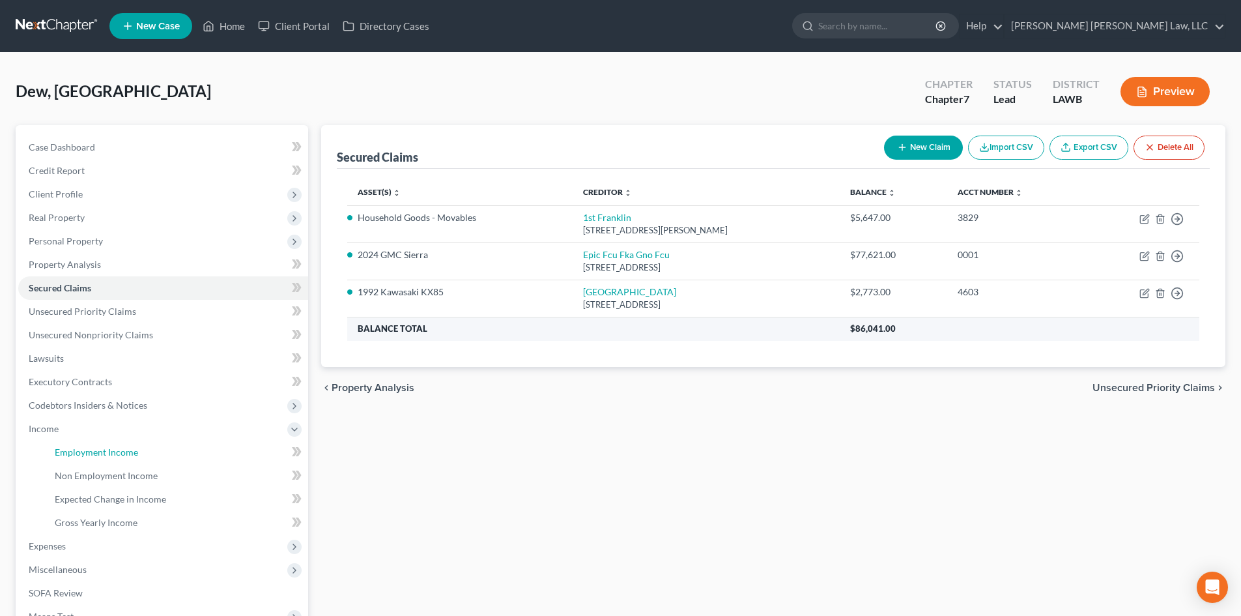
drag, startPoint x: 138, startPoint y: 451, endPoint x: 880, endPoint y: 328, distance: 752.9
click at [138, 451] on link "Employment Income" at bounding box center [176, 452] width 264 height 23
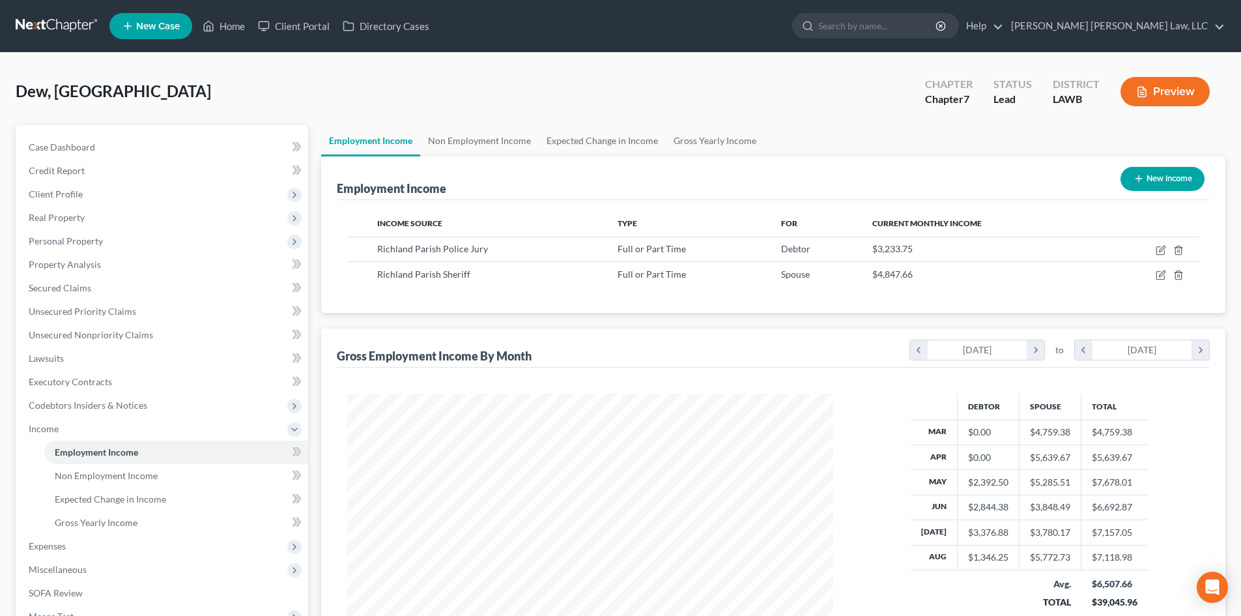
scroll to position [243, 512]
click at [686, 146] on link "Gross Yearly Income" at bounding box center [715, 140] width 98 height 31
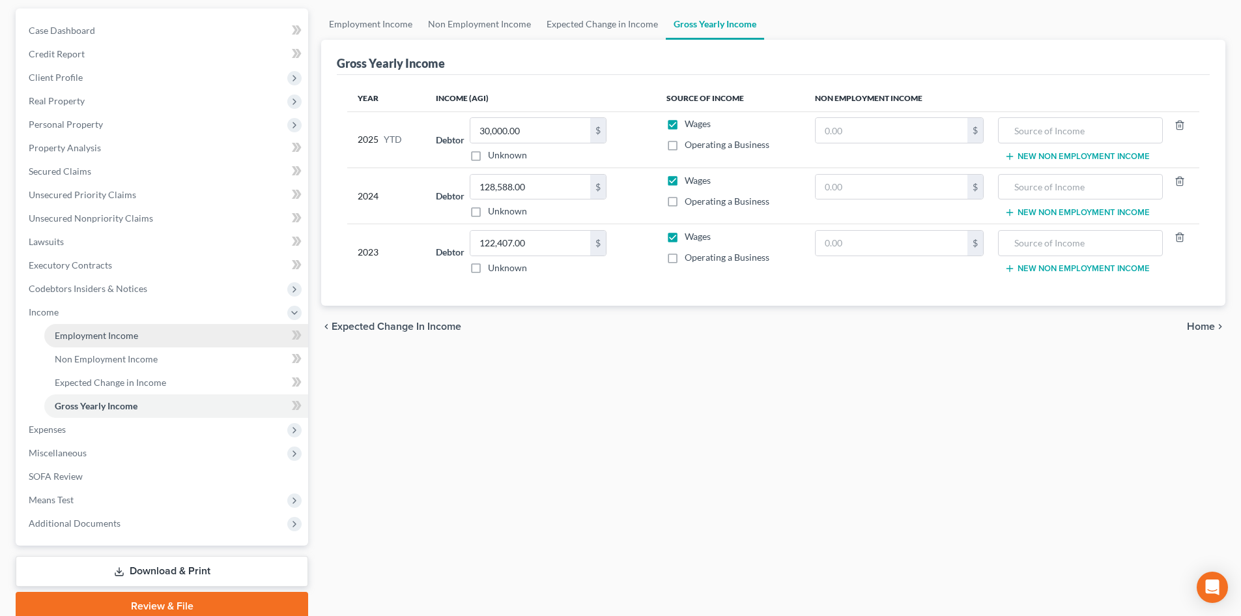
scroll to position [130, 0]
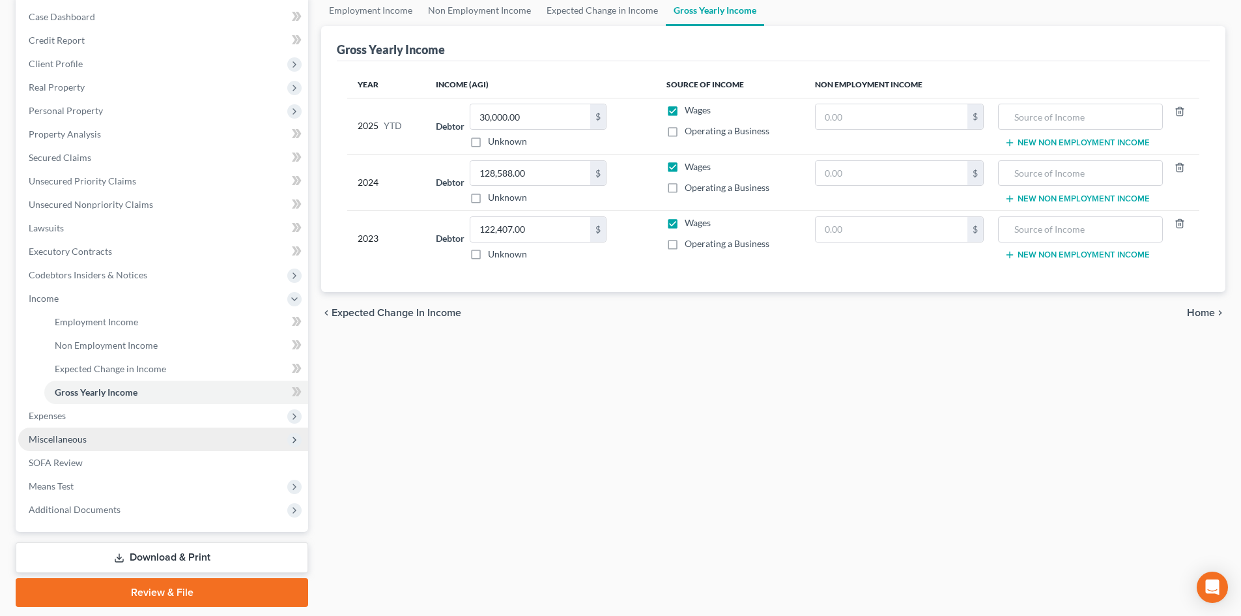
click at [104, 427] on span "Miscellaneous" at bounding box center [163, 438] width 290 height 23
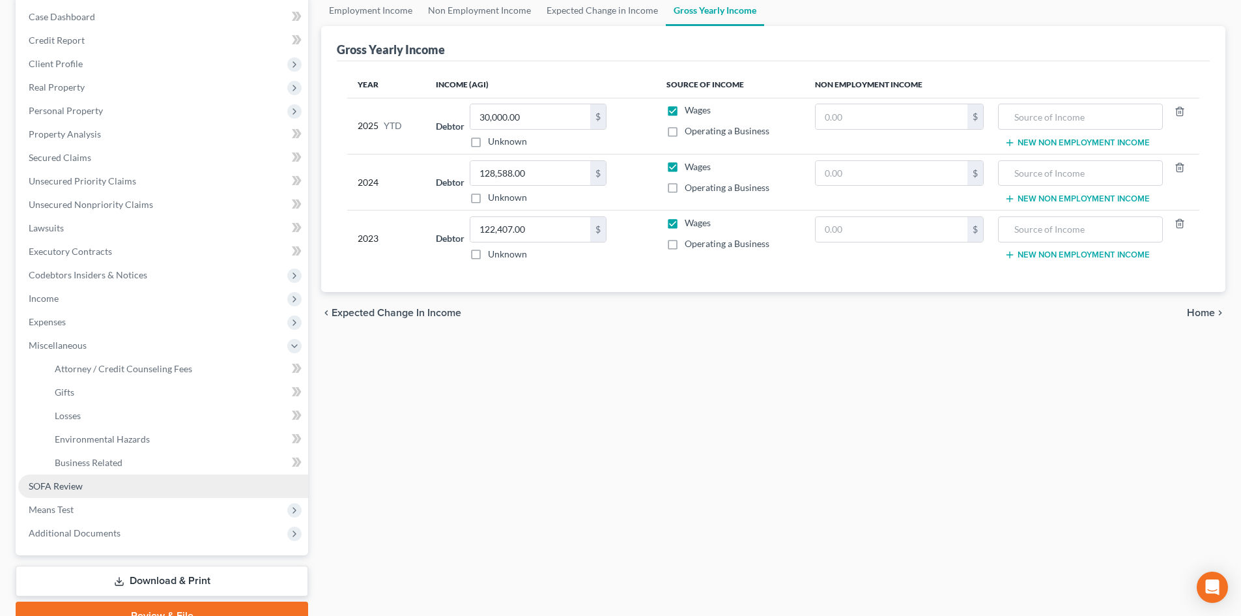
drag, startPoint x: 776, startPoint y: 400, endPoint x: 151, endPoint y: 474, distance: 629.9
click at [778, 400] on div "Employment Income Non Employment Income Expected Change in Income Gross Yearly …" at bounding box center [774, 312] width 918 height 635
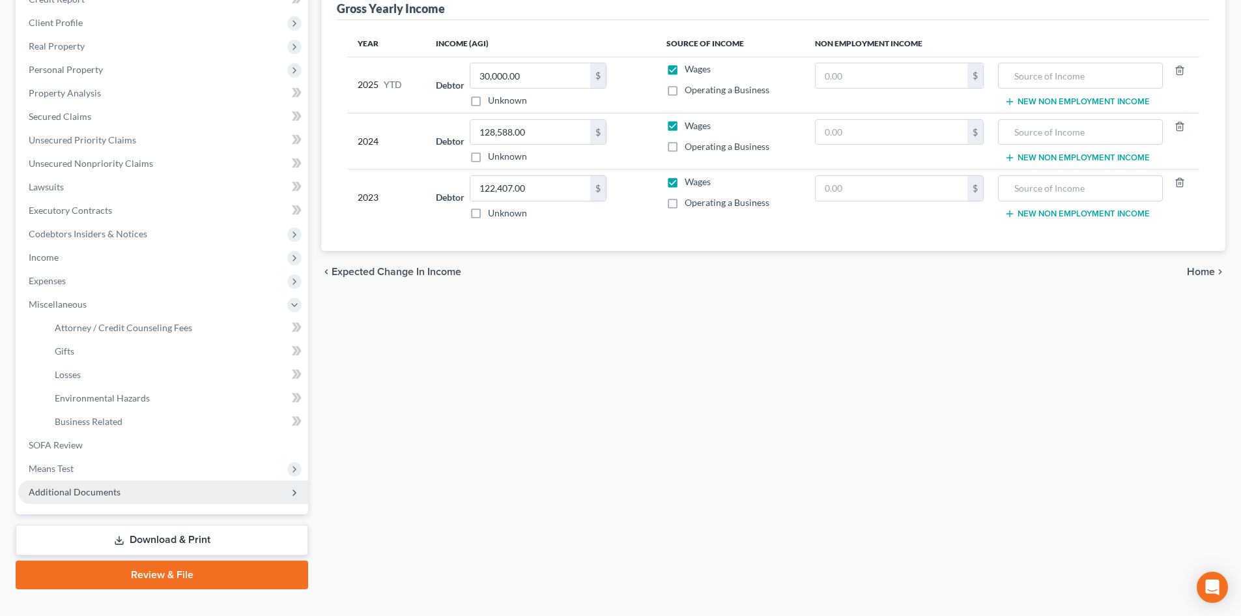
scroll to position [194, 0]
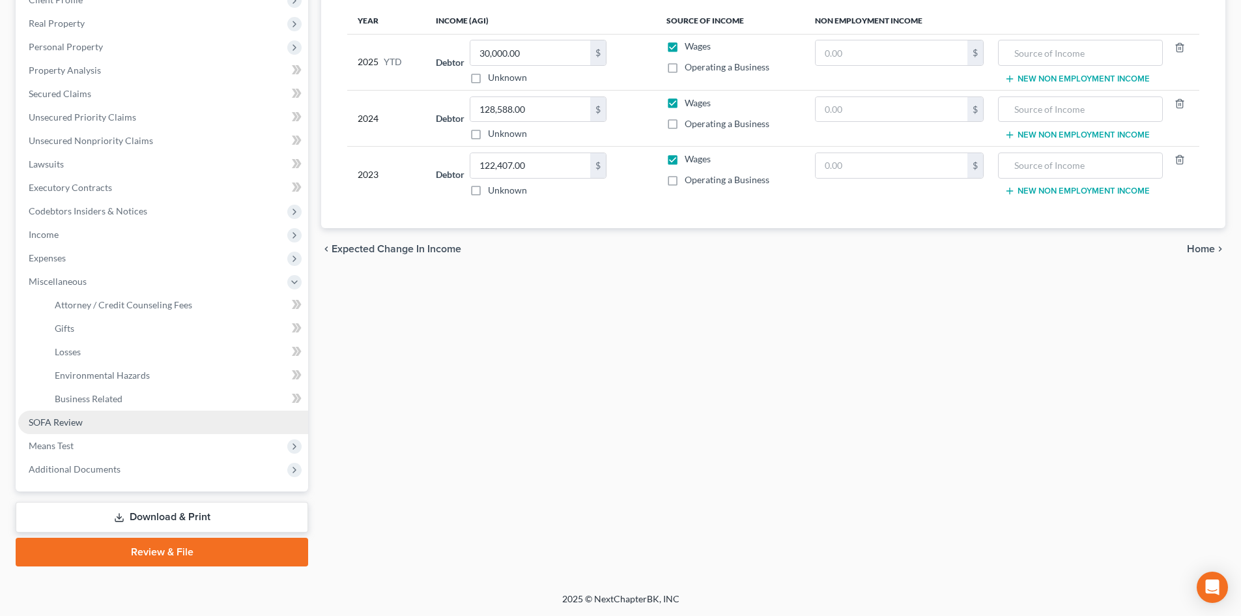
click at [177, 427] on link "SOFA Review" at bounding box center [163, 422] width 290 height 23
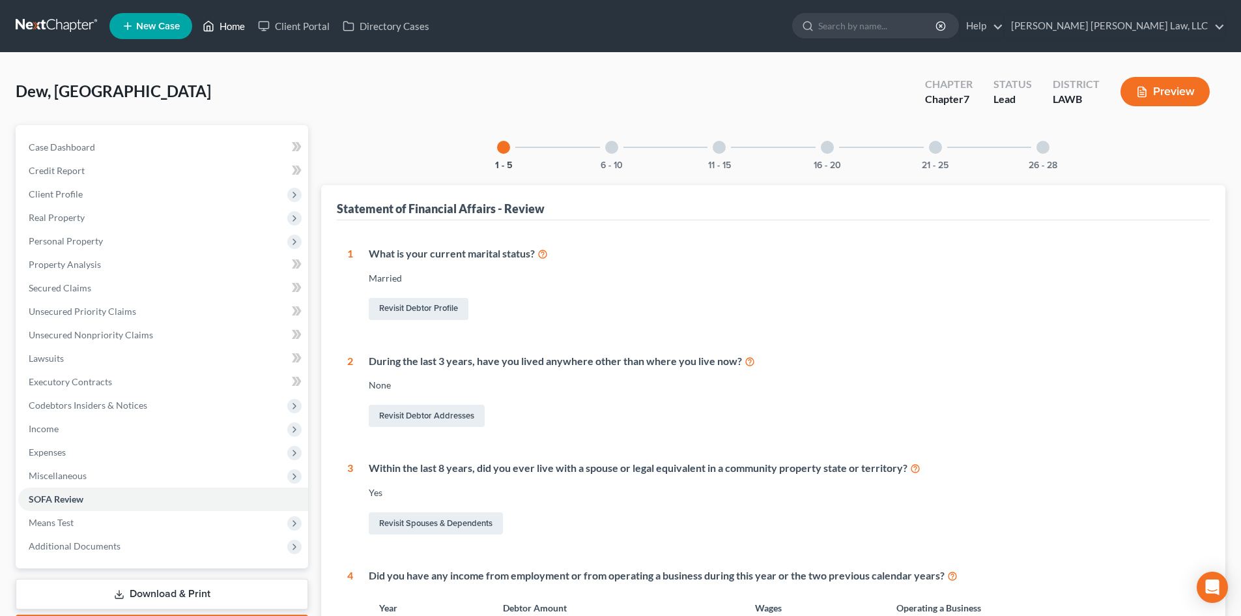
click at [226, 23] on link "Home" at bounding box center [223, 25] width 55 height 23
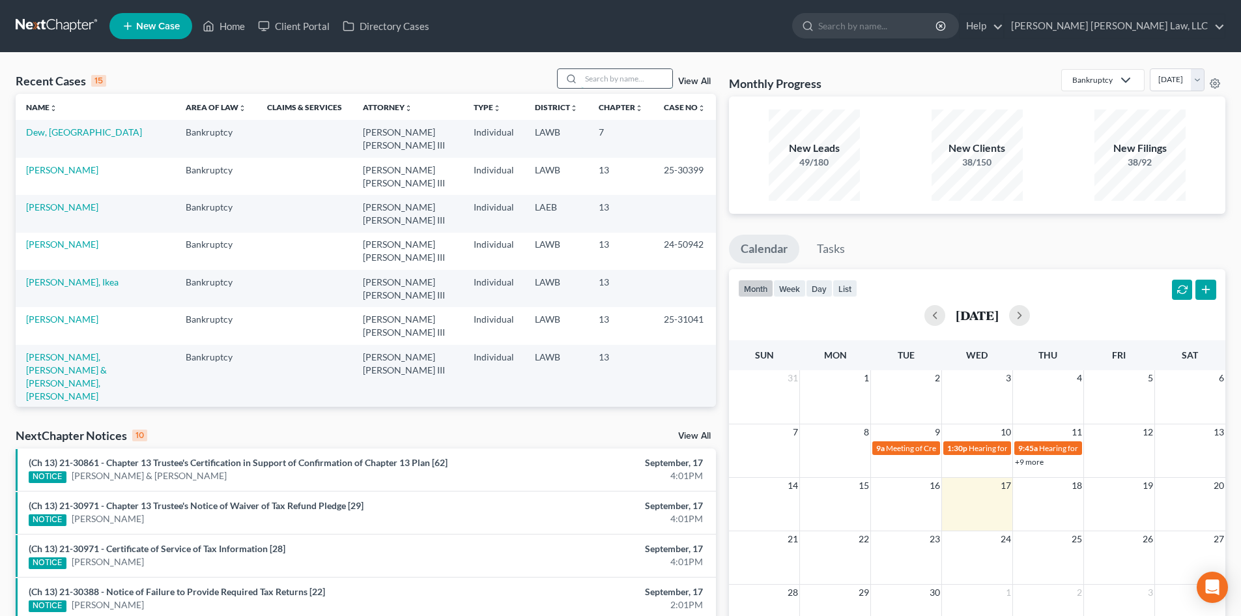
click at [644, 75] on input "search" at bounding box center [626, 78] width 91 height 19
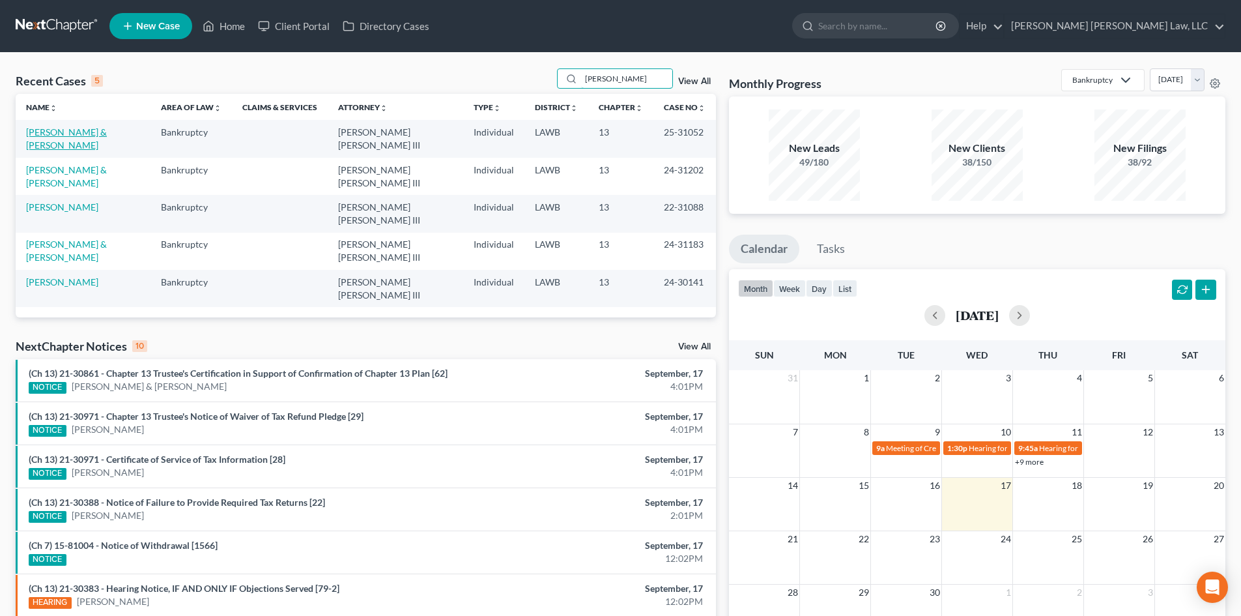
type input "[PERSON_NAME]"
click at [68, 136] on link "[PERSON_NAME] & [PERSON_NAME]" at bounding box center [66, 138] width 81 height 24
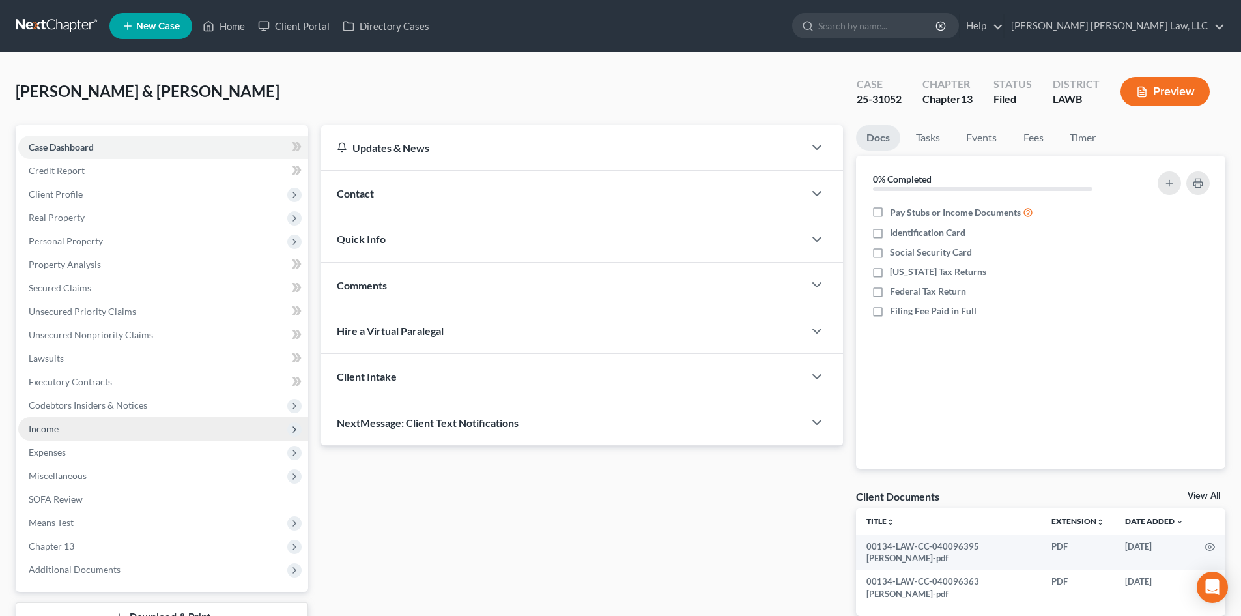
click at [93, 433] on span "Income" at bounding box center [163, 428] width 290 height 23
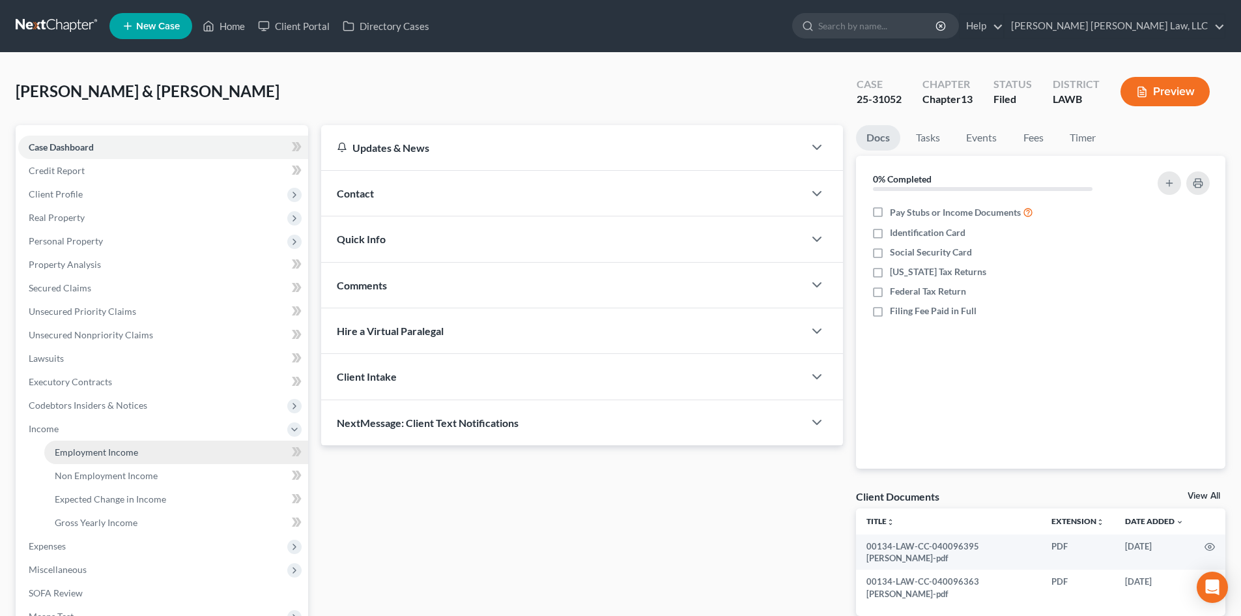
click at [108, 452] on span "Employment Income" at bounding box center [96, 451] width 83 height 11
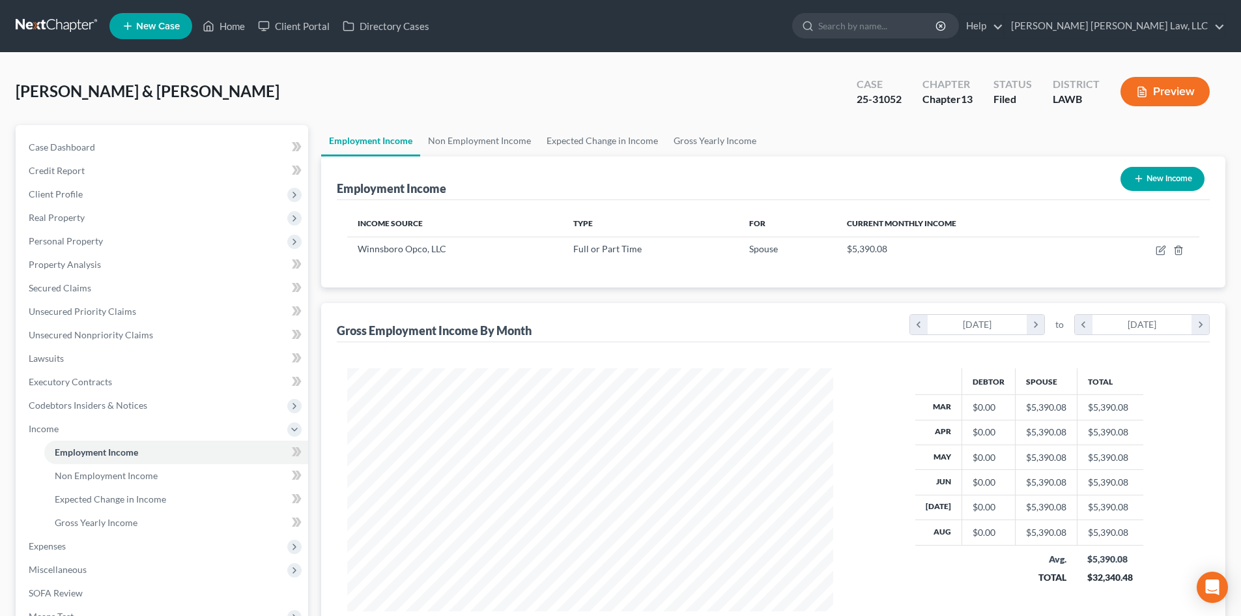
scroll to position [243, 512]
click at [477, 149] on link "Non Employment Income" at bounding box center [479, 140] width 119 height 31
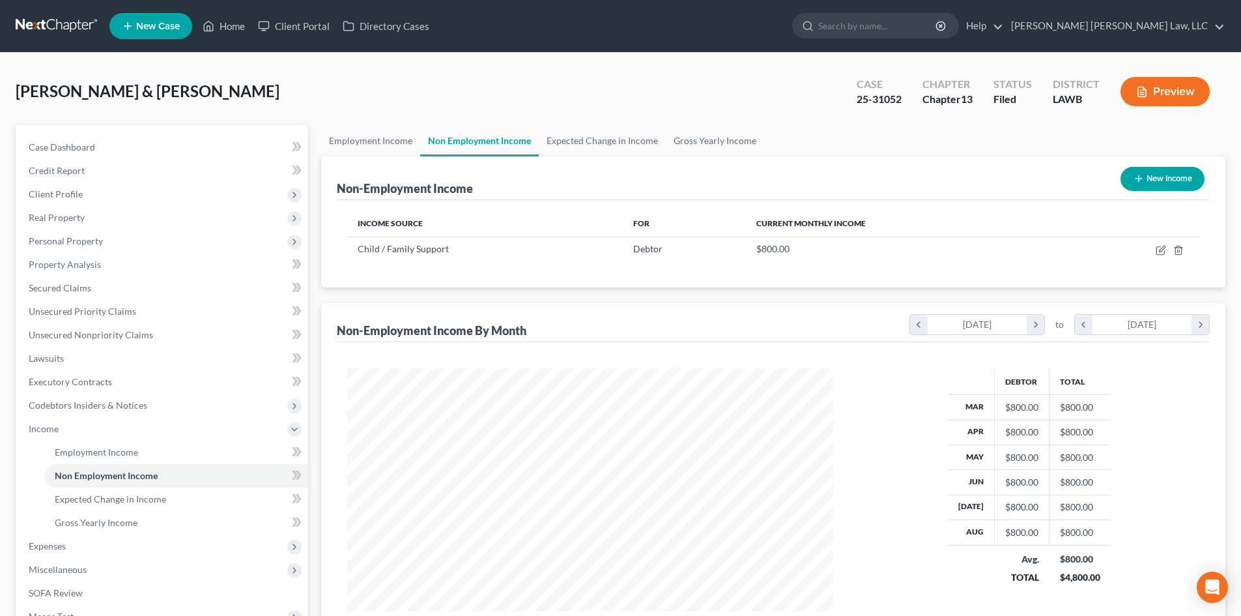
scroll to position [243, 512]
drag, startPoint x: 231, startPoint y: 29, endPoint x: 326, endPoint y: 213, distance: 207.8
click at [231, 29] on link "Home" at bounding box center [223, 25] width 55 height 23
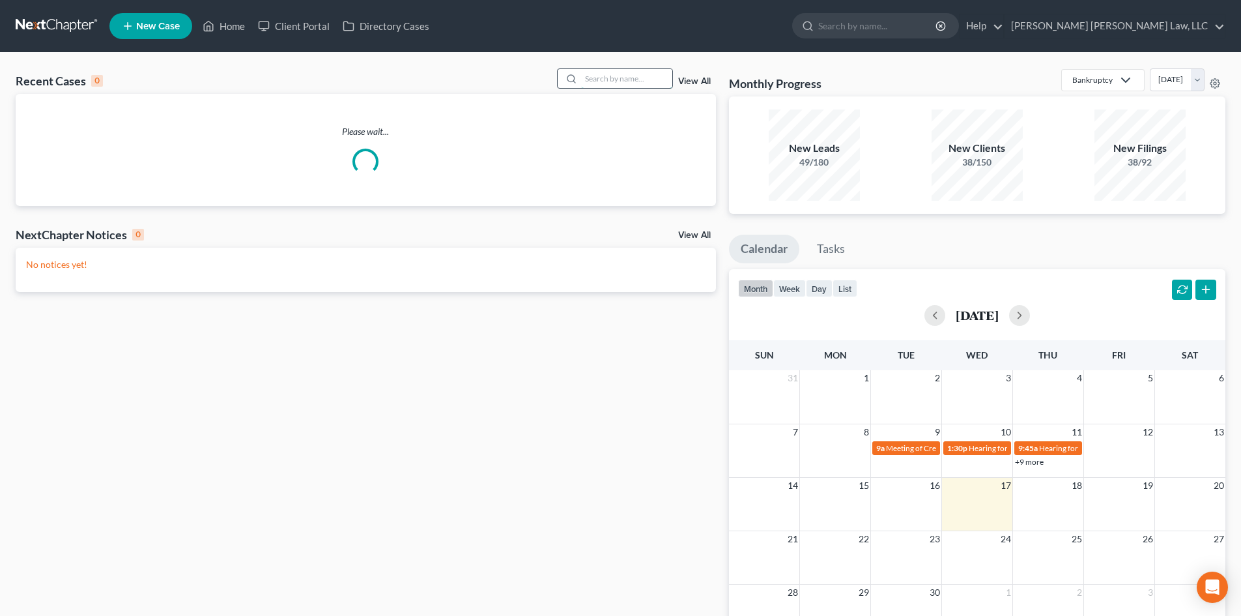
click at [600, 79] on input "search" at bounding box center [626, 78] width 91 height 19
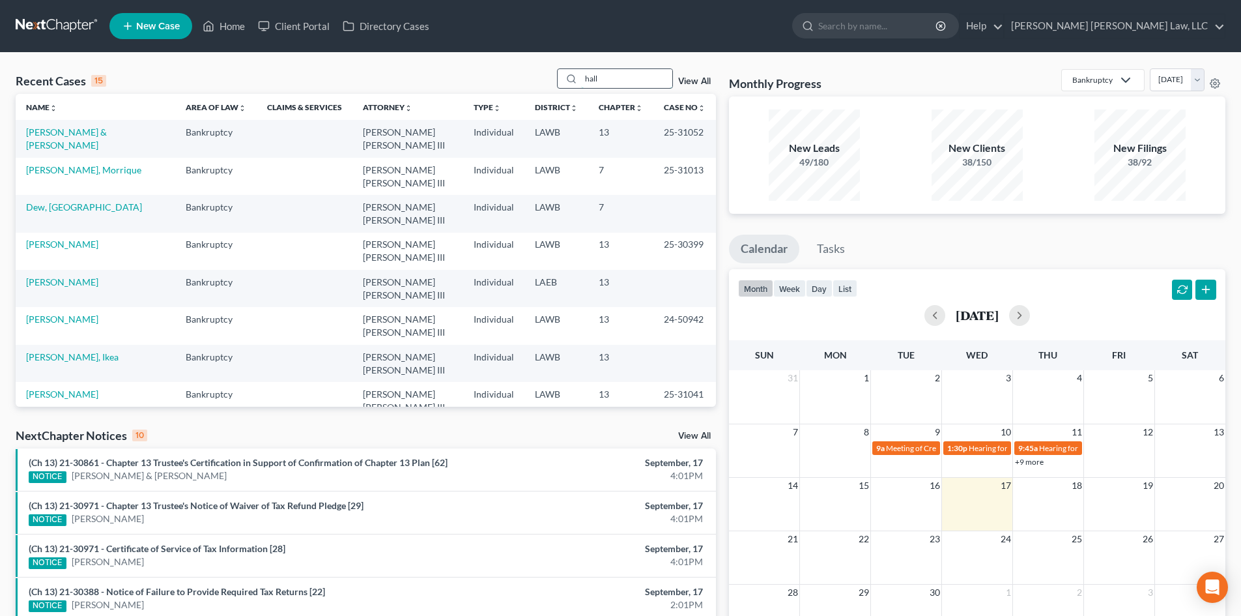
drag, startPoint x: 649, startPoint y: 75, endPoint x: 562, endPoint y: 80, distance: 87.4
click at [562, 80] on div "hall" at bounding box center [615, 78] width 116 height 20
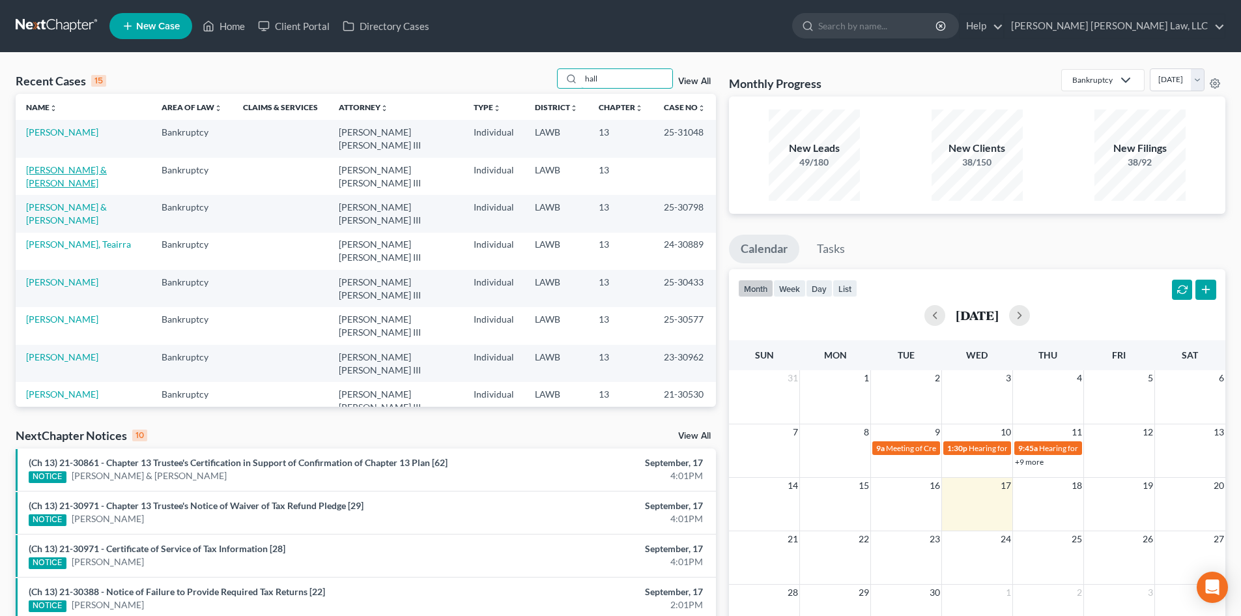
type input "hall"
click at [66, 166] on link "[PERSON_NAME] & [PERSON_NAME]" at bounding box center [66, 176] width 81 height 24
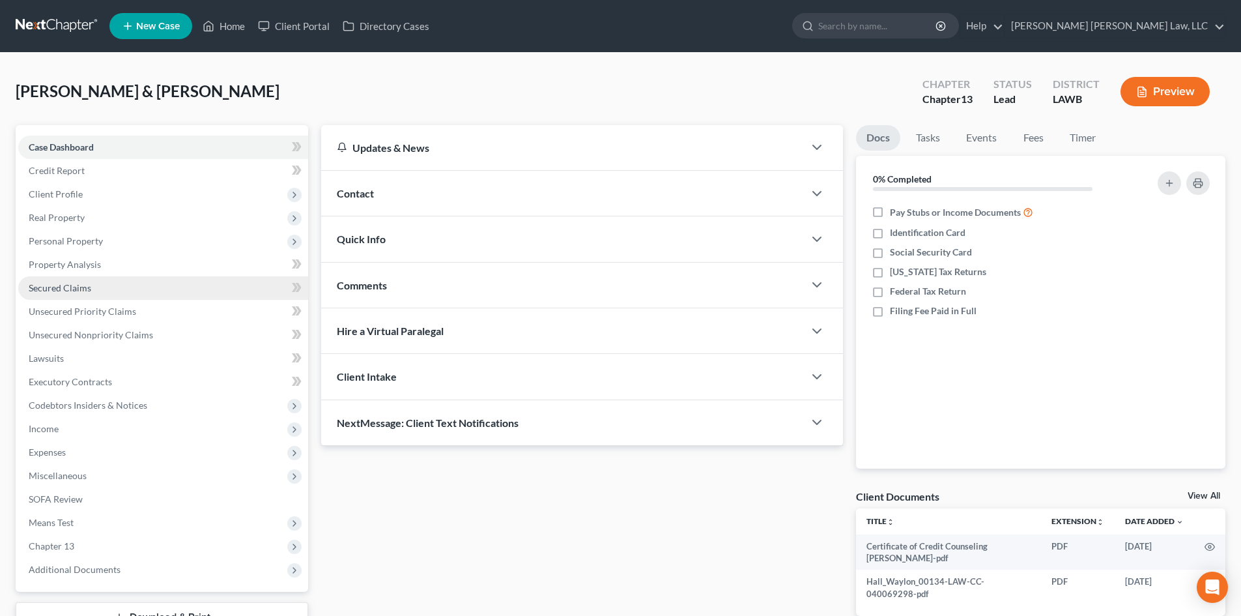
click at [130, 286] on link "Secured Claims" at bounding box center [163, 287] width 290 height 23
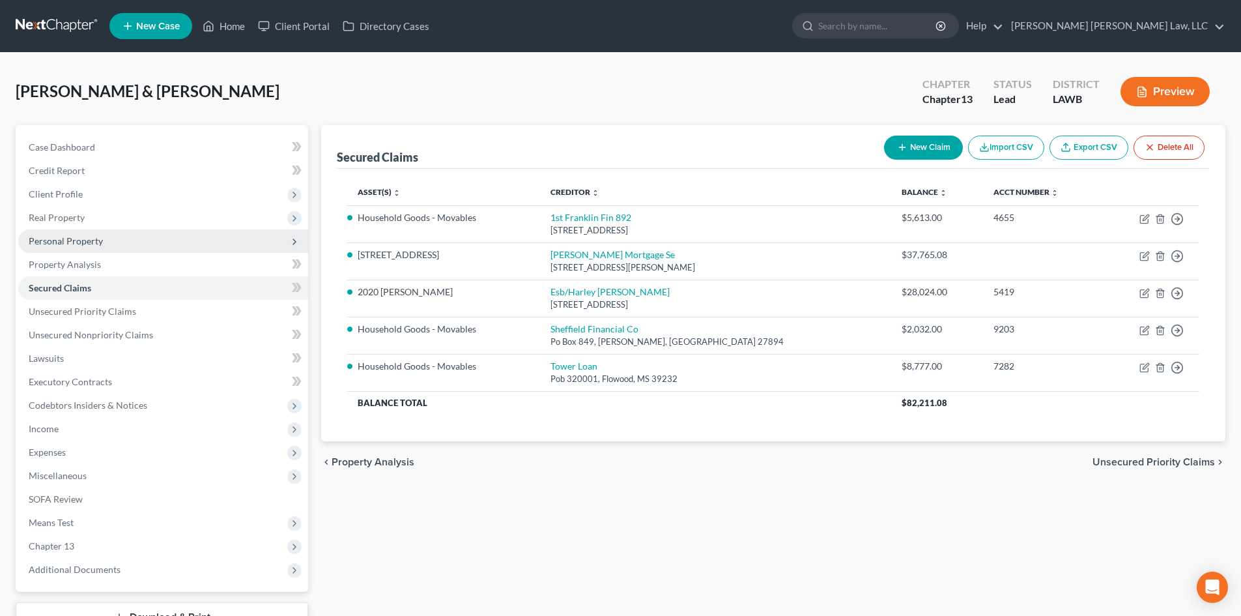
click at [134, 245] on span "Personal Property" at bounding box center [163, 240] width 290 height 23
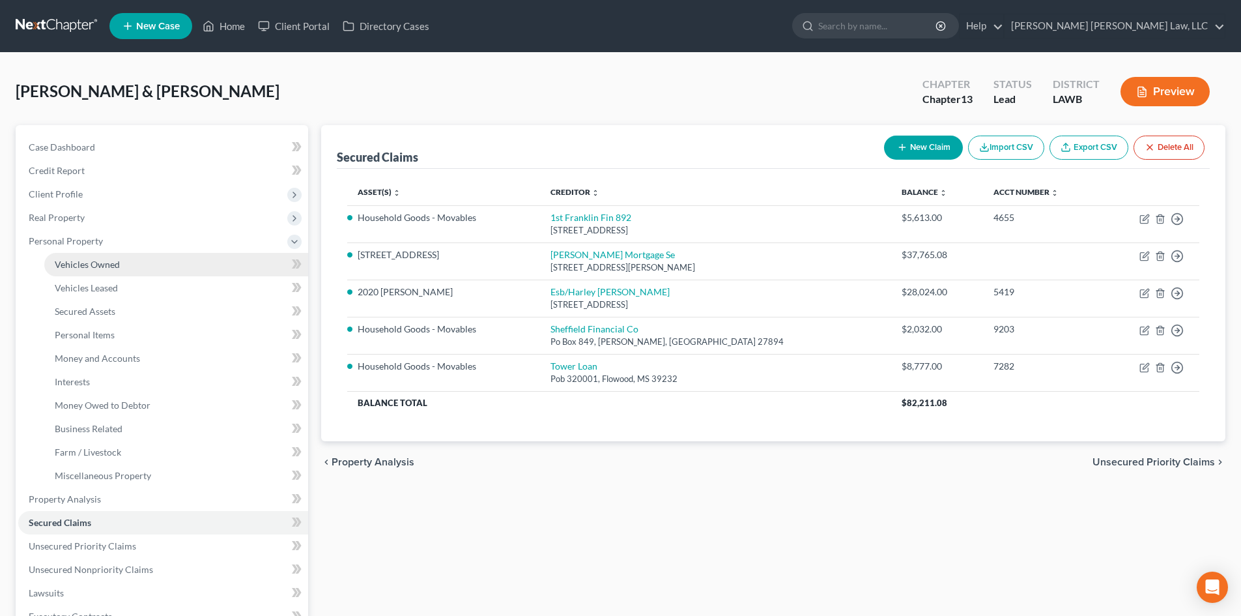
click at [180, 270] on link "Vehicles Owned" at bounding box center [176, 264] width 264 height 23
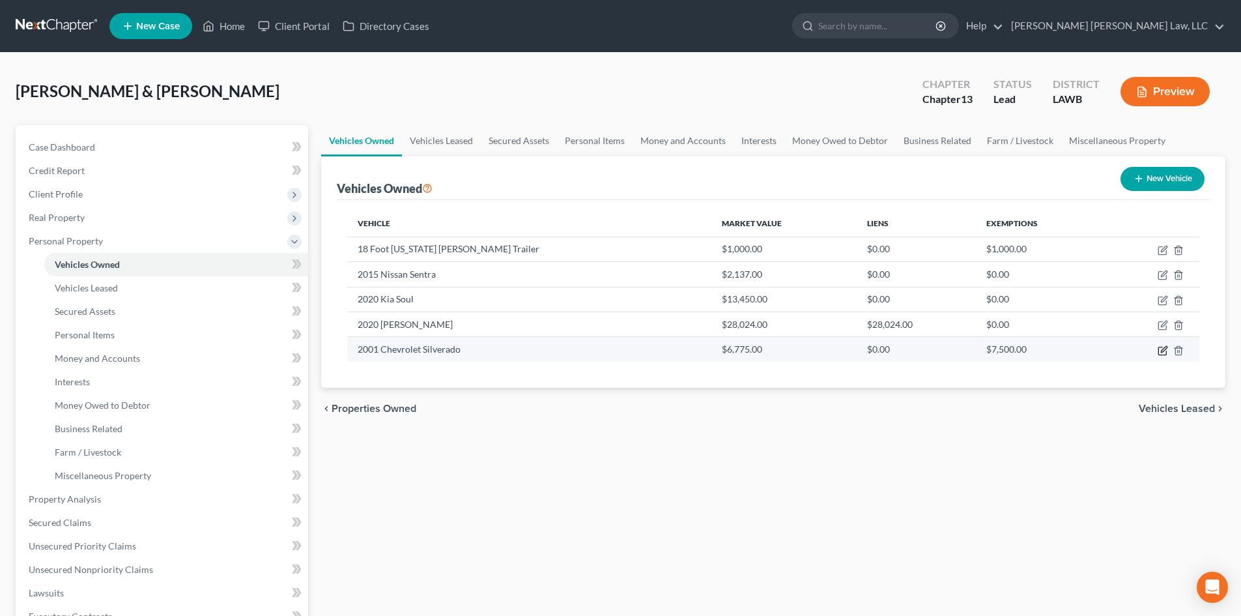
click at [1159, 348] on icon "button" at bounding box center [1163, 351] width 8 height 8
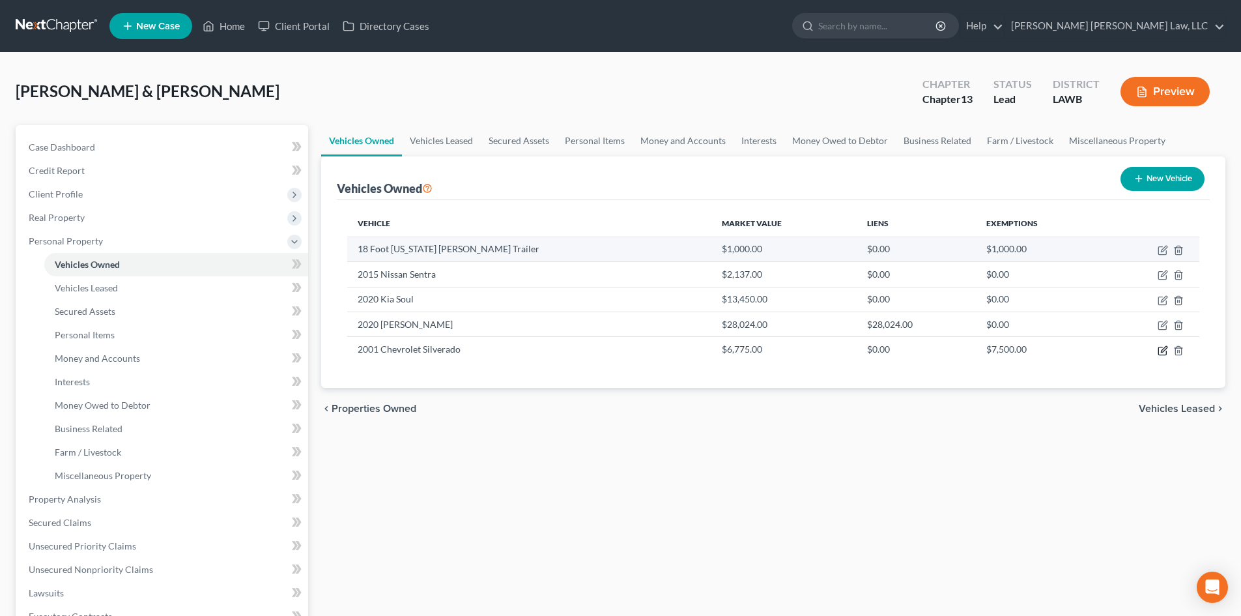
select select "0"
select select "25"
select select "2"
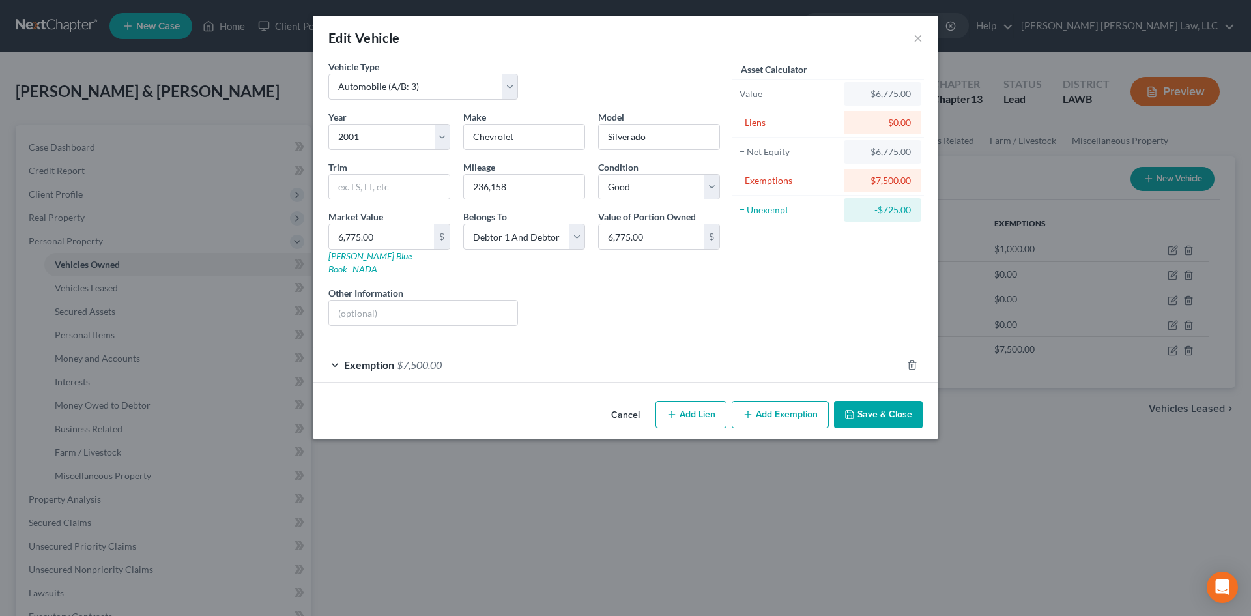
drag, startPoint x: 876, startPoint y: 396, endPoint x: 132, endPoint y: 497, distance: 750.5
click at [876, 401] on button "Save & Close" at bounding box center [878, 414] width 89 height 27
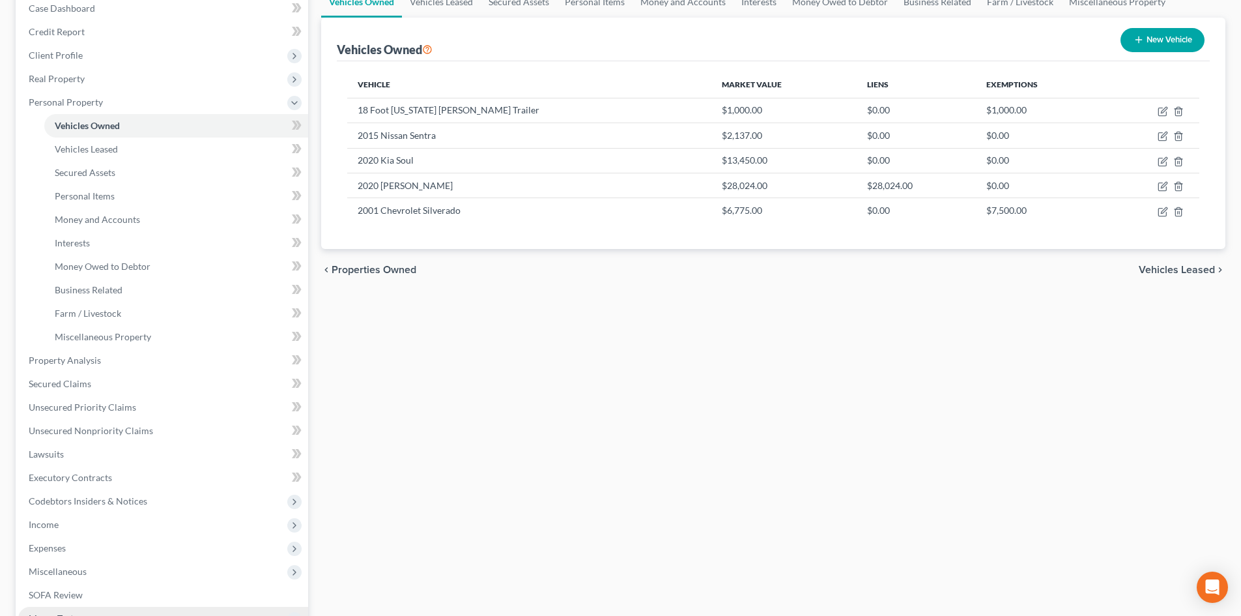
scroll to position [261, 0]
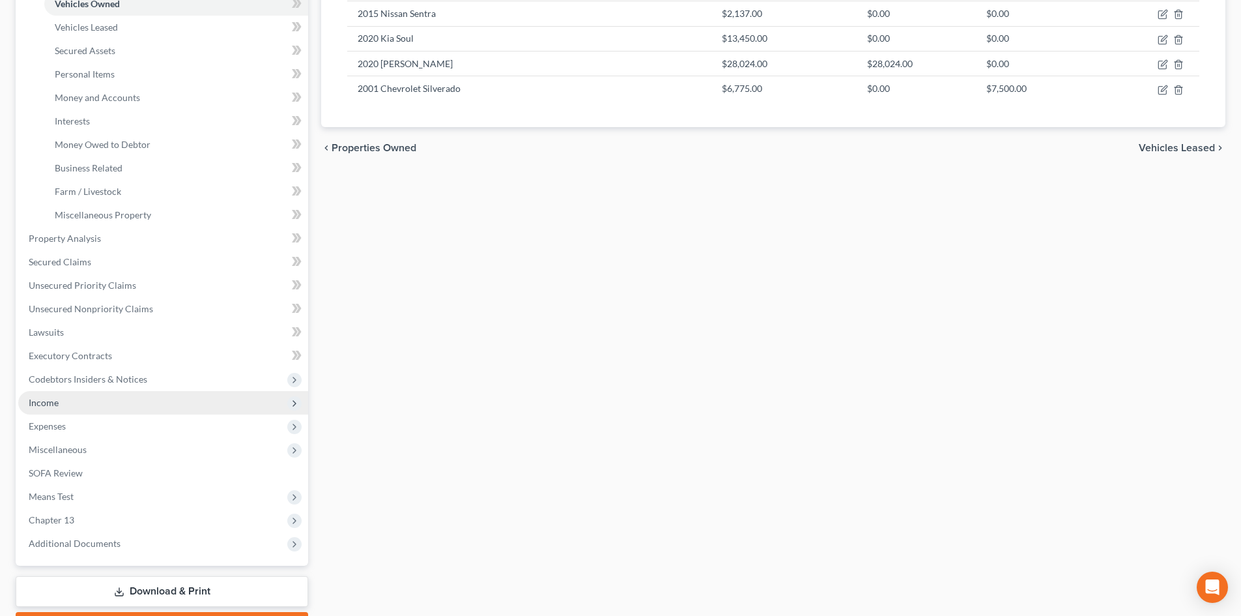
drag, startPoint x: 59, startPoint y: 398, endPoint x: 74, endPoint y: 412, distance: 20.3
click at [59, 398] on span "Income" at bounding box center [163, 402] width 290 height 23
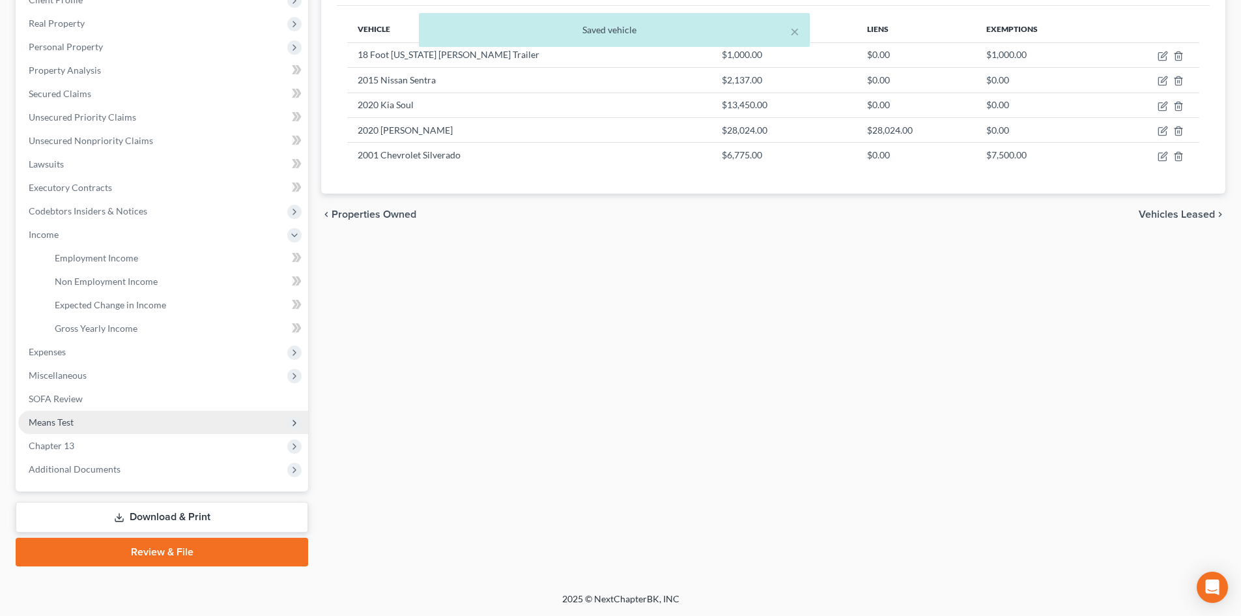
scroll to position [194, 0]
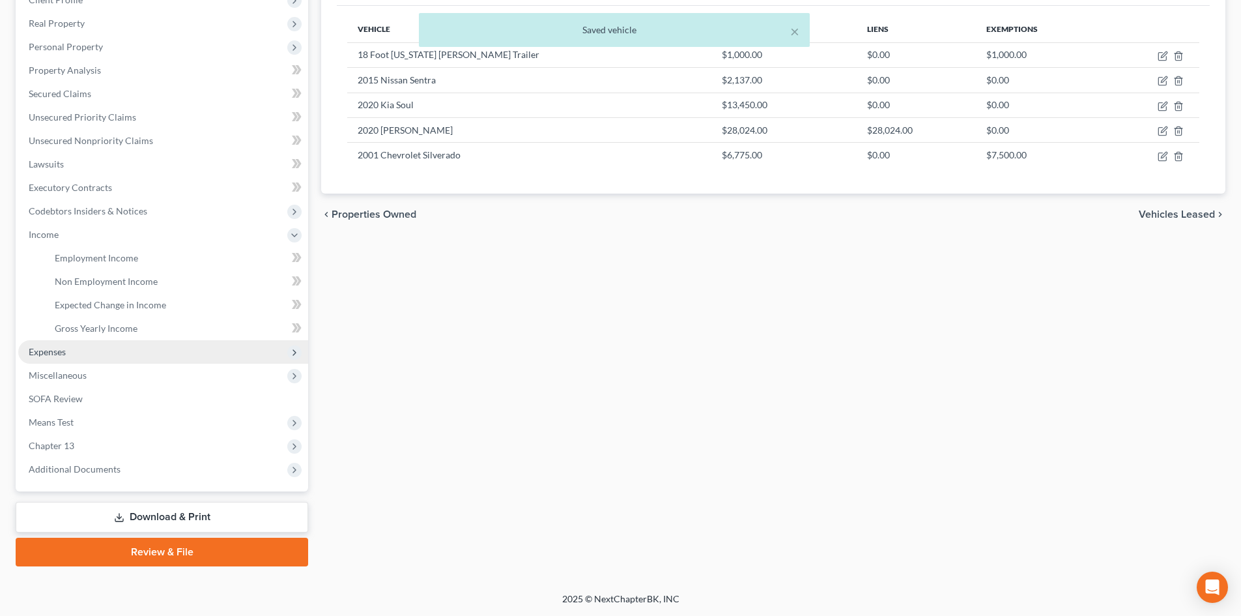
click at [80, 358] on span "Expenses" at bounding box center [163, 351] width 290 height 23
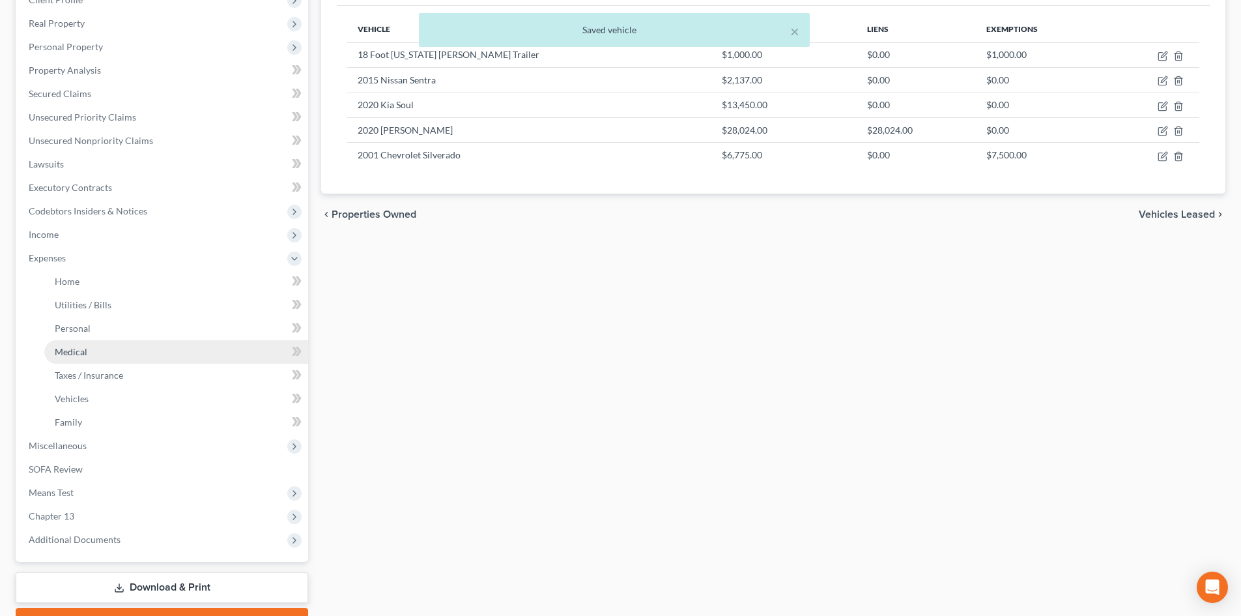
click at [87, 361] on link "Medical" at bounding box center [176, 351] width 264 height 23
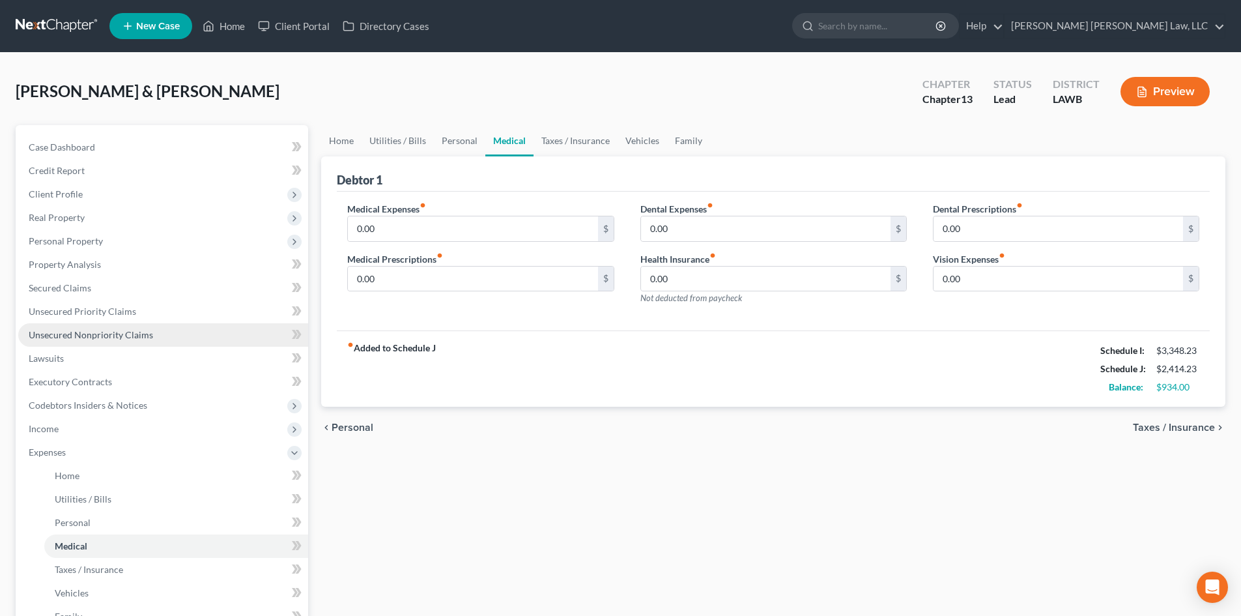
click at [126, 334] on span "Unsecured Nonpriority Claims" at bounding box center [91, 334] width 124 height 11
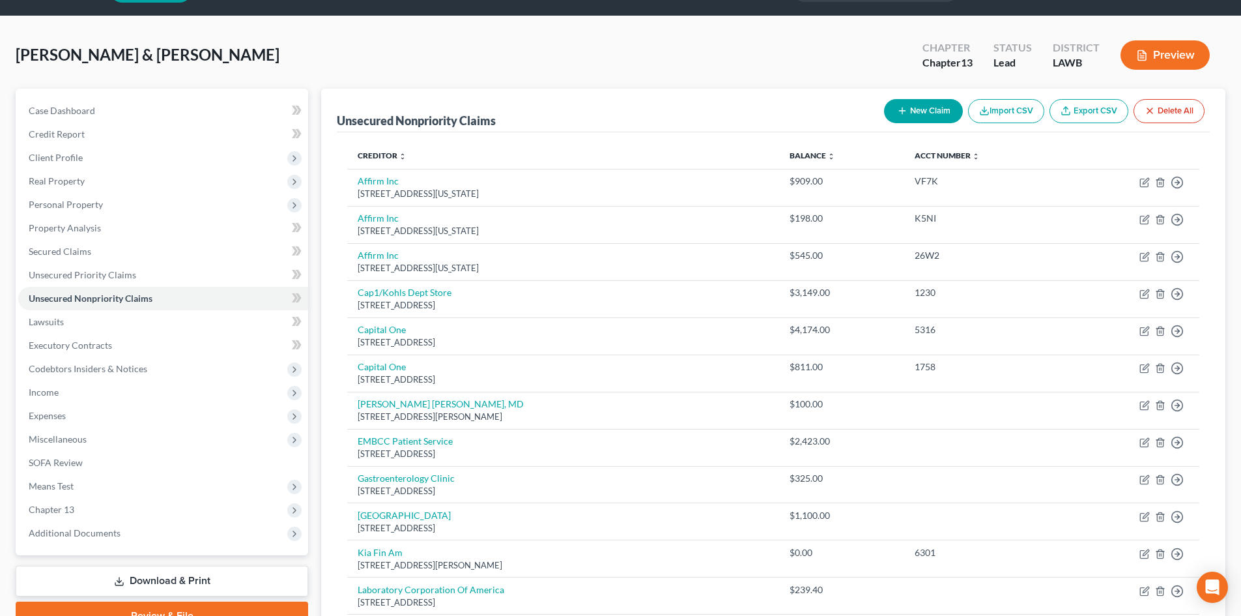
scroll to position [35, 0]
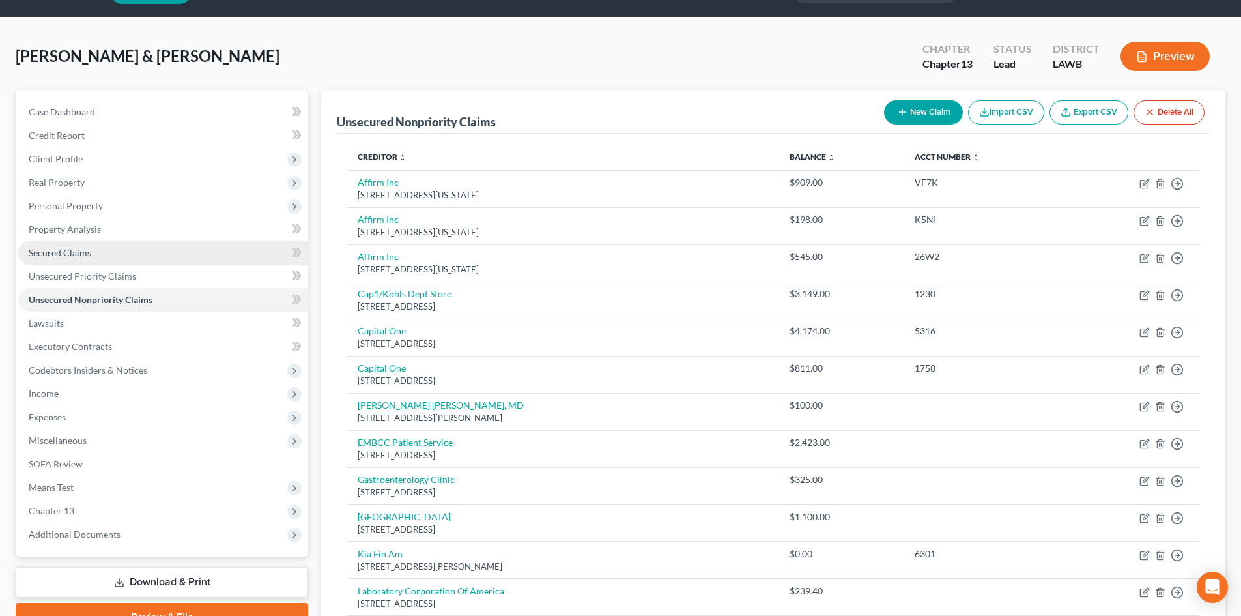
click at [103, 252] on link "Secured Claims" at bounding box center [163, 252] width 290 height 23
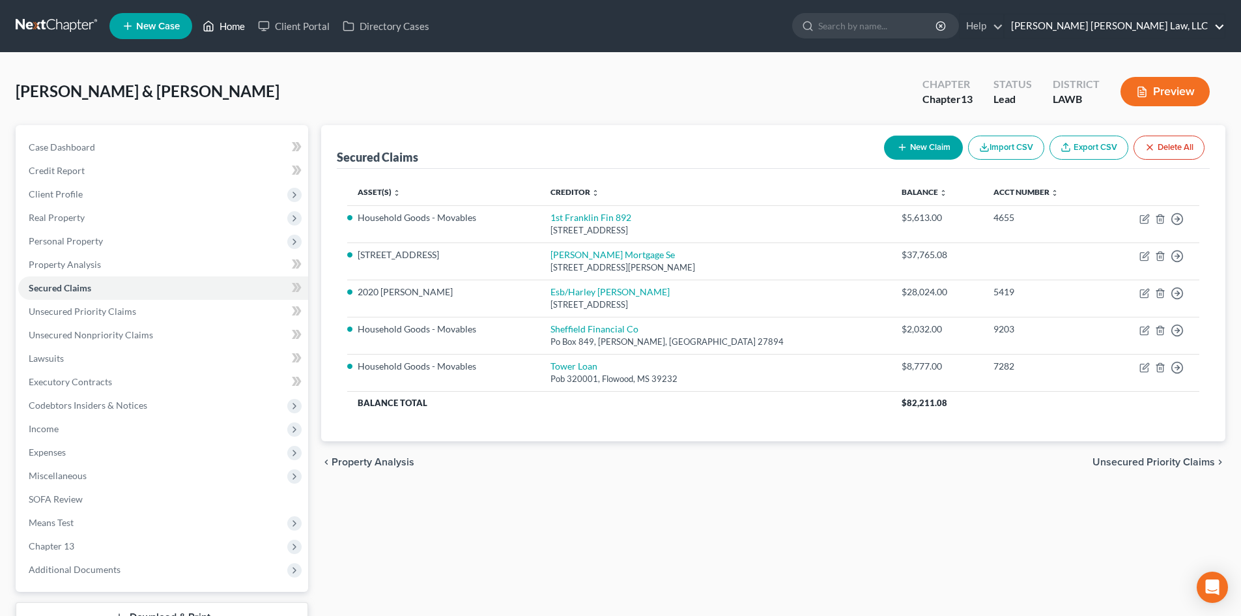
drag, startPoint x: 213, startPoint y: 22, endPoint x: 1186, endPoint y: 30, distance: 973.0
click at [213, 22] on icon at bounding box center [209, 26] width 12 height 16
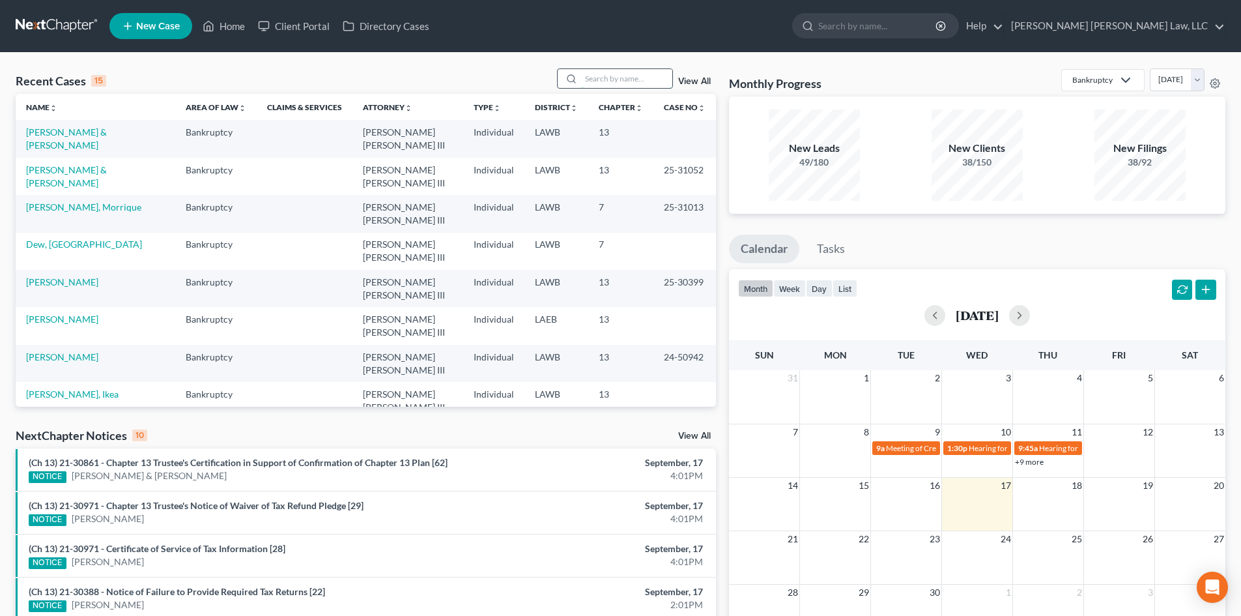
click at [618, 76] on input "search" at bounding box center [626, 78] width 91 height 19
click at [106, 174] on link "[PERSON_NAME] & [PERSON_NAME]" at bounding box center [66, 176] width 81 height 24
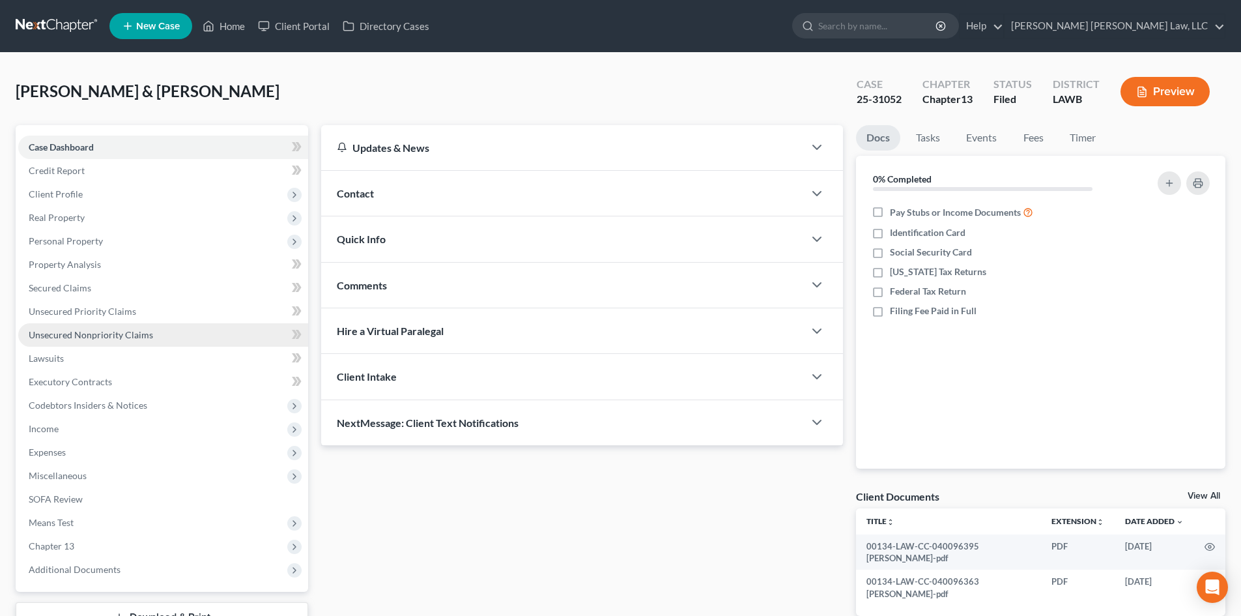
click at [169, 330] on link "Unsecured Nonpriority Claims" at bounding box center [163, 334] width 290 height 23
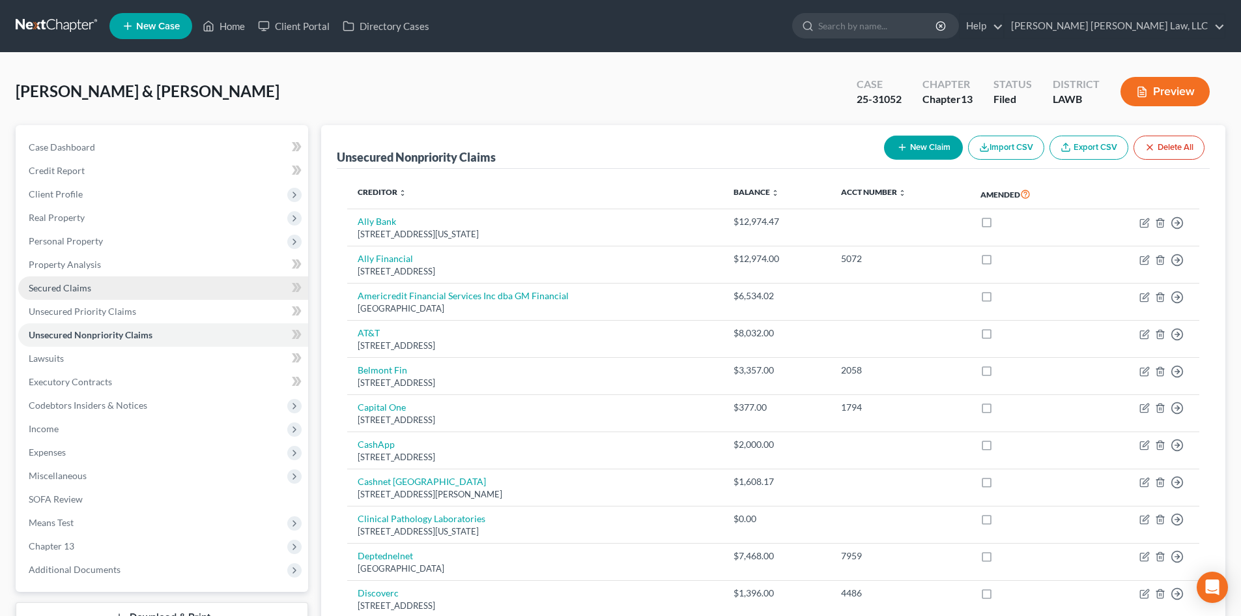
click at [208, 293] on link "Secured Claims" at bounding box center [163, 287] width 290 height 23
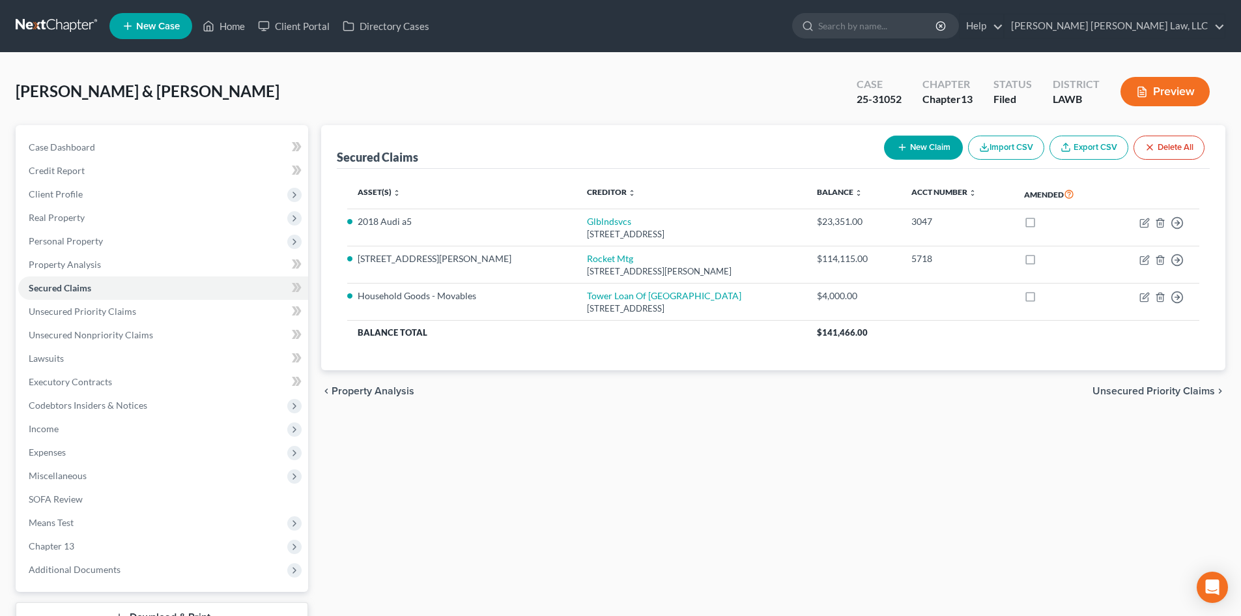
click at [680, 424] on div "Secured Claims New Claim Import CSV Export CSV Delete All Asset(s) expand_more …" at bounding box center [774, 396] width 918 height 542
